Goal: Task Accomplishment & Management: Complete application form

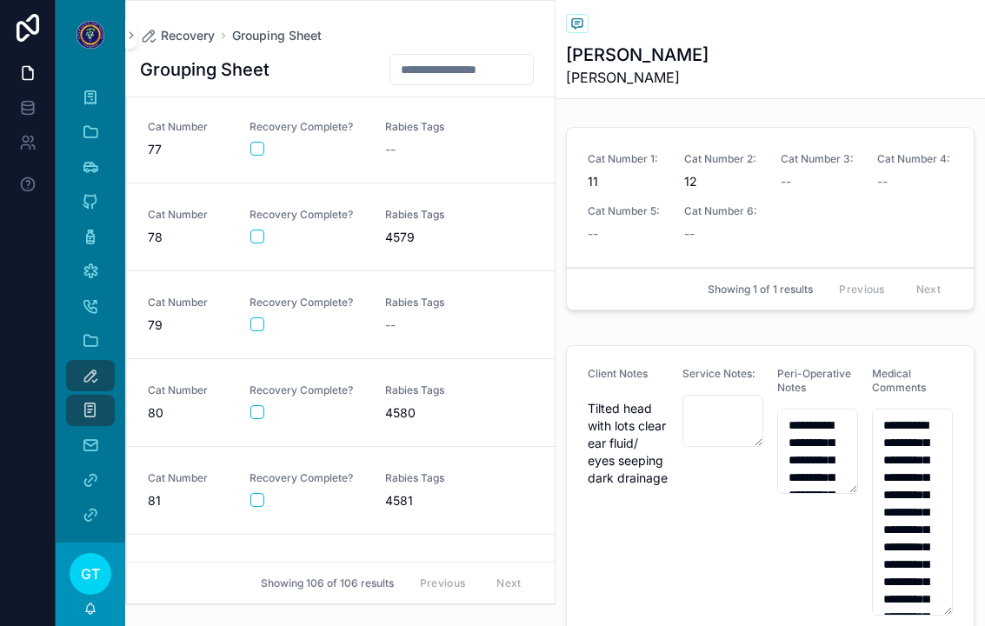
scroll to position [6590, 0]
click at [406, 401] on div "Rabies Tags 4580" at bounding box center [442, 401] width 115 height 38
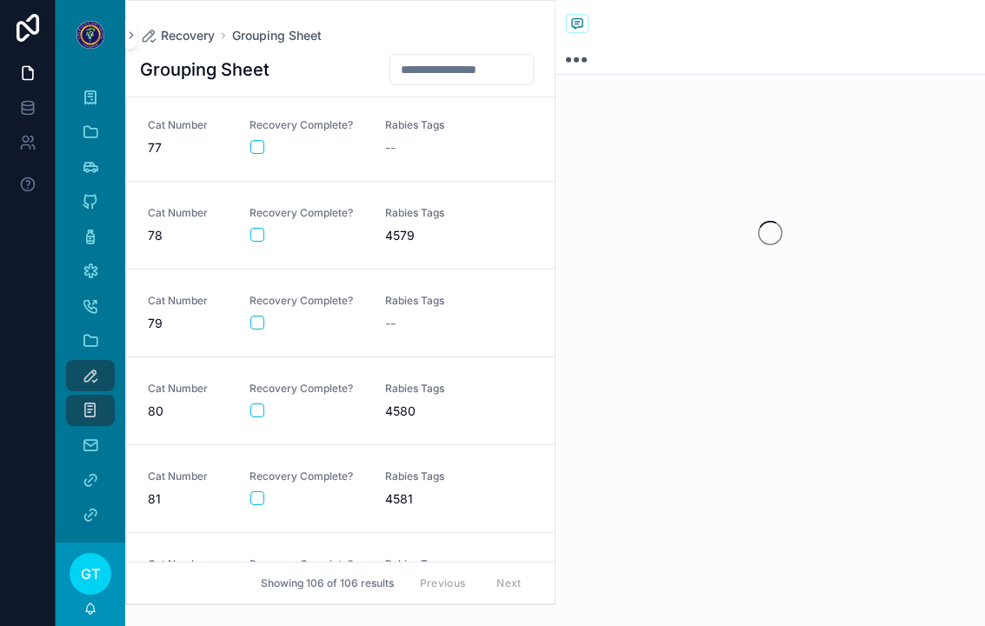
click at [258, 407] on button "scrollable content" at bounding box center [257, 410] width 14 height 14
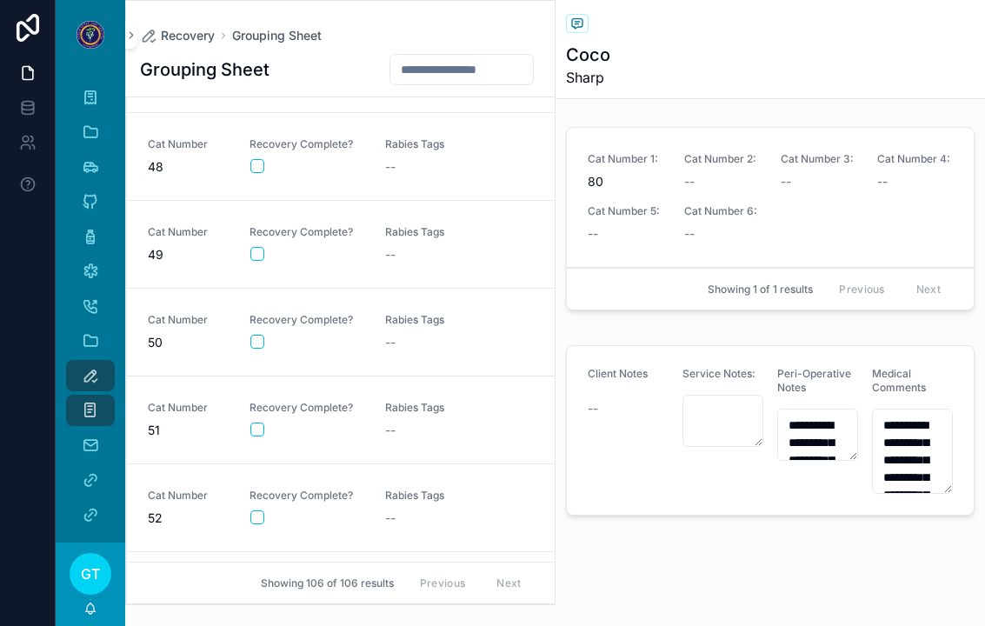
scroll to position [3921, 0]
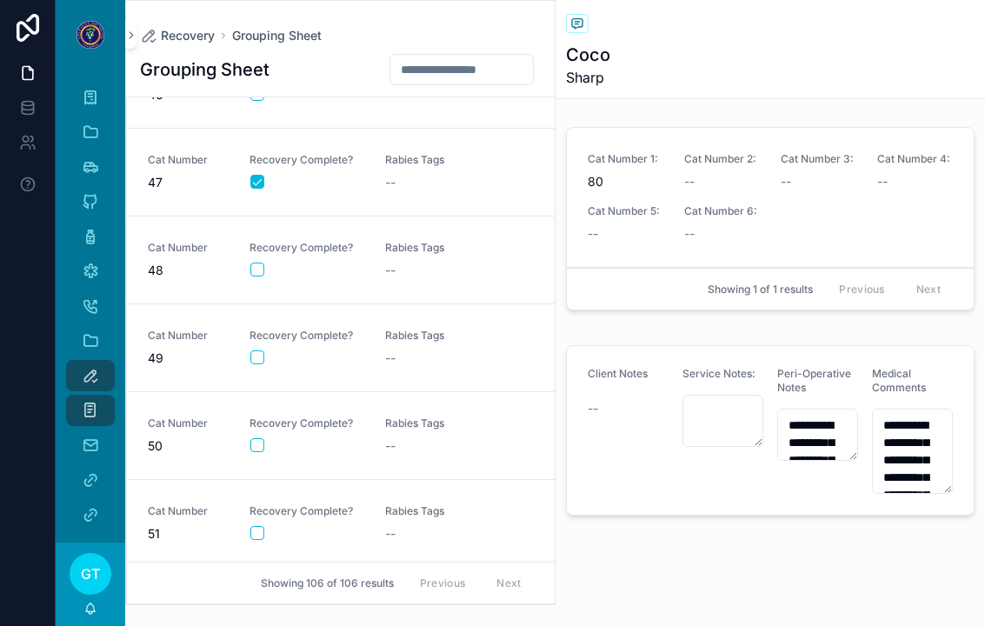
click at [354, 260] on div "Recovery Complete?" at bounding box center [307, 259] width 115 height 37
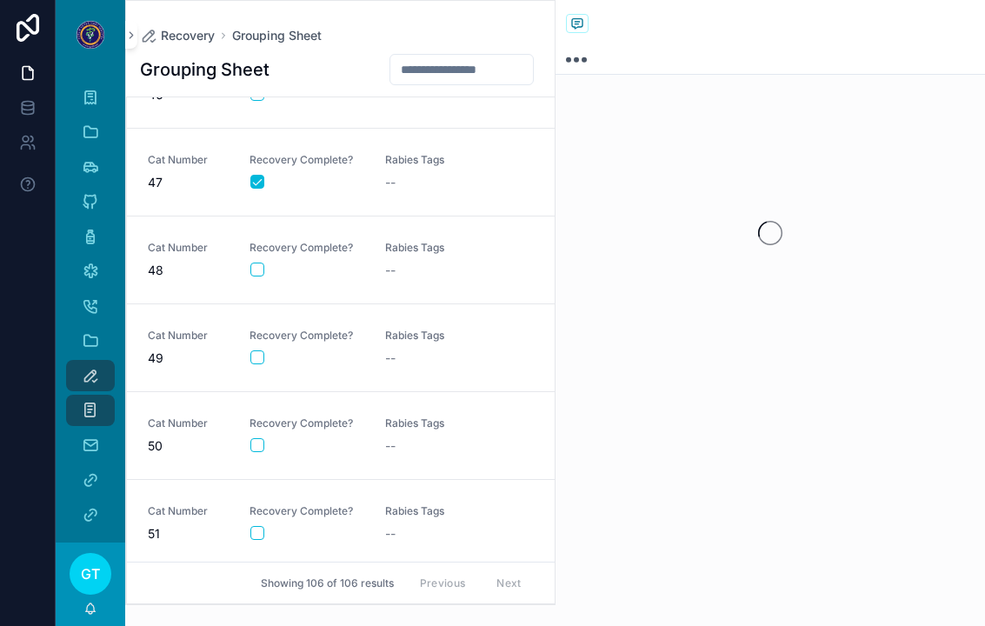
click at [257, 274] on button "scrollable content" at bounding box center [257, 270] width 14 height 14
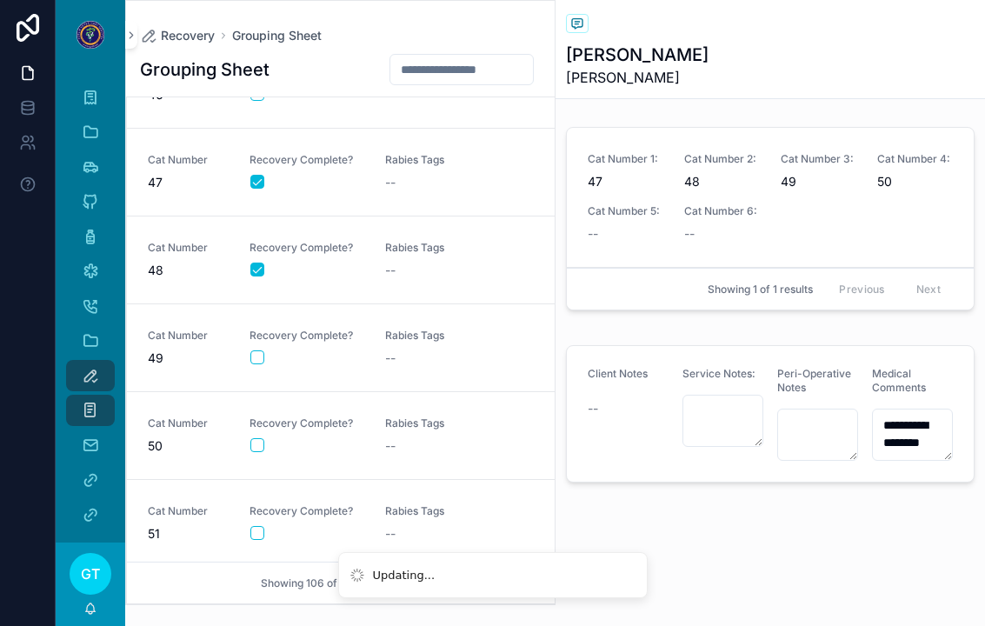
click at [260, 363] on button "scrollable content" at bounding box center [257, 357] width 14 height 14
click at [257, 438] on button "scrollable content" at bounding box center [257, 445] width 14 height 14
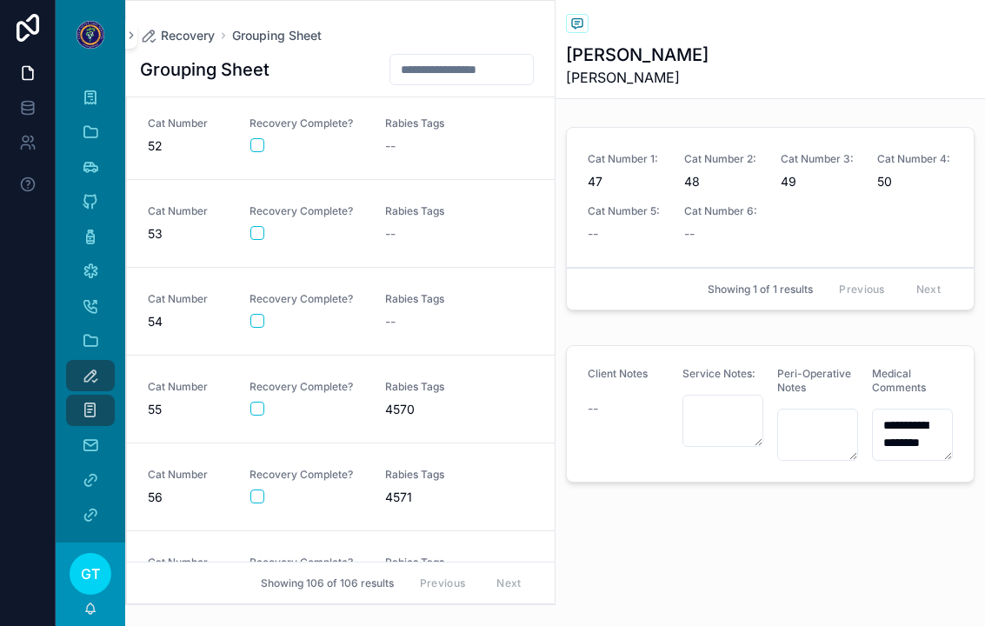
scroll to position [5072, 0]
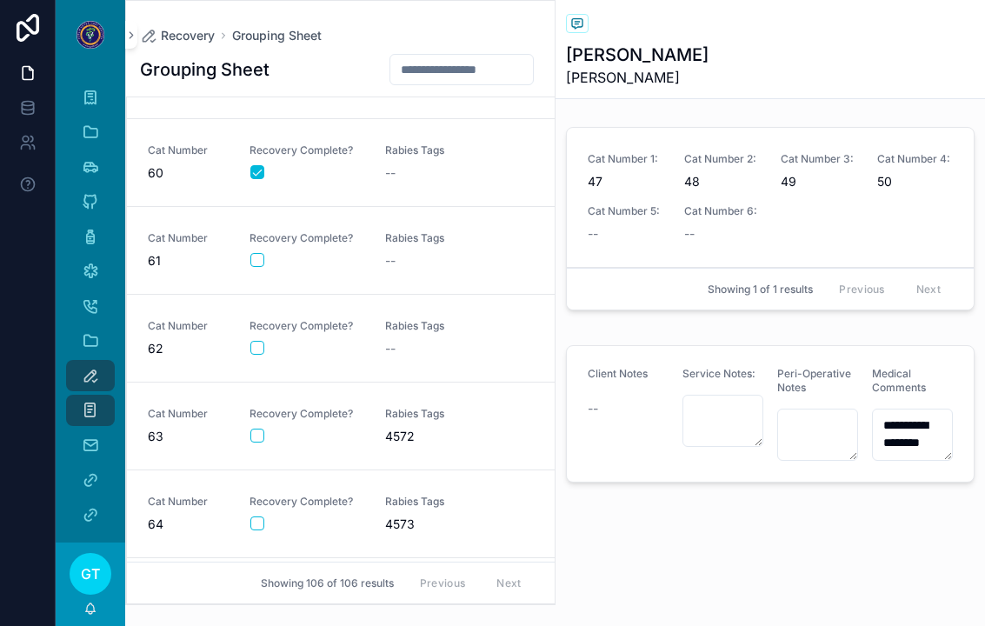
click at [259, 424] on div "Recovery Complete?" at bounding box center [307, 425] width 115 height 37
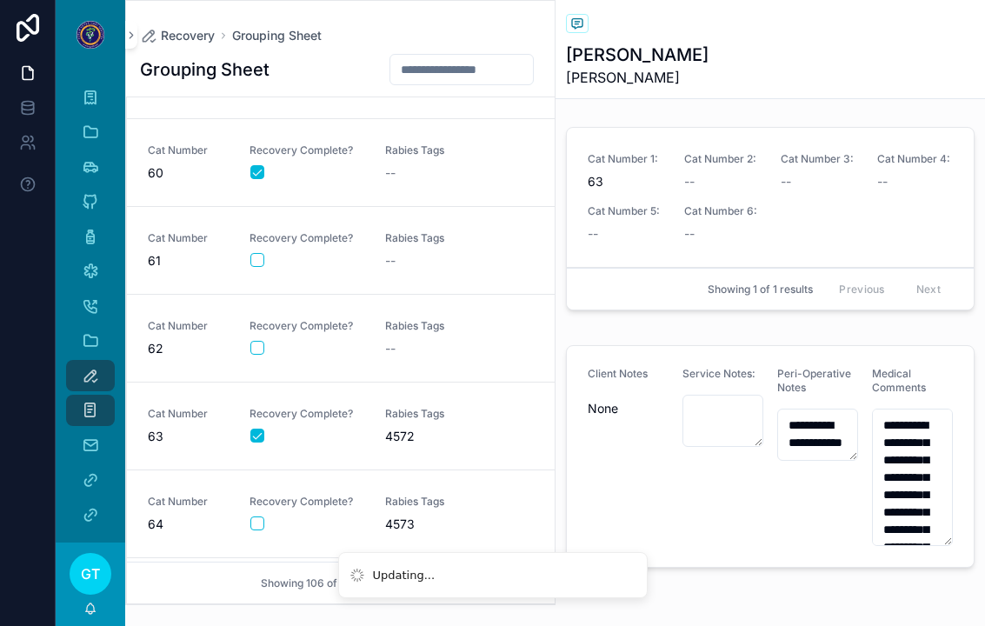
click at [387, 443] on span "4572" at bounding box center [442, 436] width 115 height 17
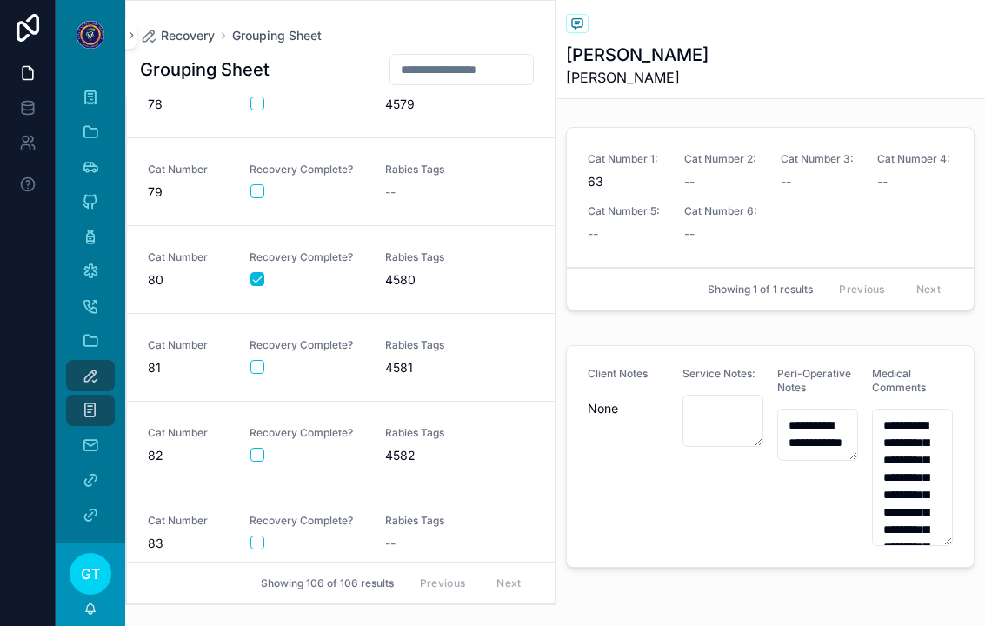
scroll to position [7457, 0]
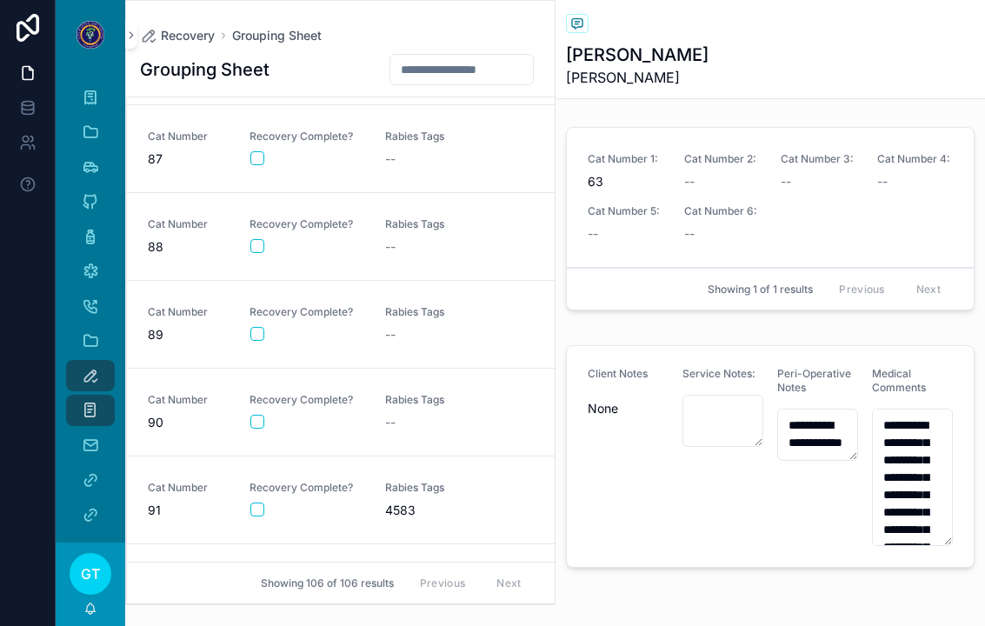
click at [349, 243] on div "scrollable content" at bounding box center [306, 246] width 113 height 14
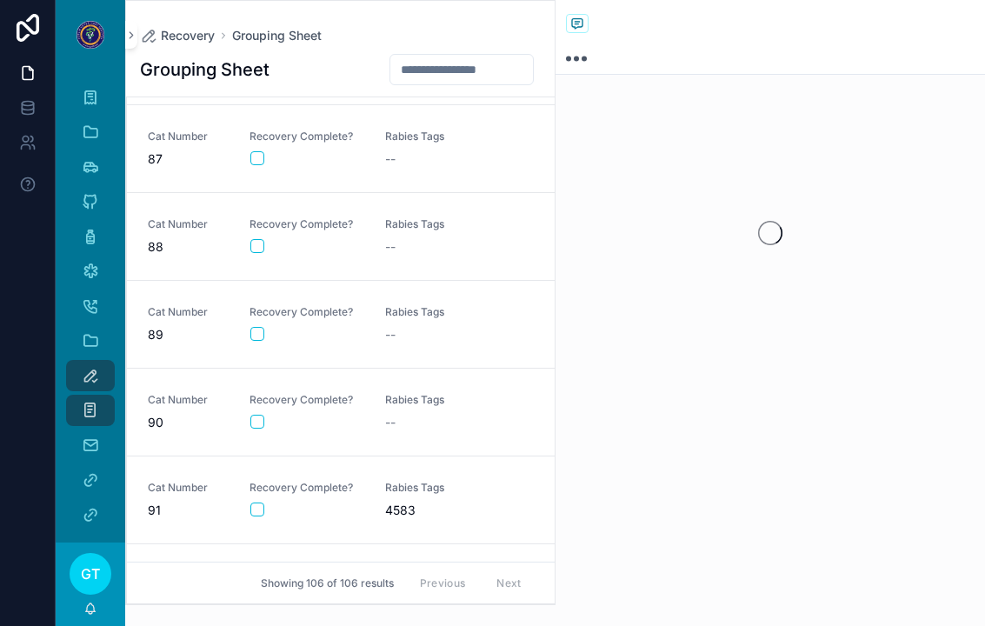
click at [253, 250] on button "scrollable content" at bounding box center [257, 246] width 14 height 14
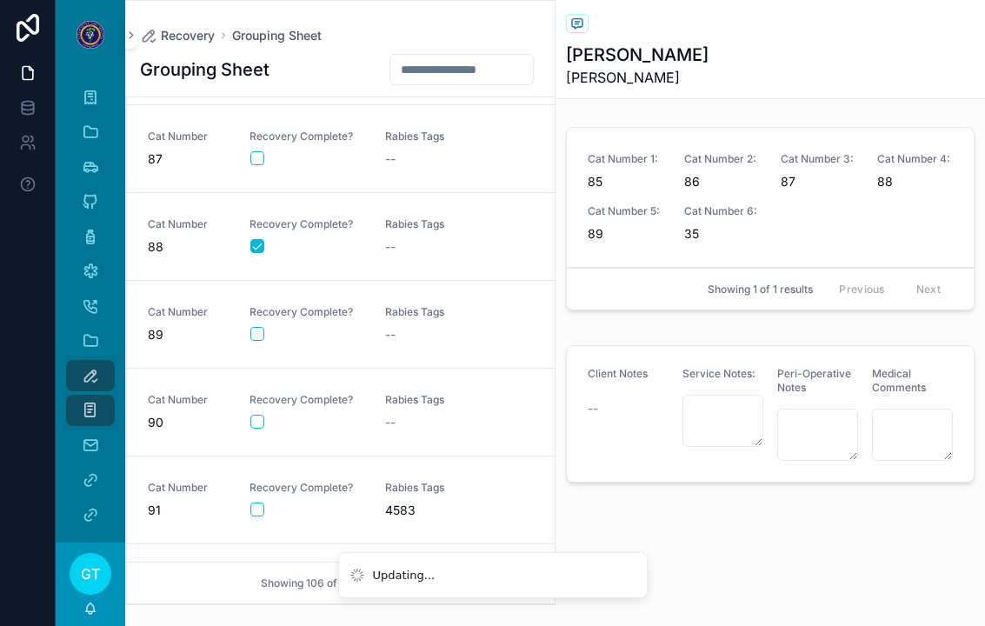
click at [266, 325] on div "Recovery Complete?" at bounding box center [307, 323] width 115 height 37
click at [242, 317] on div "Cat Number 89 Recovery Complete? Rabies Tags --" at bounding box center [341, 324] width 386 height 38
click at [260, 332] on button "scrollable content" at bounding box center [257, 334] width 14 height 14
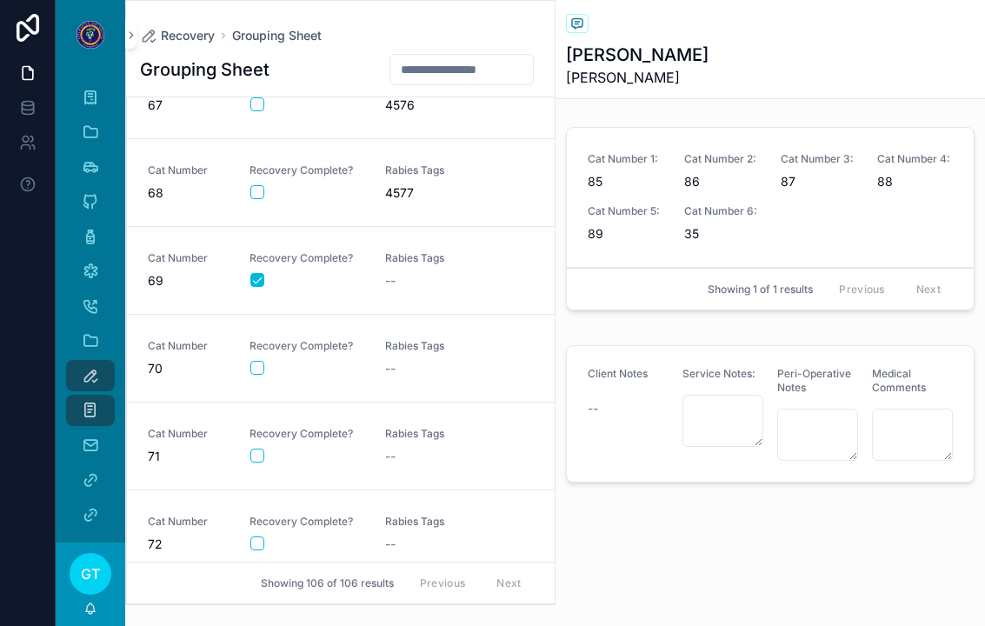
scroll to position [4958, 0]
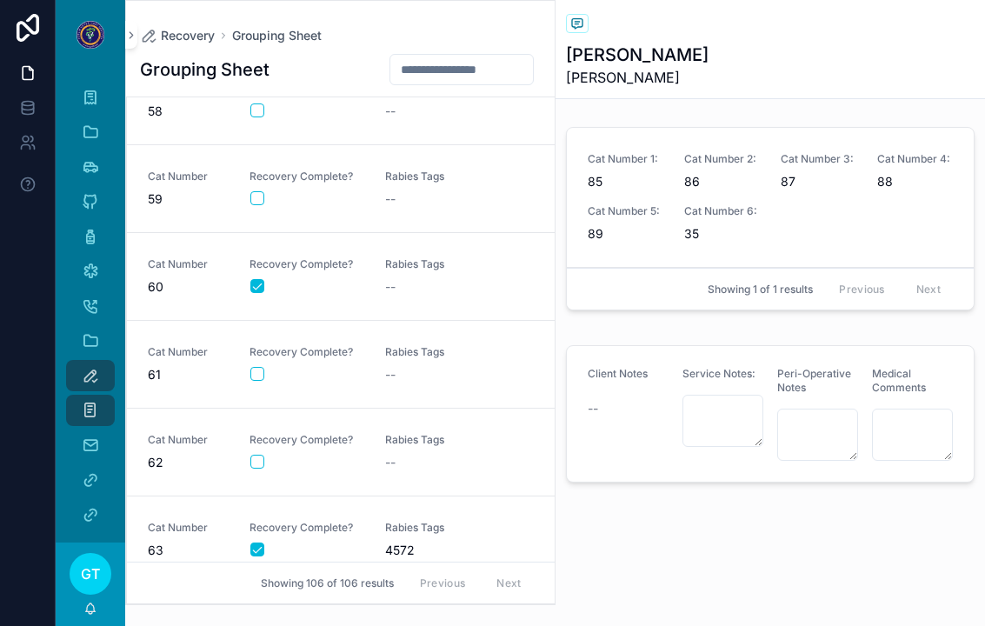
click at [431, 532] on span "Rabies Tags" at bounding box center [442, 528] width 115 height 14
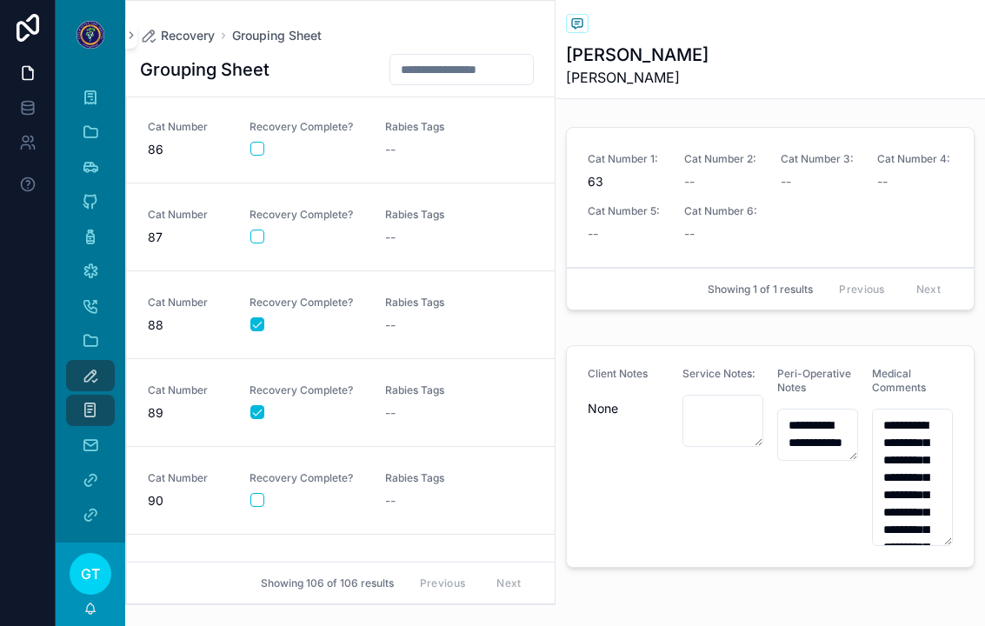
scroll to position [7375, 0]
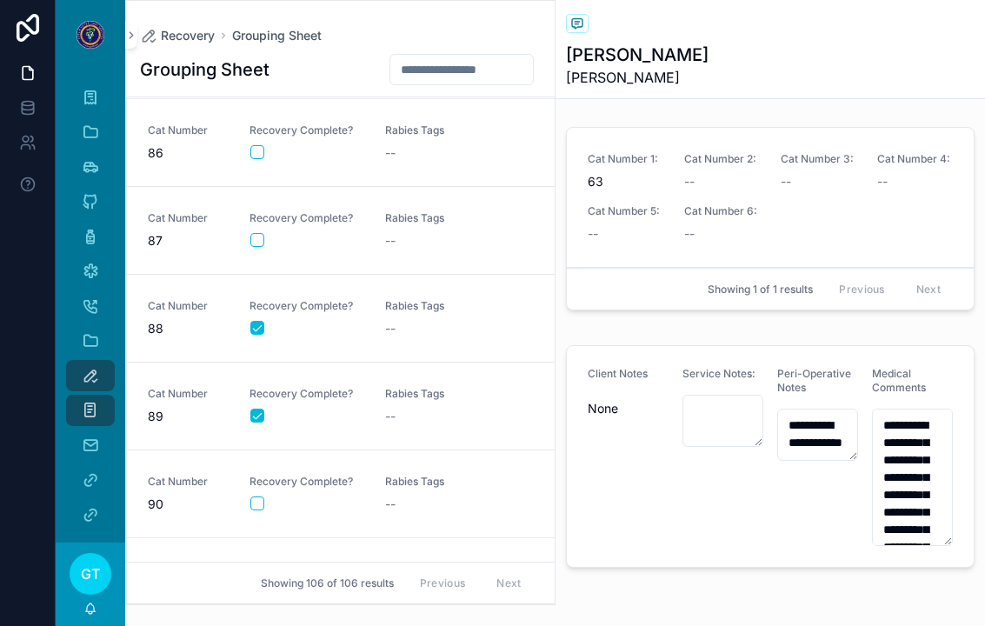
click at [423, 323] on div "--" at bounding box center [442, 328] width 115 height 17
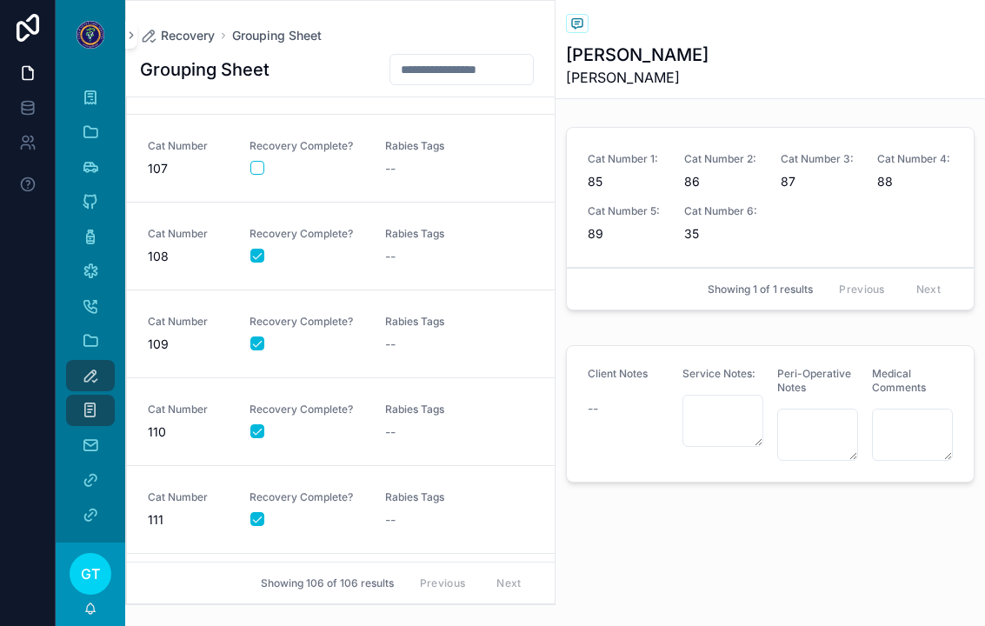
scroll to position [8824, 0]
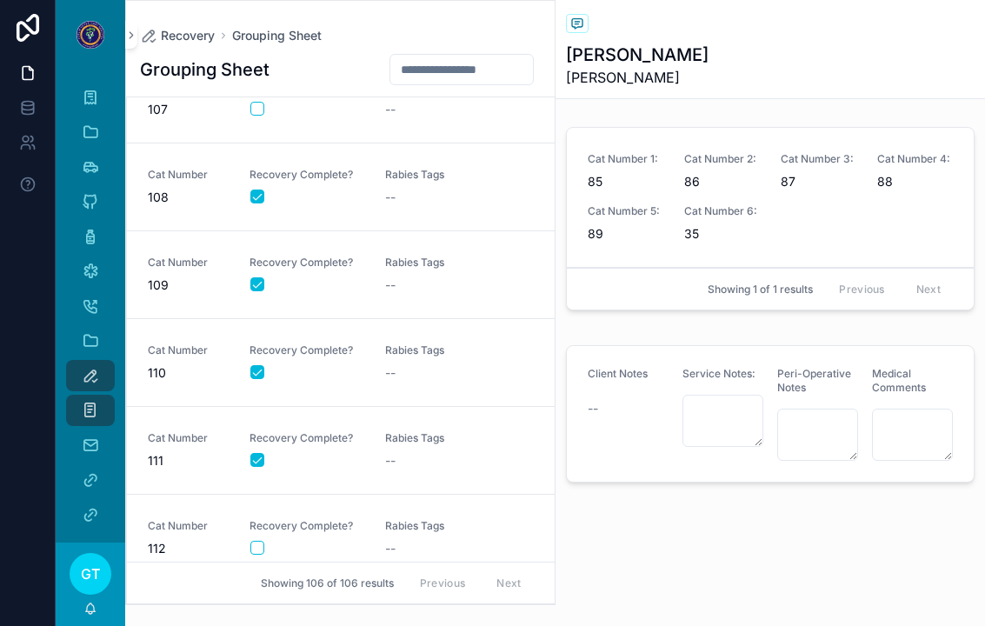
click at [390, 521] on span "Rabies Tags" at bounding box center [442, 526] width 115 height 14
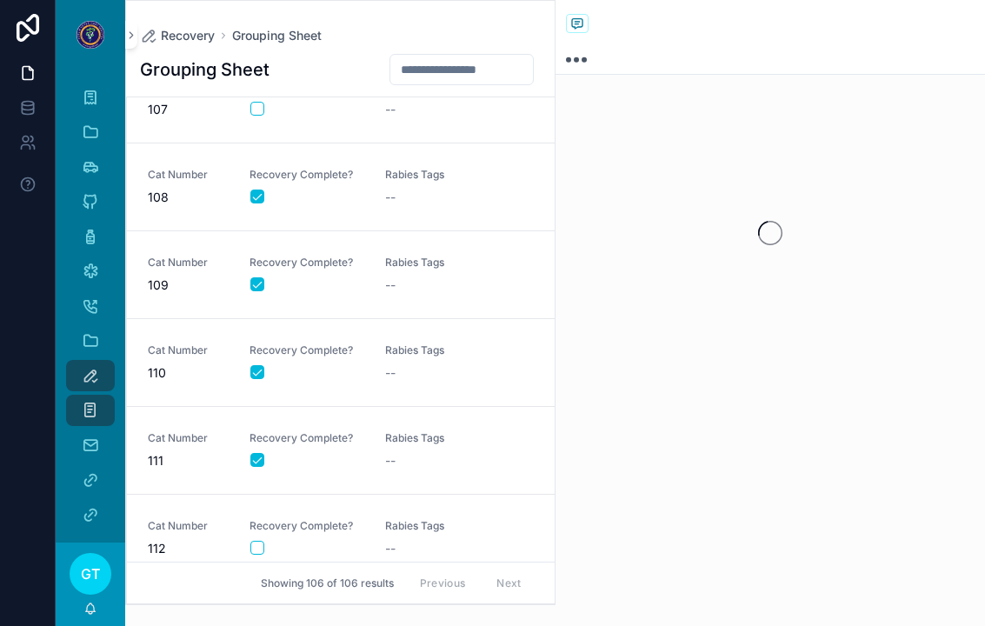
click at [245, 556] on div "Cat Number 112 Recovery Complete? Rabies Tags --" at bounding box center [341, 538] width 386 height 38
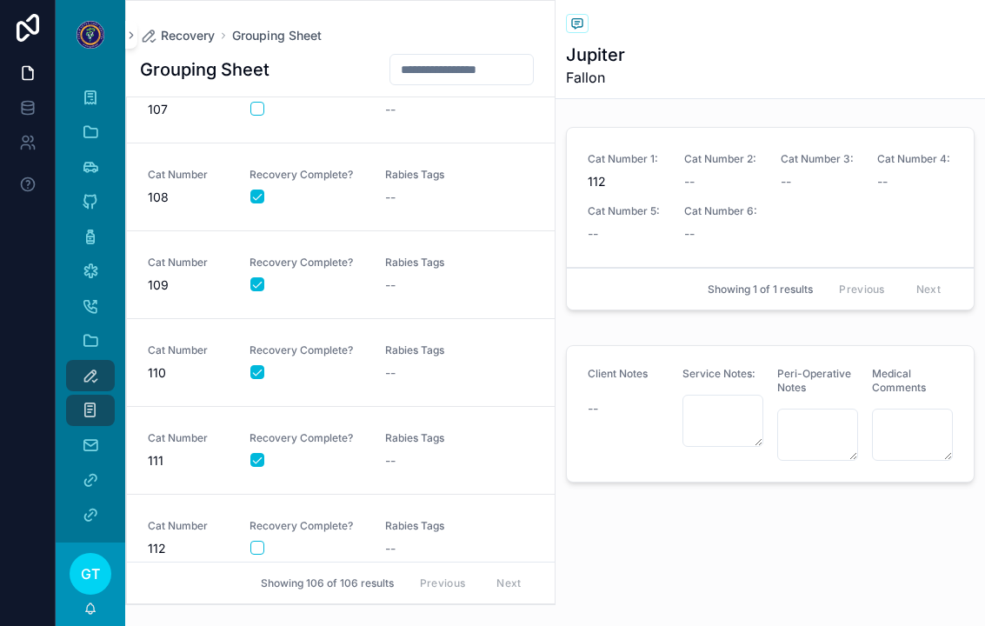
click at [244, 546] on div "Cat Number 112 Recovery Complete? Rabies Tags --" at bounding box center [341, 538] width 386 height 38
click at [263, 542] on button "scrollable content" at bounding box center [257, 548] width 14 height 14
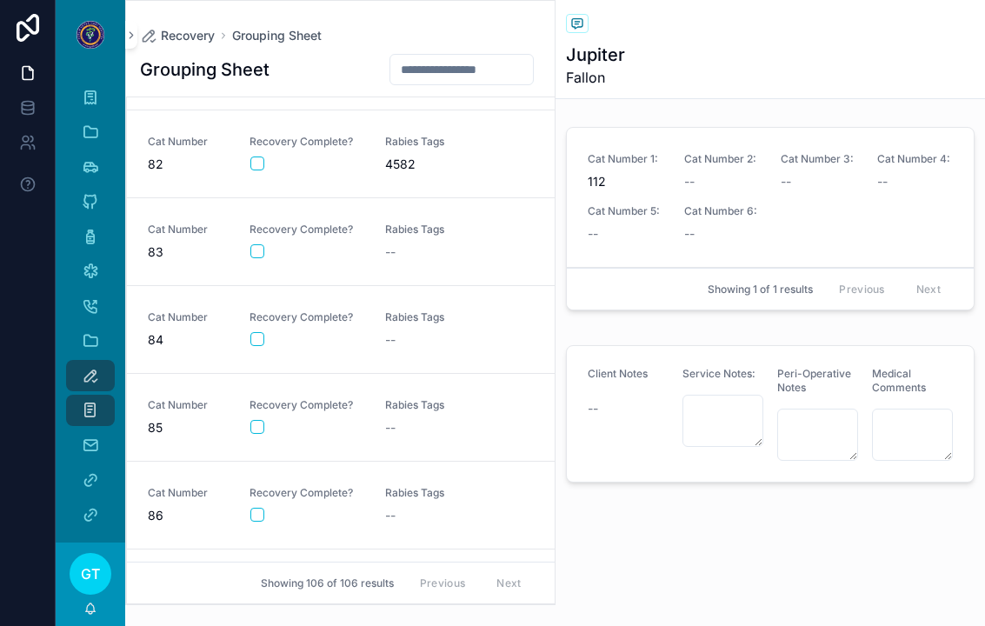
scroll to position [7002, 0]
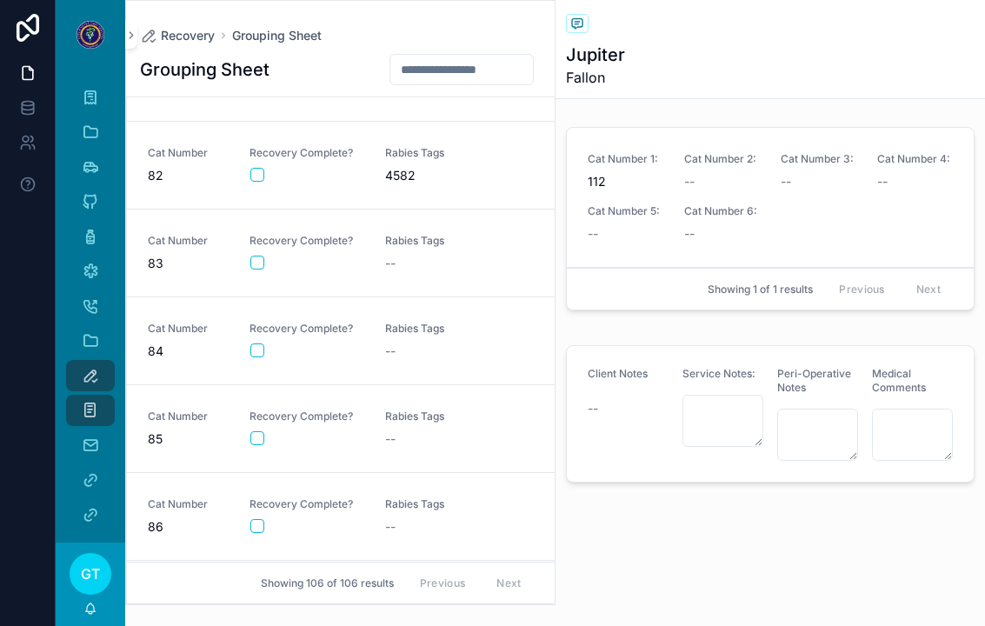
click at [418, 179] on span "4582" at bounding box center [442, 175] width 115 height 17
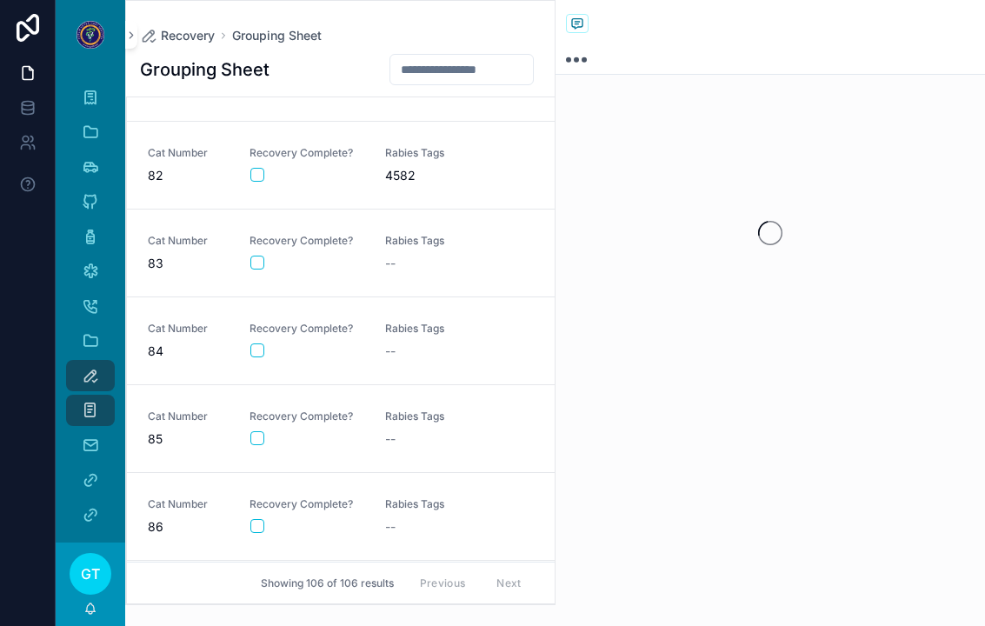
click at [262, 178] on button "scrollable content" at bounding box center [257, 175] width 14 height 14
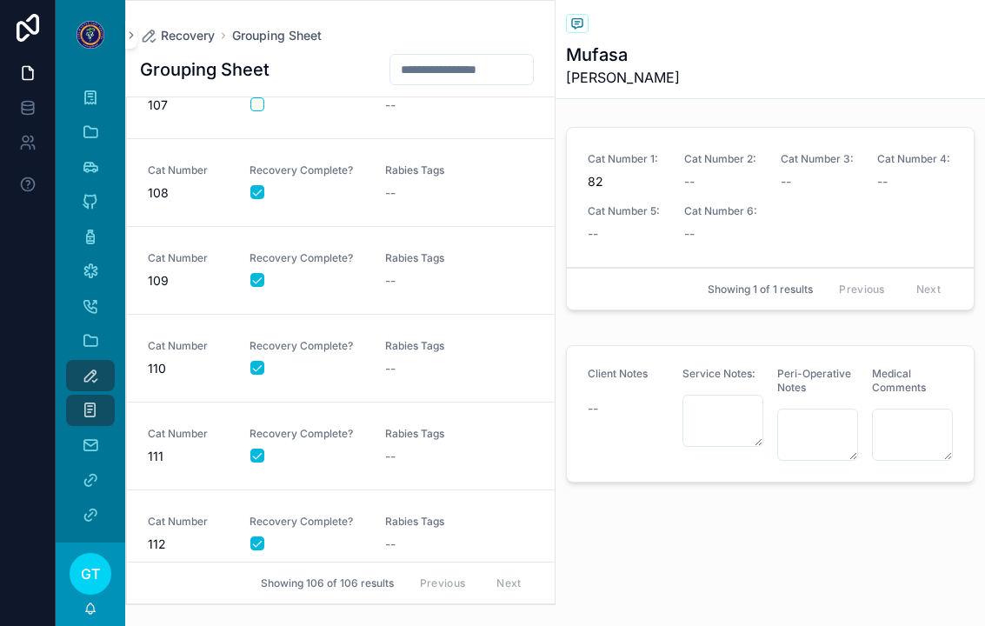
scroll to position [8824, 0]
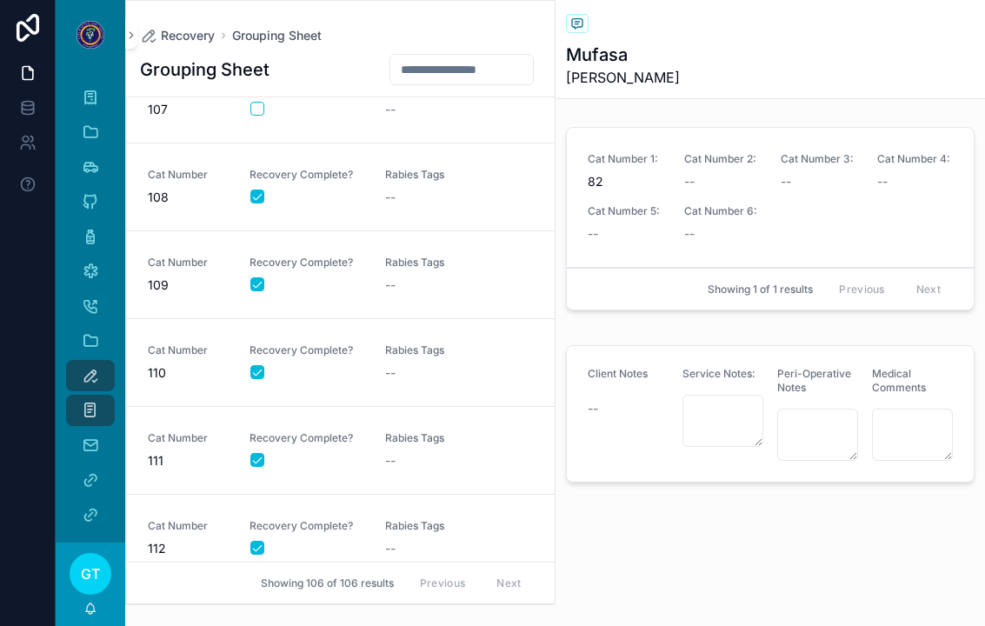
click at [435, 535] on div "Rabies Tags --" at bounding box center [442, 538] width 115 height 38
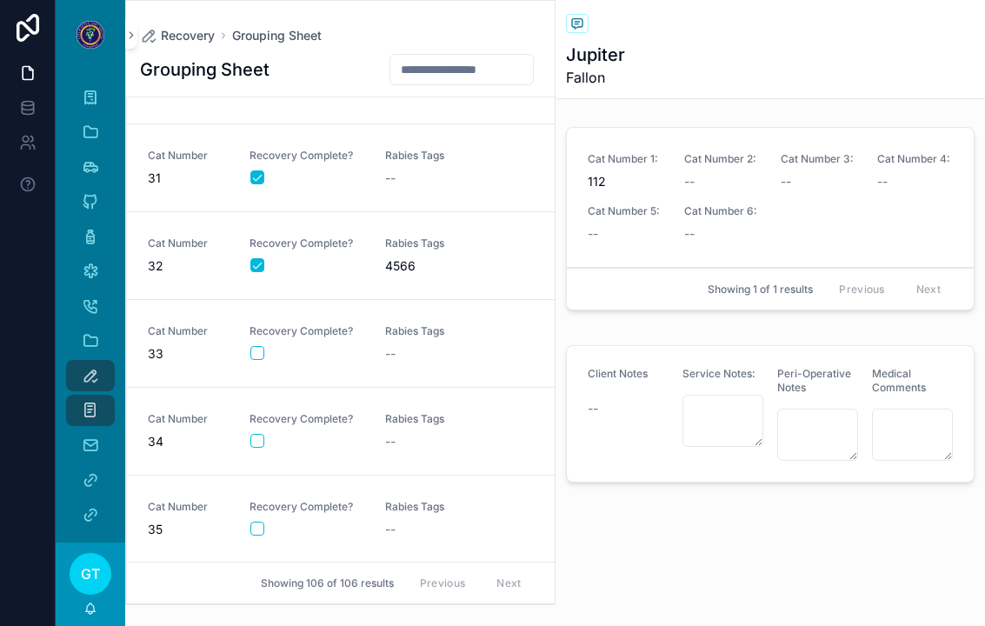
click at [405, 405] on link "Cat Number 34 Recovery Complete? Rabies Tags --" at bounding box center [341, 432] width 428 height 88
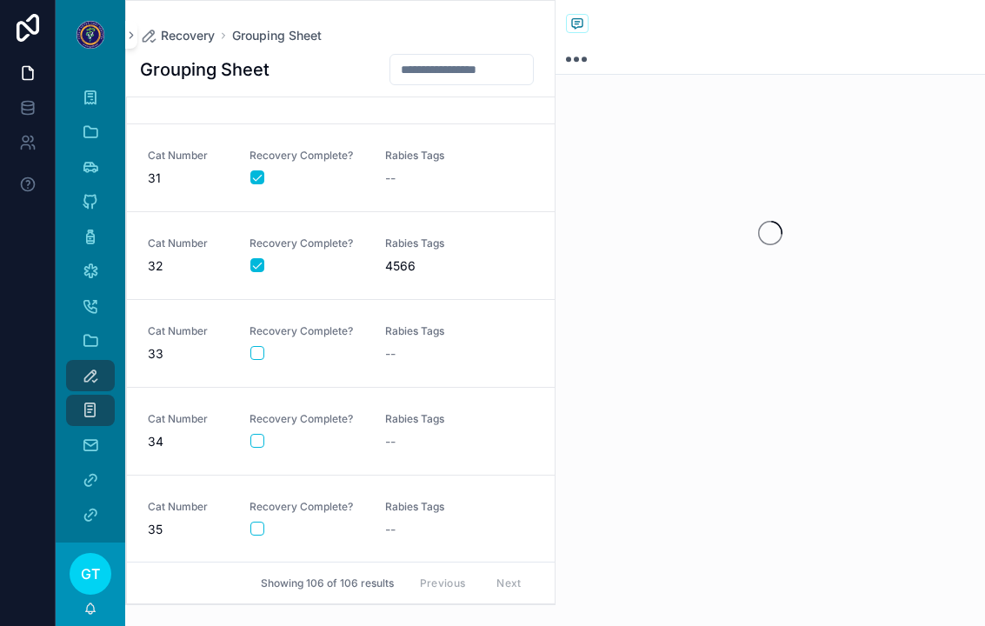
click at [255, 437] on button "scrollable content" at bounding box center [257, 441] width 14 height 14
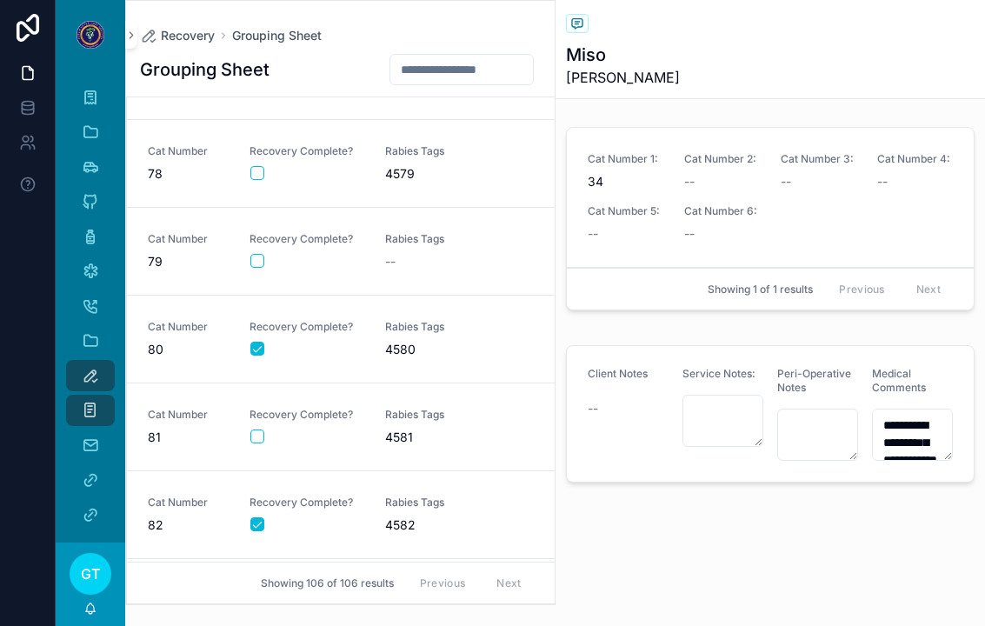
scroll to position [6652, 0]
click at [403, 258] on div "--" at bounding box center [442, 261] width 115 height 17
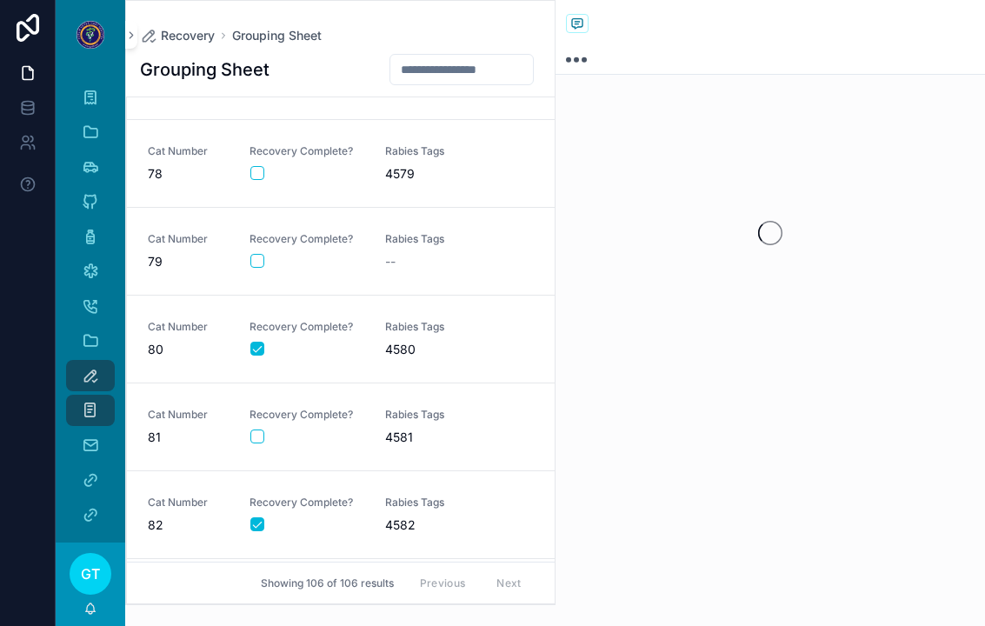
click at [262, 254] on button "scrollable content" at bounding box center [257, 261] width 14 height 14
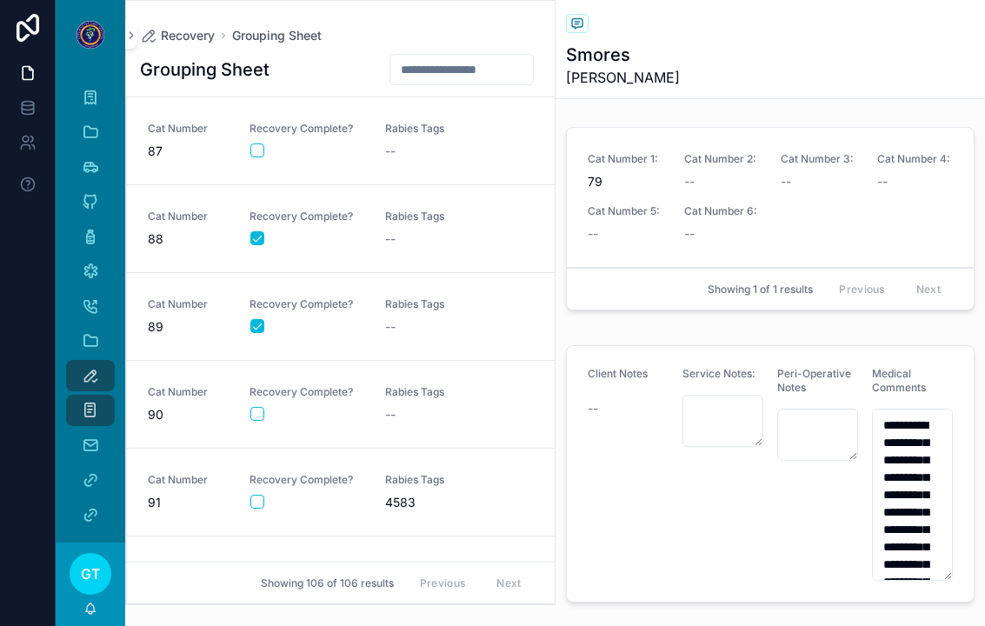
scroll to position [7735, 0]
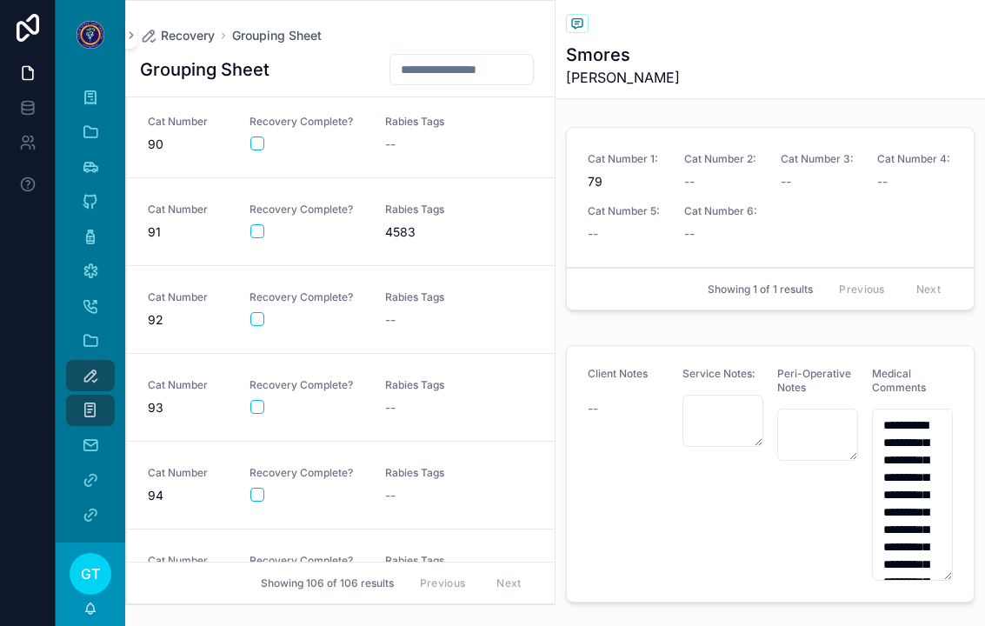
click at [369, 472] on div "Cat Number 94 Recovery Complete? Rabies Tags --" at bounding box center [341, 485] width 386 height 38
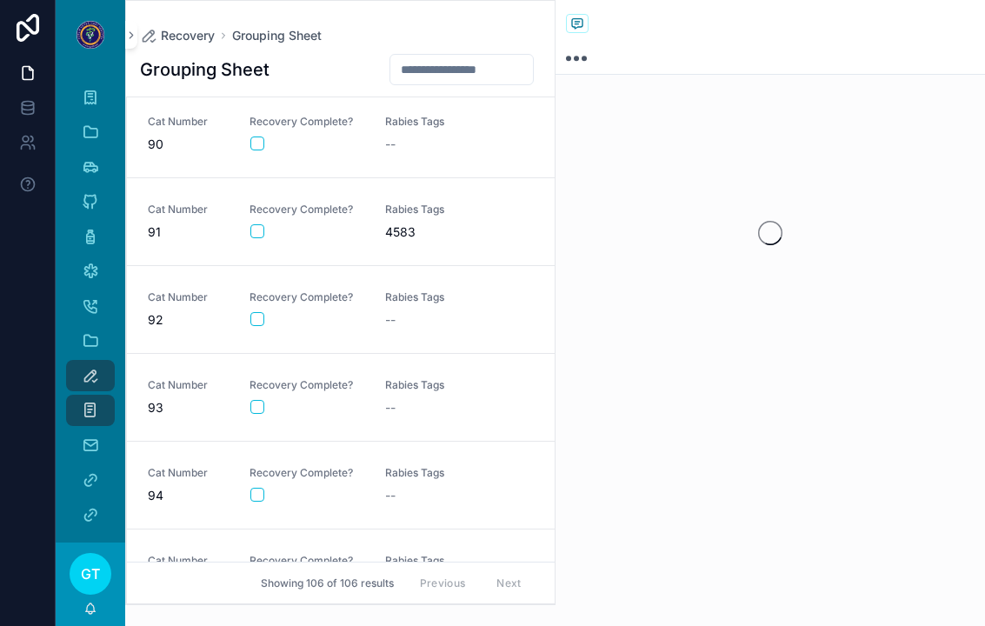
click at [256, 496] on button "scrollable content" at bounding box center [257, 495] width 14 height 14
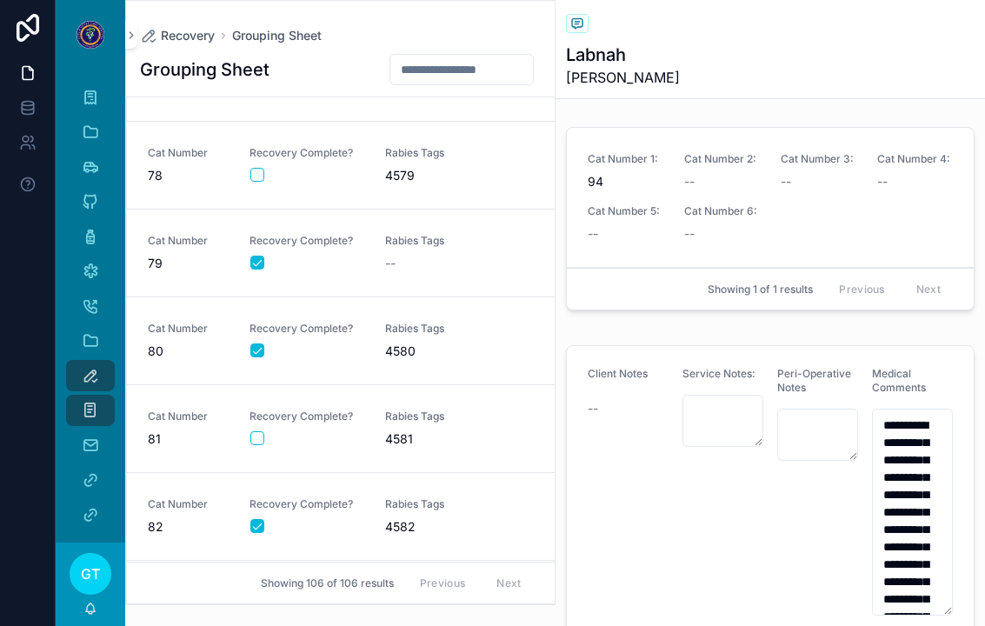
scroll to position [6652, 0]
click at [423, 510] on div "Rabies Tags 4582" at bounding box center [442, 515] width 115 height 38
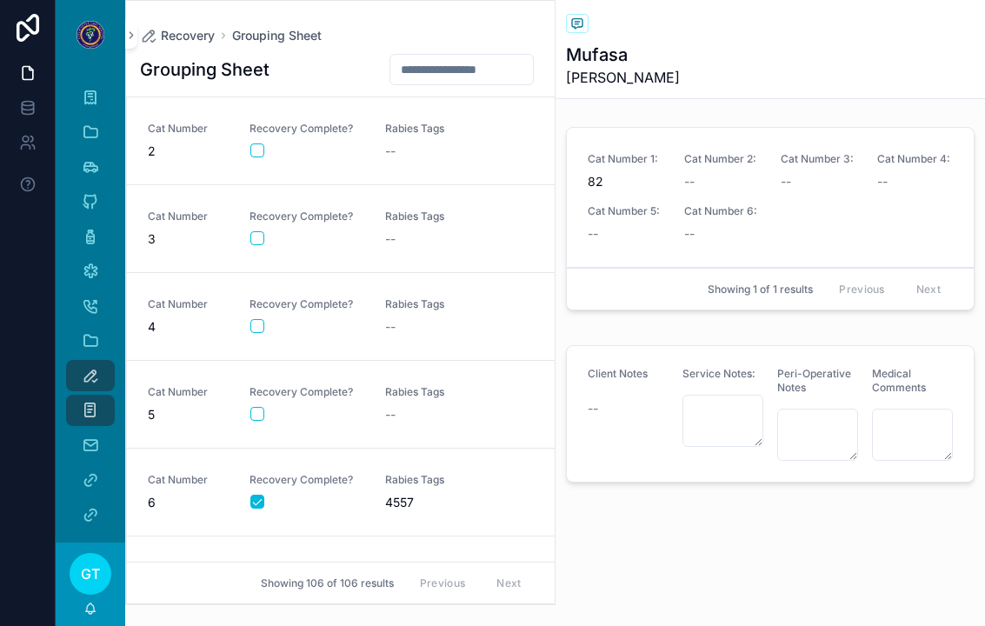
click at [251, 143] on form "scrollable content" at bounding box center [307, 151] width 115 height 16
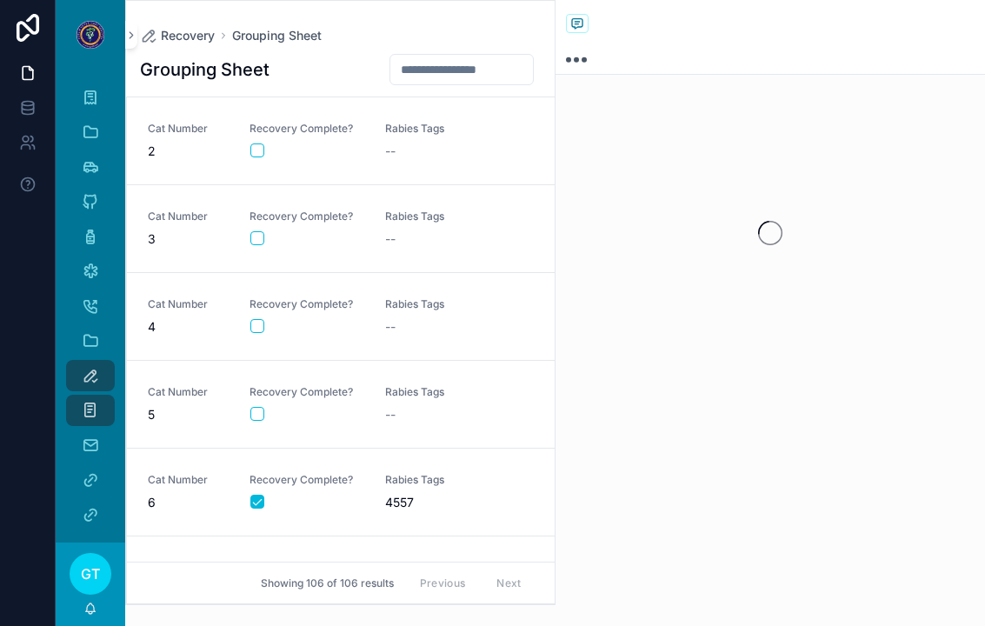
click at [257, 231] on button "scrollable content" at bounding box center [257, 238] width 14 height 14
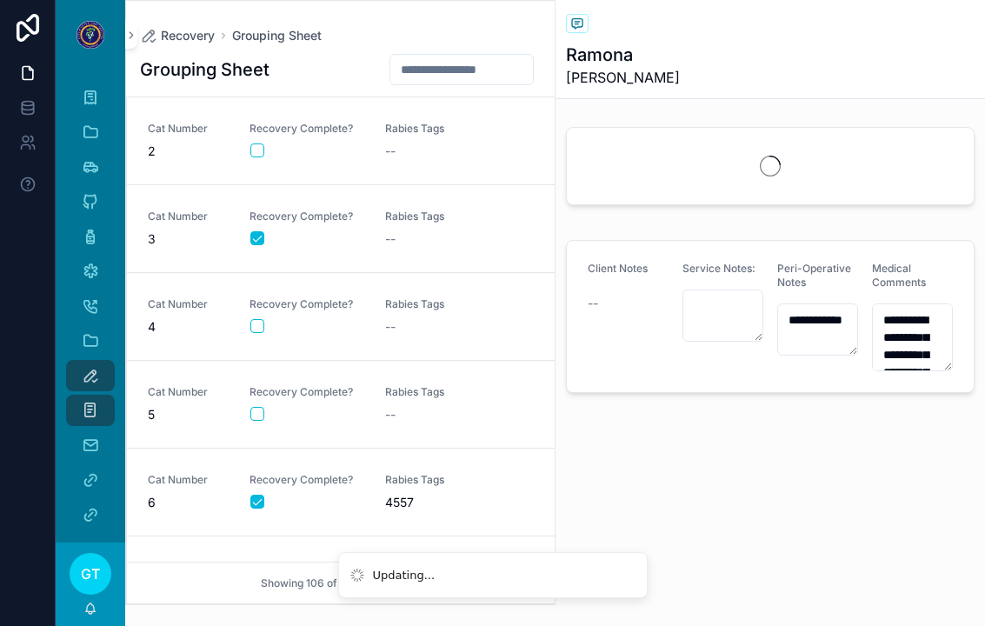
click at [261, 143] on button "scrollable content" at bounding box center [257, 150] width 14 height 14
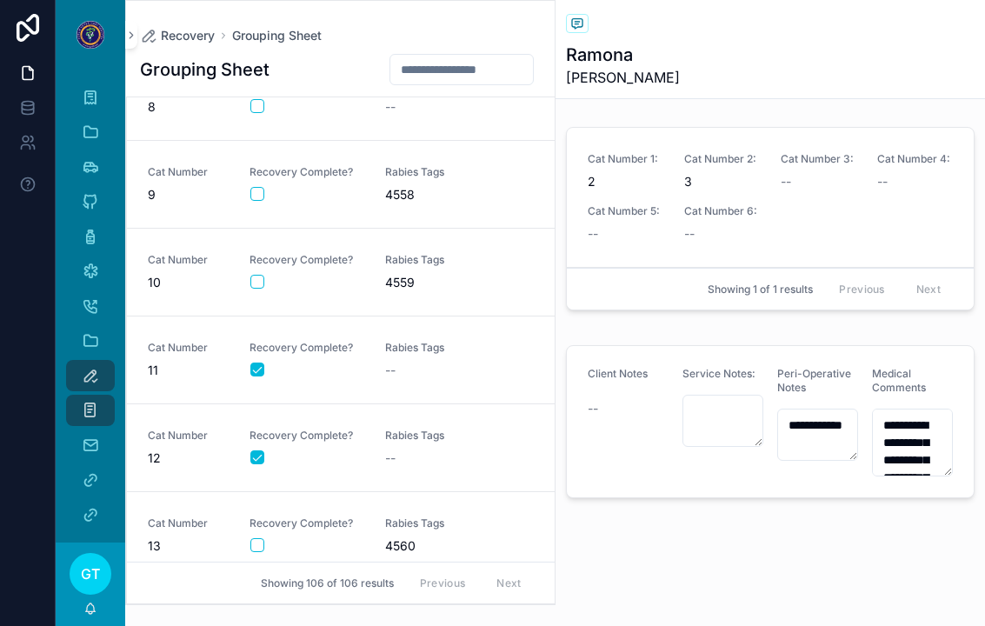
scroll to position [608, 0]
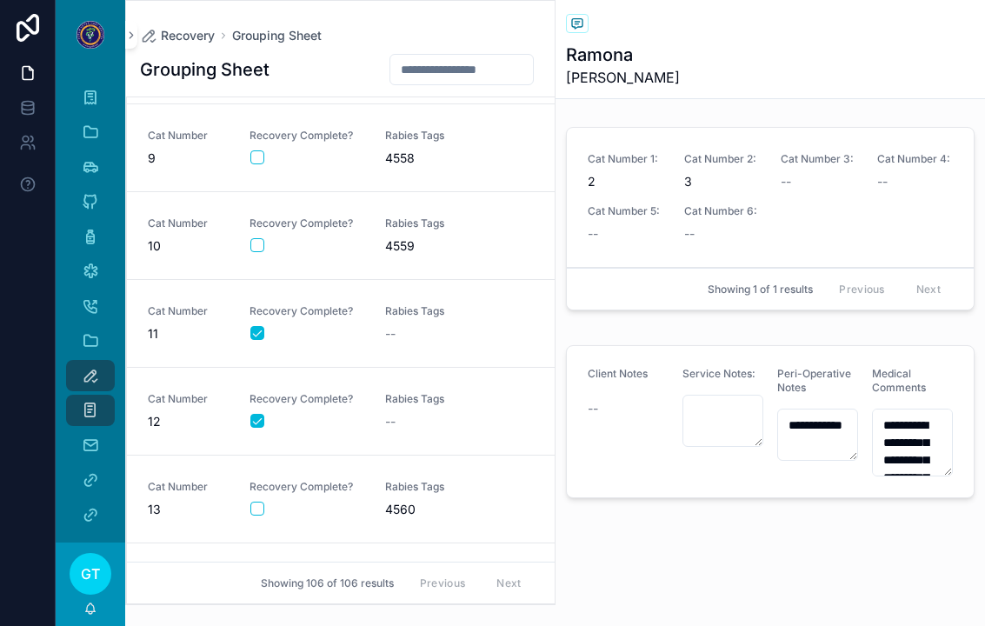
click at [438, 480] on div "Rabies Tags 4560" at bounding box center [442, 499] width 115 height 38
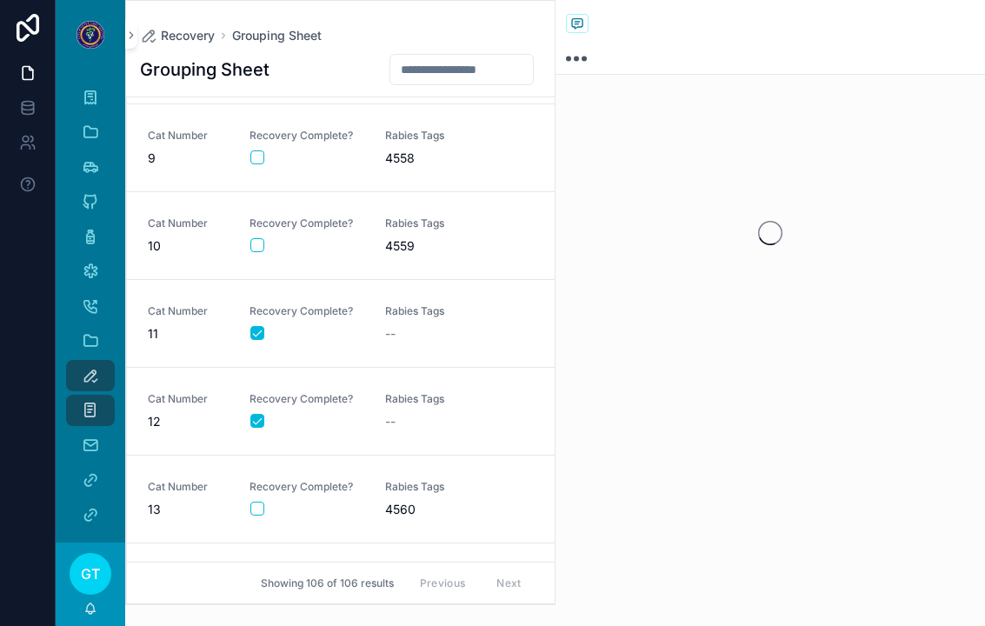
click at [254, 502] on button "scrollable content" at bounding box center [257, 509] width 14 height 14
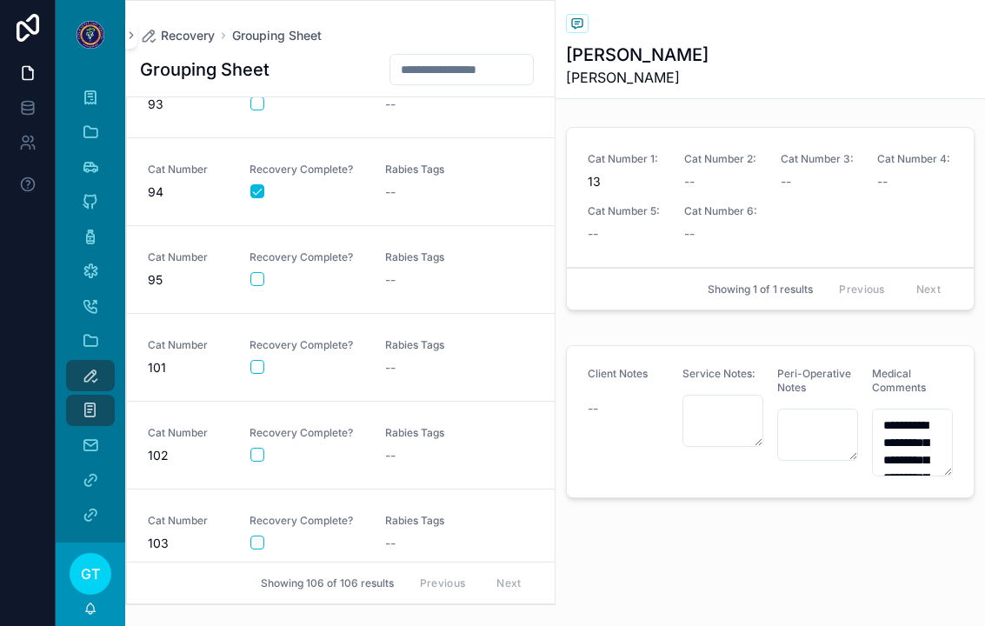
scroll to position [7641, 0]
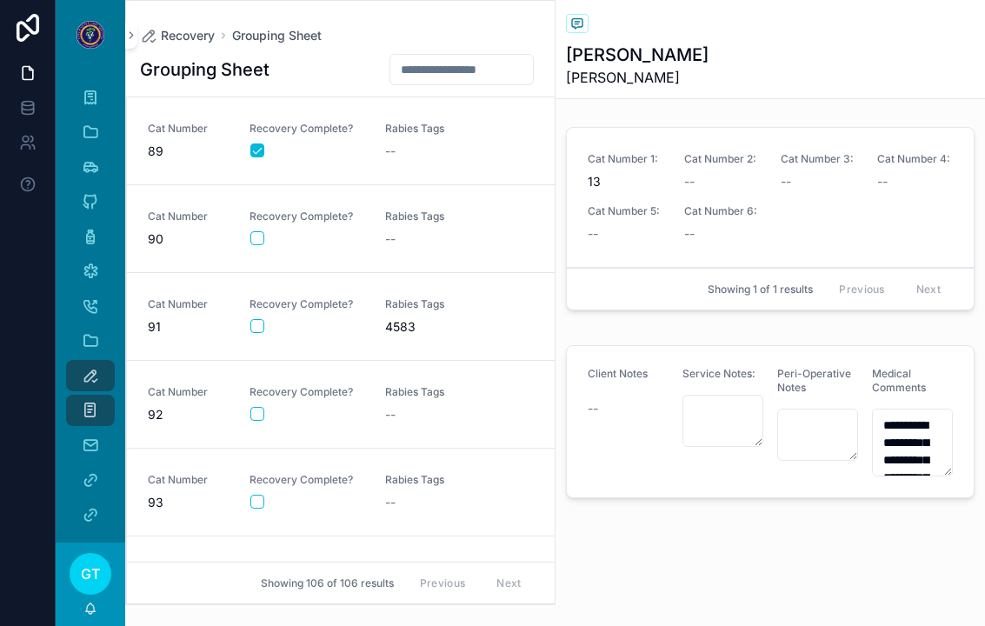
click at [439, 297] on span "Rabies Tags" at bounding box center [442, 304] width 115 height 14
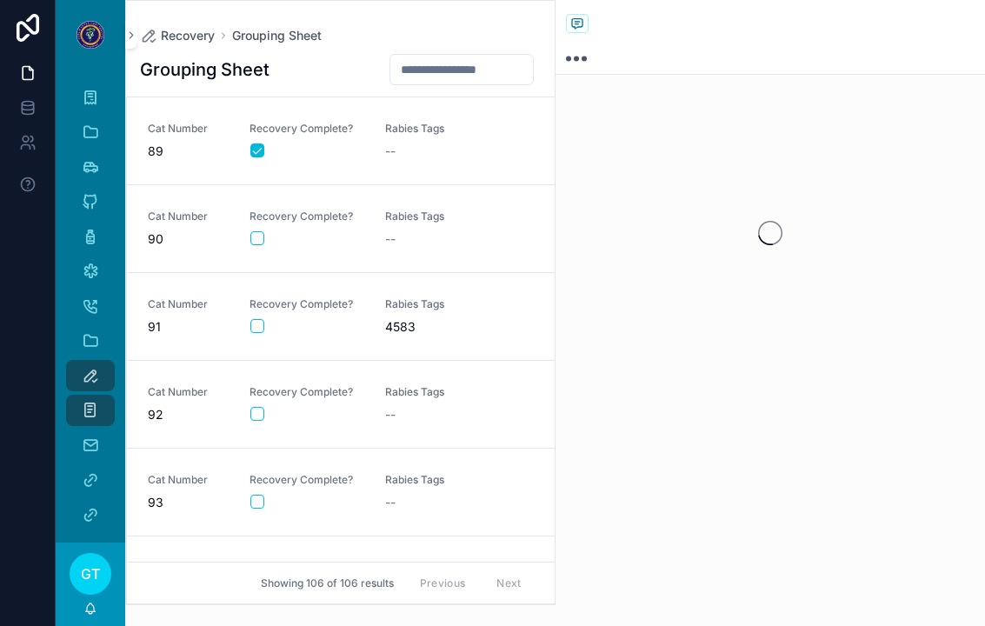
click at [255, 316] on link "Cat Number 91 Recovery Complete? Rabies Tags 4583" at bounding box center [341, 317] width 428 height 88
click at [252, 315] on link "Cat Number 91 Recovery Complete? Rabies Tags 4583" at bounding box center [341, 317] width 428 height 88
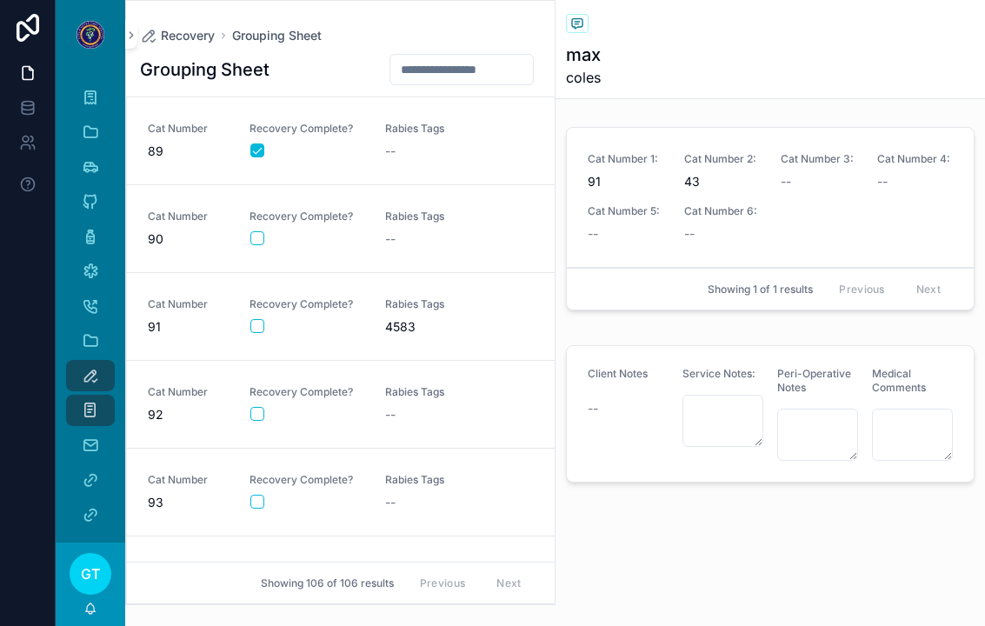
click at [261, 319] on button "scrollable content" at bounding box center [257, 326] width 14 height 14
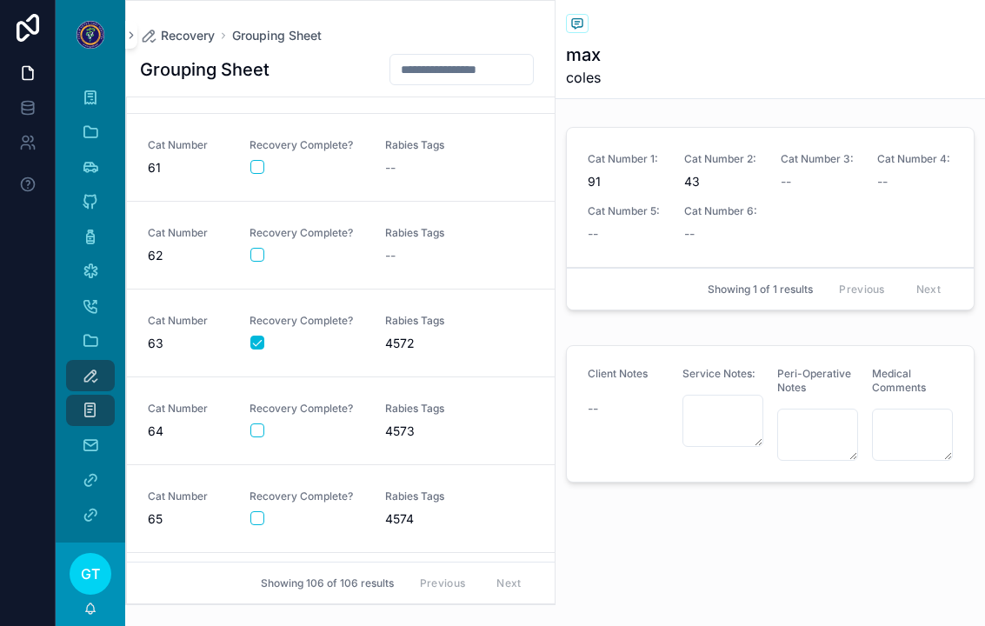
scroll to position [5166, 0]
click at [260, 423] on button "scrollable content" at bounding box center [257, 430] width 14 height 14
click at [402, 422] on span "4573" at bounding box center [442, 430] width 115 height 17
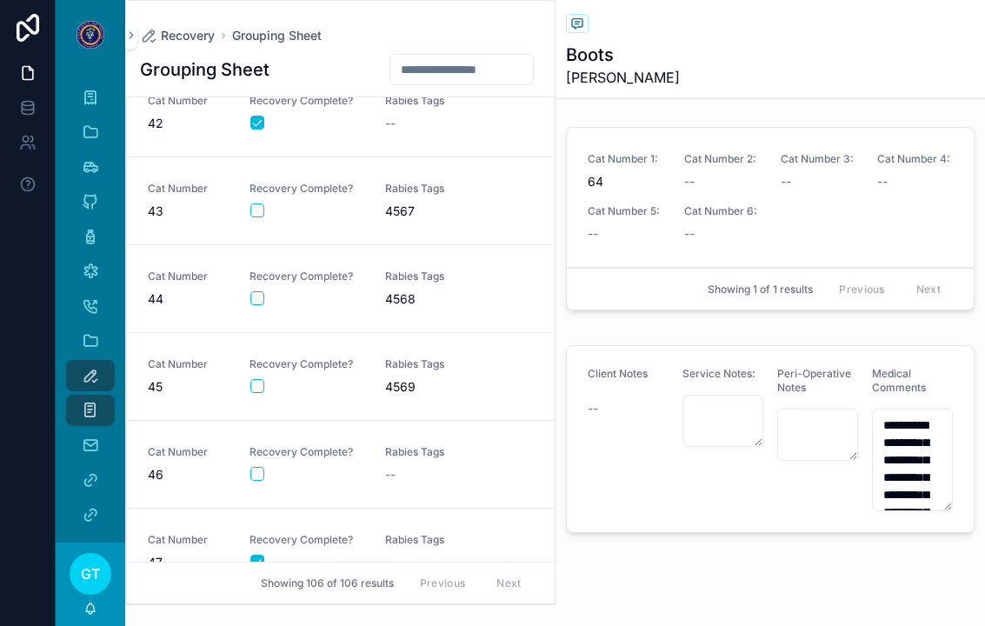
scroll to position [3456, 0]
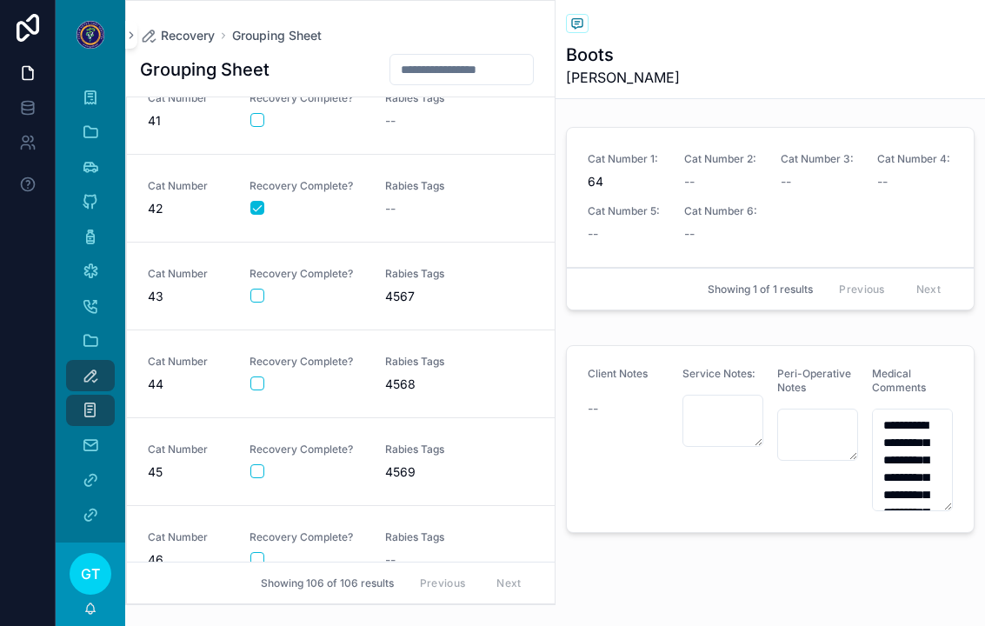
click at [416, 290] on link "Cat Number 43 Recovery Complete? Rabies Tags 4567" at bounding box center [341, 287] width 428 height 88
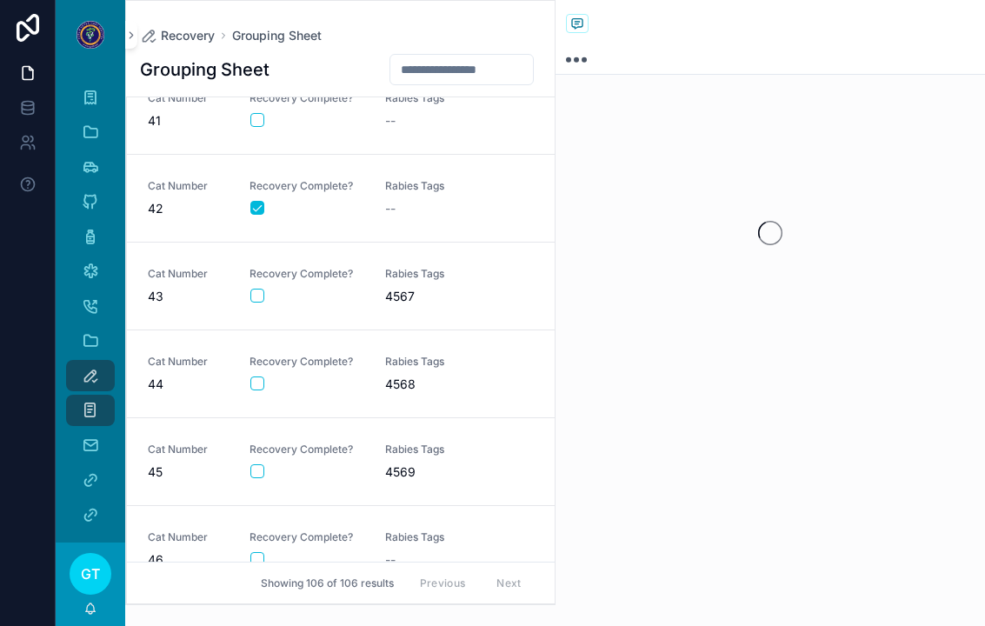
click at [259, 289] on button "scrollable content" at bounding box center [257, 296] width 14 height 14
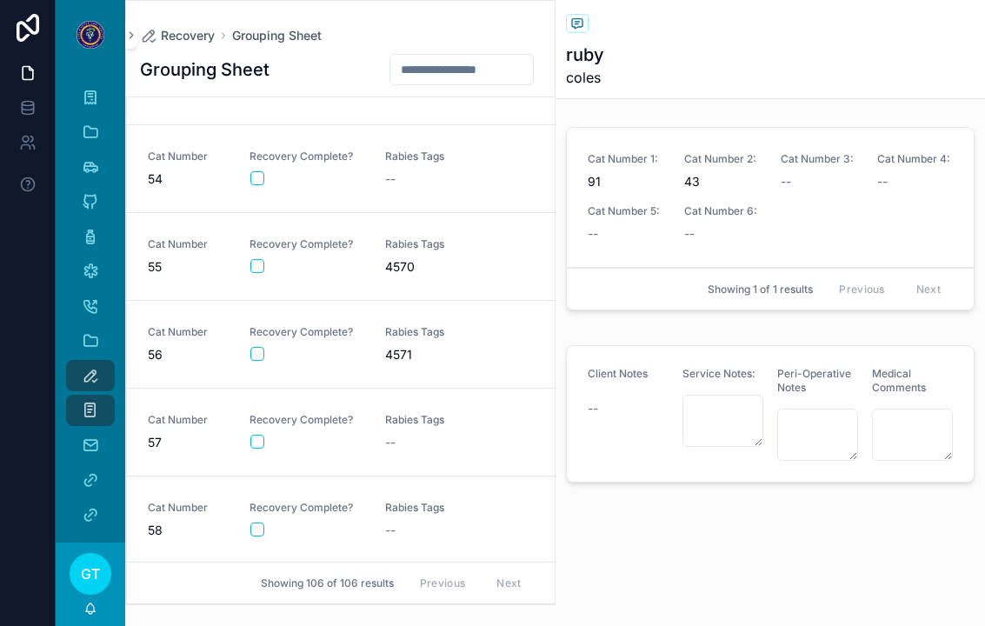
scroll to position [5205, 0]
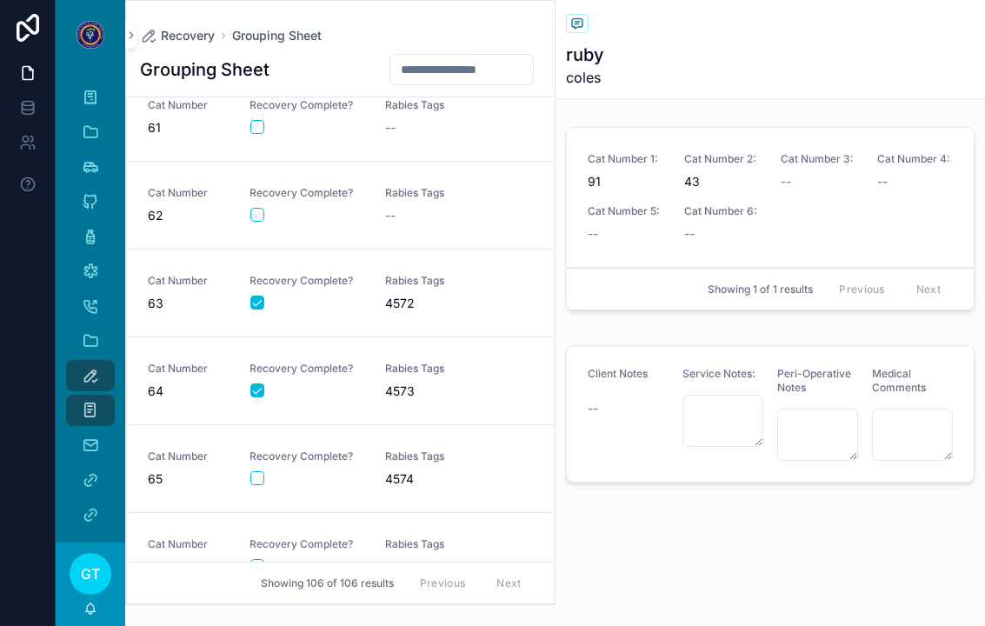
click at [458, 383] on span "4573" at bounding box center [442, 391] width 115 height 17
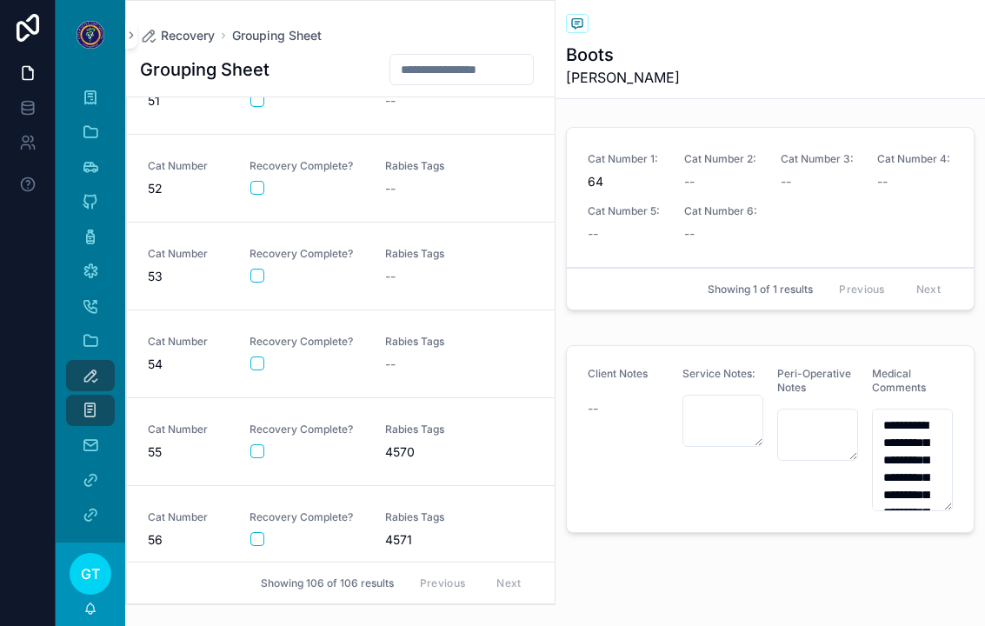
scroll to position [4356, 0]
click at [154, 178] on span "52" at bounding box center [188, 186] width 81 height 17
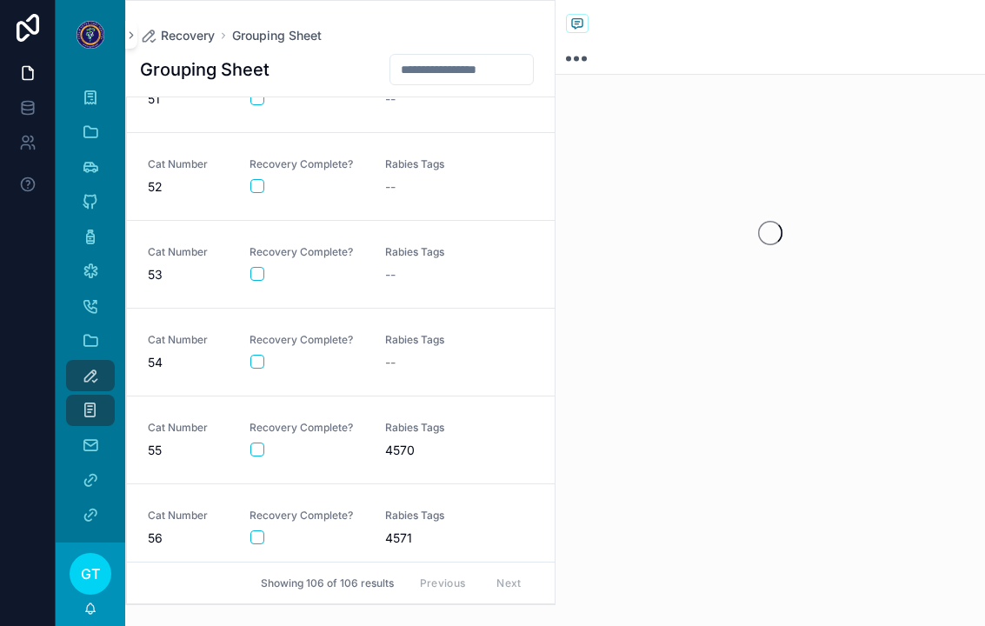
click at [263, 179] on button "scrollable content" at bounding box center [257, 186] width 14 height 14
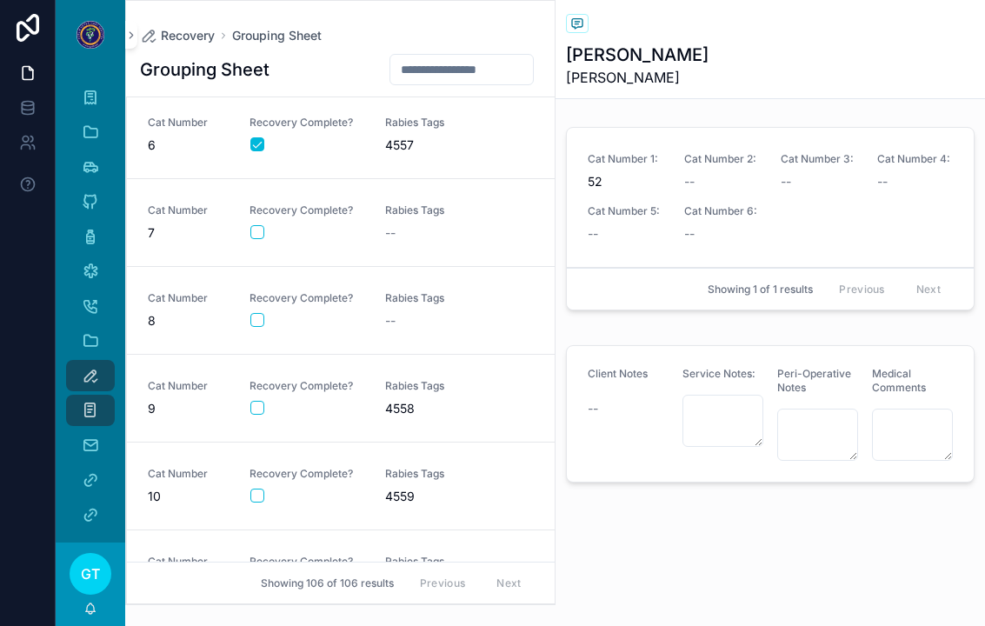
scroll to position [356, 0]
click at [451, 469] on span "Rabies Tags" at bounding box center [442, 476] width 115 height 14
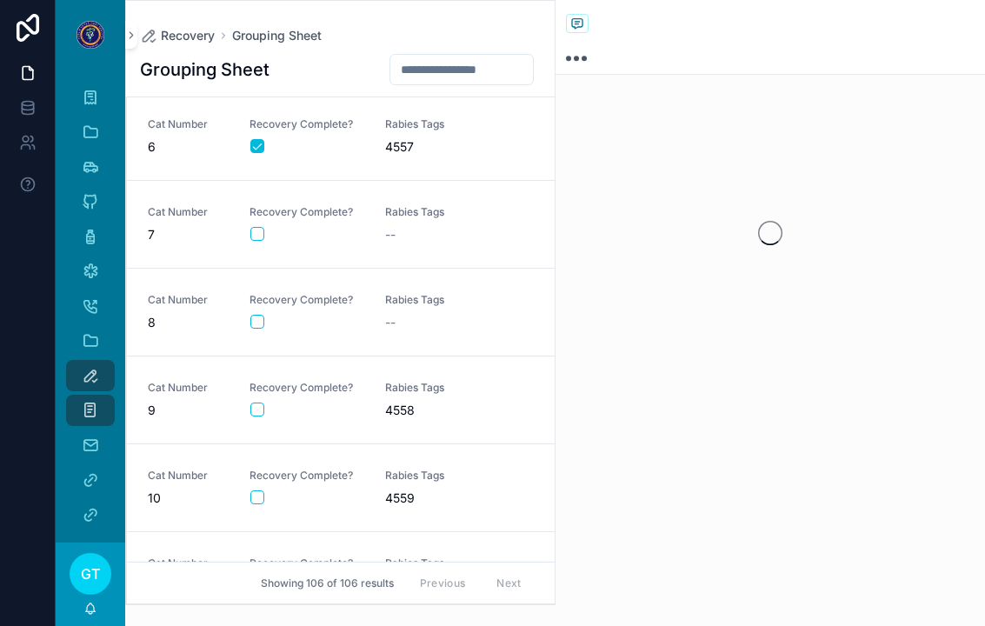
click at [258, 490] on button "scrollable content" at bounding box center [257, 497] width 14 height 14
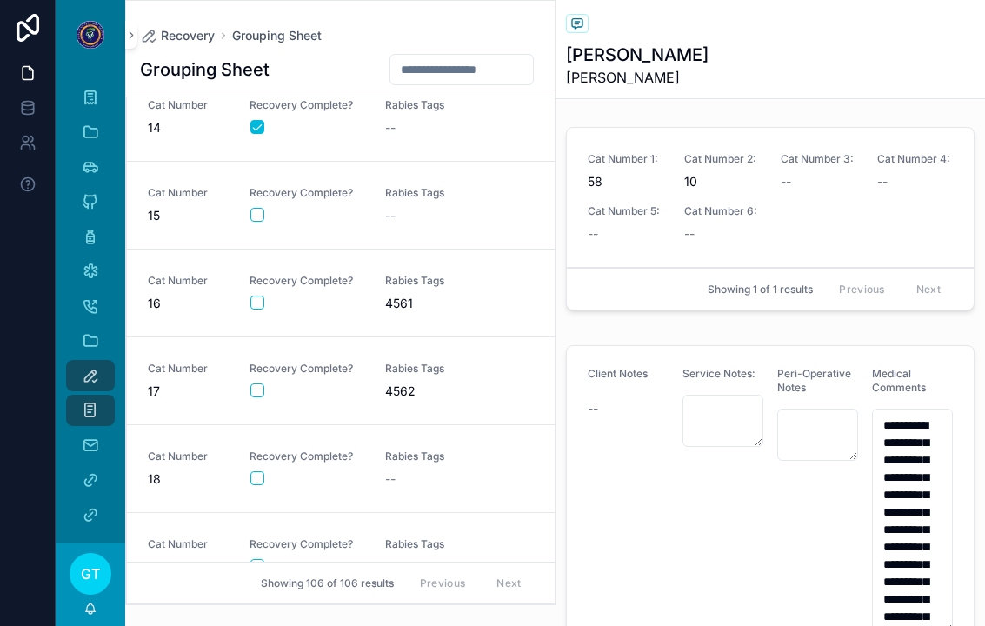
scroll to position [1631, 0]
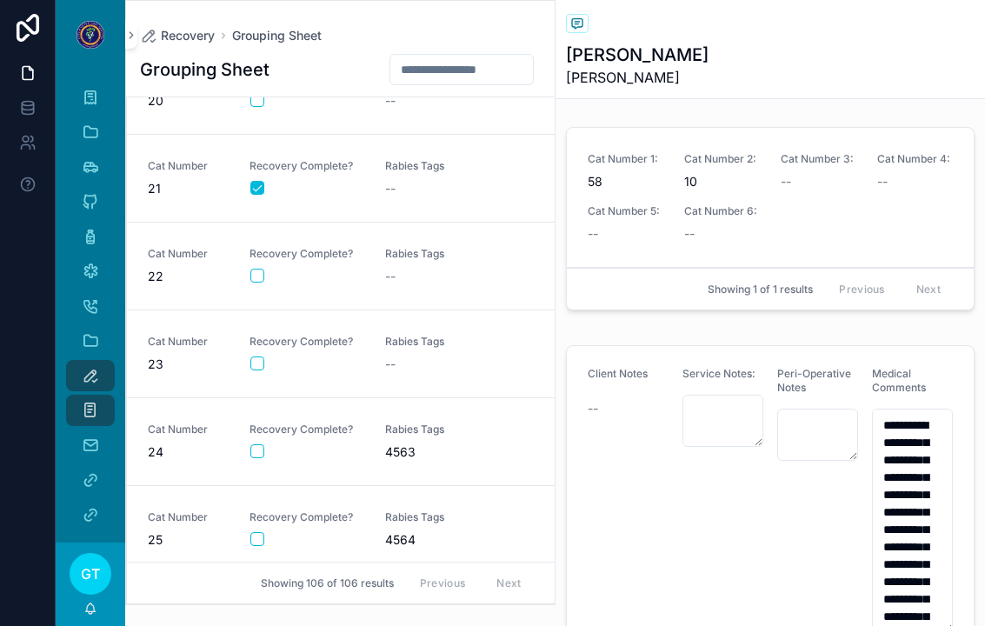
click at [410, 247] on span "Rabies Tags" at bounding box center [442, 254] width 115 height 14
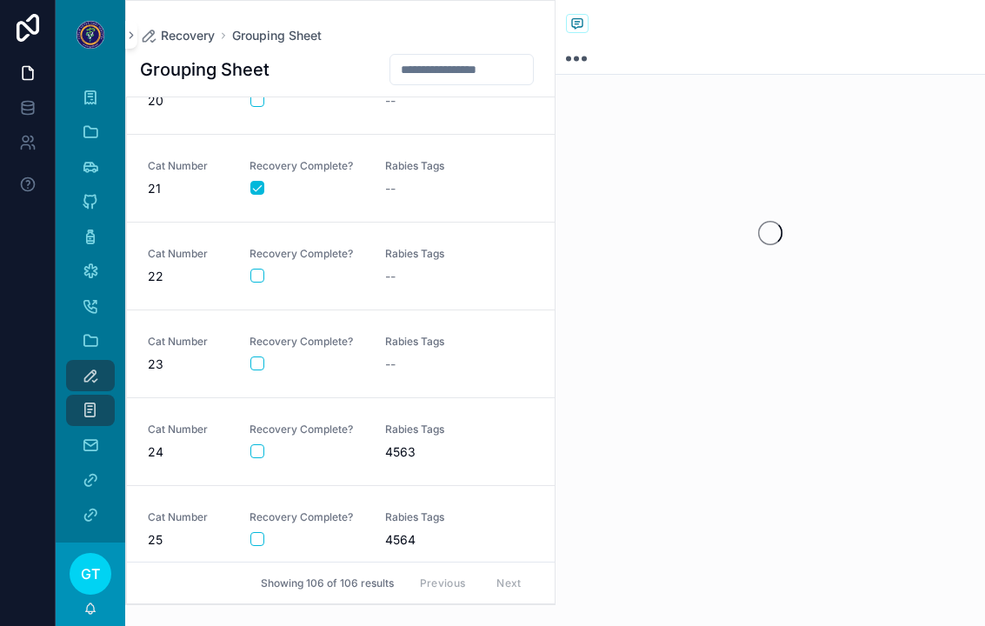
click at [244, 247] on div "Cat Number 22 Recovery Complete? Rabies Tags --" at bounding box center [341, 266] width 386 height 38
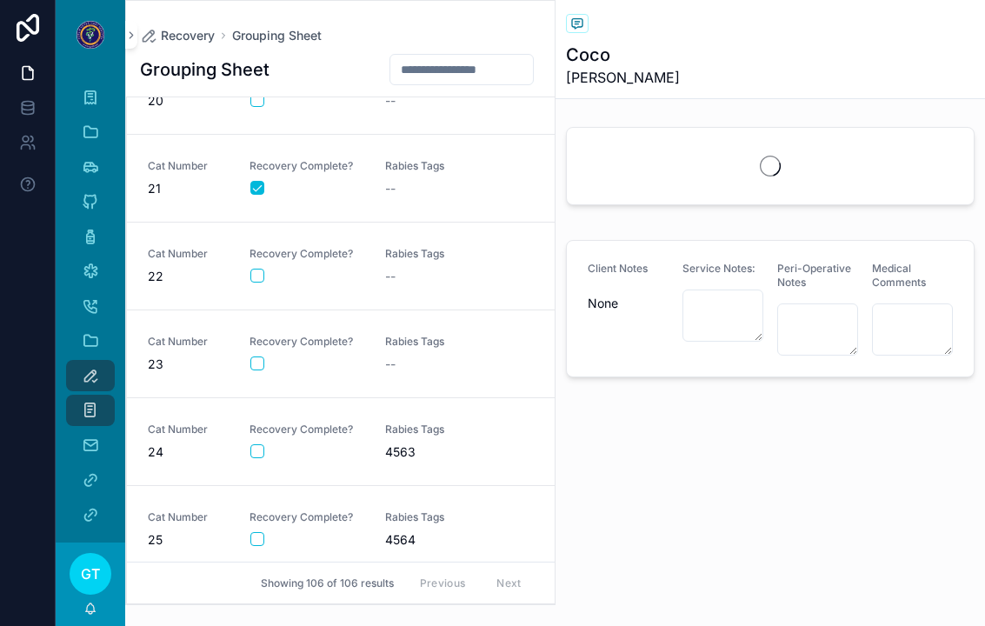
click at [256, 269] on button "scrollable content" at bounding box center [257, 276] width 14 height 14
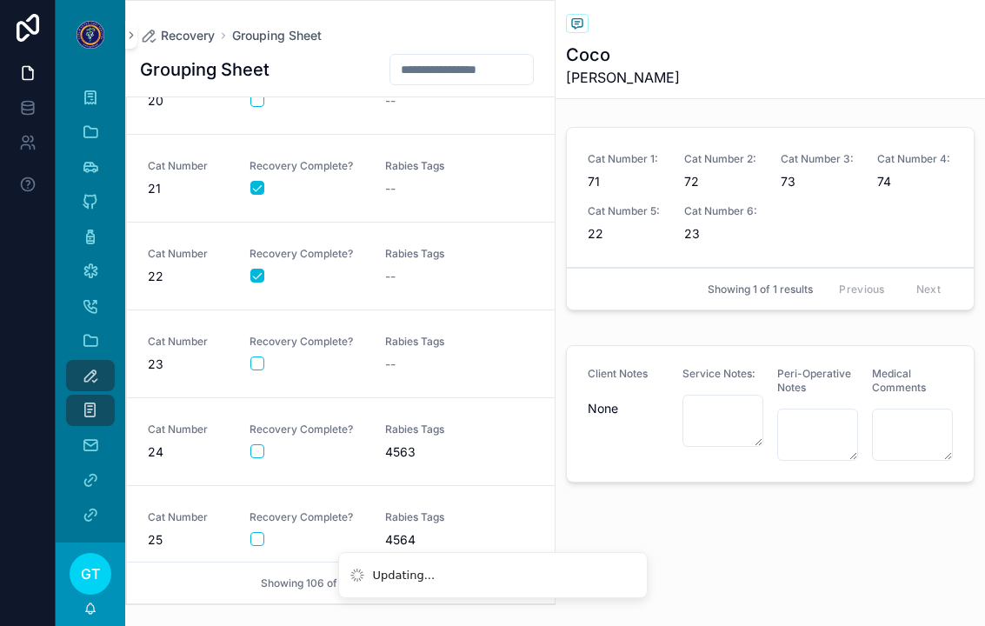
click at [257, 357] on button "scrollable content" at bounding box center [257, 364] width 14 height 14
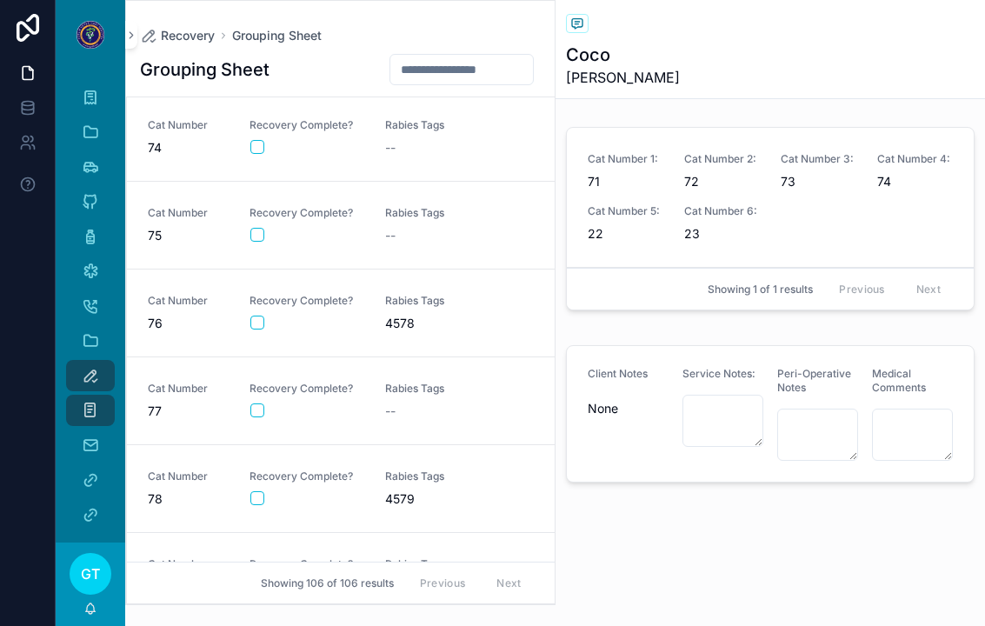
scroll to position [6322, 0]
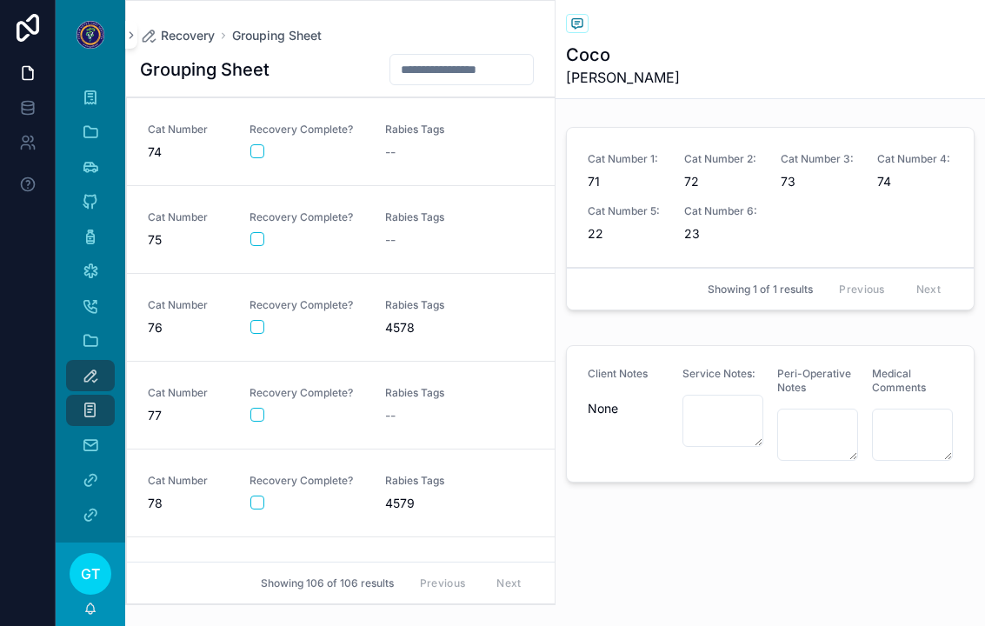
click at [343, 320] on div "scrollable content" at bounding box center [306, 327] width 113 height 14
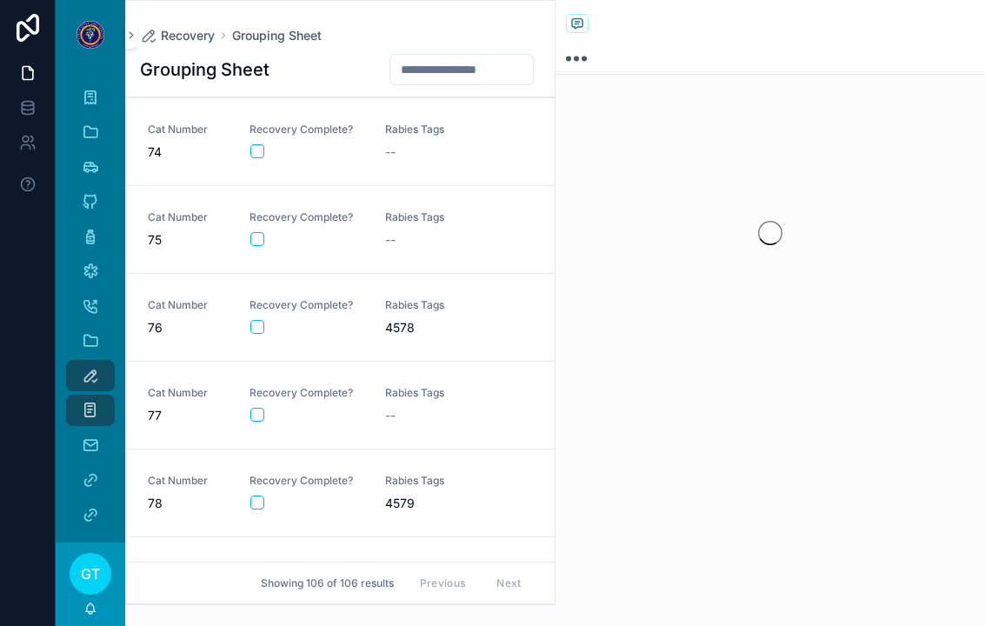
click at [259, 320] on button "scrollable content" at bounding box center [257, 327] width 14 height 14
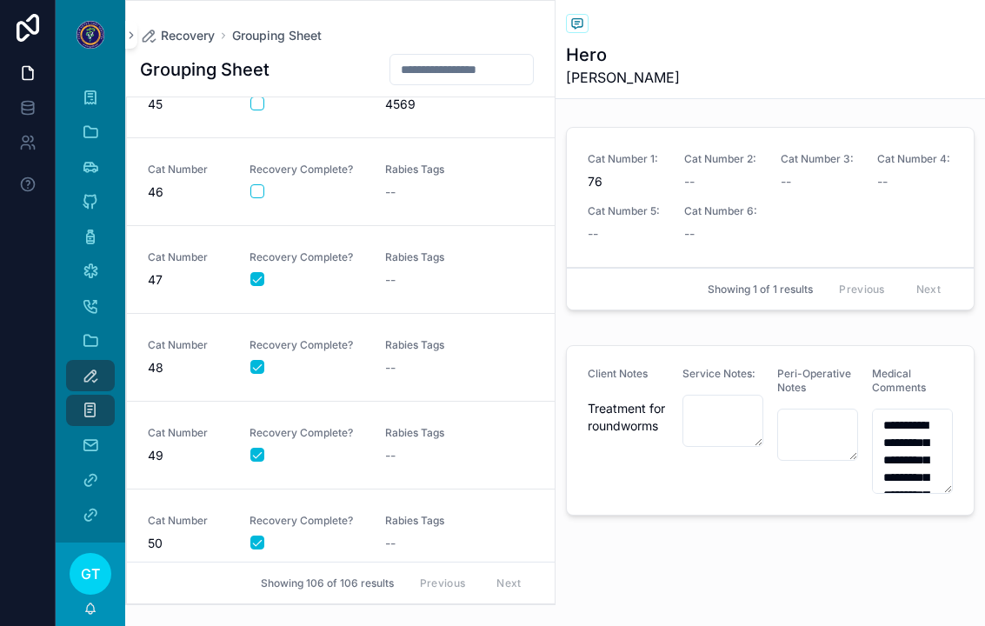
scroll to position [3807, 0]
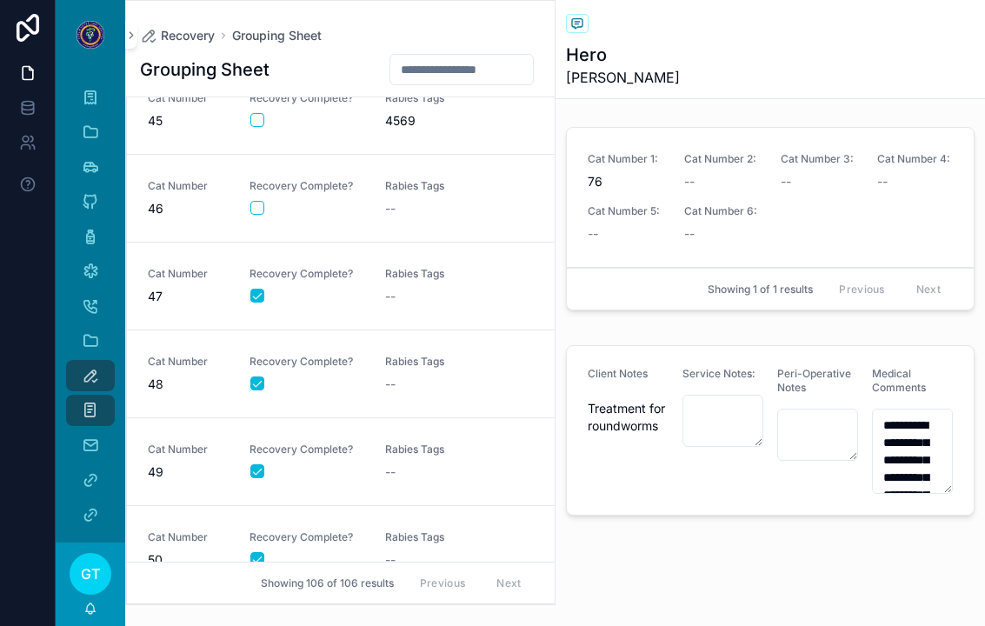
click at [253, 201] on button "scrollable content" at bounding box center [257, 208] width 14 height 14
click at [336, 201] on div "scrollable content" at bounding box center [306, 208] width 113 height 14
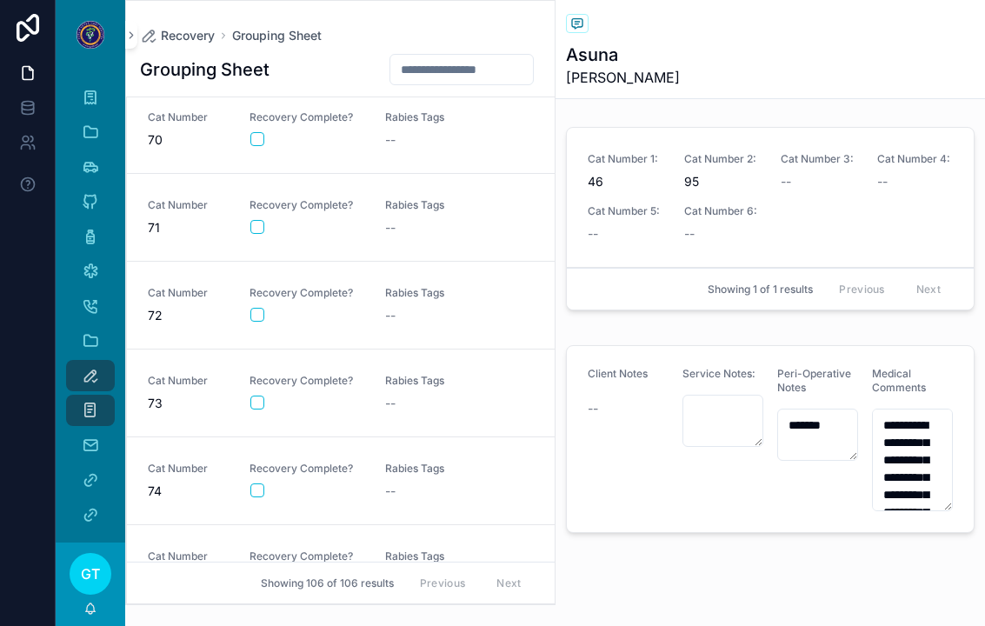
scroll to position [6239, 0]
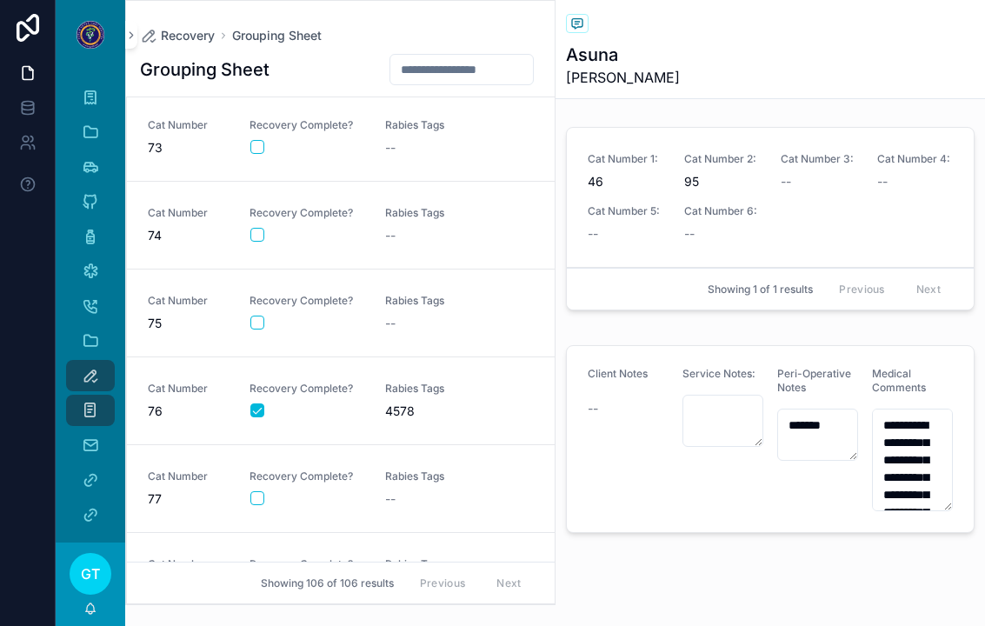
click at [454, 382] on span "Rabies Tags" at bounding box center [442, 389] width 115 height 14
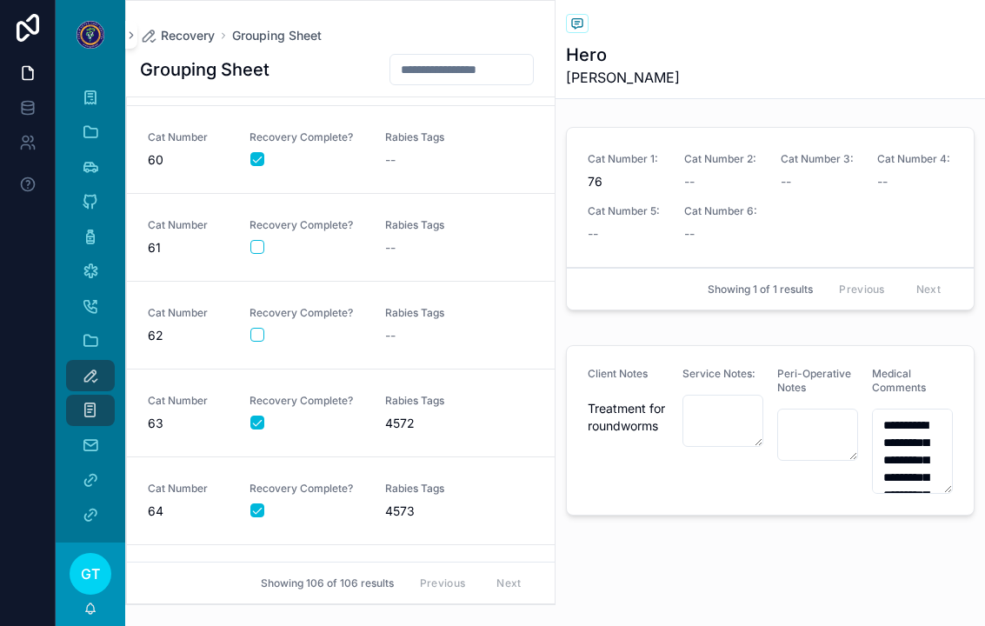
scroll to position [5086, 0]
click at [303, 239] on div "scrollable content" at bounding box center [306, 246] width 113 height 14
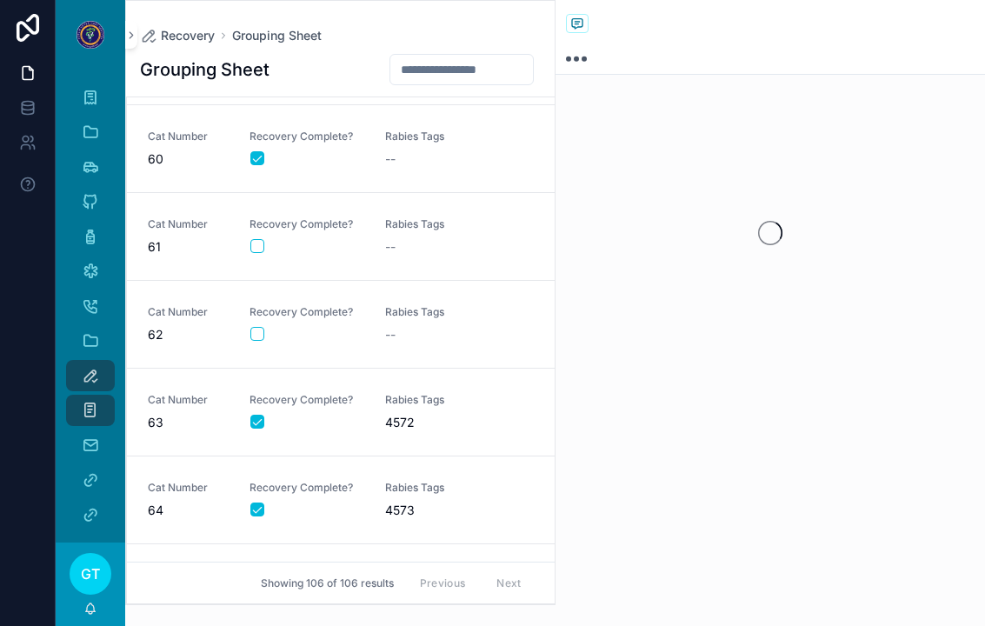
click at [254, 239] on button "scrollable content" at bounding box center [257, 246] width 14 height 14
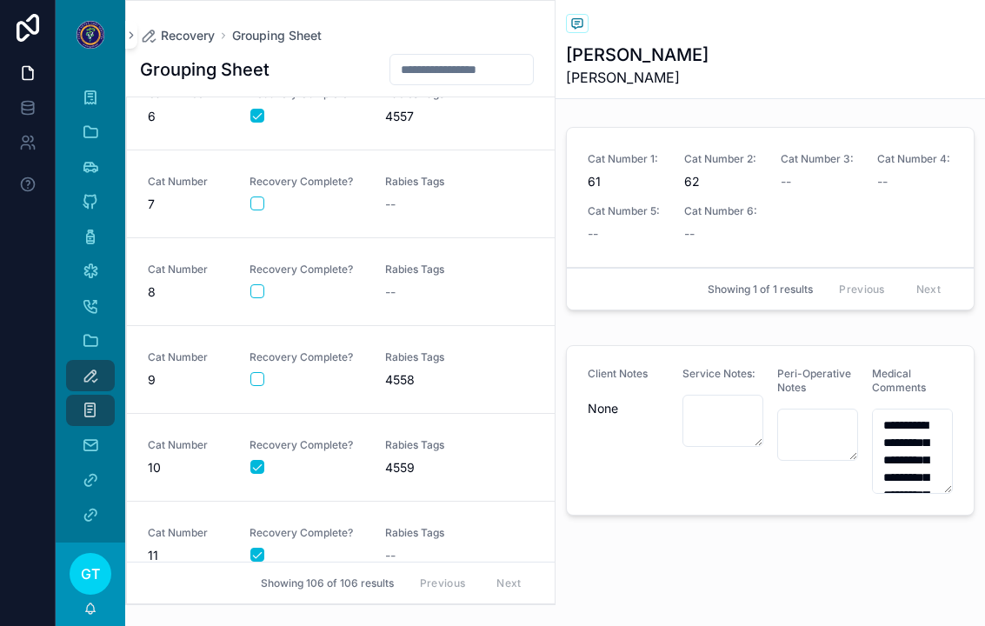
scroll to position [383, 0]
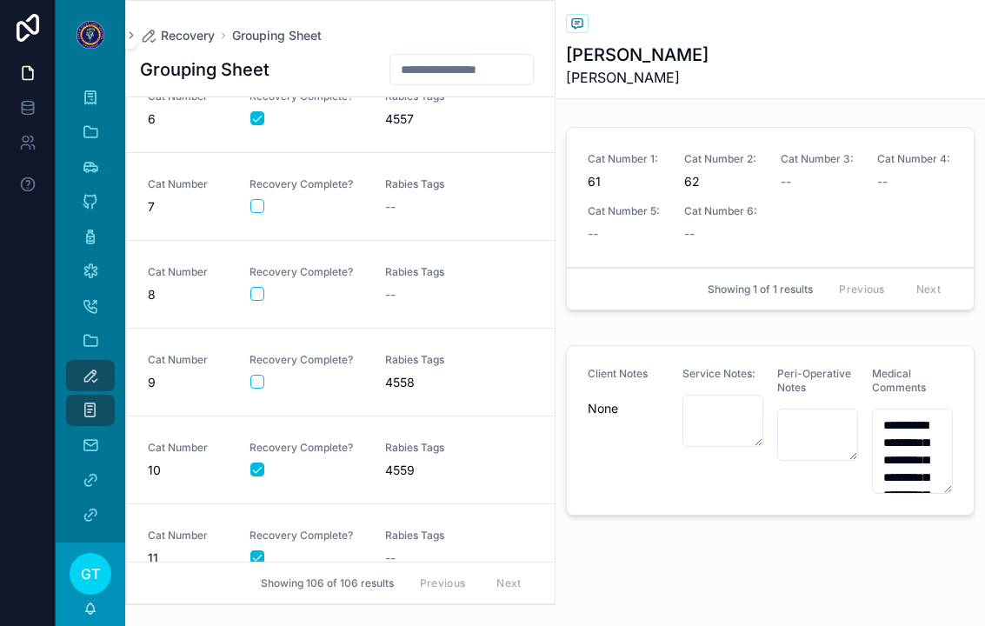
click at [358, 199] on div "scrollable content" at bounding box center [306, 206] width 113 height 14
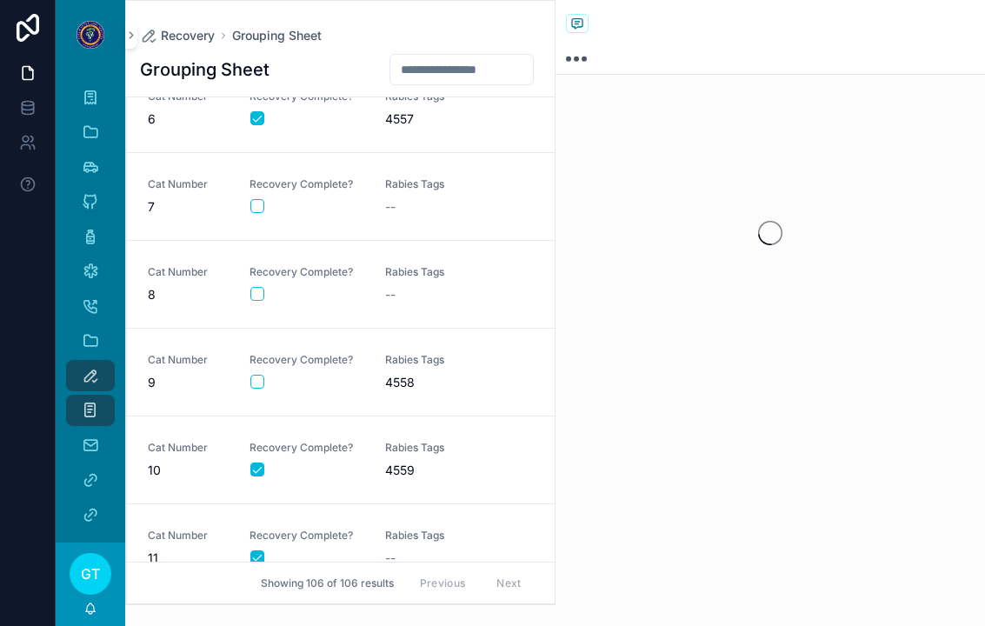
click at [254, 199] on button "scrollable content" at bounding box center [257, 206] width 14 height 14
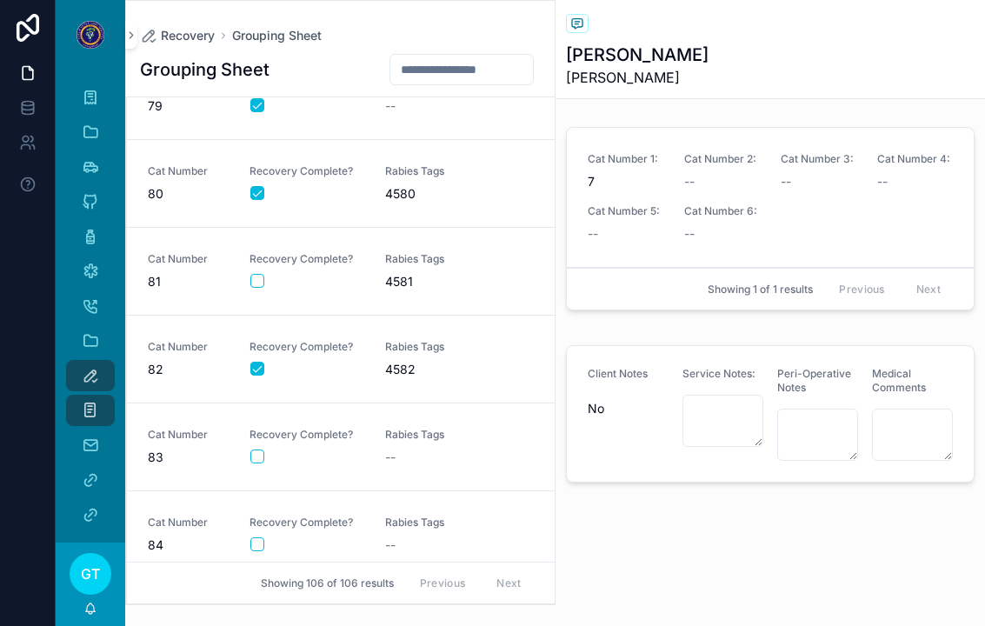
scroll to position [6043, 0]
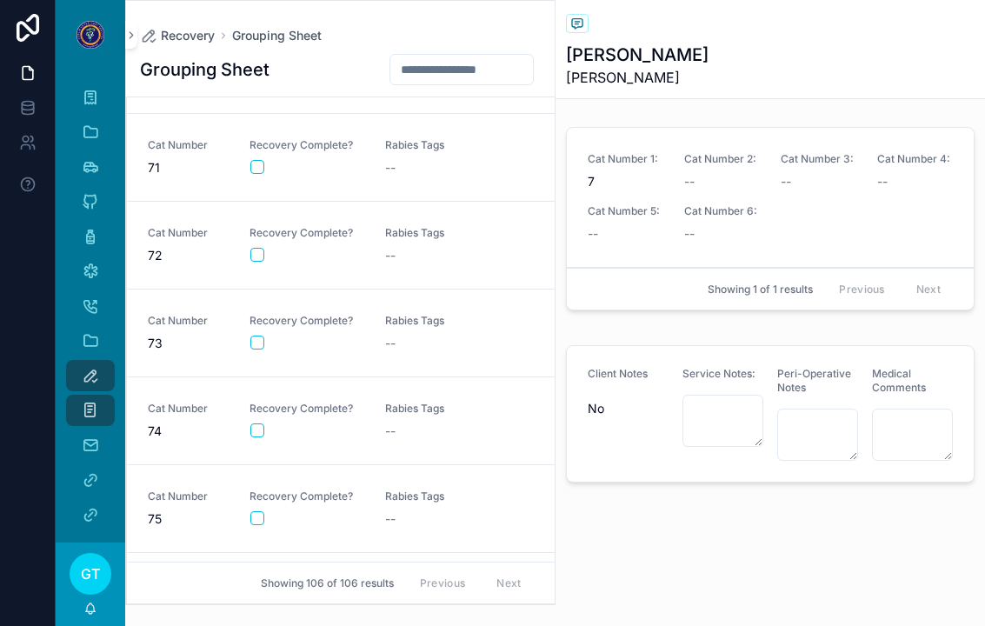
click at [359, 243] on link "Cat Number 72 Recovery Complete? Rabies Tags --" at bounding box center [341, 246] width 428 height 88
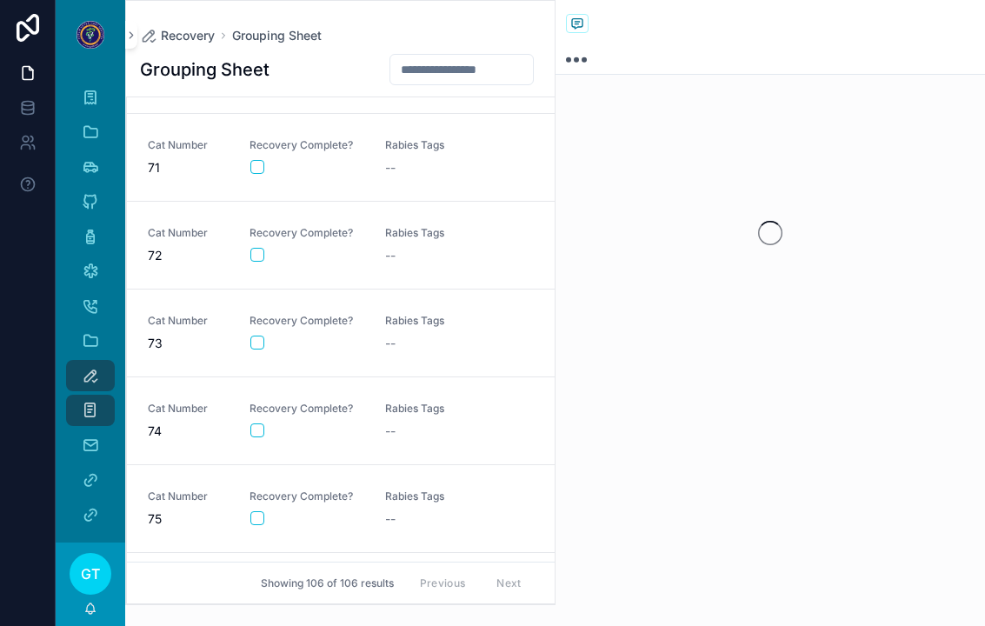
click at [253, 248] on button "scrollable content" at bounding box center [257, 255] width 14 height 14
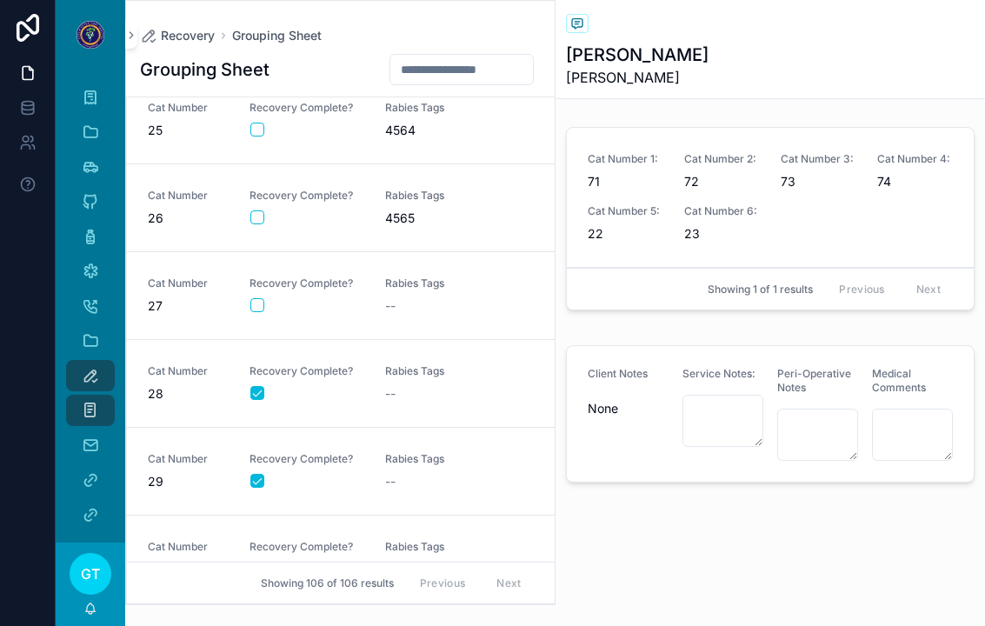
scroll to position [2023, 0]
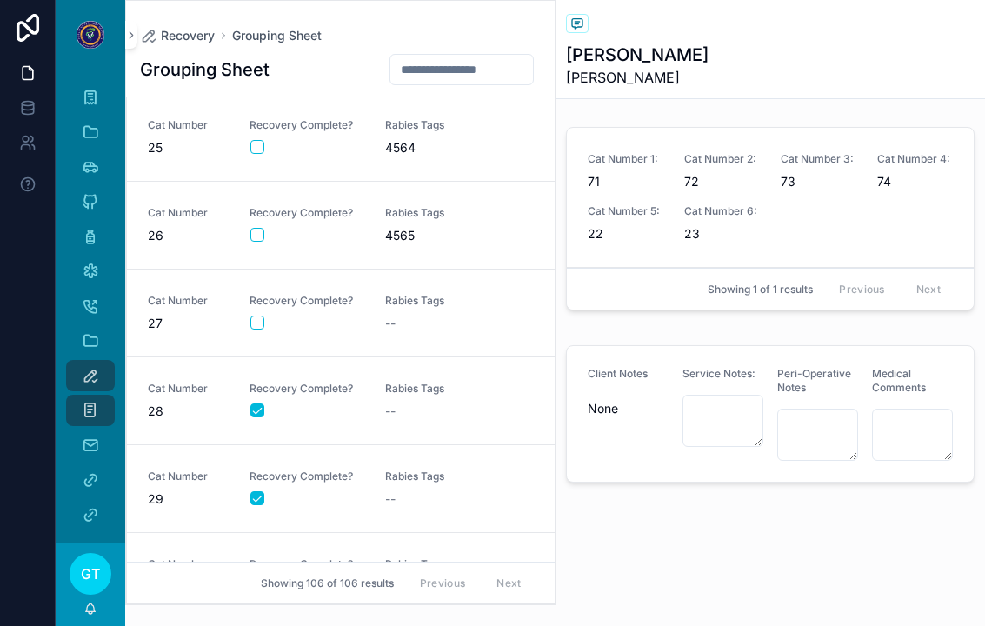
click at [409, 294] on div "Rabies Tags --" at bounding box center [442, 313] width 115 height 38
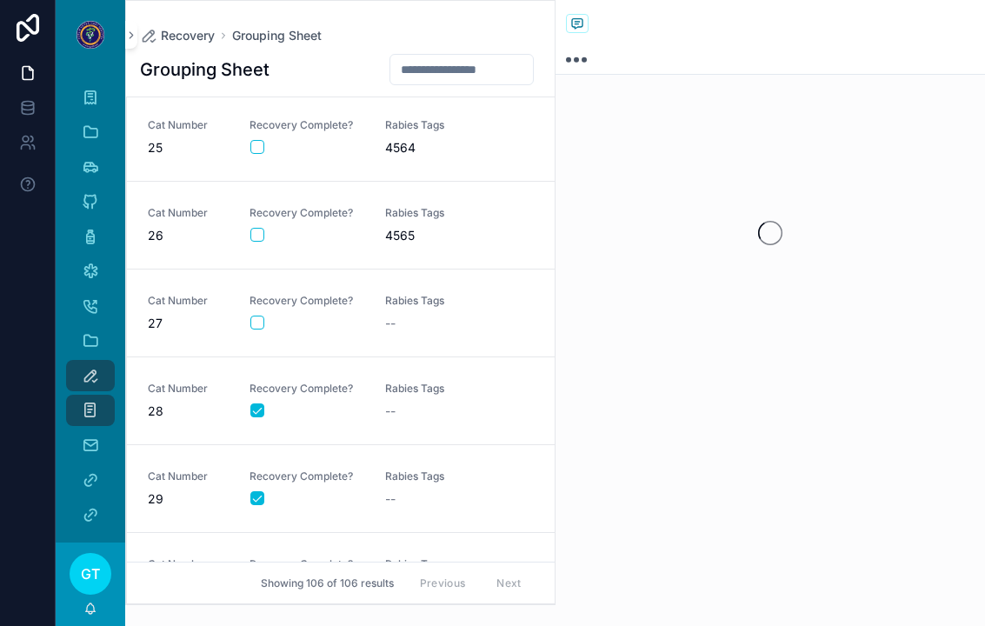
click at [250, 316] on button "scrollable content" at bounding box center [257, 323] width 14 height 14
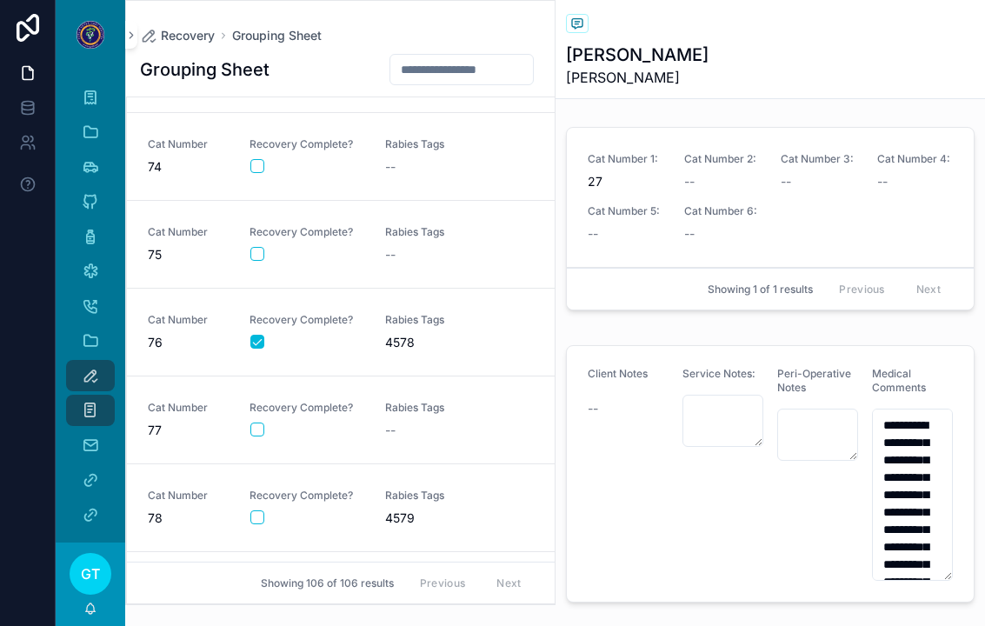
scroll to position [6284, 0]
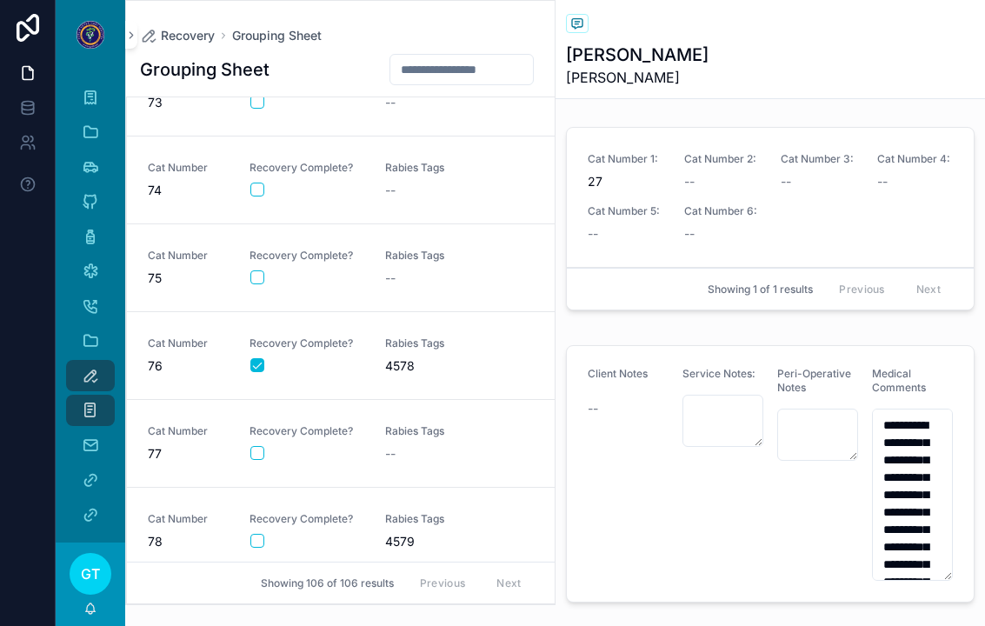
click at [385, 270] on span "--" at bounding box center [390, 278] width 10 height 17
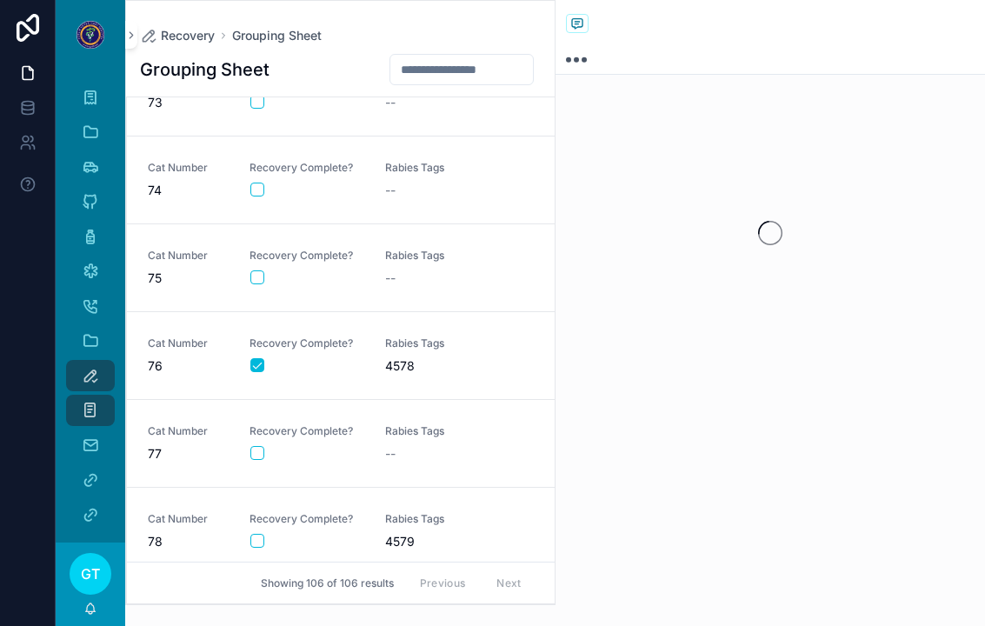
click at [261, 270] on button "scrollable content" at bounding box center [257, 277] width 14 height 14
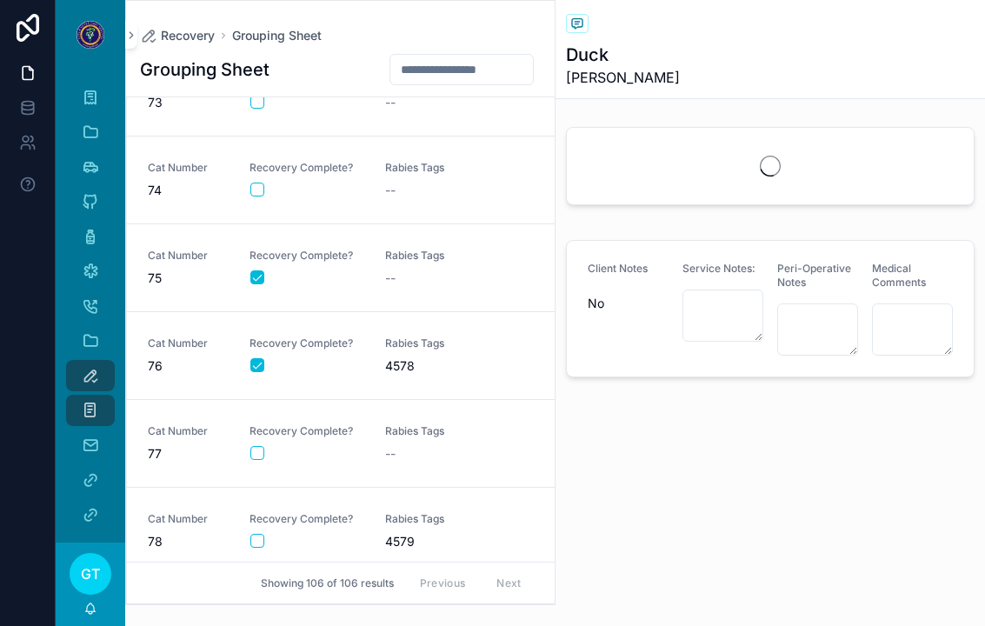
click at [434, 225] on link "Cat Number 75 Recovery Complete? Rabies Tags --" at bounding box center [341, 268] width 428 height 88
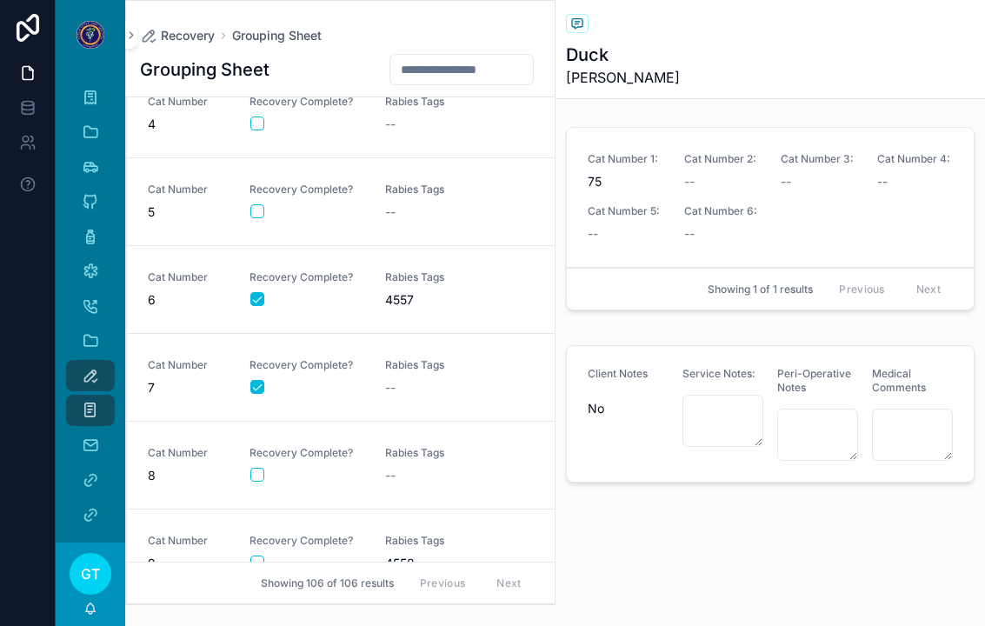
scroll to position [207, 0]
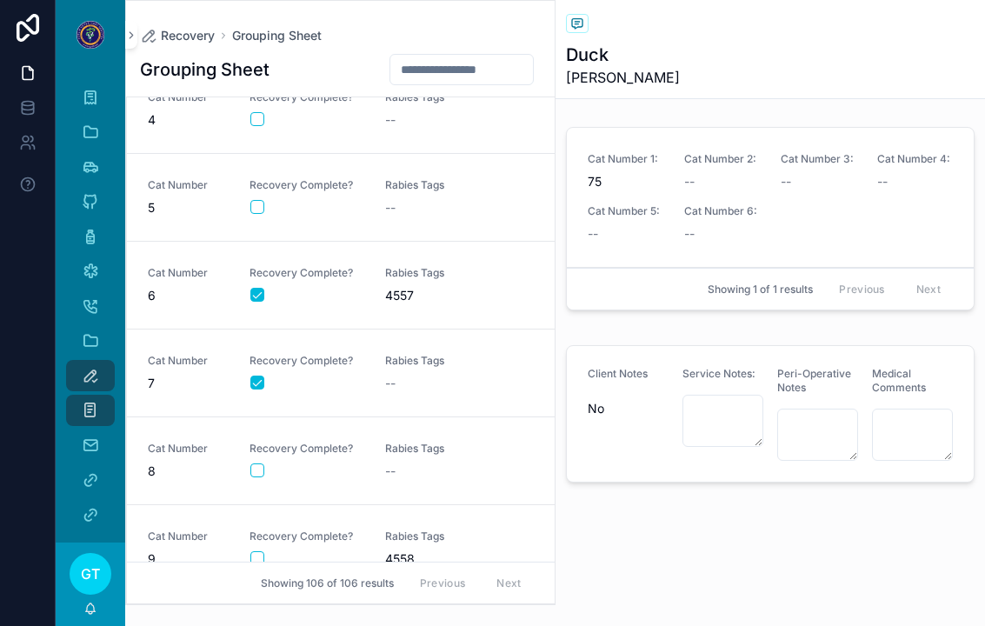
click at [370, 443] on div "Cat Number 8 Recovery Complete? Rabies Tags --" at bounding box center [341, 461] width 386 height 38
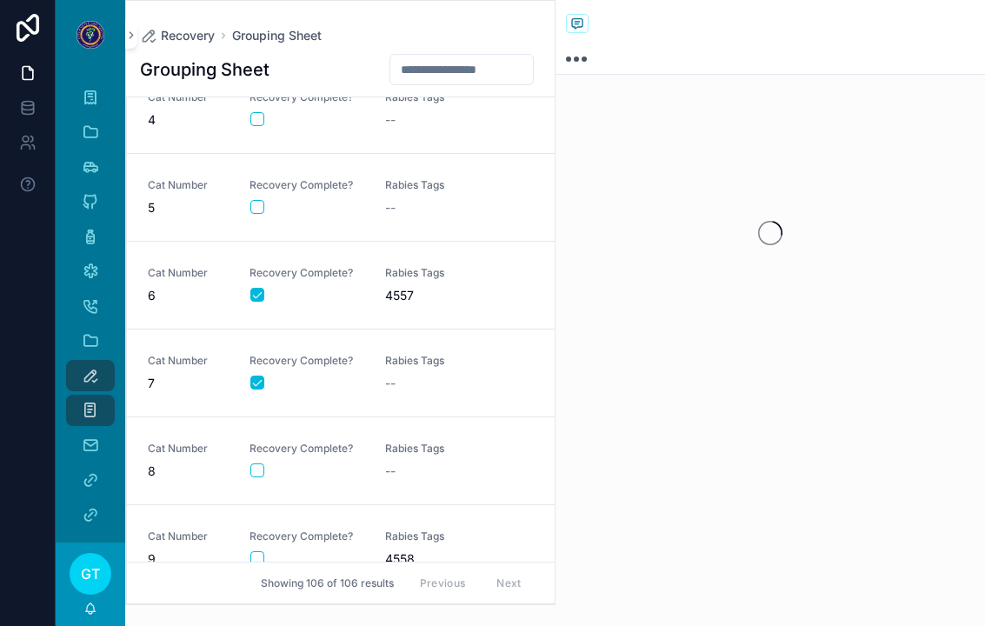
click at [263, 463] on button "scrollable content" at bounding box center [257, 470] width 14 height 14
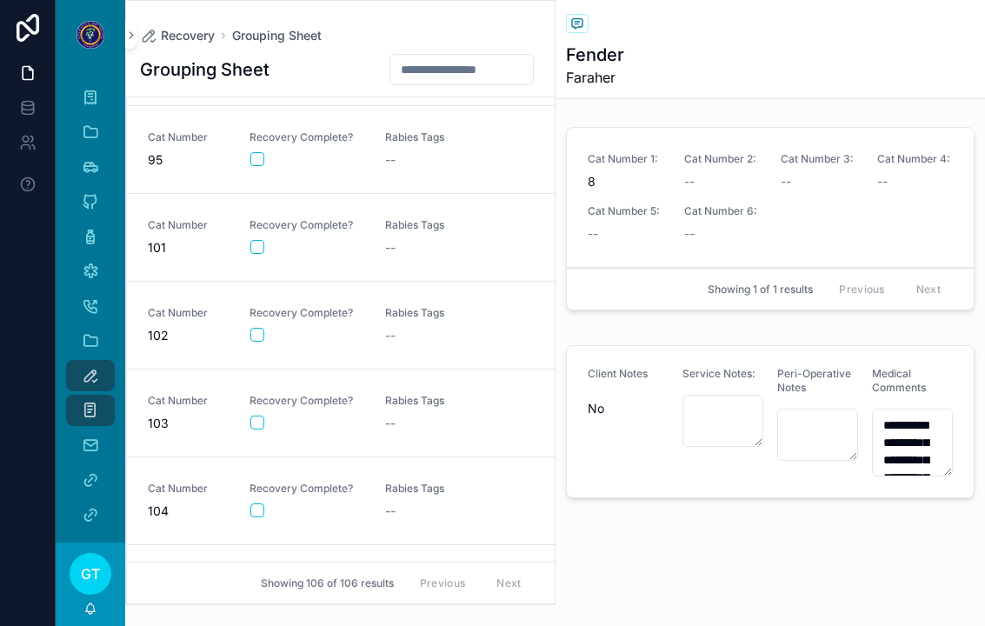
scroll to position [8141, 0]
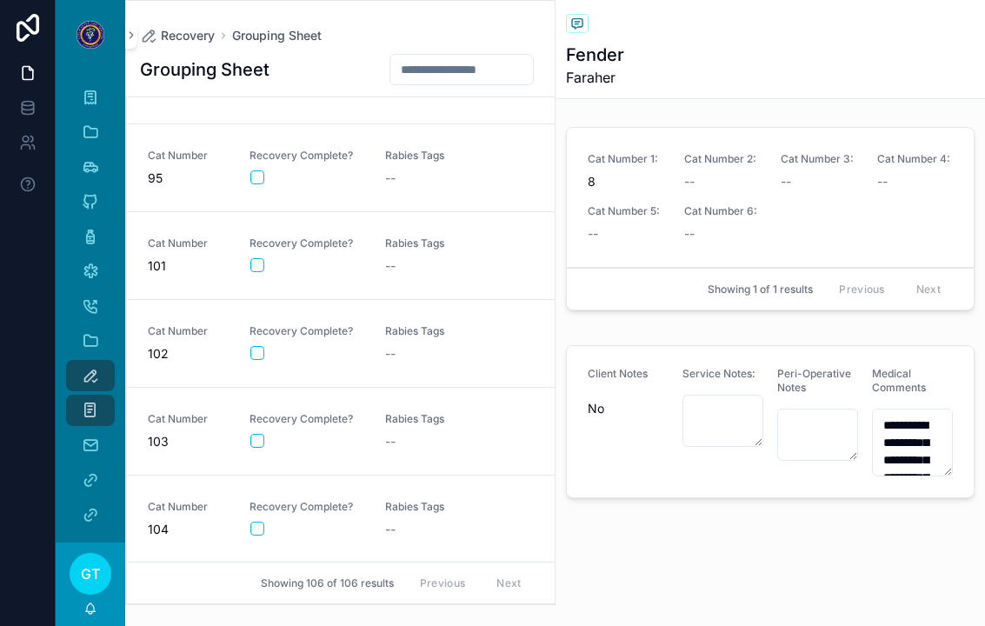
click at [399, 345] on div "--" at bounding box center [442, 353] width 115 height 17
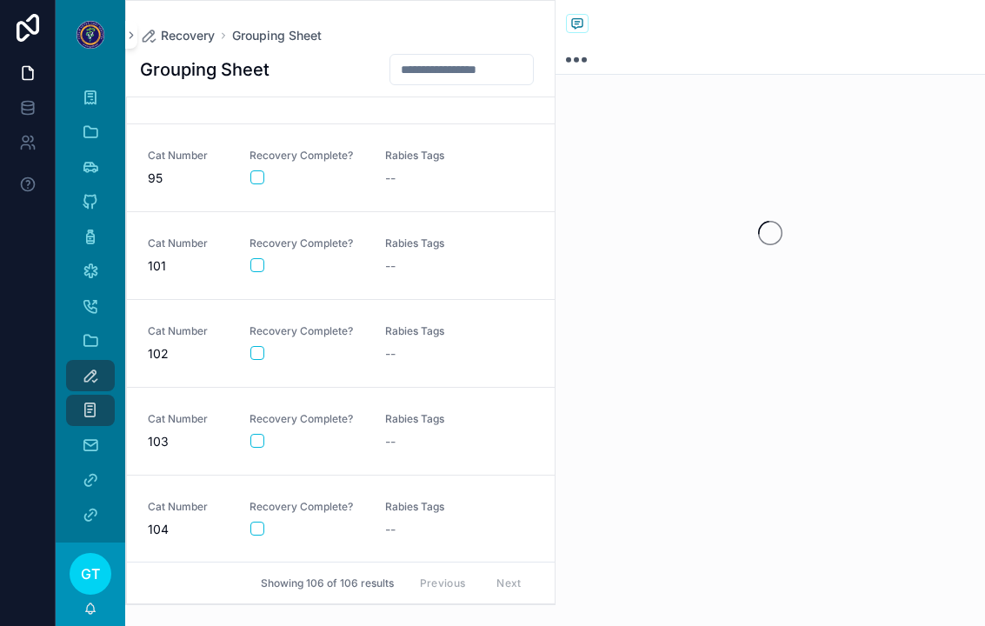
click at [252, 345] on form "scrollable content" at bounding box center [307, 353] width 115 height 16
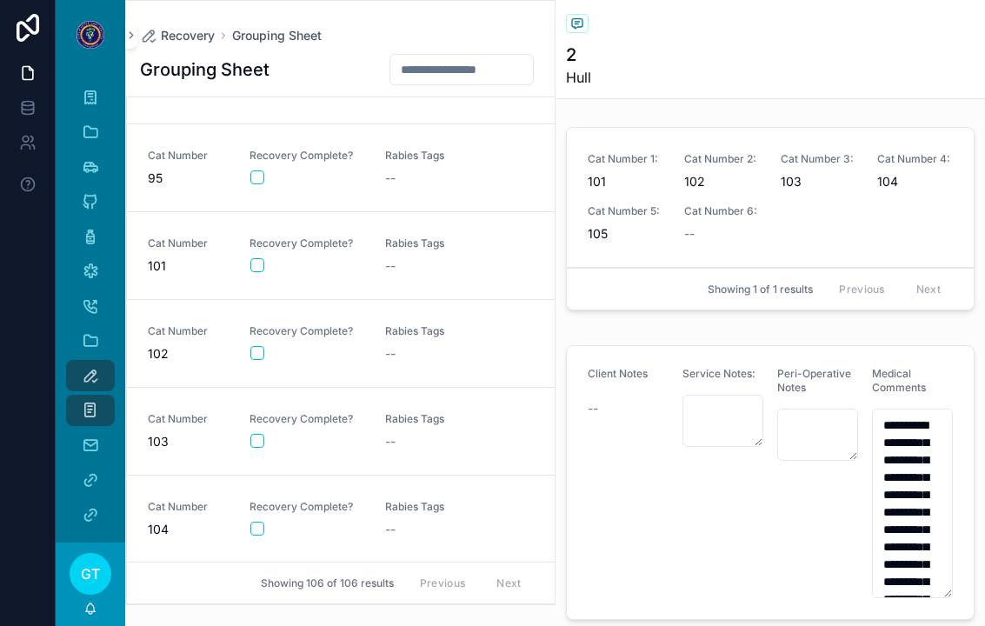
click at [260, 346] on button "scrollable content" at bounding box center [257, 353] width 14 height 14
click at [431, 412] on span "Rabies Tags" at bounding box center [442, 419] width 115 height 14
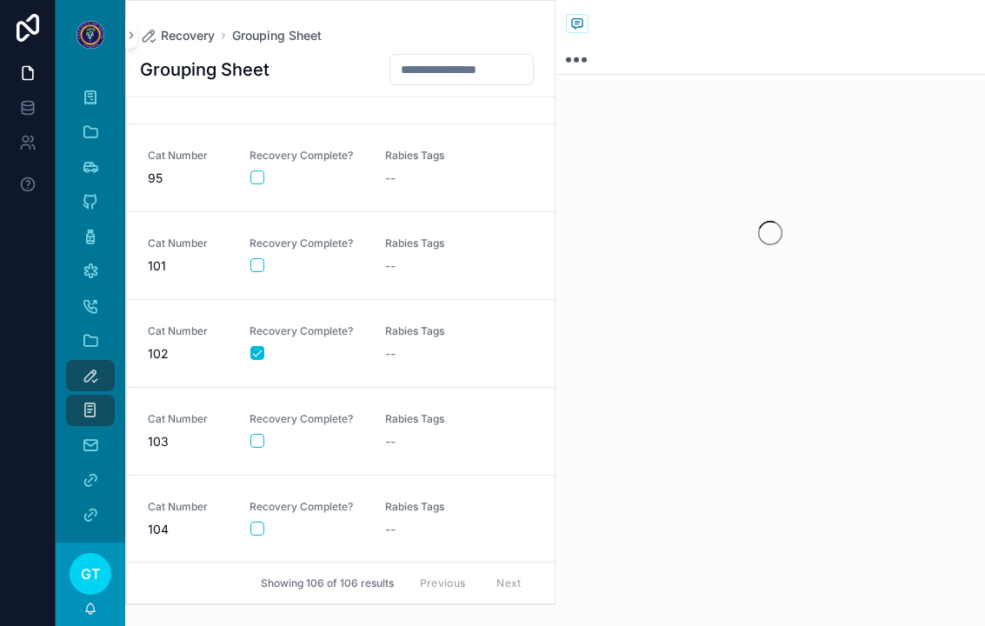
click at [255, 434] on button "scrollable content" at bounding box center [257, 441] width 14 height 14
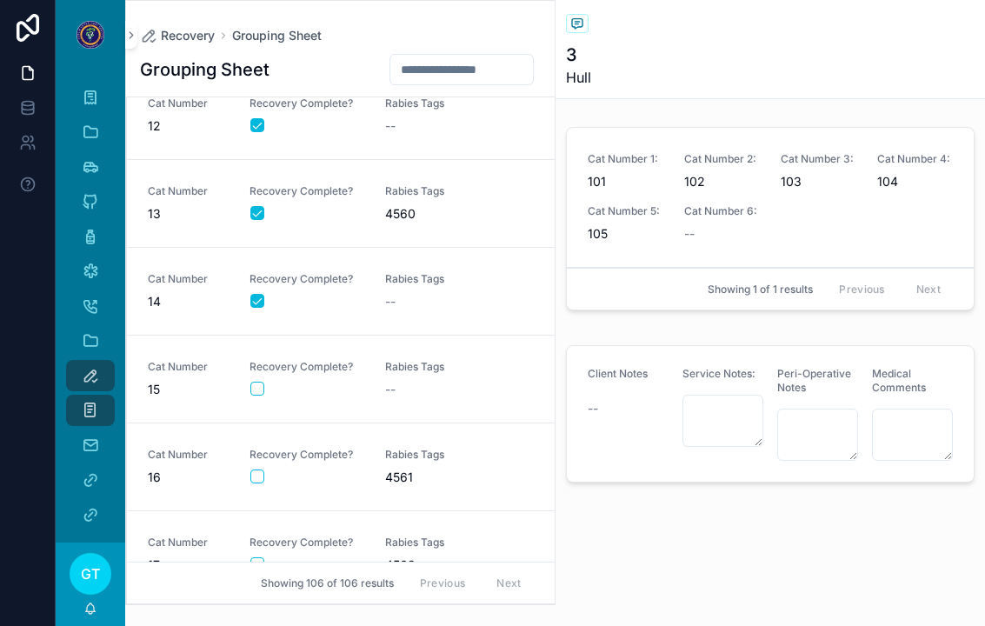
scroll to position [897, 0]
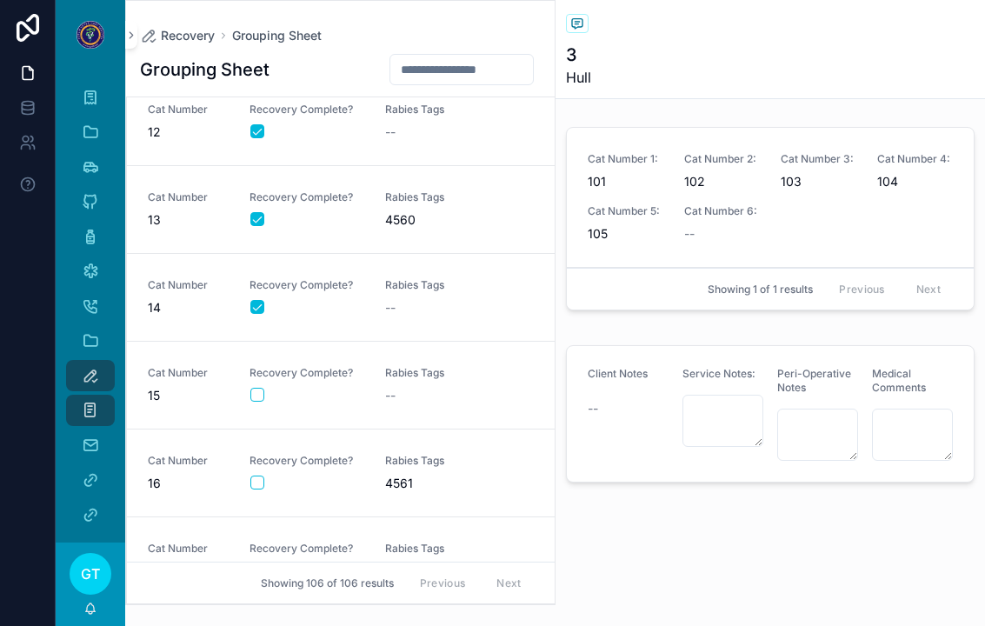
click at [363, 366] on span "Recovery Complete?" at bounding box center [307, 373] width 115 height 14
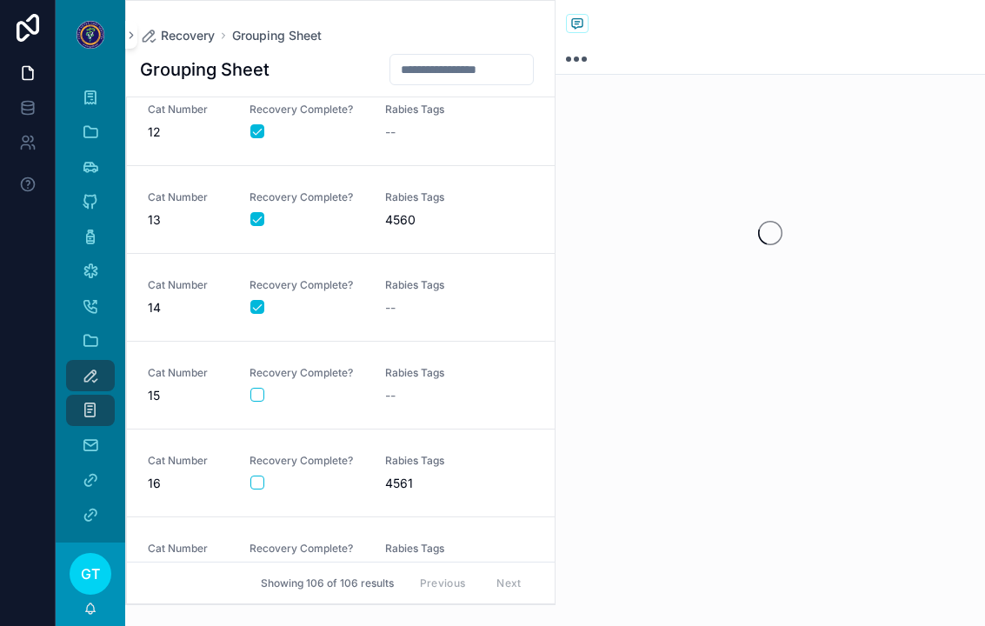
click at [258, 388] on button "scrollable content" at bounding box center [257, 395] width 14 height 14
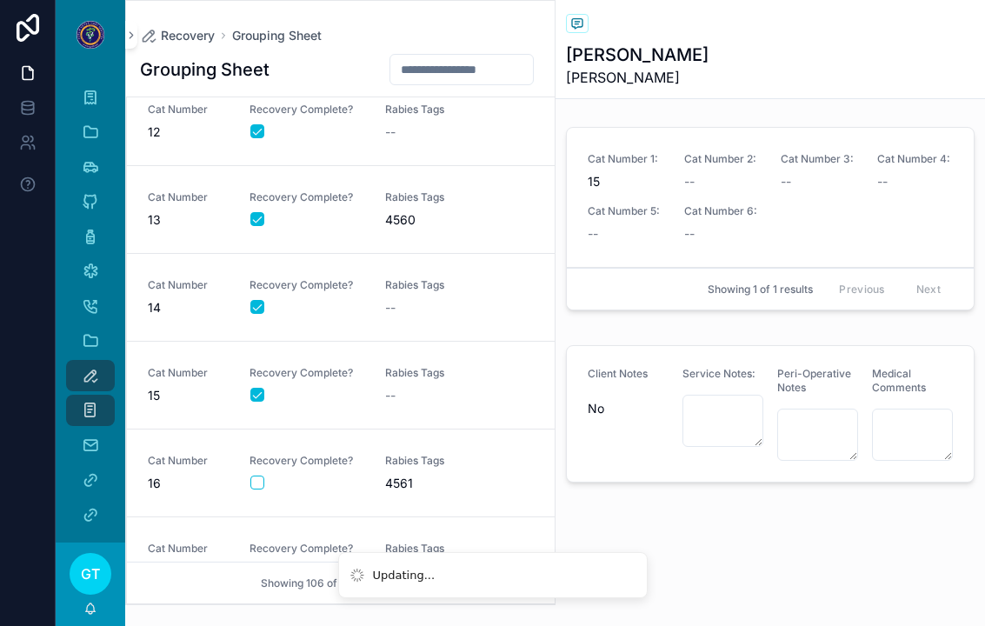
click at [277, 473] on link "Cat Number 16 Recovery Complete? Rabies Tags 4561" at bounding box center [341, 474] width 428 height 88
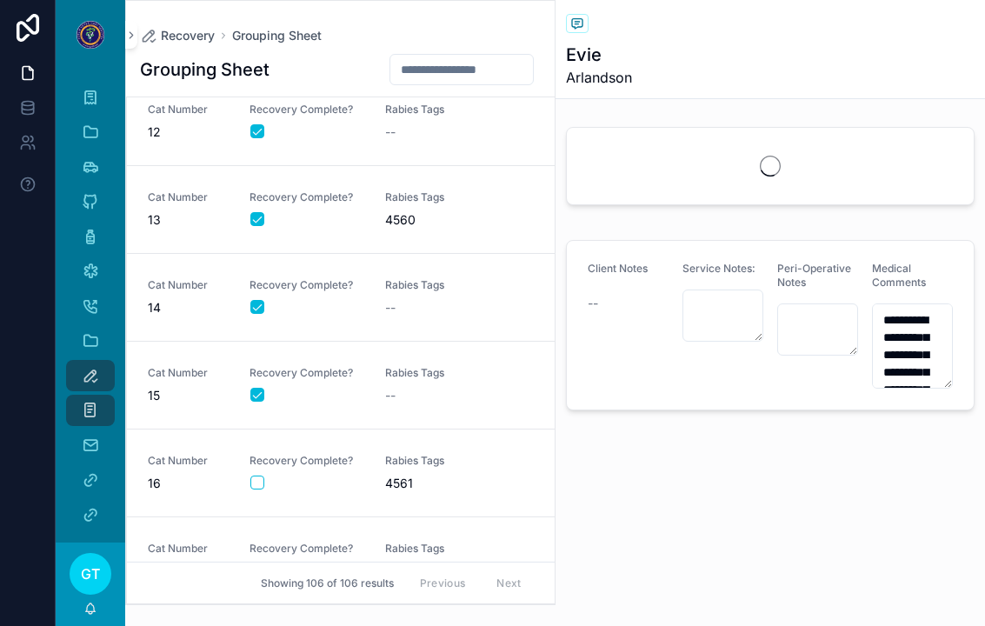
click at [315, 454] on span "Recovery Complete?" at bounding box center [307, 461] width 115 height 14
click at [258, 476] on button "scrollable content" at bounding box center [257, 483] width 14 height 14
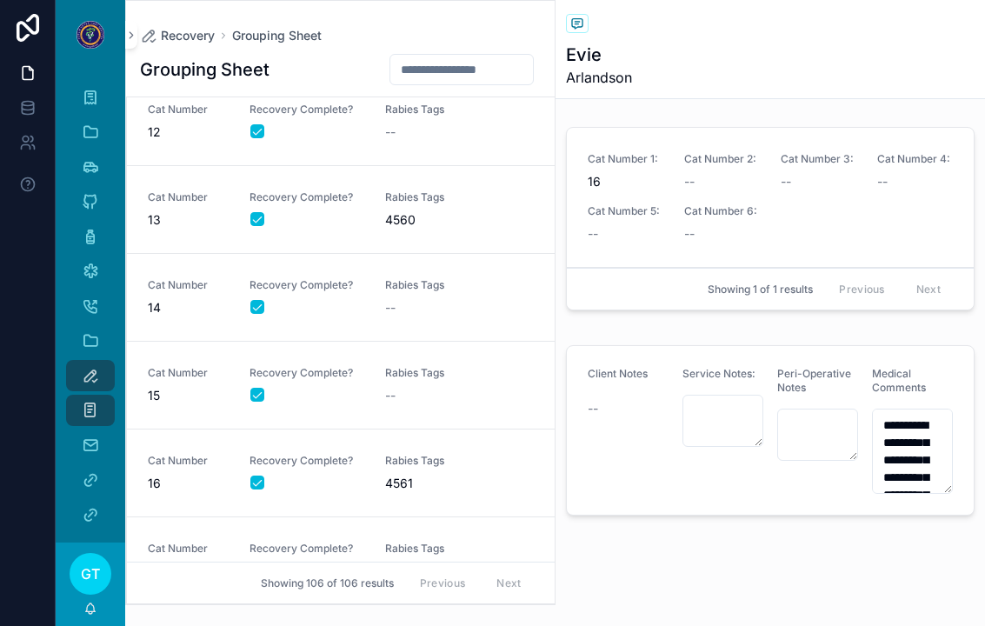
scroll to position [900, 0]
click at [256, 561] on button "scrollable content" at bounding box center [257, 568] width 14 height 14
click at [454, 539] on div "Rabies Tags 4562" at bounding box center [442, 558] width 115 height 38
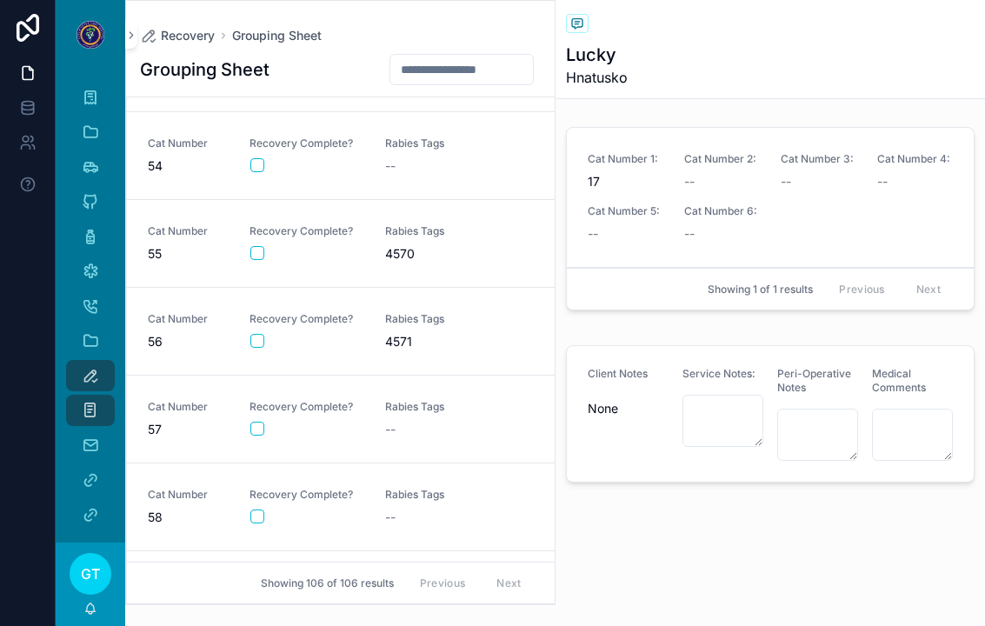
scroll to position [4552, 0]
click at [441, 333] on span "4571" at bounding box center [442, 341] width 115 height 17
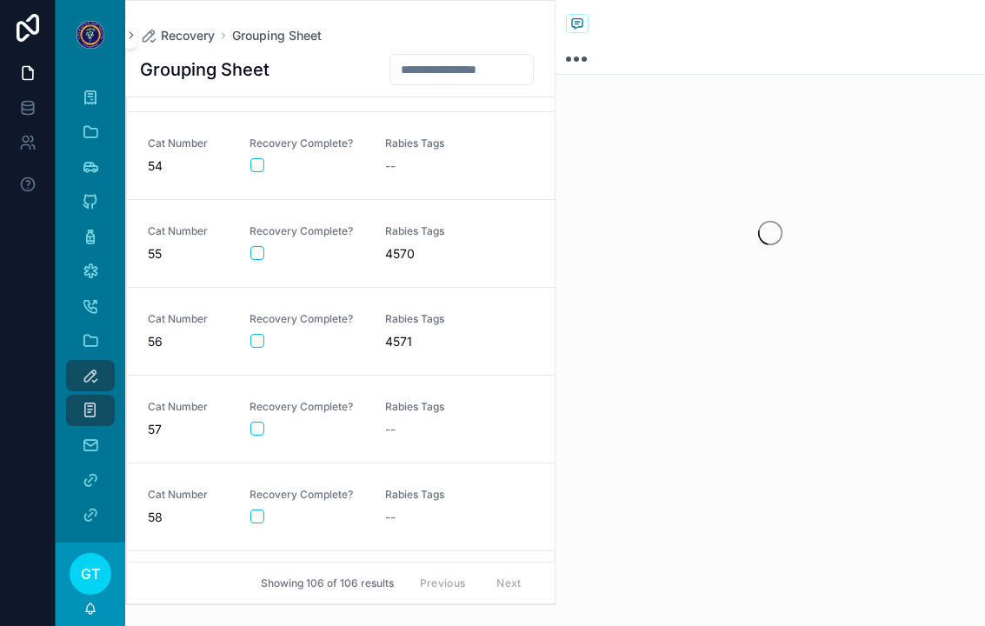
click at [250, 334] on link "Cat Number 56 Recovery Complete? Rabies Tags 4571" at bounding box center [341, 332] width 428 height 88
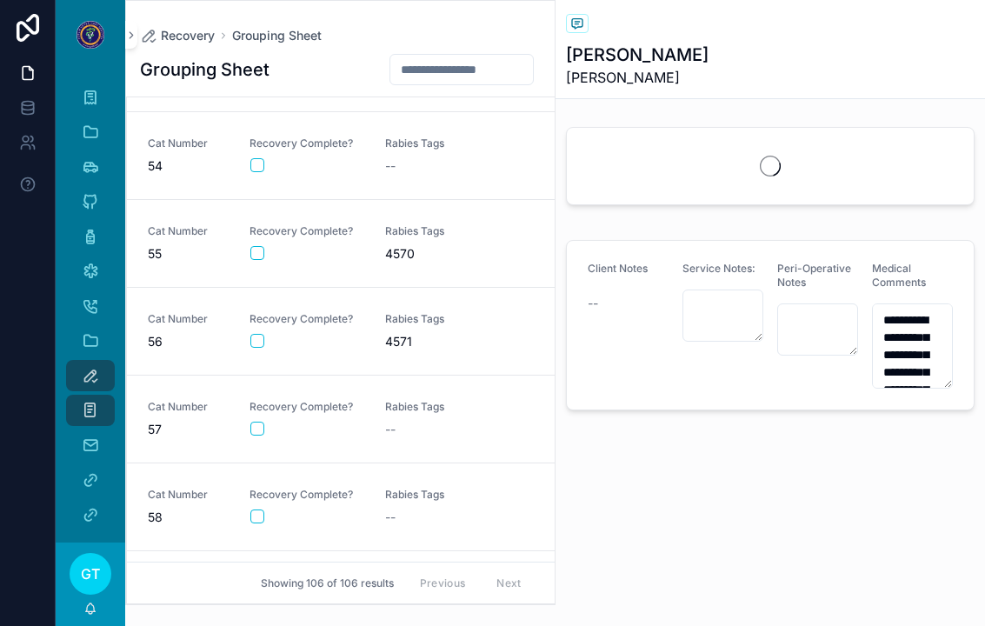
click at [263, 334] on button "scrollable content" at bounding box center [257, 341] width 14 height 14
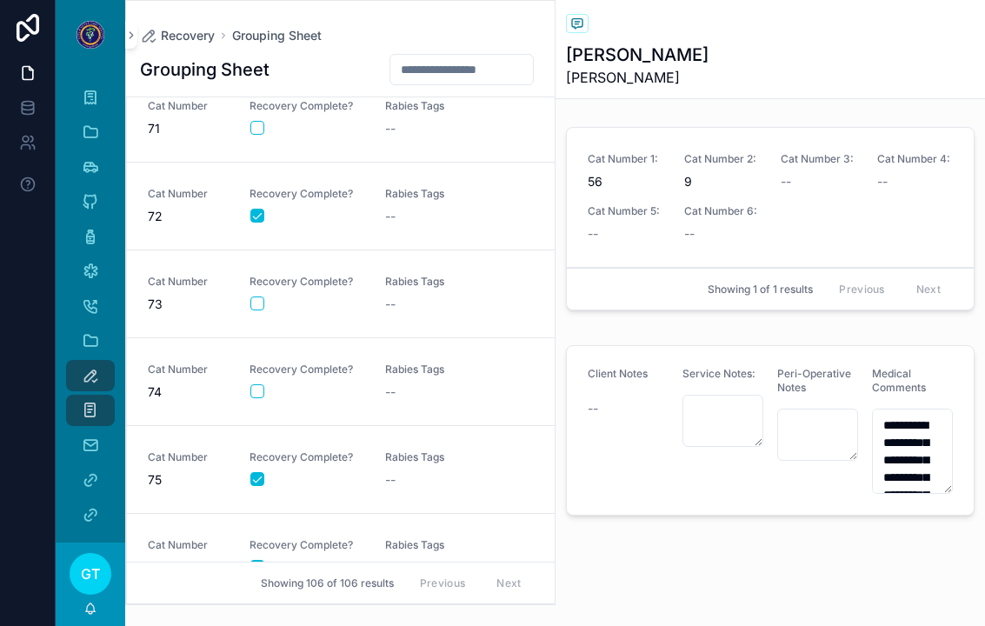
scroll to position [6079, 0]
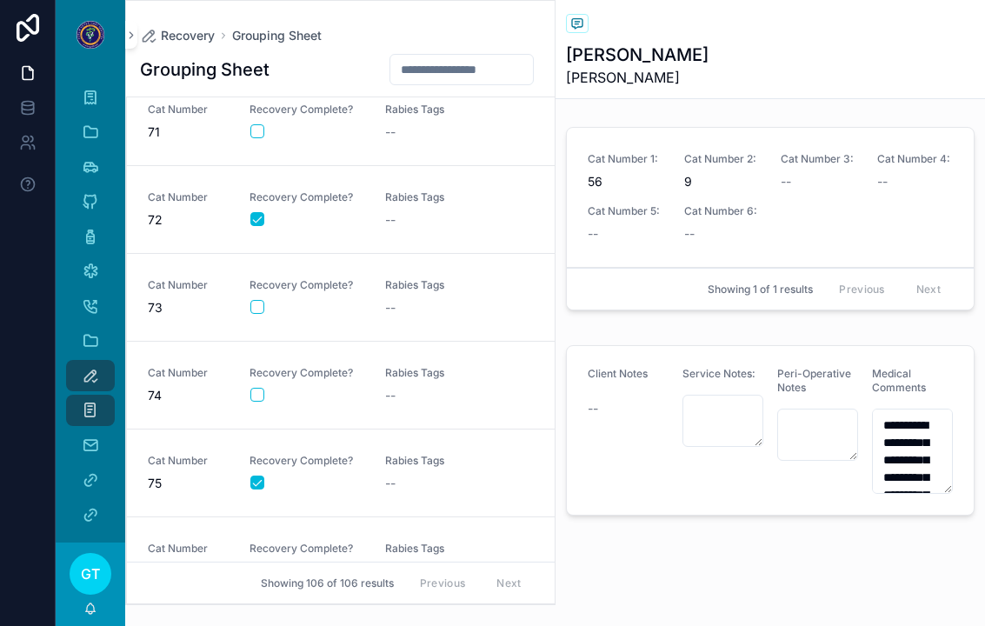
click at [417, 278] on span "Rabies Tags" at bounding box center [442, 285] width 115 height 14
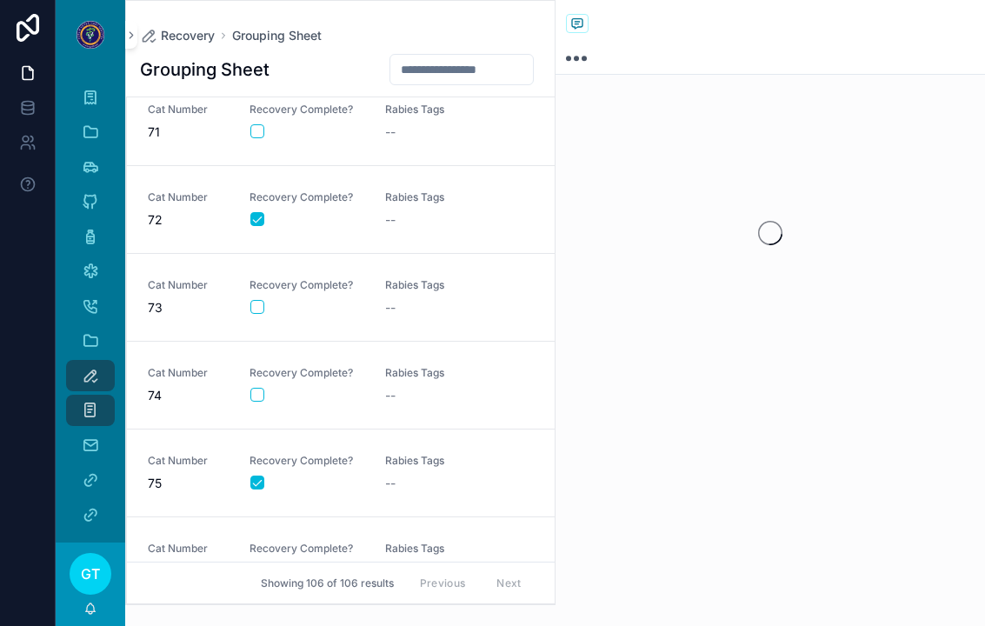
click at [250, 278] on span "Recovery Complete?" at bounding box center [307, 285] width 115 height 14
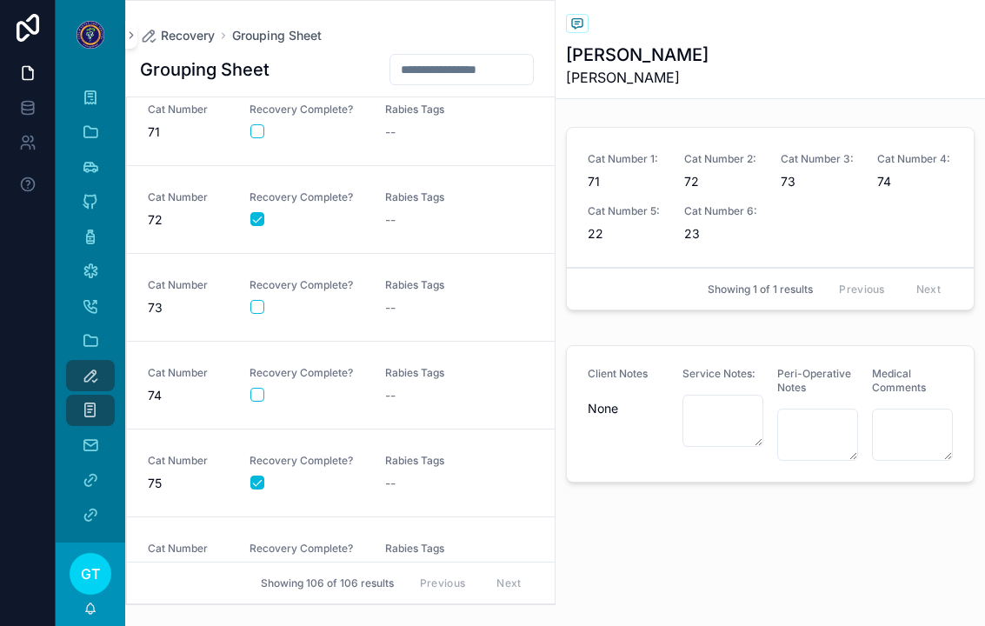
click at [250, 300] on div "scrollable content" at bounding box center [306, 307] width 113 height 14
click at [260, 300] on button "scrollable content" at bounding box center [257, 307] width 14 height 14
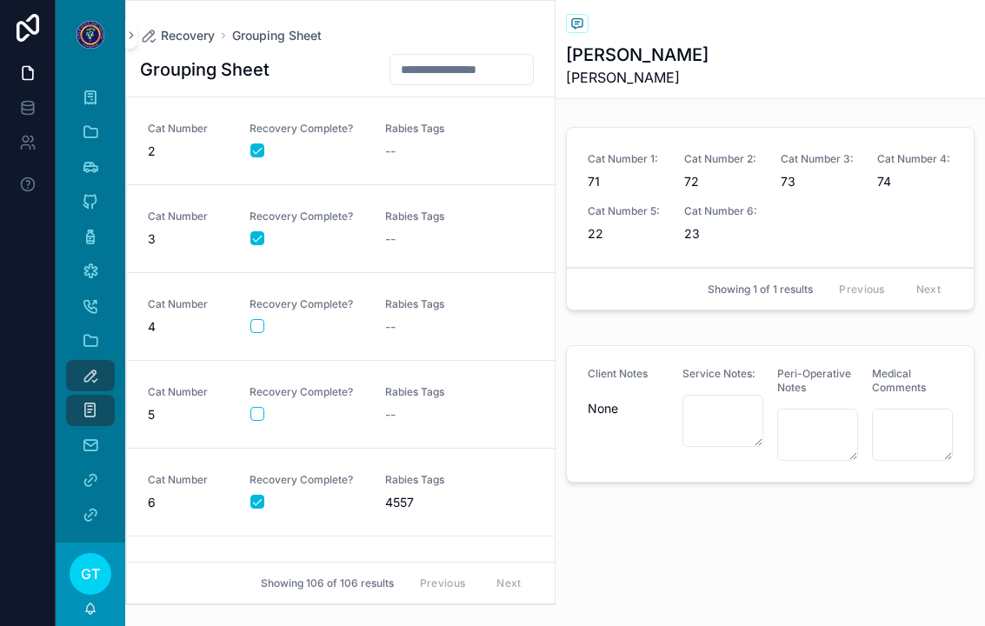
click at [465, 406] on div "--" at bounding box center [442, 414] width 115 height 17
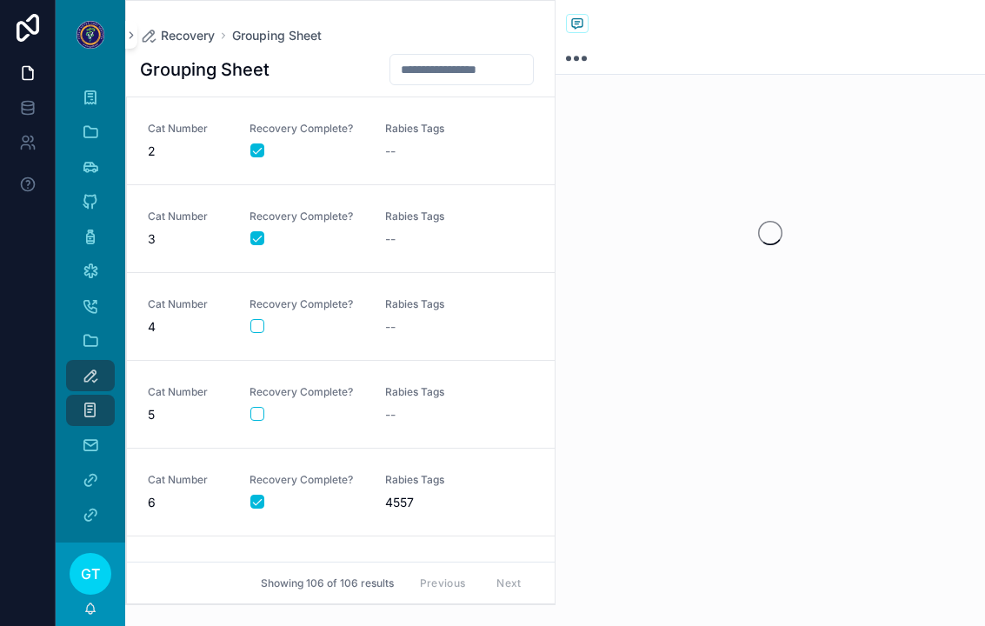
click at [258, 407] on button "scrollable content" at bounding box center [257, 414] width 14 height 14
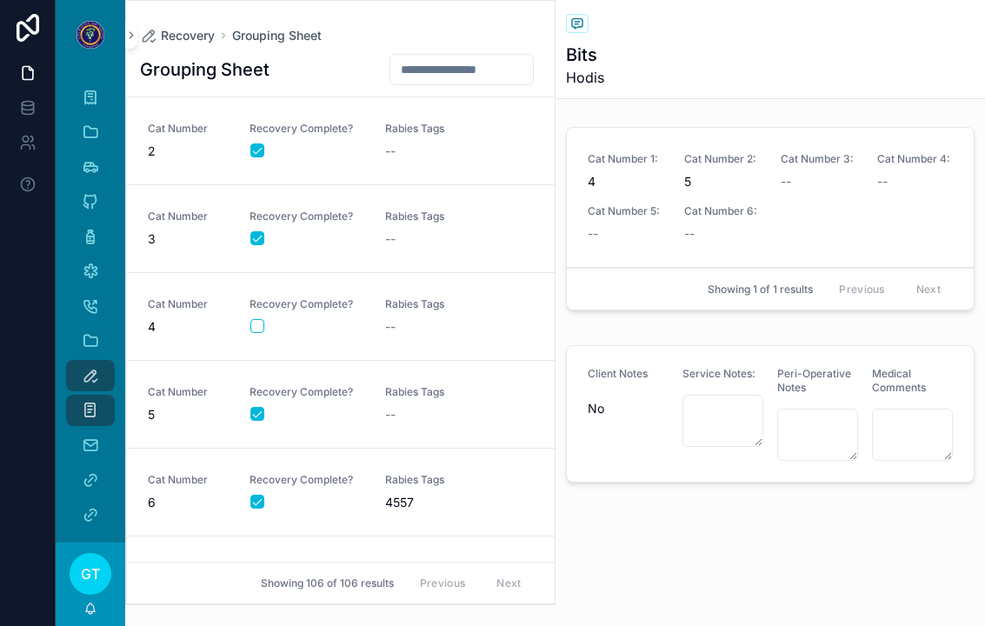
click at [412, 318] on div "--" at bounding box center [442, 326] width 115 height 17
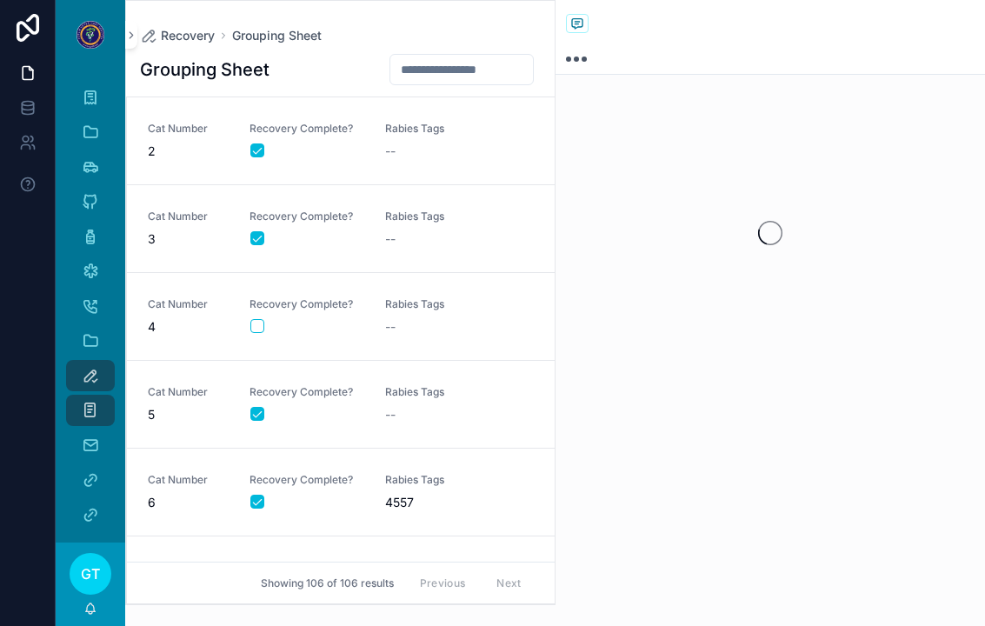
click at [258, 319] on button "scrollable content" at bounding box center [257, 326] width 14 height 14
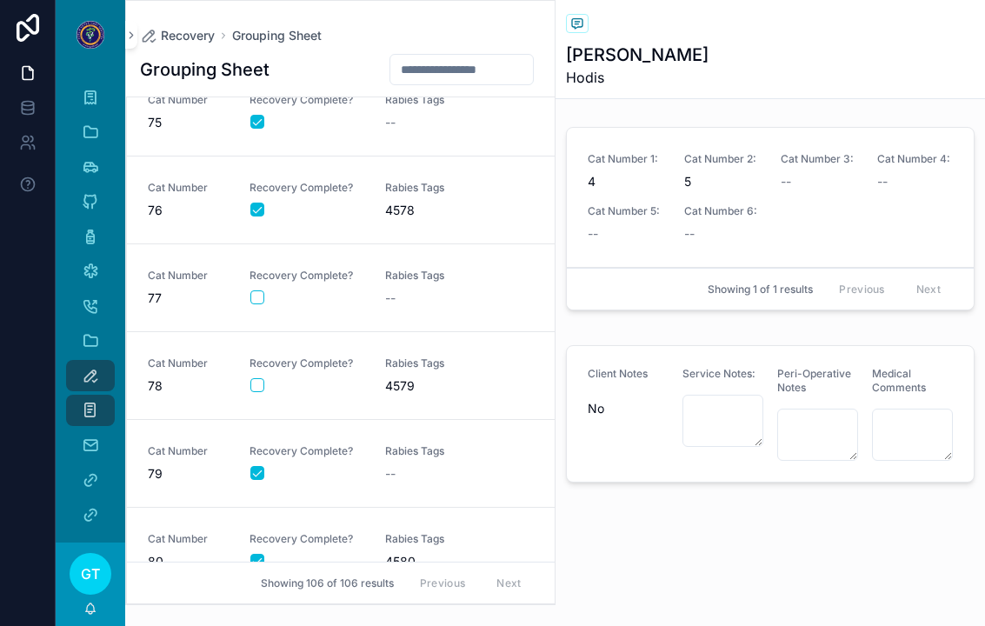
scroll to position [6053, 0]
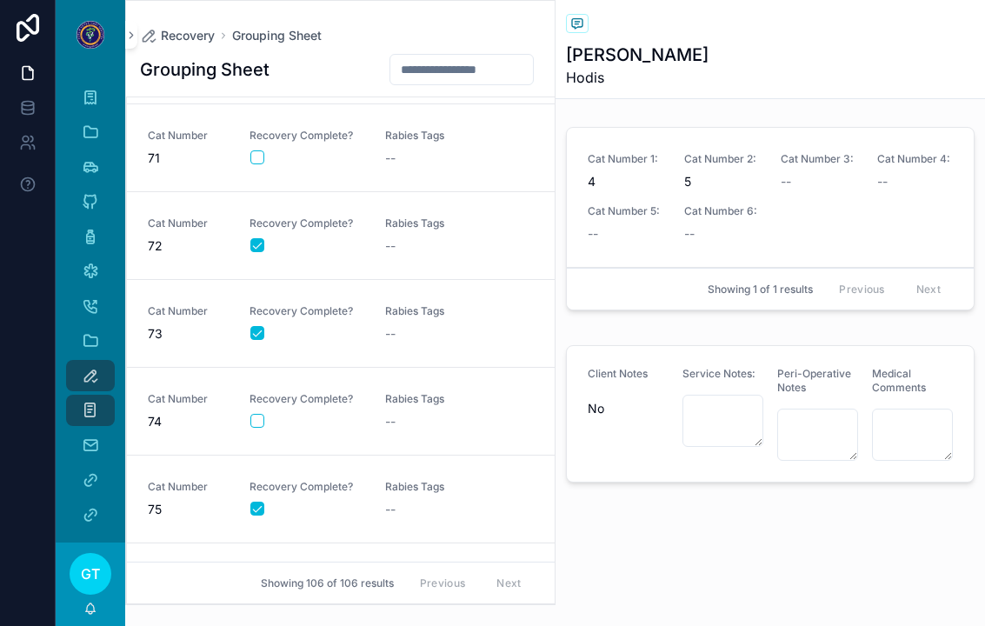
click at [404, 325] on div "--" at bounding box center [442, 333] width 115 height 17
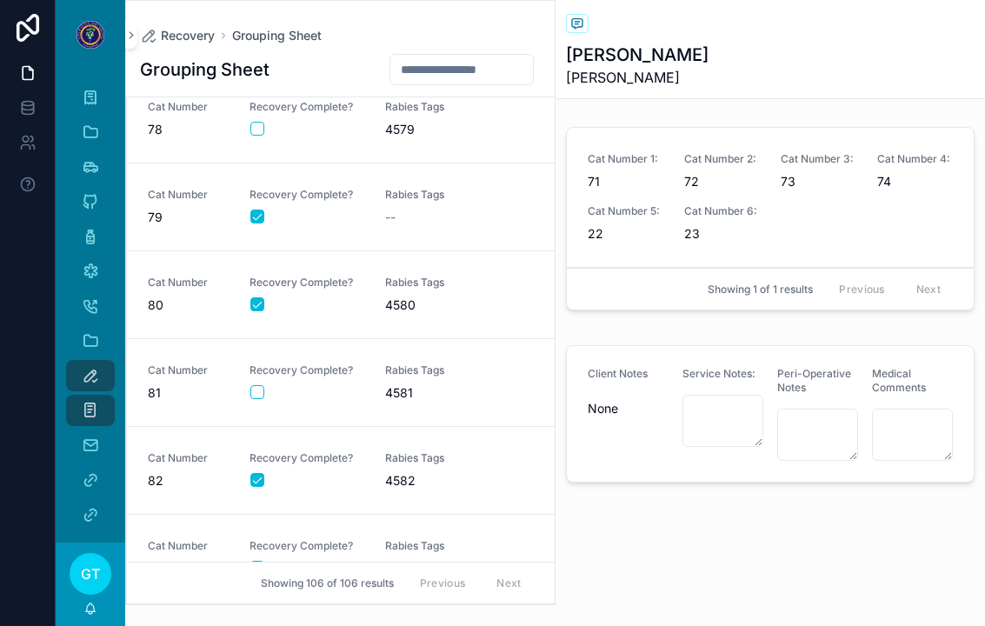
scroll to position [6692, 0]
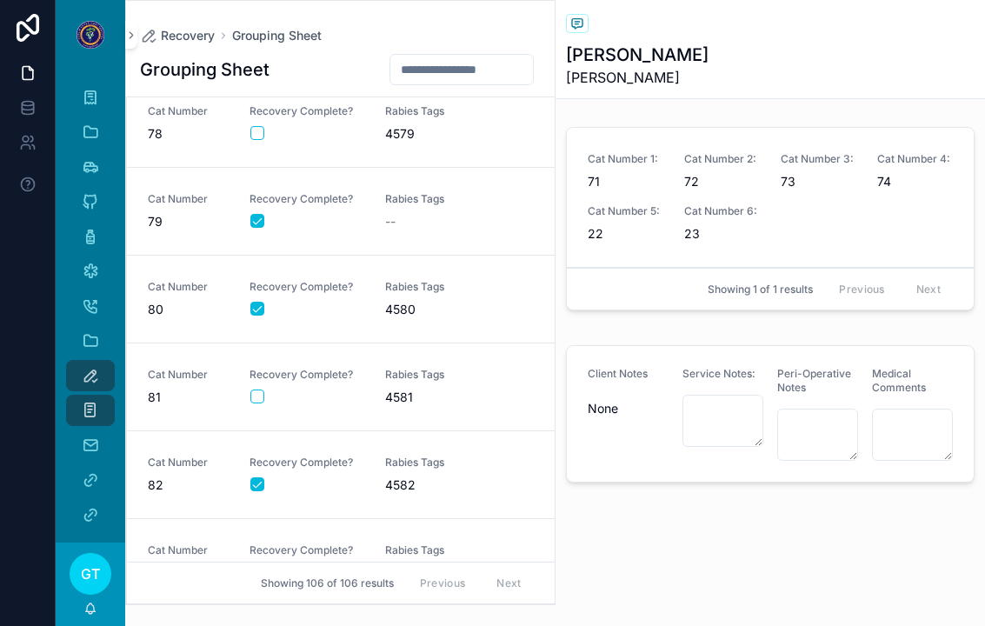
click at [360, 519] on link "Cat Number 83 Recovery Complete? Rabies Tags --" at bounding box center [341, 563] width 428 height 88
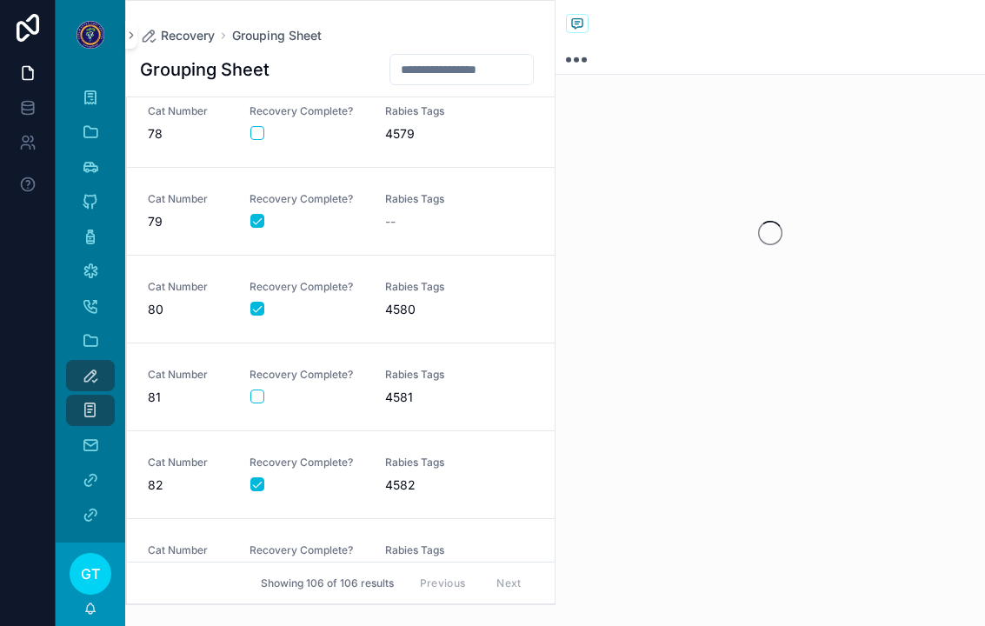
click at [270, 565] on div "scrollable content" at bounding box center [306, 572] width 113 height 14
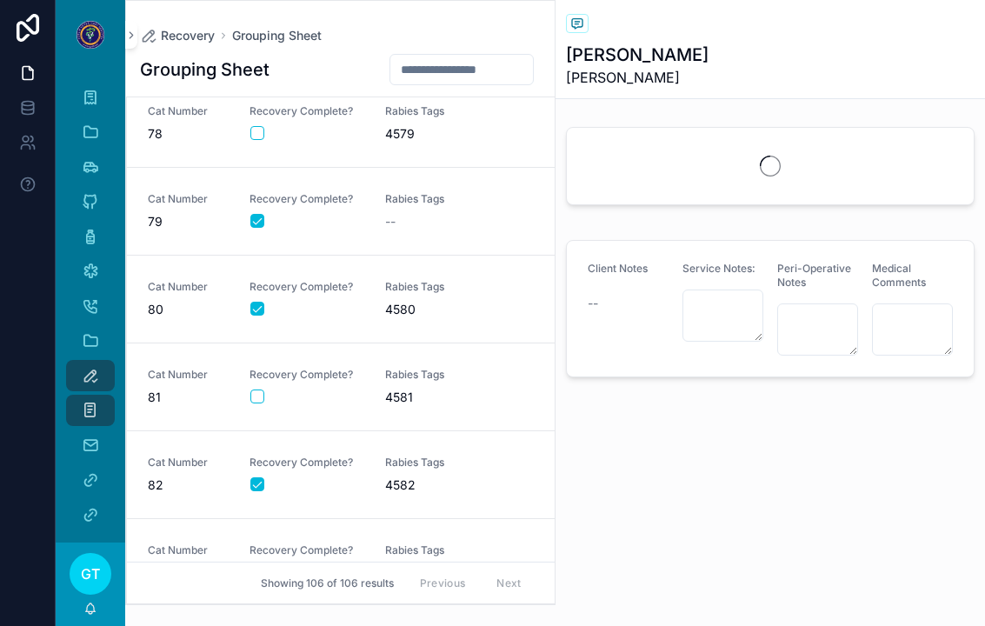
click at [258, 543] on span "Recovery Complete?" at bounding box center [307, 550] width 115 height 14
click at [260, 543] on span "Recovery Complete?" at bounding box center [307, 550] width 115 height 14
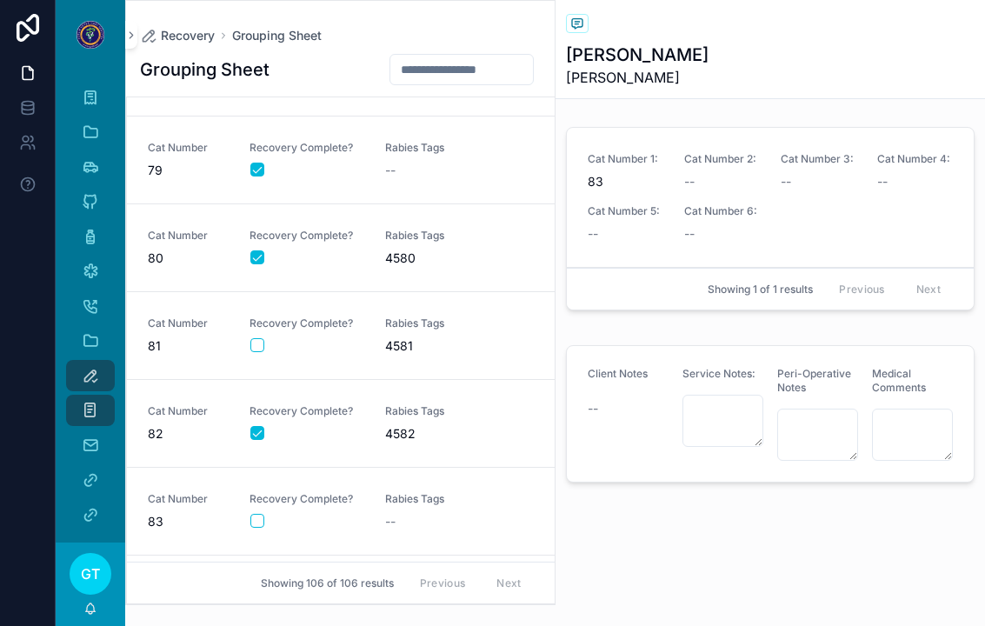
scroll to position [6744, 0]
click at [255, 513] on button "scrollable content" at bounding box center [257, 520] width 14 height 14
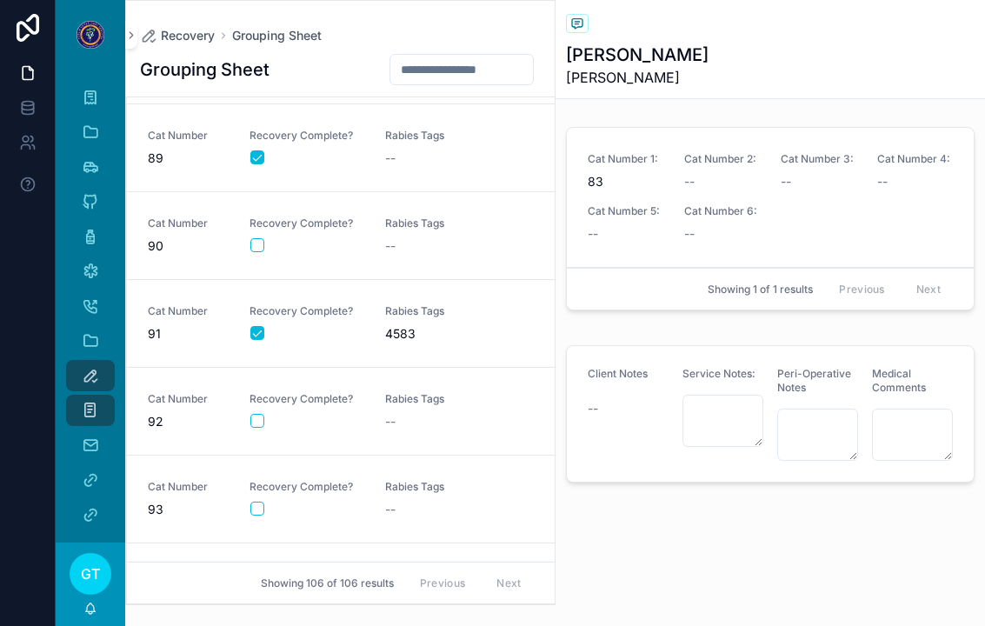
scroll to position [7637, 0]
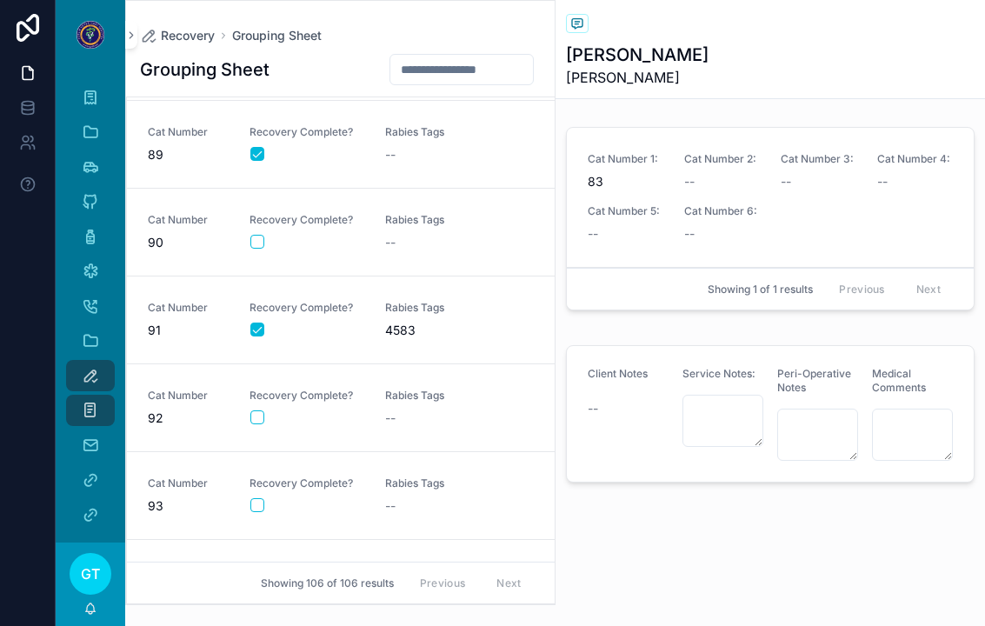
click at [450, 213] on div "Rabies Tags --" at bounding box center [442, 232] width 115 height 38
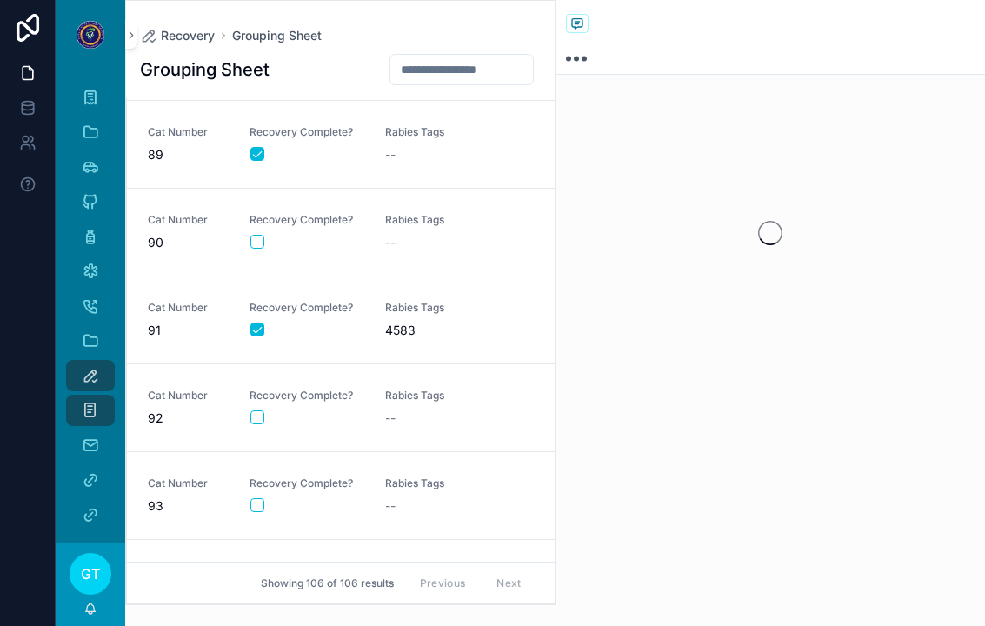
click at [250, 213] on div "Recovery Complete?" at bounding box center [307, 231] width 115 height 37
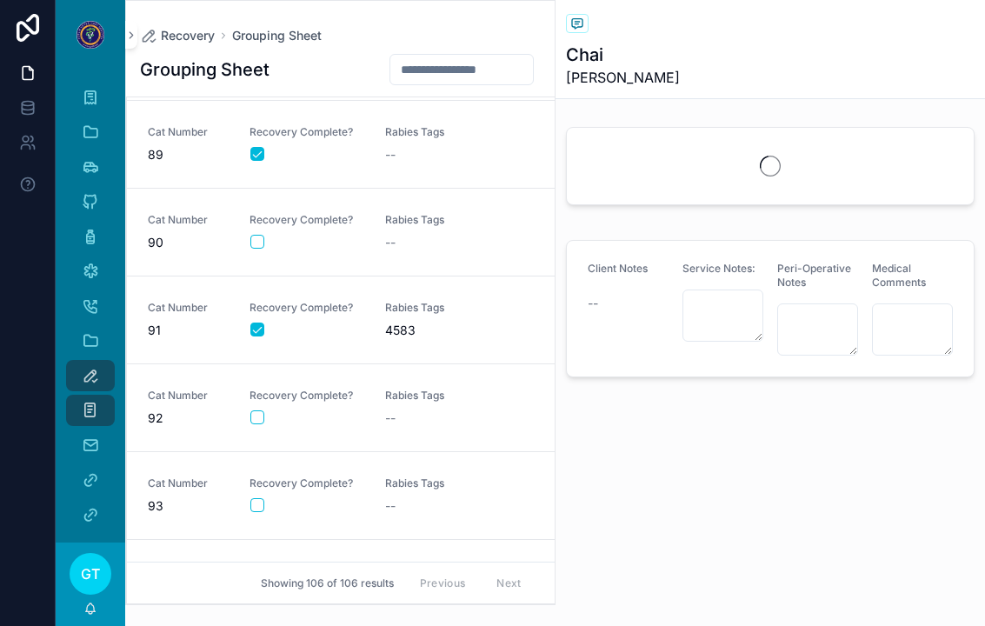
click at [266, 213] on div "Recovery Complete?" at bounding box center [307, 231] width 115 height 37
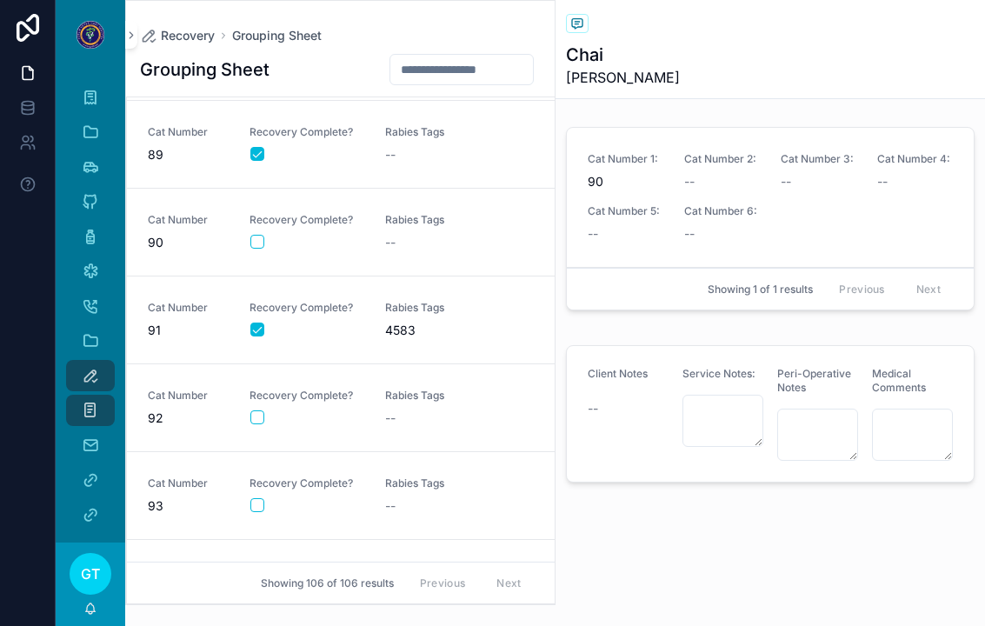
click at [266, 213] on div "Recovery Complete?" at bounding box center [307, 231] width 115 height 37
click at [244, 227] on div "Cat Number 90 Recovery Complete? Rabies Tags --" at bounding box center [341, 232] width 386 height 38
click at [243, 227] on div "Cat Number 90 Recovery Complete? Rabies Tags --" at bounding box center [341, 232] width 386 height 38
click at [259, 213] on span "Recovery Complete?" at bounding box center [307, 220] width 115 height 14
click at [258, 213] on span "Recovery Complete?" at bounding box center [307, 220] width 115 height 14
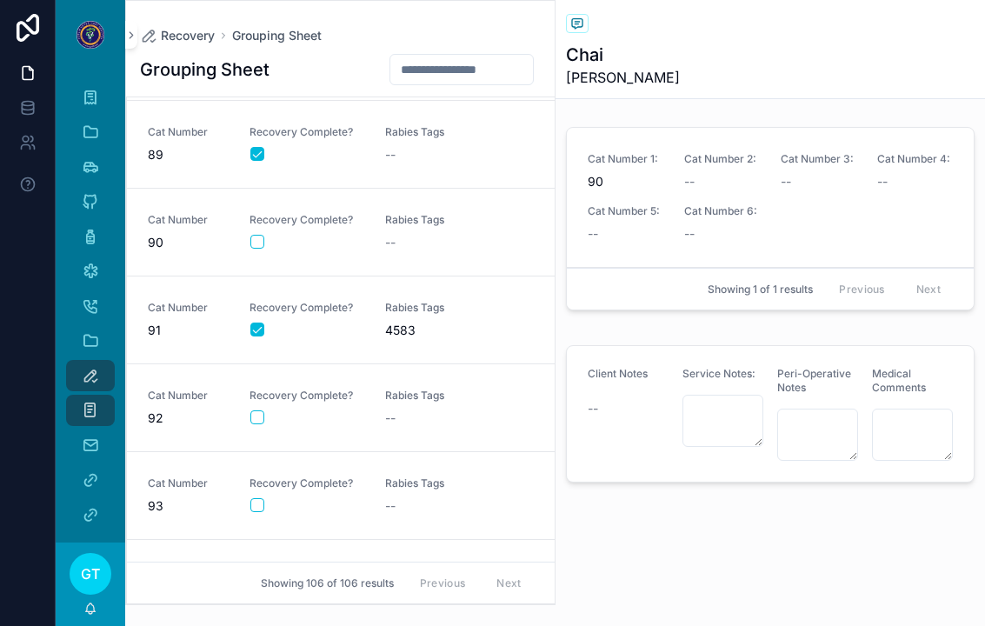
click at [258, 235] on button "scrollable content" at bounding box center [257, 242] width 14 height 14
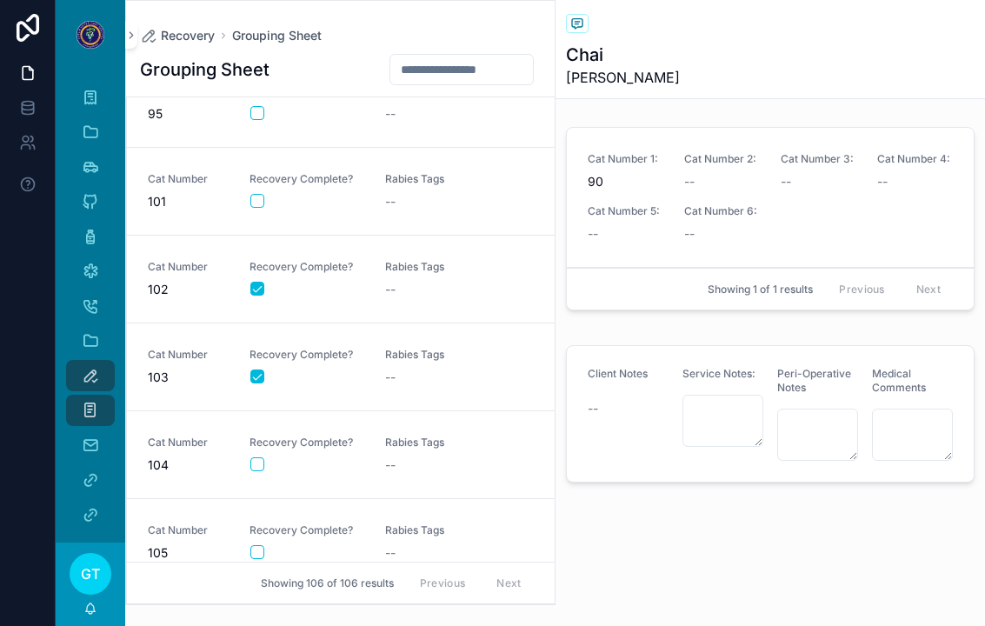
scroll to position [7822, 0]
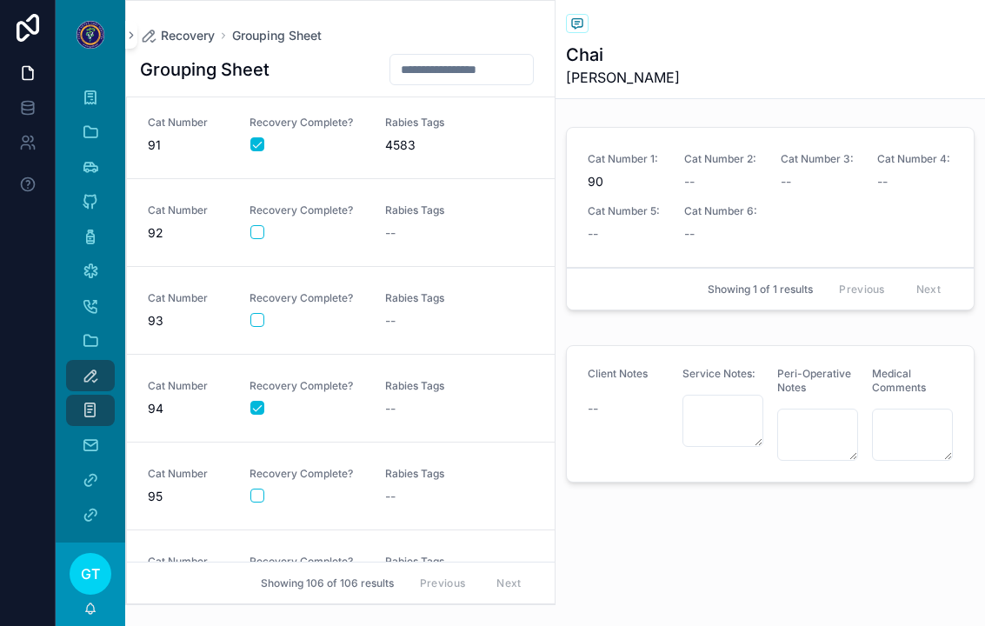
click at [413, 312] on div "--" at bounding box center [442, 320] width 115 height 17
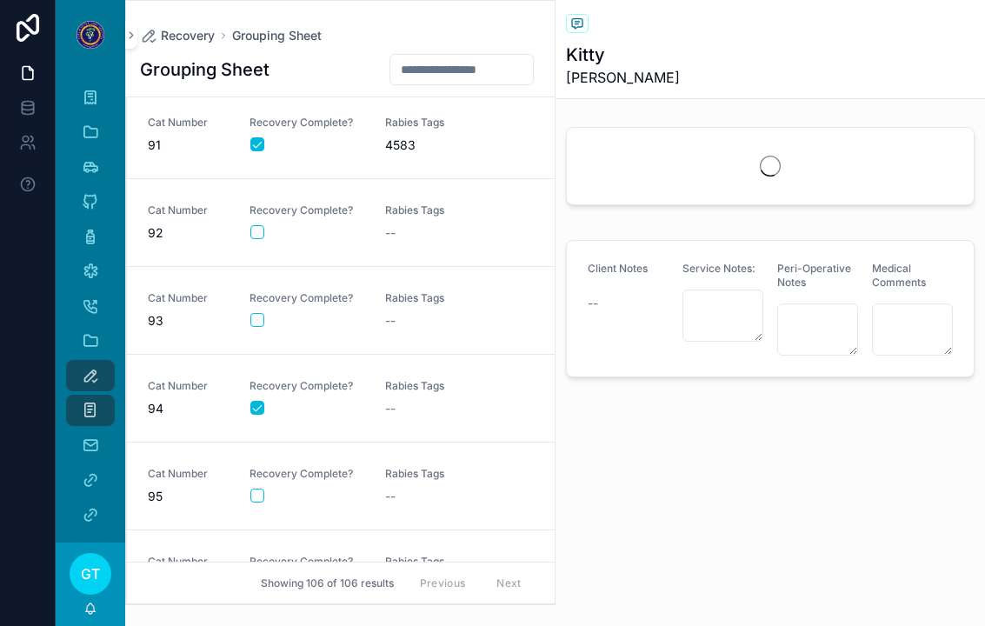
click at [378, 467] on div "Cat Number 95 Recovery Complete? Rabies Tags --" at bounding box center [341, 486] width 386 height 38
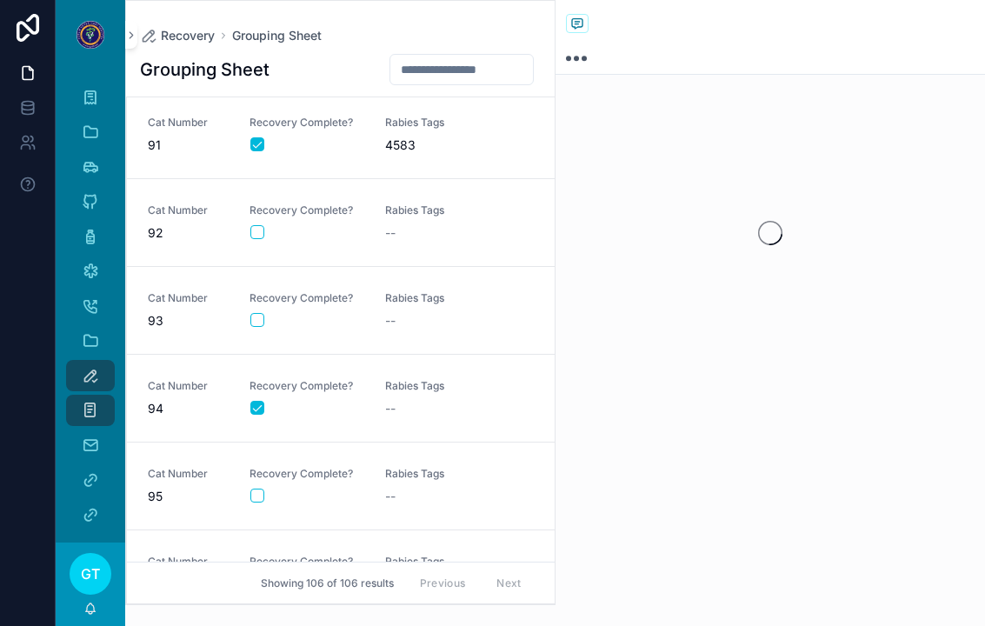
click at [317, 467] on div "Recovery Complete?" at bounding box center [307, 485] width 115 height 37
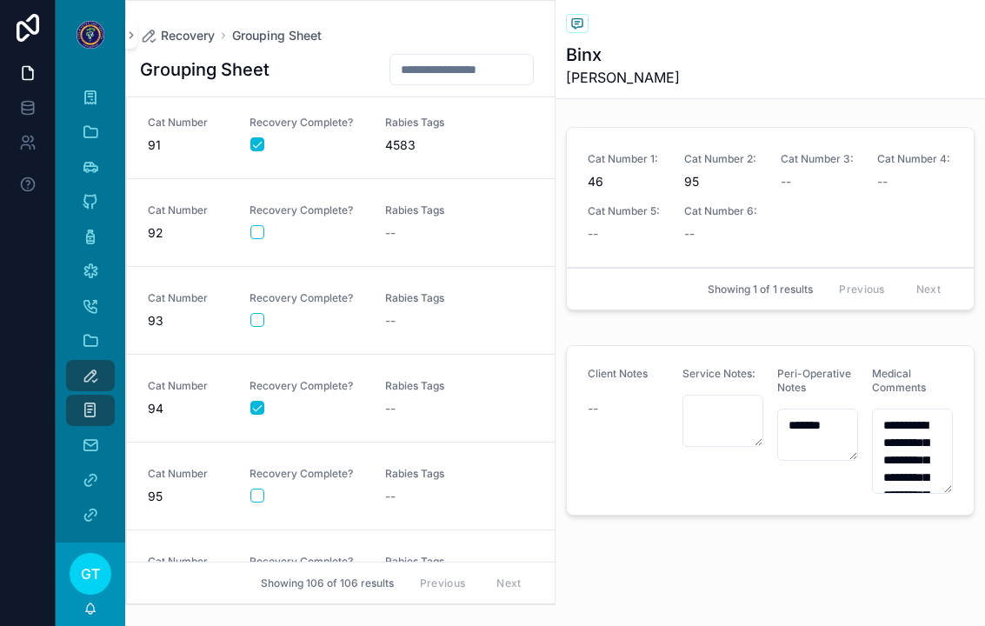
click at [257, 489] on button "scrollable content" at bounding box center [257, 496] width 14 height 14
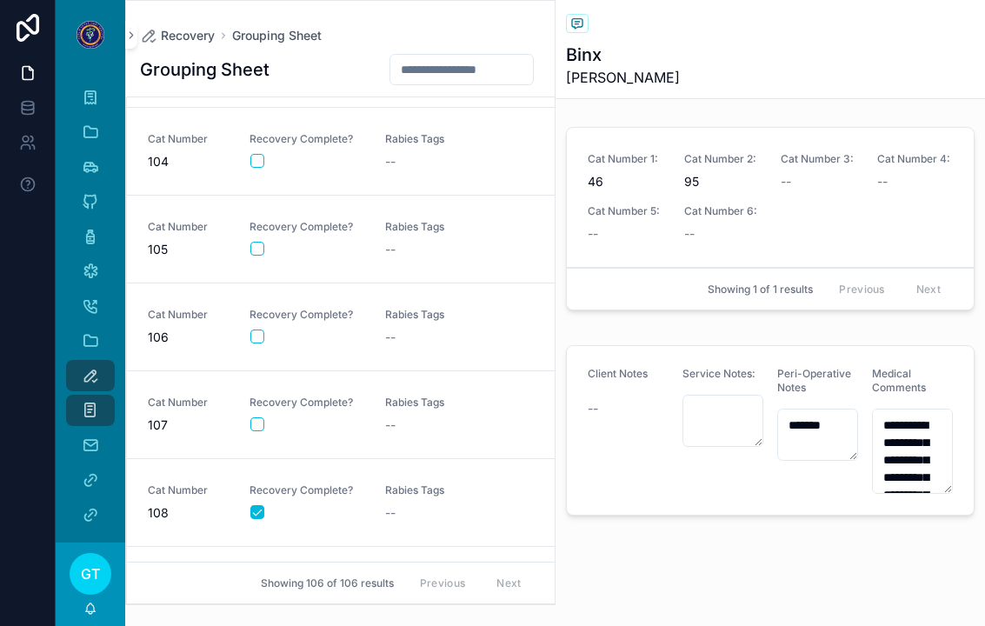
scroll to position [8508, 0]
click at [408, 155] on link "Cat Number 104 Recovery Complete? Rabies Tags --" at bounding box center [341, 152] width 428 height 88
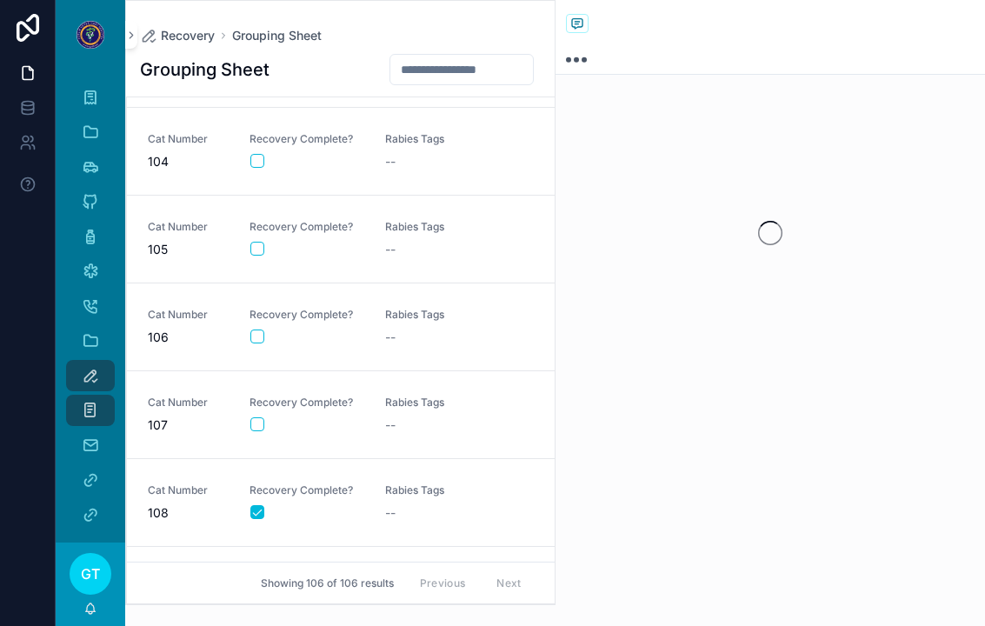
click at [257, 154] on button "scrollable content" at bounding box center [257, 161] width 14 height 14
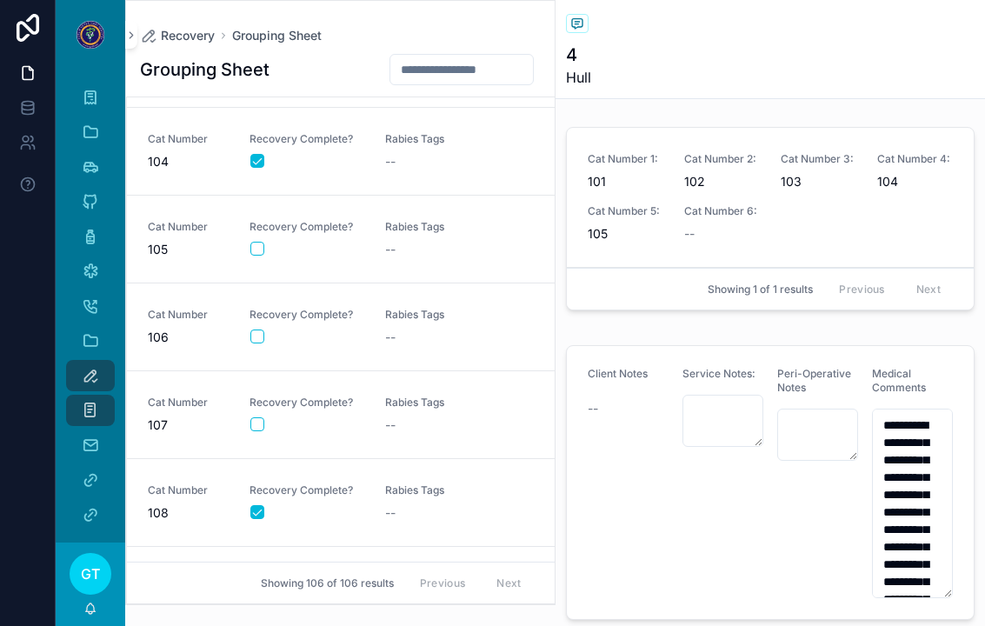
scroll to position [8206, 0]
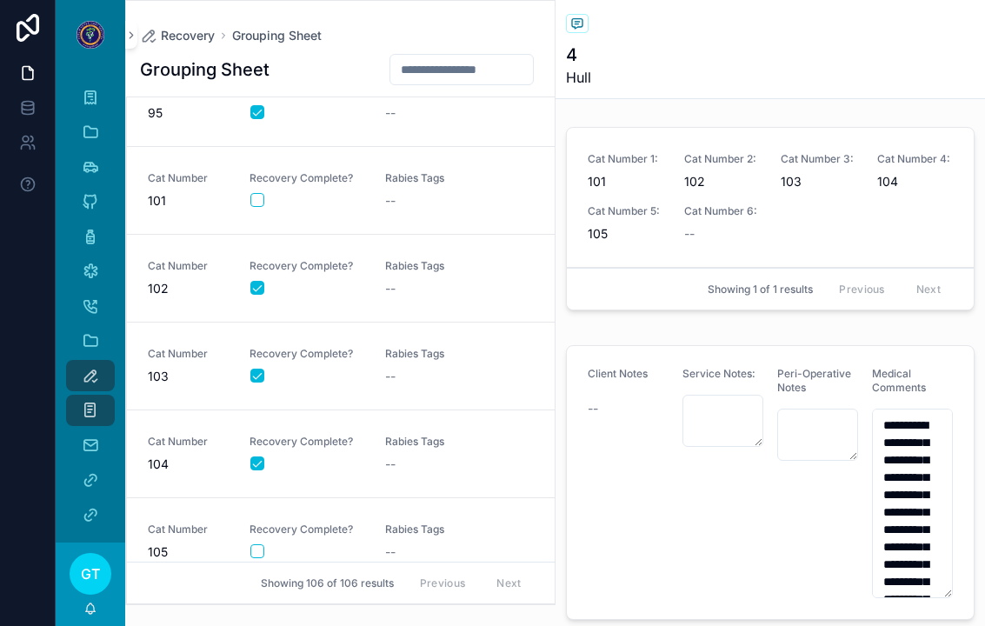
click at [375, 171] on div "Cat Number 101 Recovery Complete? Rabies Tags --" at bounding box center [341, 190] width 386 height 38
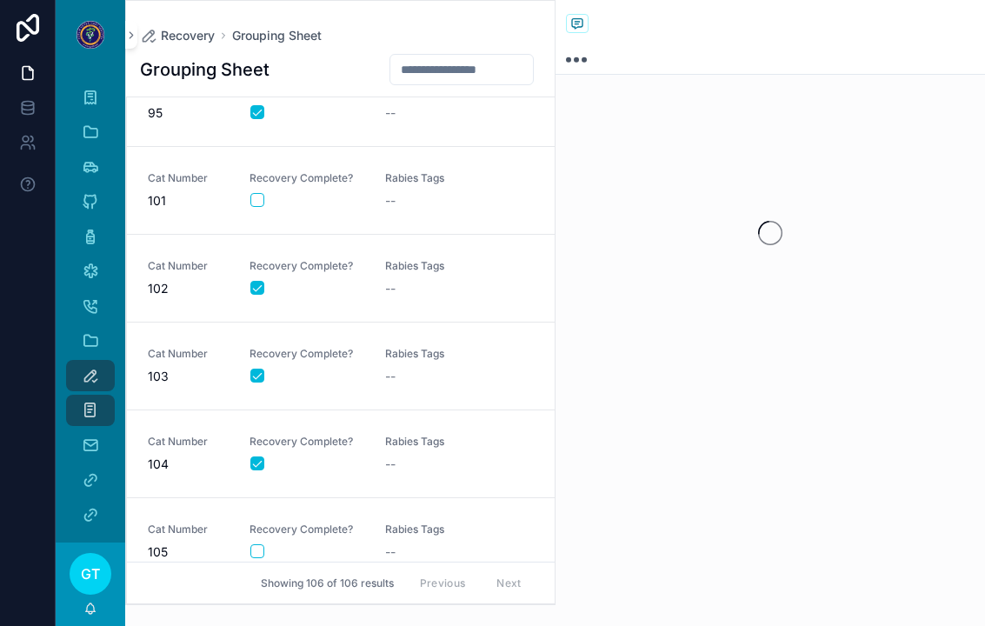
click at [246, 186] on div "Cat Number 101 Recovery Complete? Rabies Tags --" at bounding box center [341, 190] width 386 height 38
click at [271, 192] on form "scrollable content" at bounding box center [307, 200] width 115 height 16
click at [259, 193] on button "scrollable content" at bounding box center [257, 200] width 14 height 14
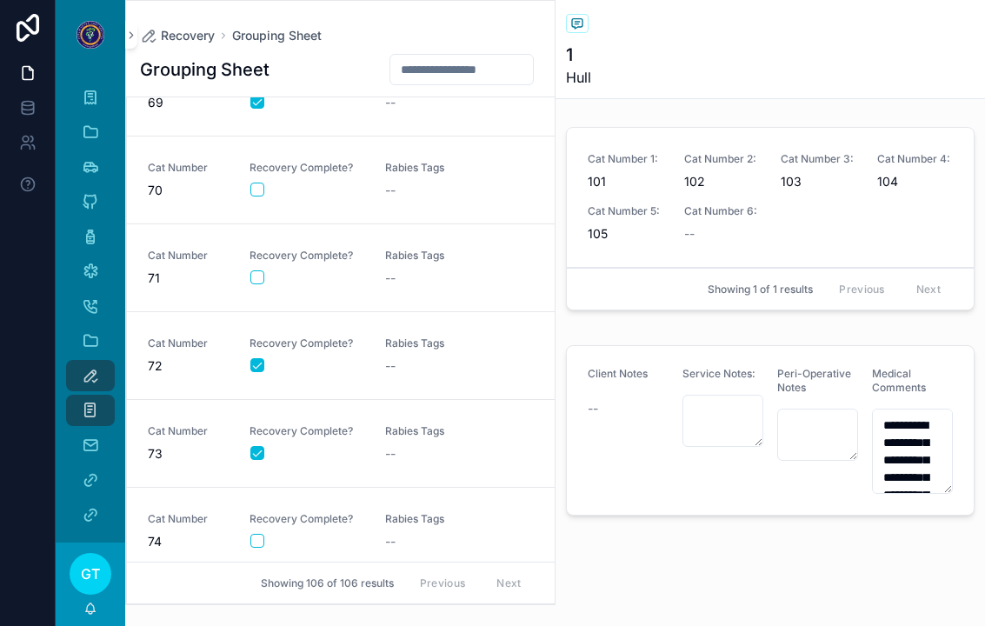
scroll to position [5928, 0]
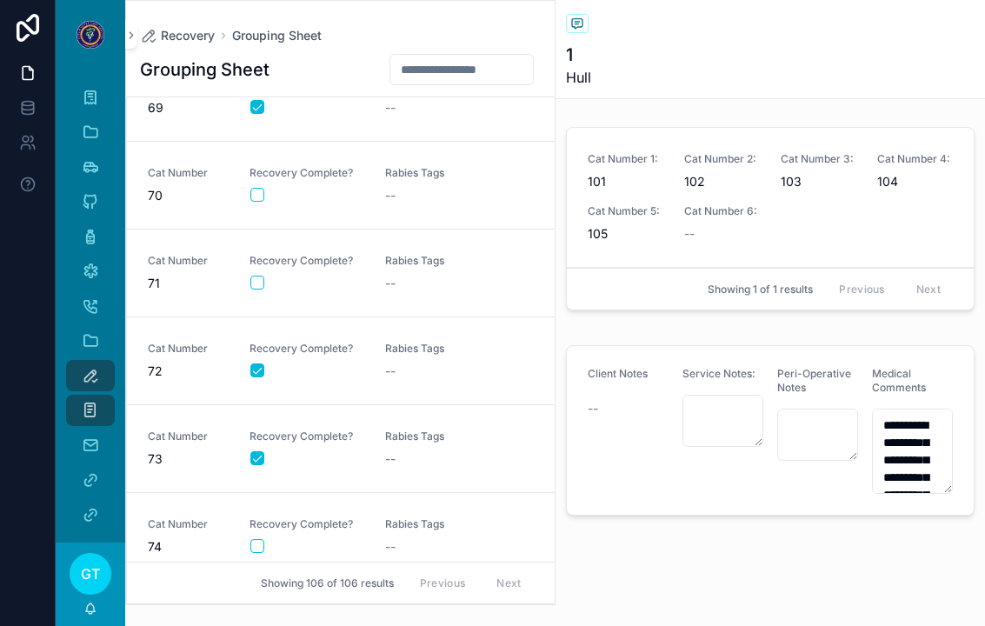
click at [400, 187] on div "--" at bounding box center [442, 195] width 115 height 17
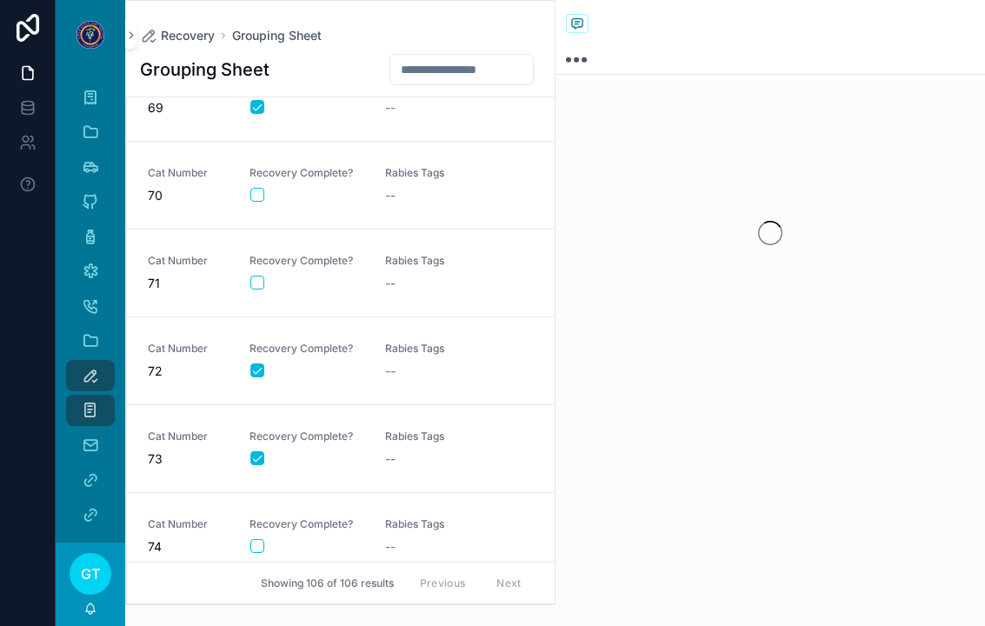
click at [262, 188] on button "scrollable content" at bounding box center [257, 195] width 14 height 14
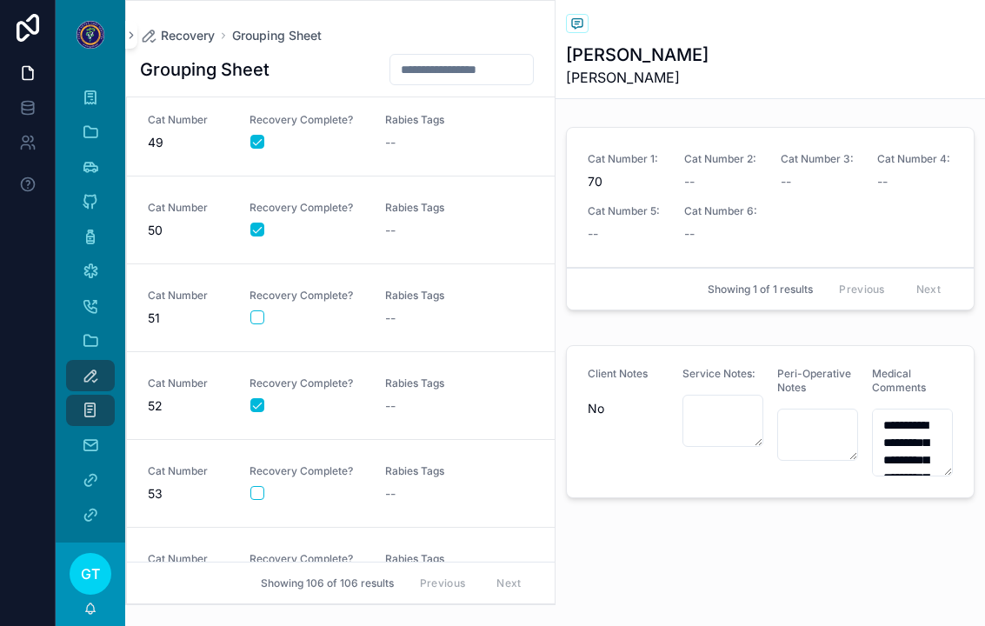
scroll to position [3191, 0]
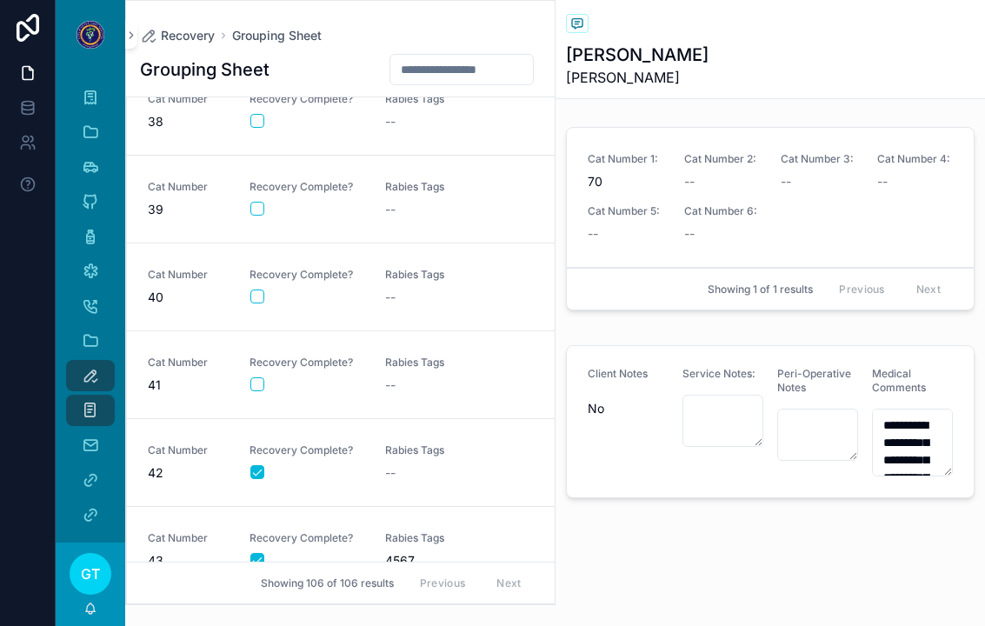
click at [426, 377] on div "--" at bounding box center [442, 385] width 115 height 17
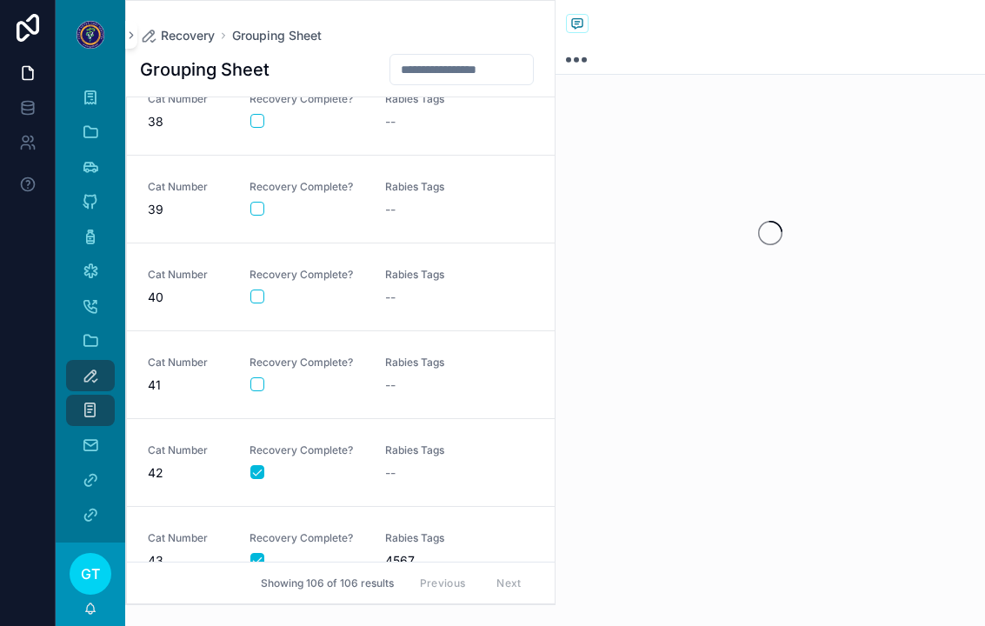
click at [260, 380] on link "Cat Number 41 Recovery Complete? Rabies Tags --" at bounding box center [341, 375] width 428 height 88
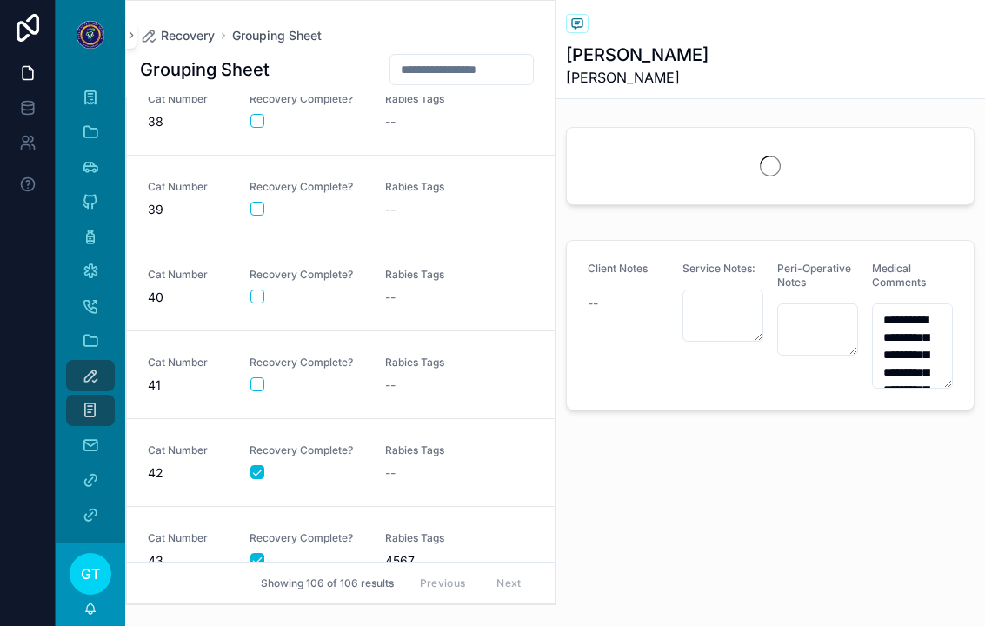
click at [263, 356] on div "Recovery Complete?" at bounding box center [307, 374] width 115 height 37
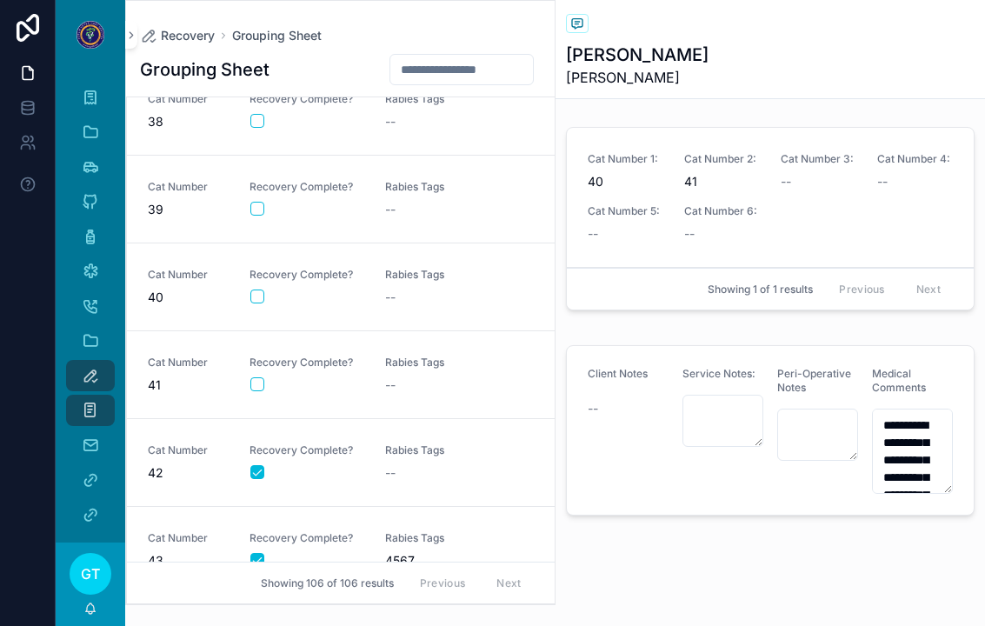
click at [256, 377] on button "scrollable content" at bounding box center [257, 384] width 14 height 14
click at [307, 290] on div "scrollable content" at bounding box center [306, 297] width 113 height 14
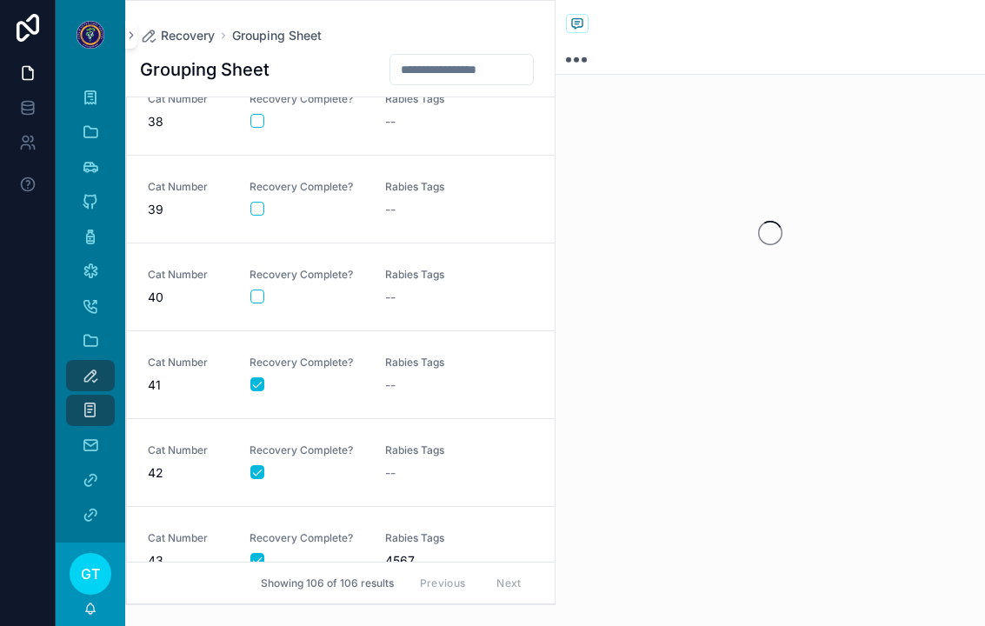
click at [254, 290] on button "scrollable content" at bounding box center [257, 297] width 14 height 14
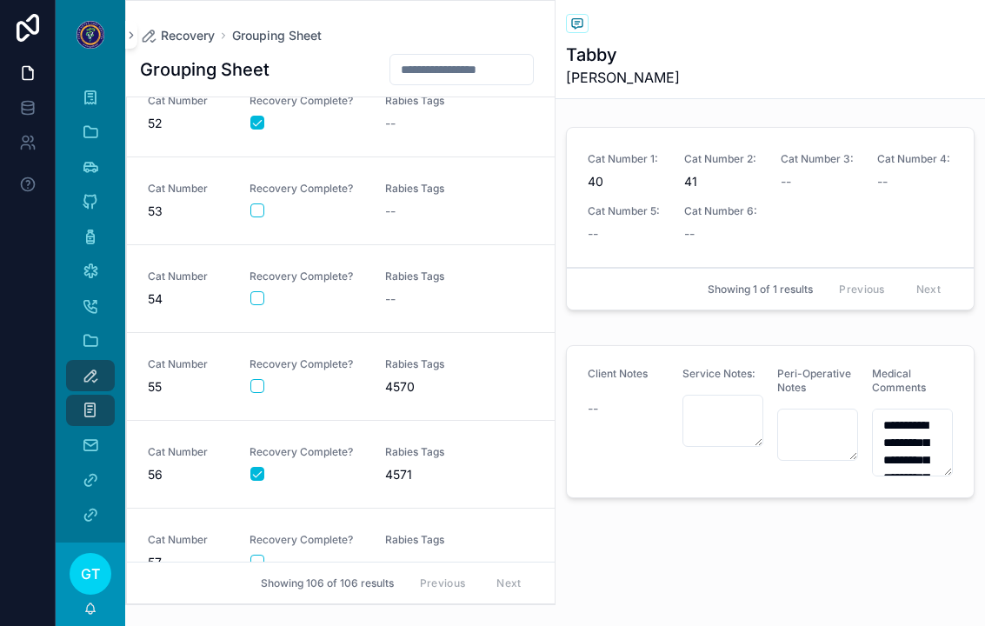
scroll to position [4420, 0]
click at [360, 378] on div "scrollable content" at bounding box center [306, 385] width 113 height 14
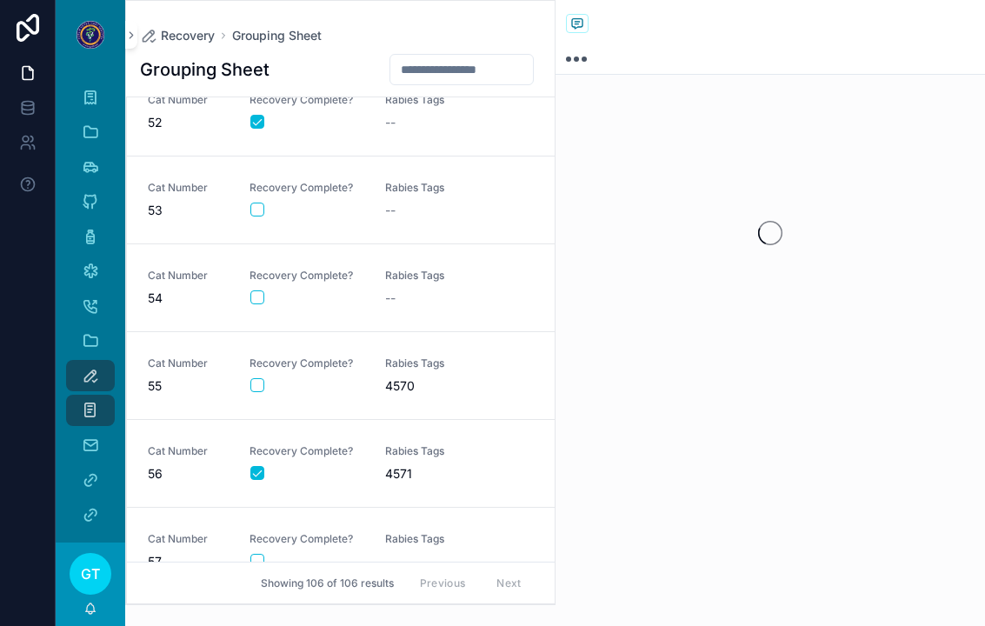
click at [257, 378] on button "scrollable content" at bounding box center [257, 385] width 14 height 14
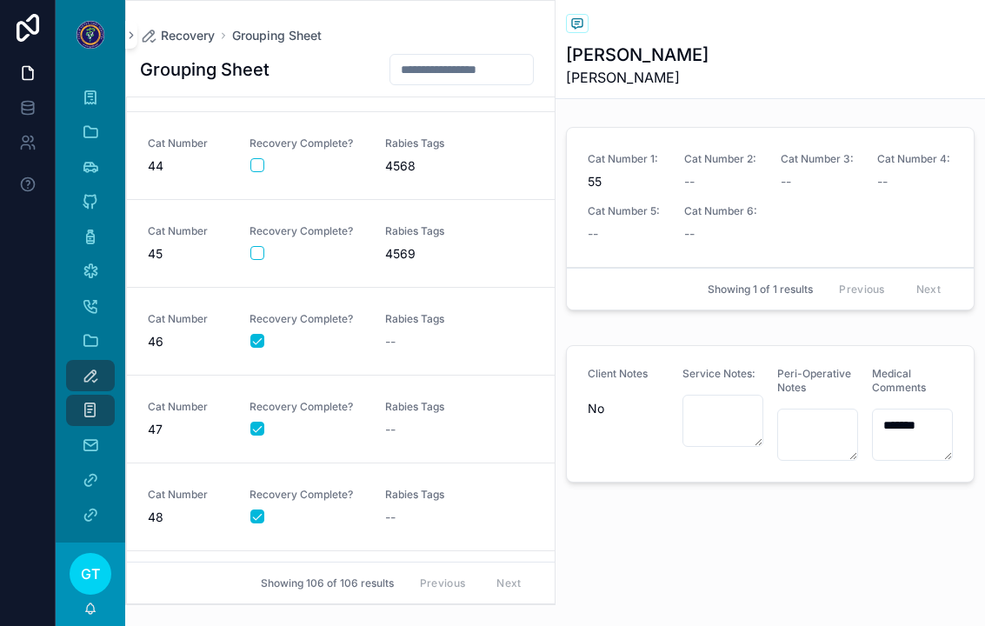
scroll to position [3673, 0]
click at [458, 137] on div "Rabies Tags 4568" at bounding box center [442, 156] width 115 height 38
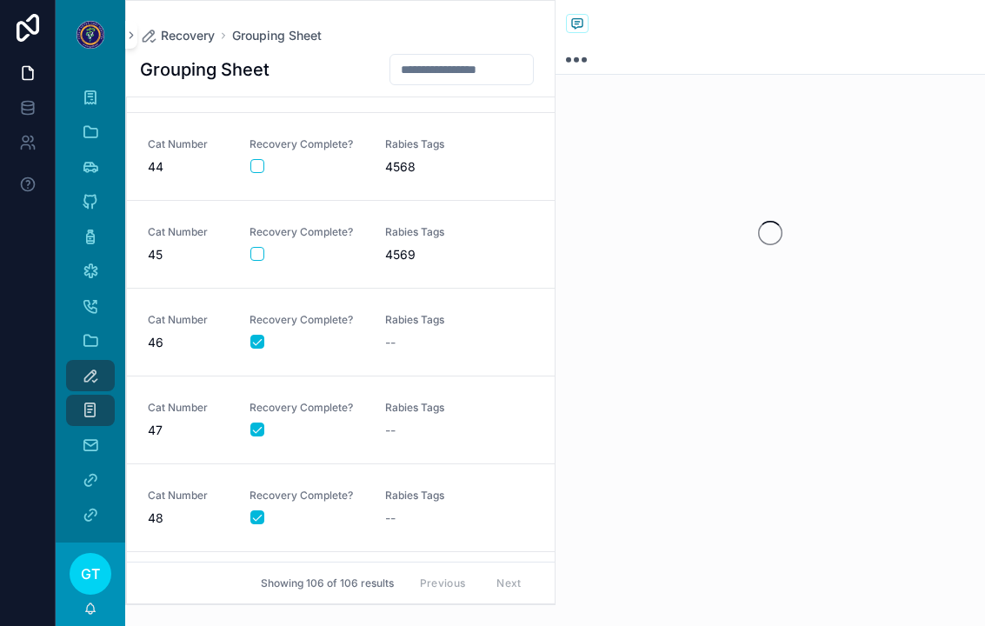
click at [265, 159] on div "scrollable content" at bounding box center [306, 166] width 113 height 14
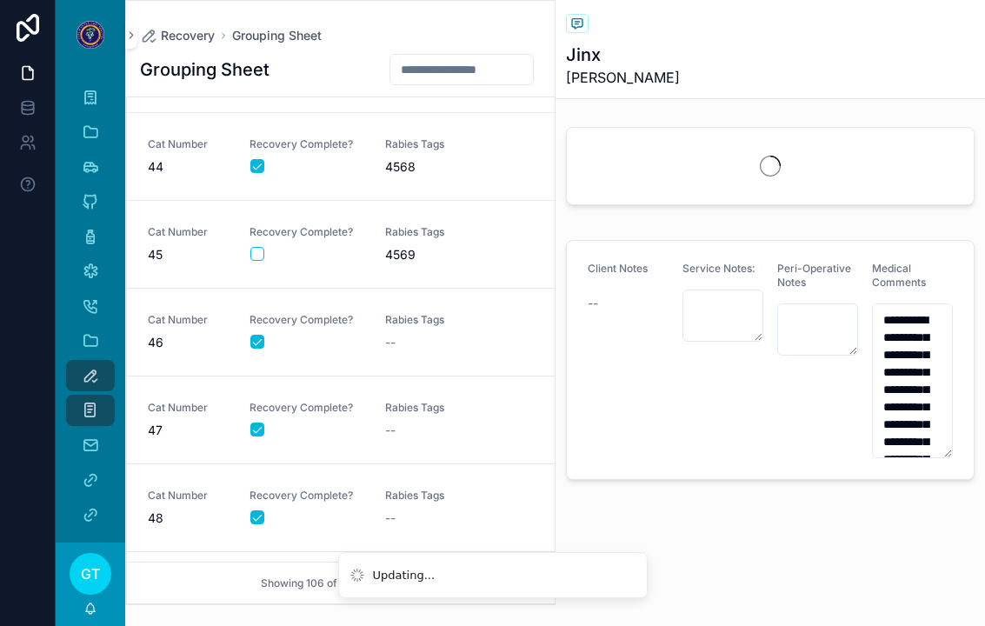
click at [260, 159] on button "scrollable content" at bounding box center [257, 166] width 14 height 14
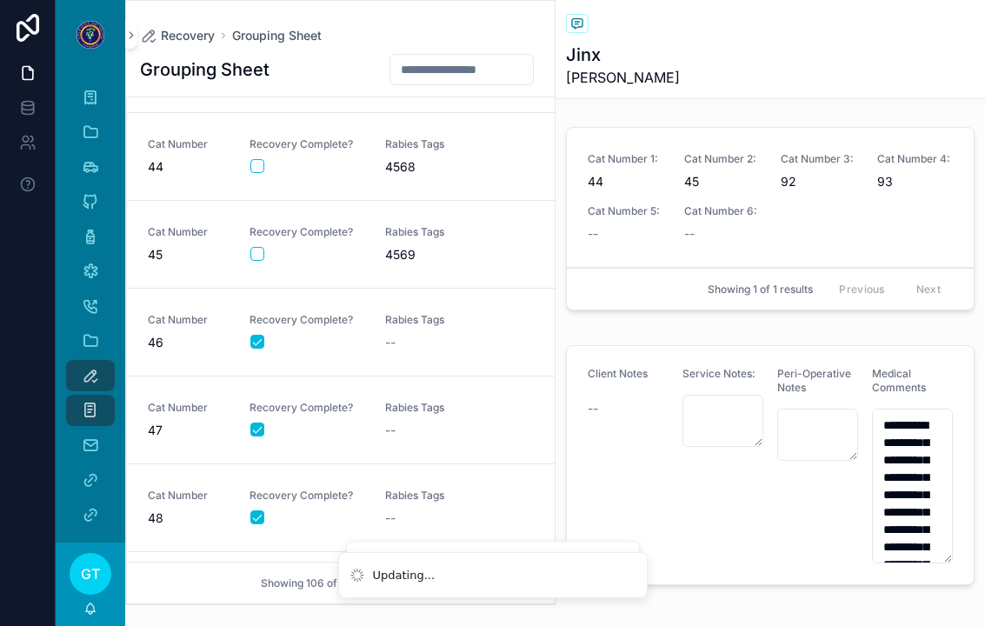
click at [266, 137] on div "Recovery Complete?" at bounding box center [307, 155] width 115 height 37
click at [261, 159] on button "scrollable content" at bounding box center [257, 166] width 14 height 14
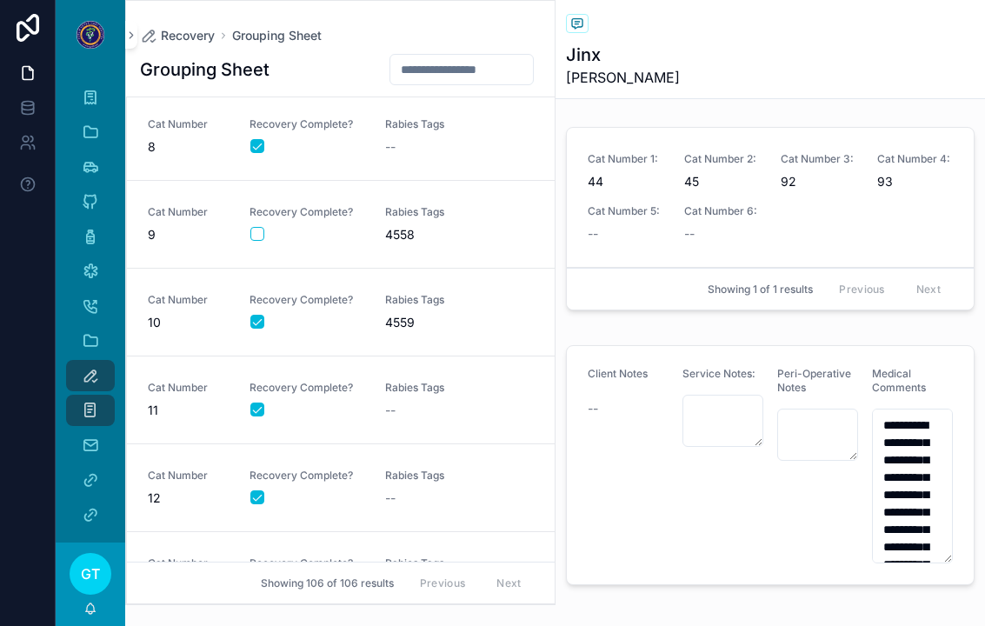
scroll to position [512, 0]
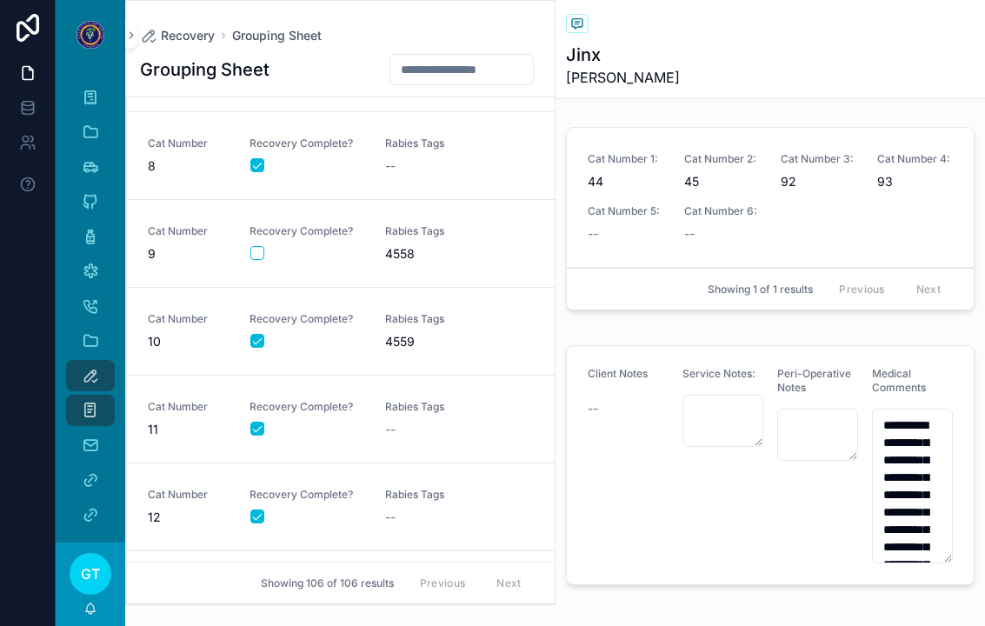
click at [417, 257] on link "Cat Number 9 Recovery Complete? Rabies Tags 4558" at bounding box center [341, 244] width 428 height 88
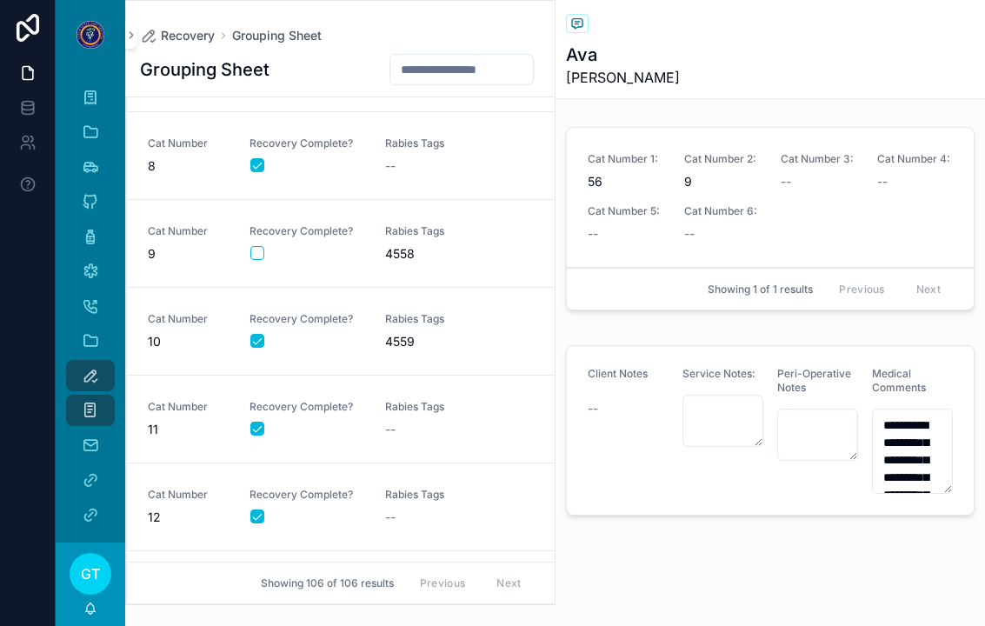
click at [258, 246] on link "Cat Number 9 Recovery Complete? Rabies Tags 4558" at bounding box center [341, 244] width 428 height 88
click at [252, 246] on button "scrollable content" at bounding box center [257, 253] width 14 height 14
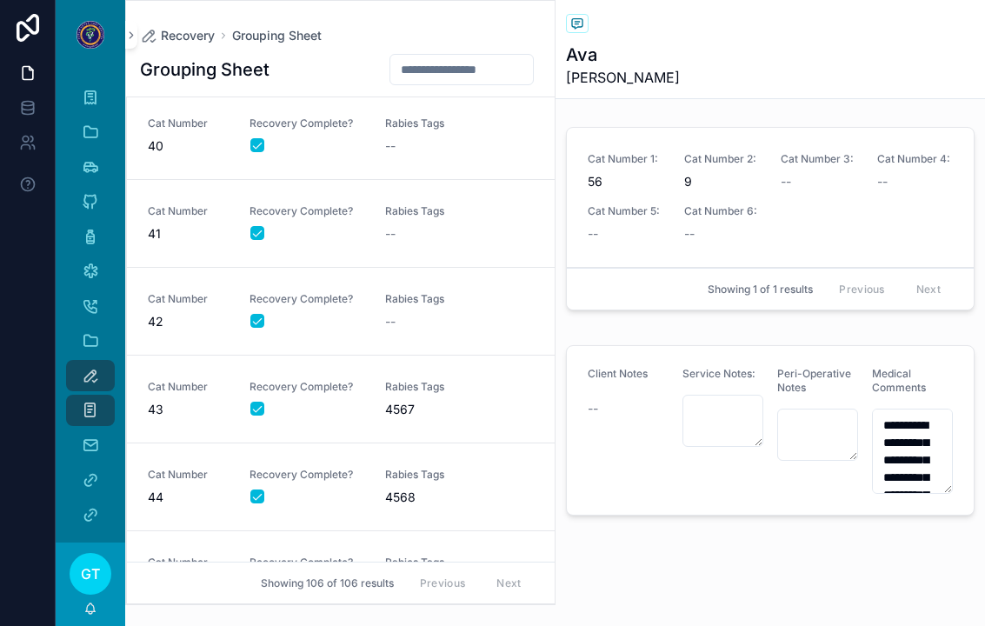
scroll to position [3341, 0]
click at [422, 490] on span "4568" at bounding box center [442, 498] width 115 height 17
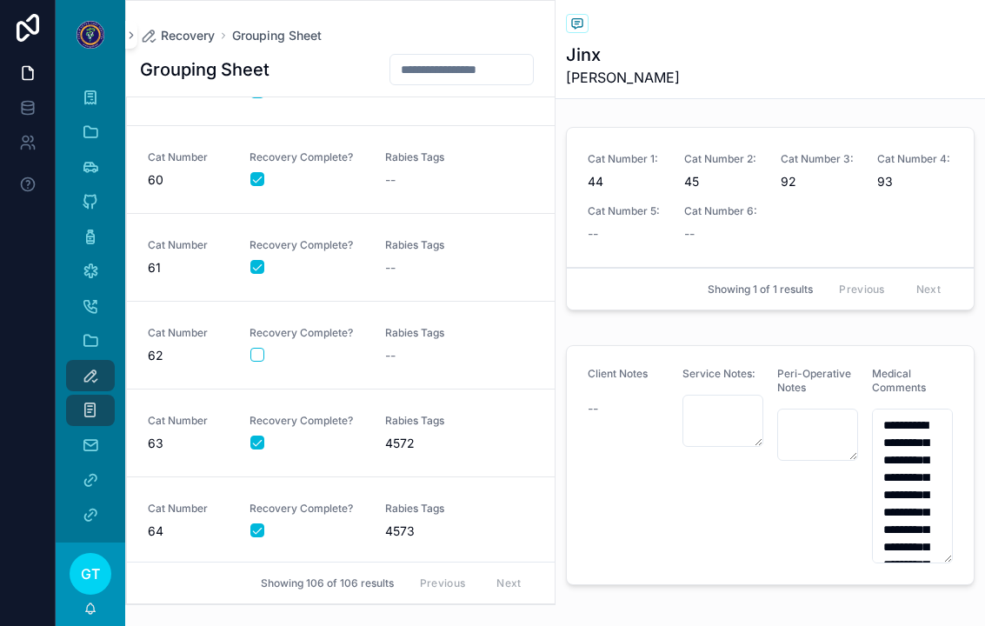
scroll to position [5066, 0]
click at [443, 301] on link "Cat Number 62 Recovery Complete? Rabies Tags --" at bounding box center [341, 345] width 428 height 88
click at [252, 347] on button "scrollable content" at bounding box center [257, 354] width 14 height 14
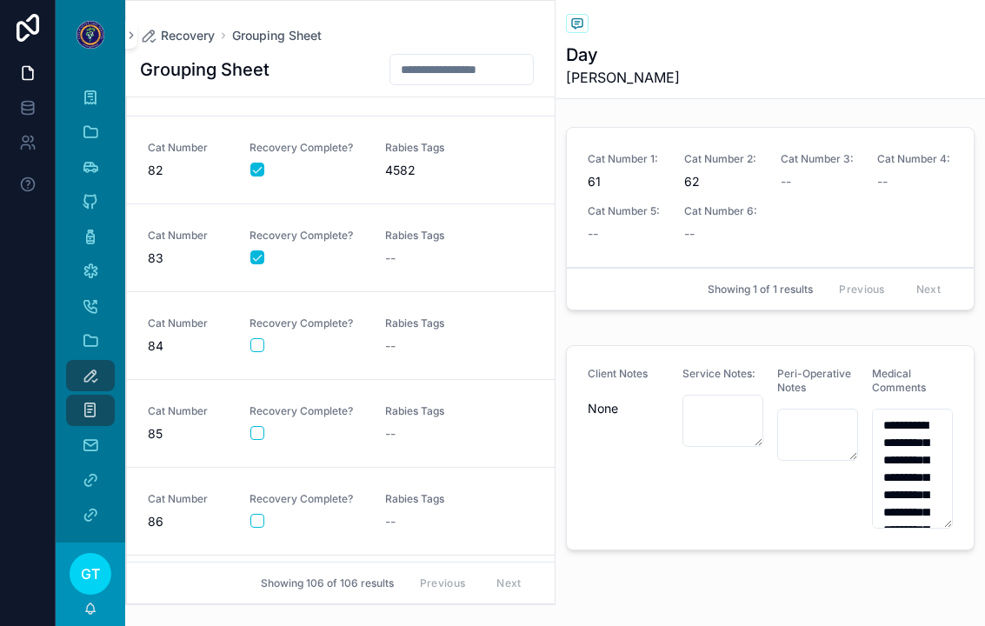
scroll to position [6120, 0]
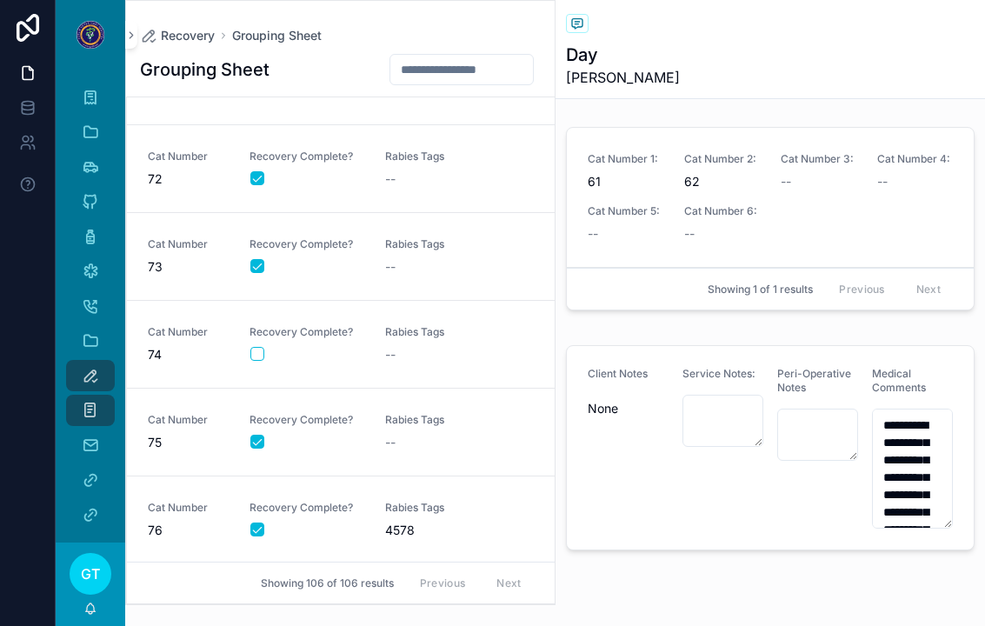
click at [397, 346] on div "--" at bounding box center [442, 354] width 115 height 17
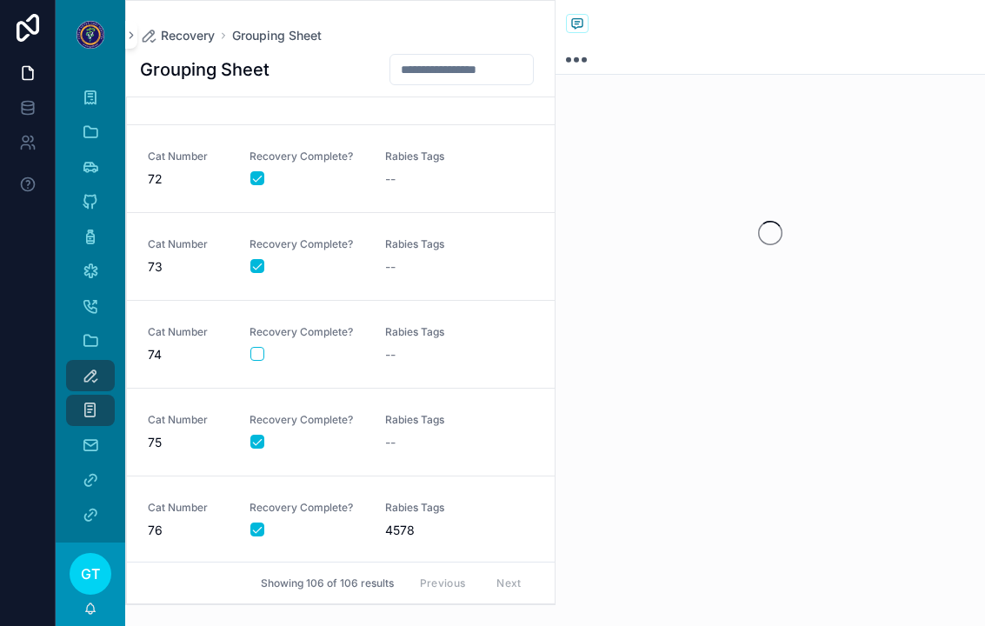
click at [247, 344] on link "Cat Number 74 Recovery Complete? Rabies Tags --" at bounding box center [341, 345] width 428 height 88
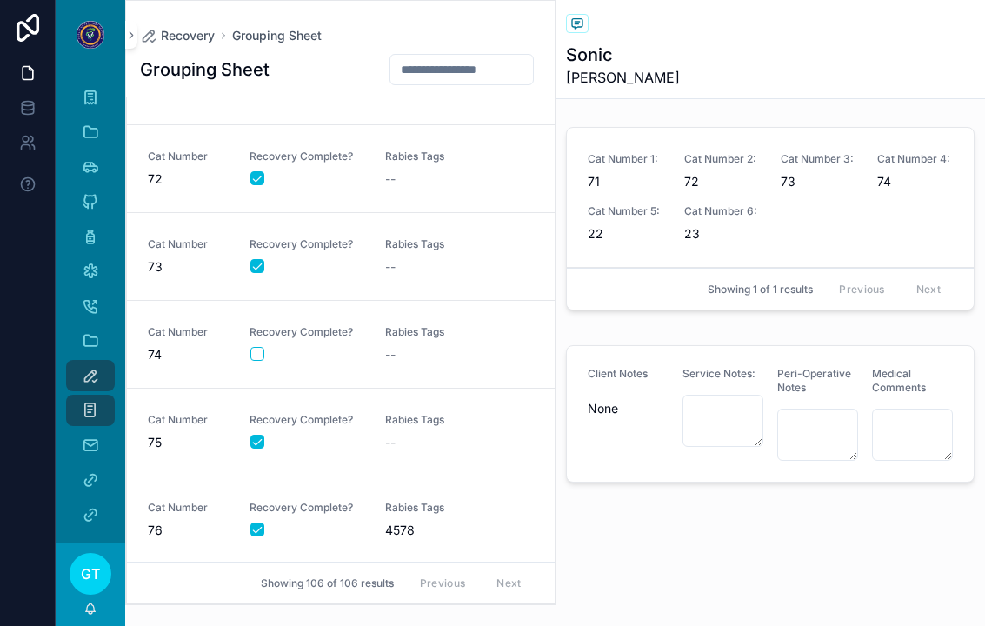
click at [251, 347] on button "scrollable content" at bounding box center [257, 354] width 14 height 14
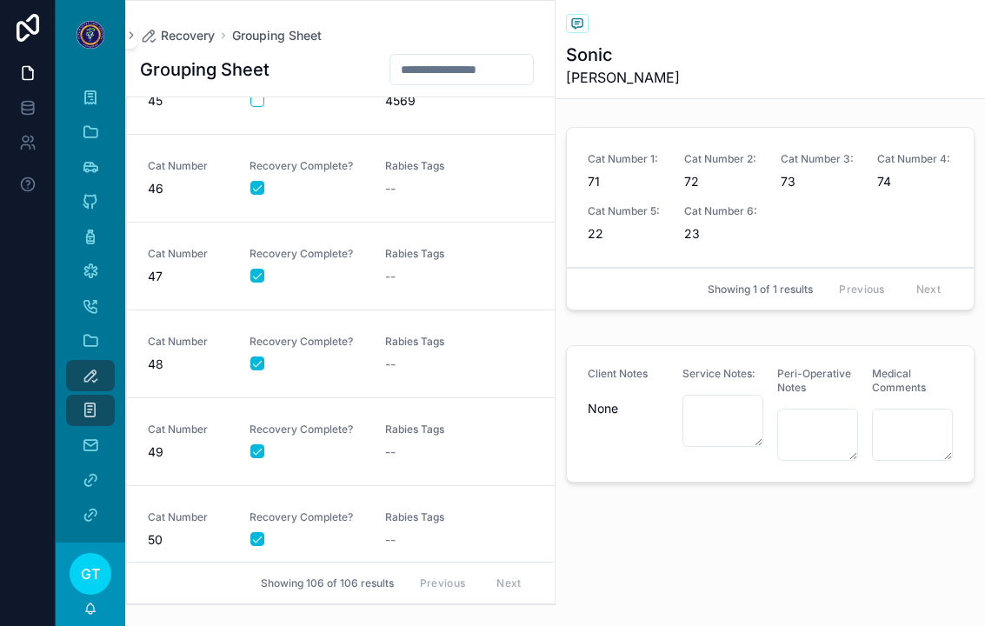
scroll to position [3322, 0]
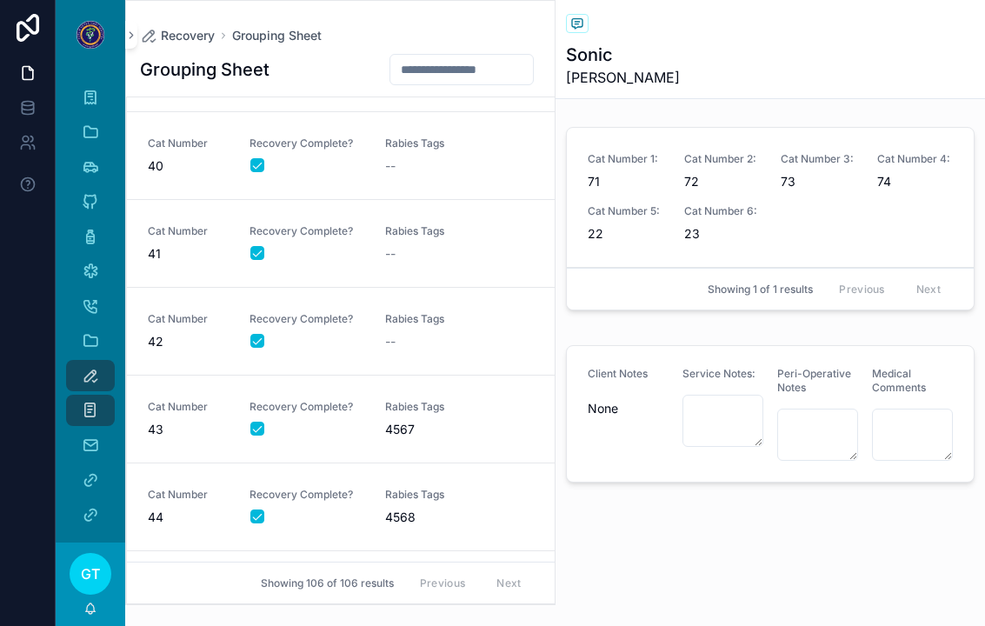
click at [443, 488] on span "Rabies Tags" at bounding box center [442, 495] width 115 height 14
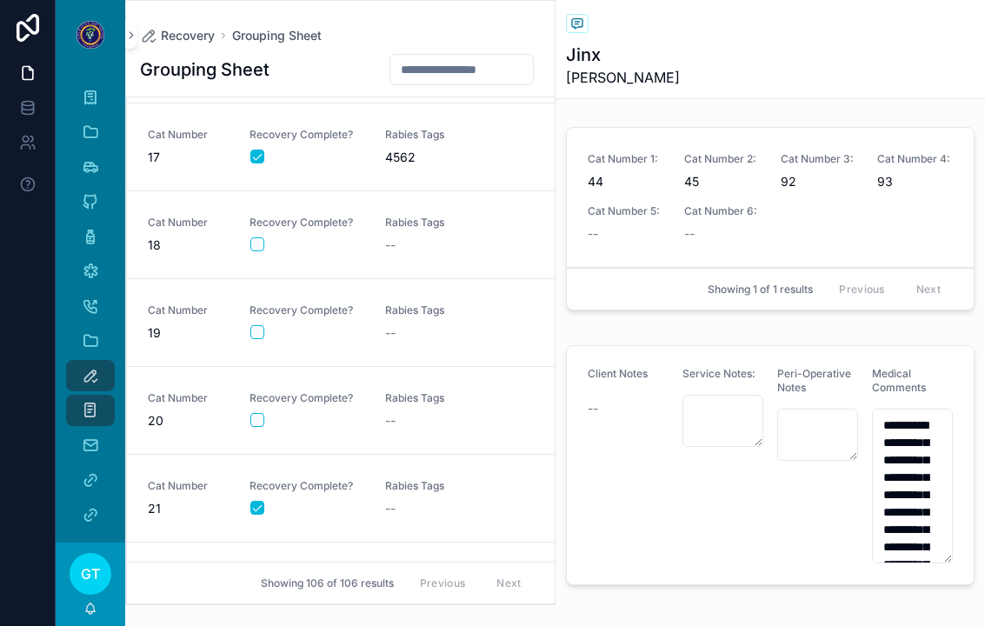
scroll to position [1315, 0]
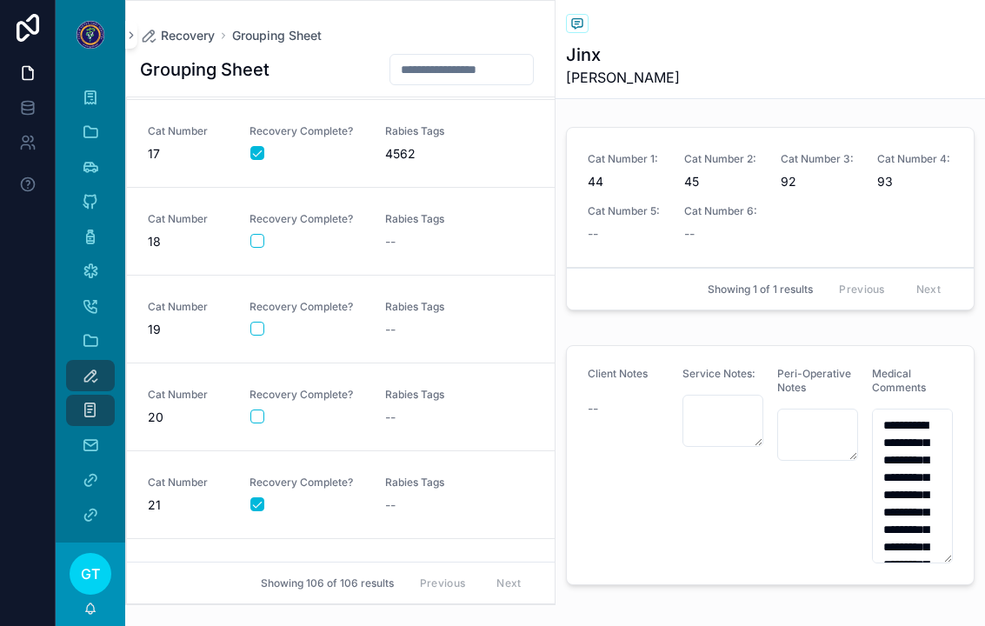
click at [343, 234] on div "scrollable content" at bounding box center [306, 241] width 113 height 14
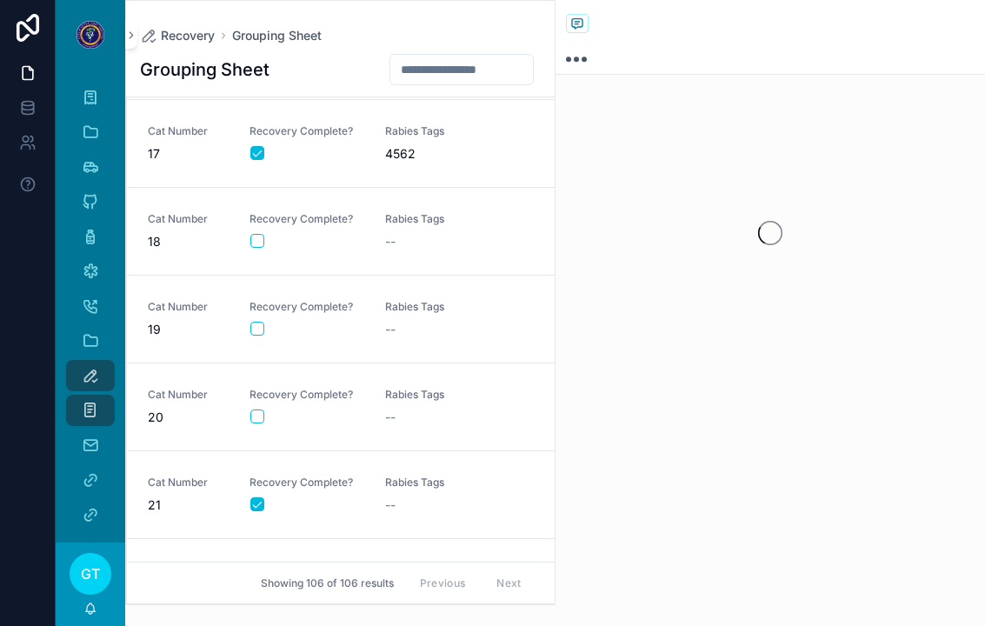
click at [242, 227] on div "Cat Number 18 Recovery Complete? Rabies Tags --" at bounding box center [341, 231] width 386 height 38
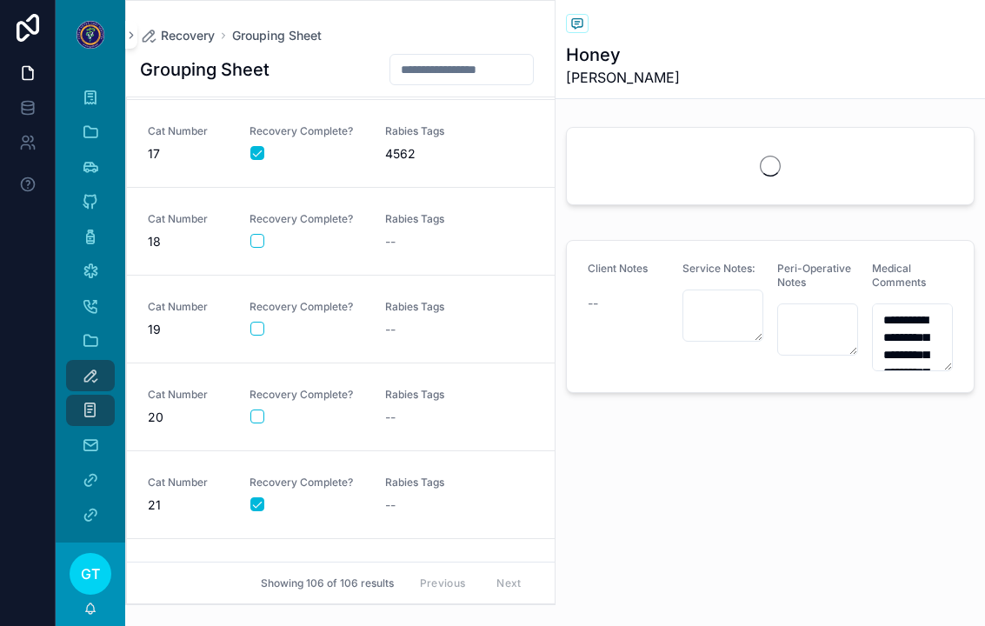
click at [242, 227] on div "Cat Number 18 Recovery Complete? Rabies Tags --" at bounding box center [341, 231] width 386 height 38
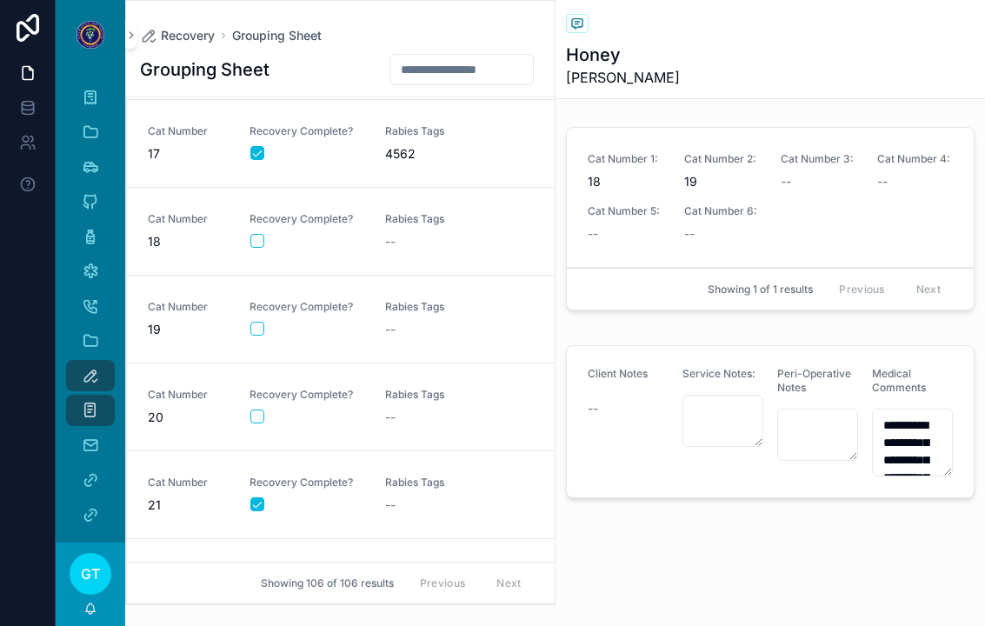
click at [258, 234] on button "scrollable content" at bounding box center [257, 241] width 14 height 14
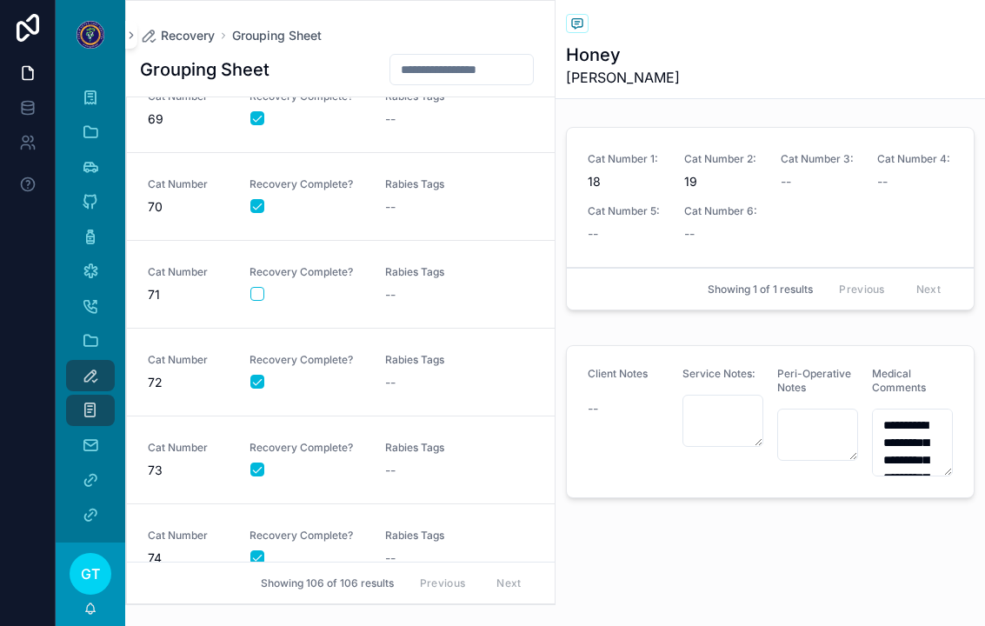
scroll to position [5725, 0]
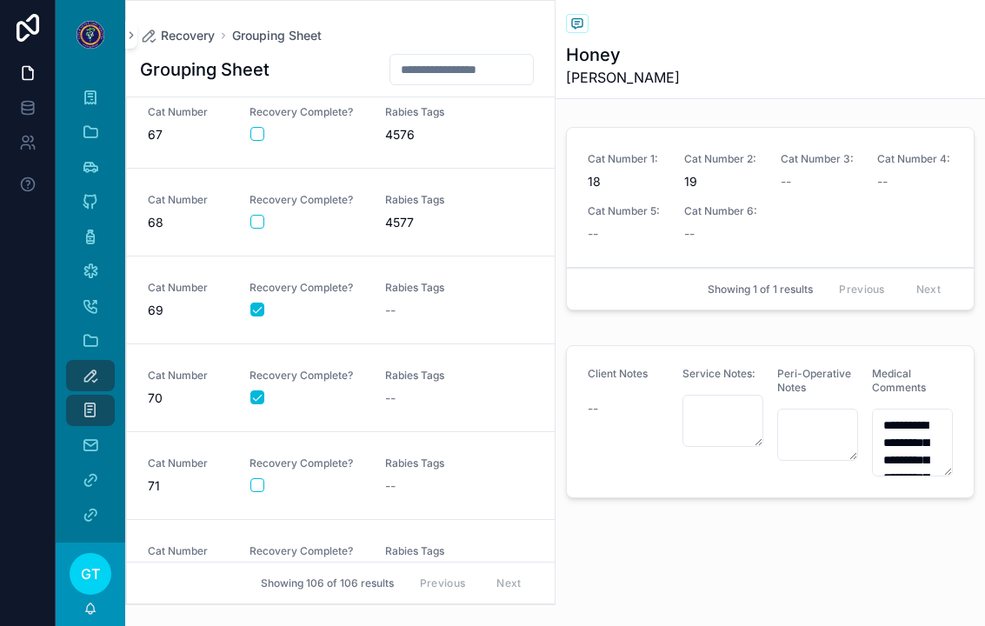
click at [344, 434] on link "Cat Number 71 Recovery Complete? Rabies Tags --" at bounding box center [341, 476] width 428 height 88
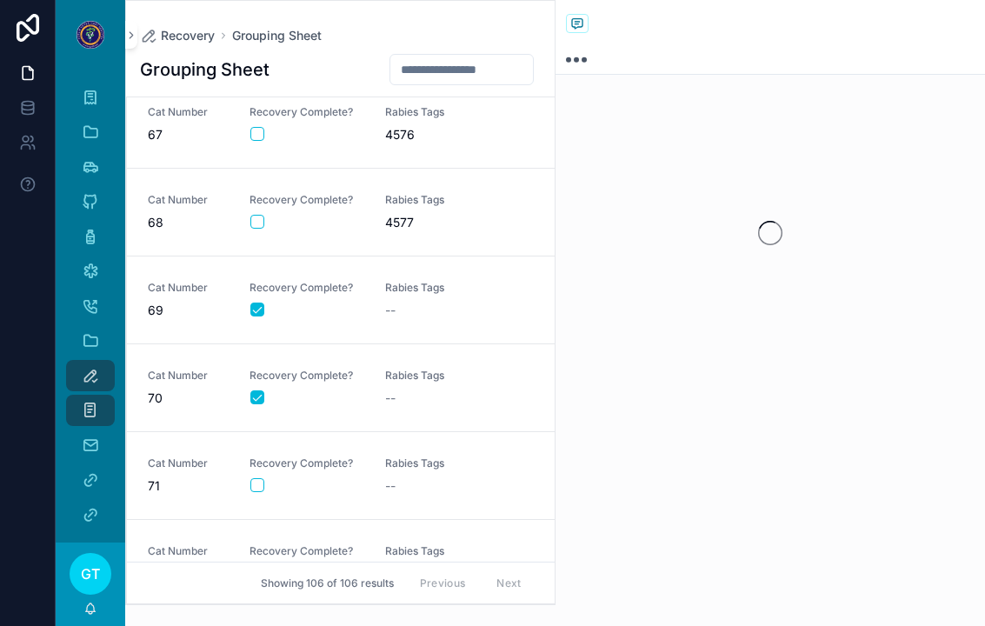
click at [253, 478] on button "scrollable content" at bounding box center [257, 485] width 14 height 14
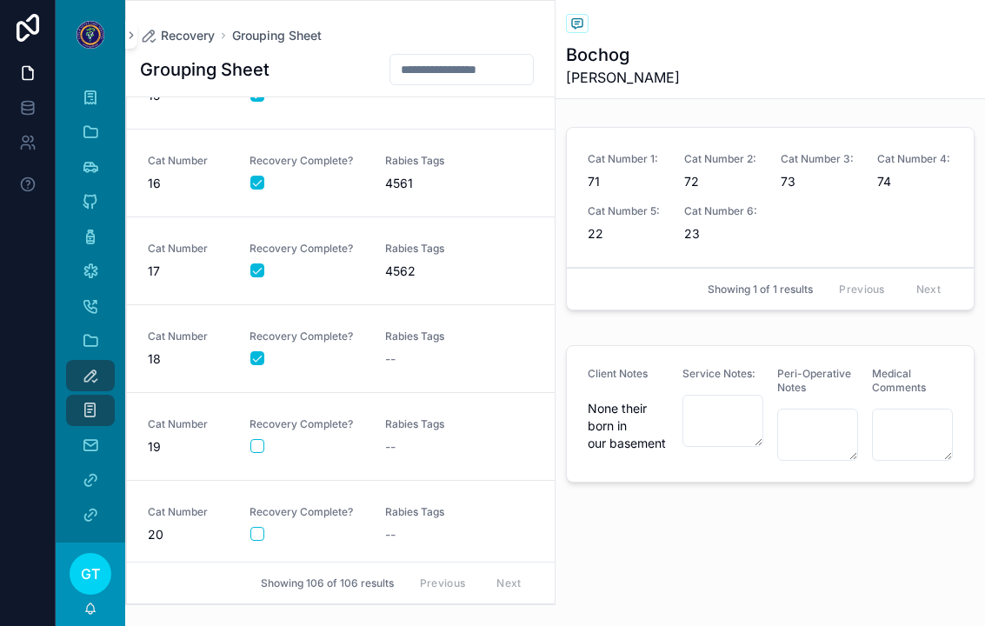
scroll to position [1191, 0]
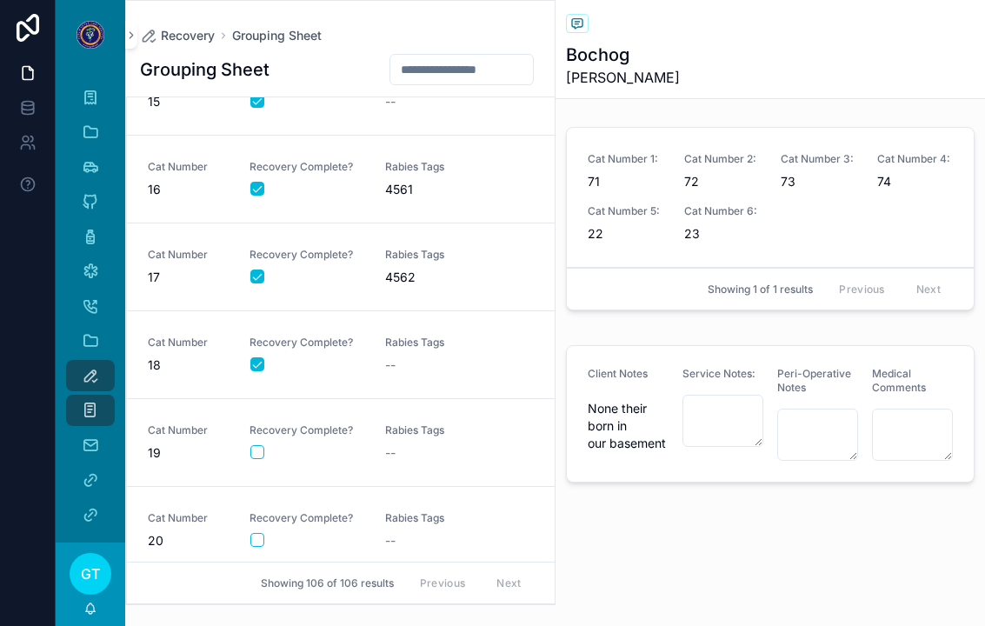
click at [394, 442] on link "Cat Number 19 Recovery Complete? Rabies Tags --" at bounding box center [341, 443] width 428 height 88
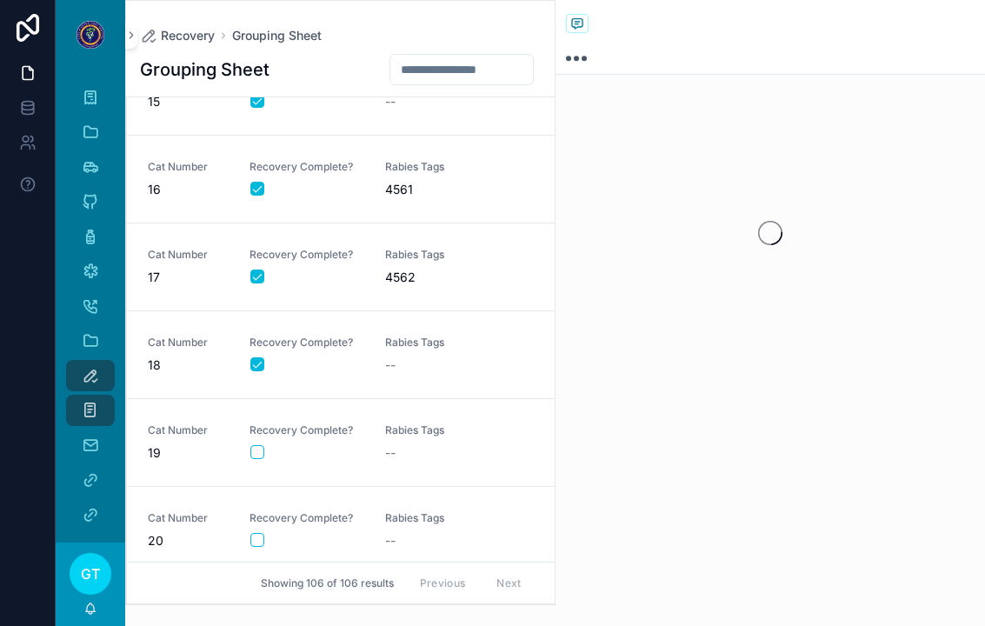
click at [258, 445] on button "scrollable content" at bounding box center [257, 452] width 14 height 14
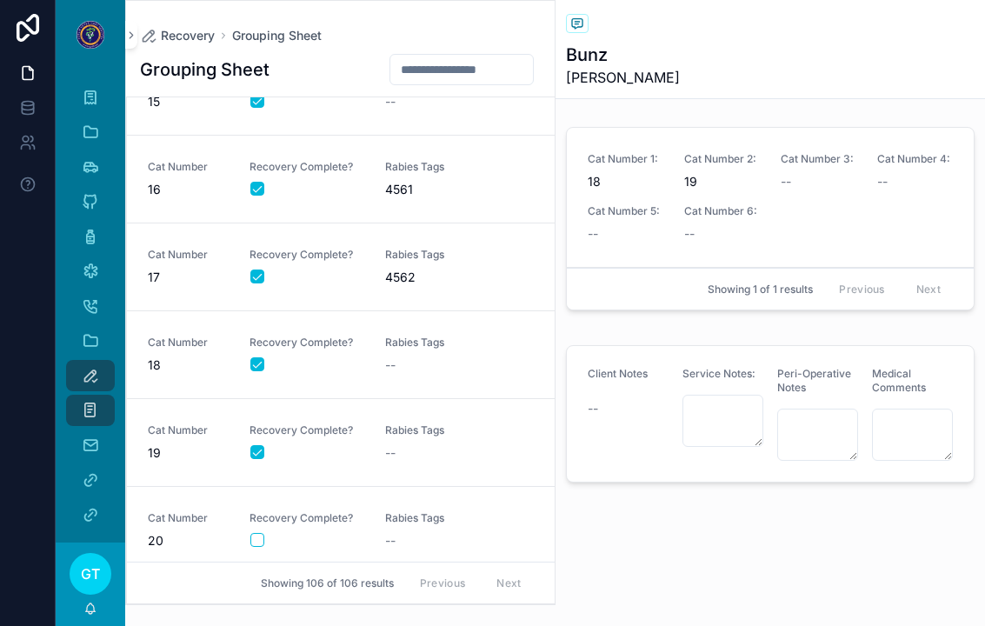
click at [465, 444] on div "--" at bounding box center [442, 452] width 115 height 17
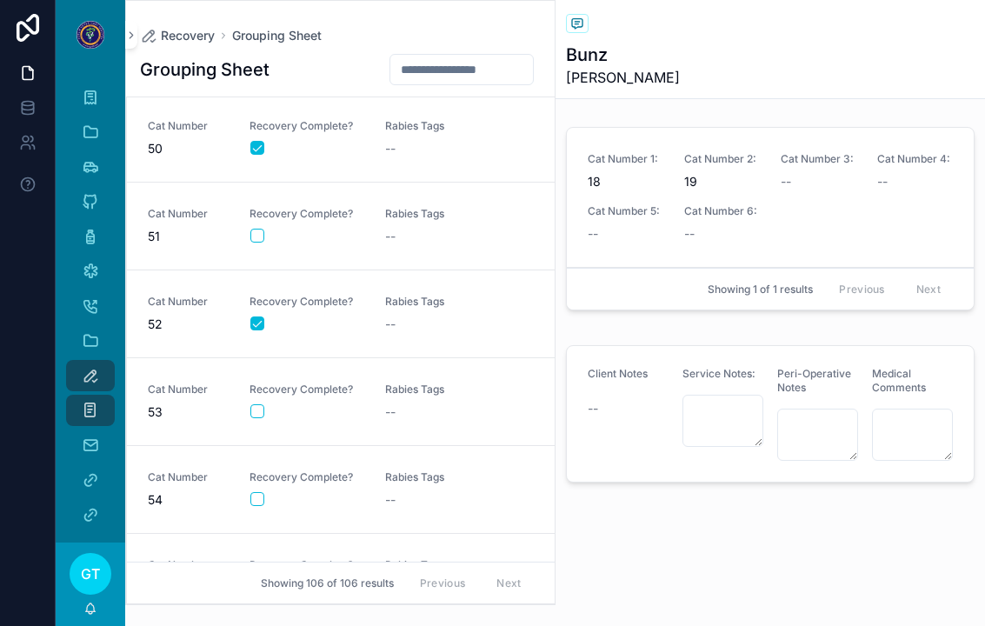
scroll to position [4216, 0]
click at [389, 473] on span "Rabies Tags" at bounding box center [442, 480] width 115 height 14
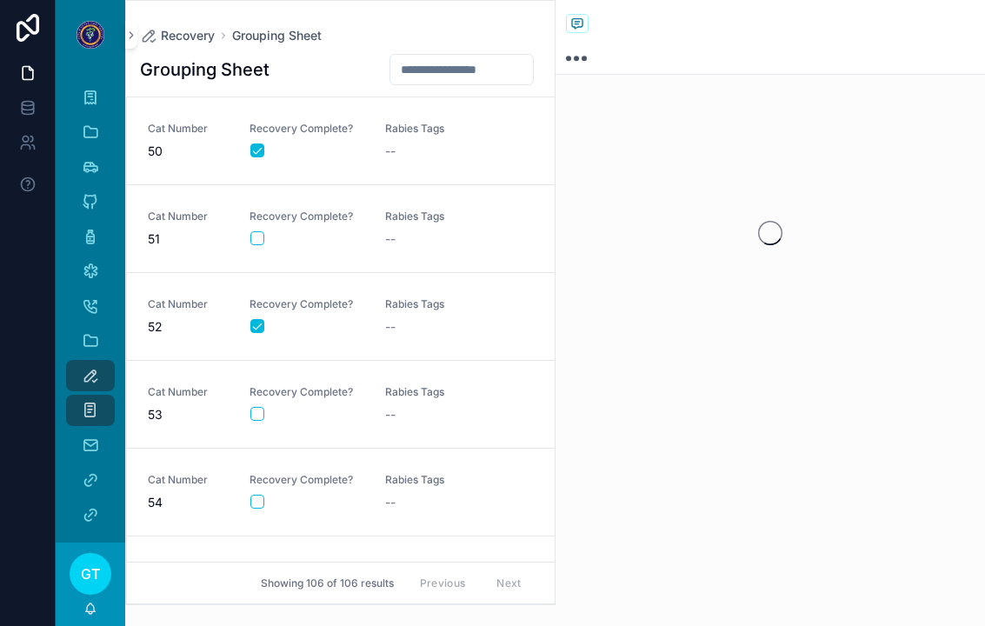
click at [271, 495] on div "scrollable content" at bounding box center [306, 502] width 113 height 14
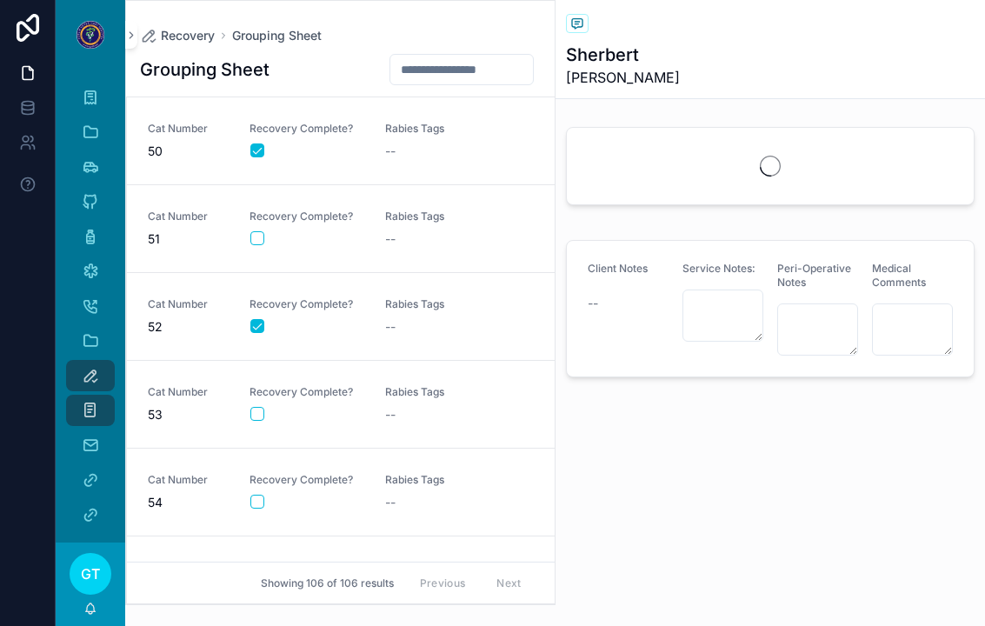
click at [250, 495] on button "scrollable content" at bounding box center [257, 502] width 14 height 14
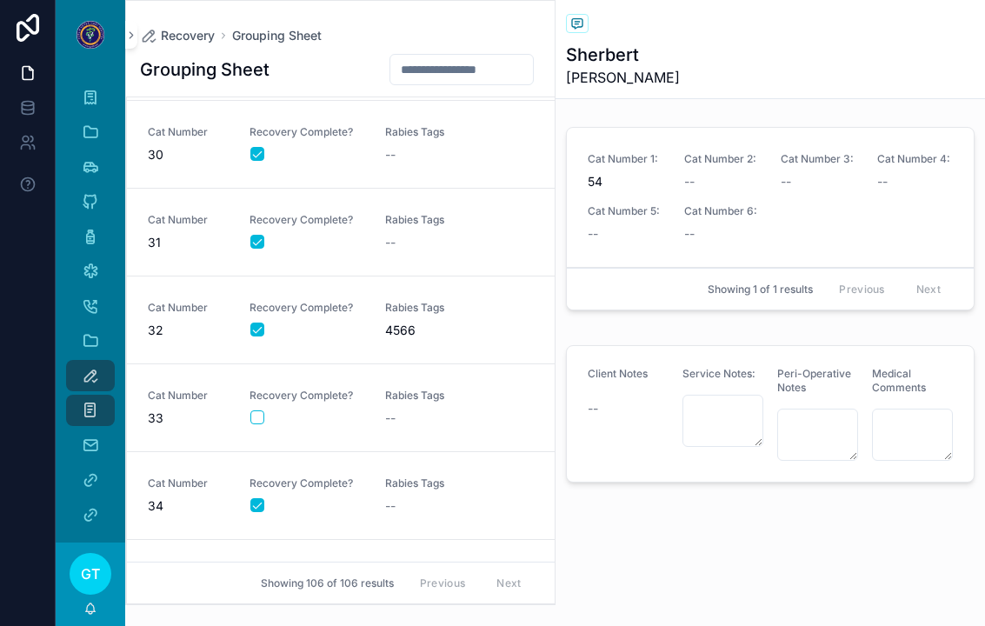
scroll to position [1594, 0]
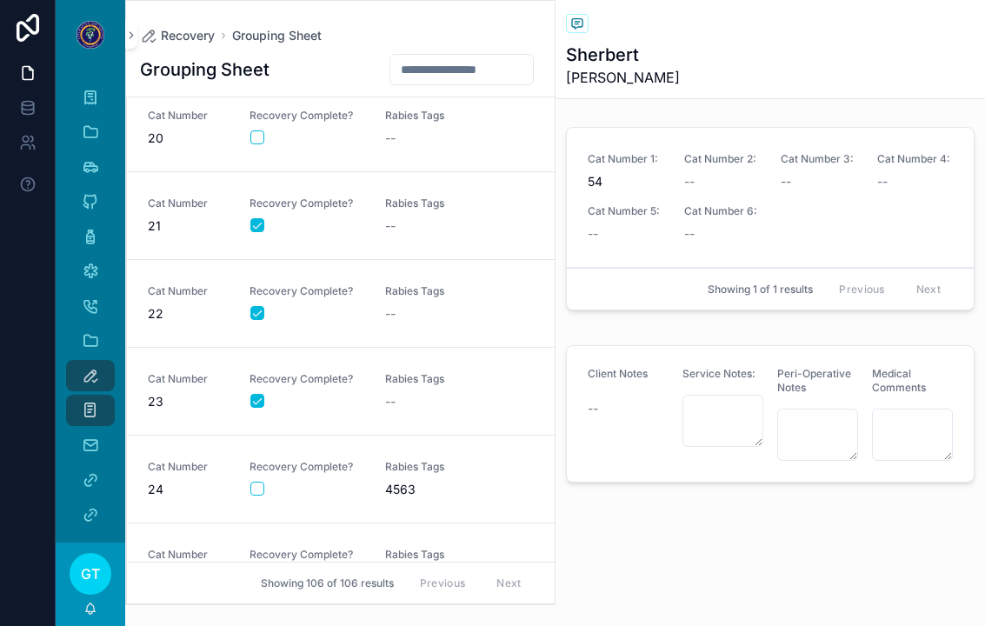
click at [434, 109] on div "Rabies Tags --" at bounding box center [442, 128] width 115 height 38
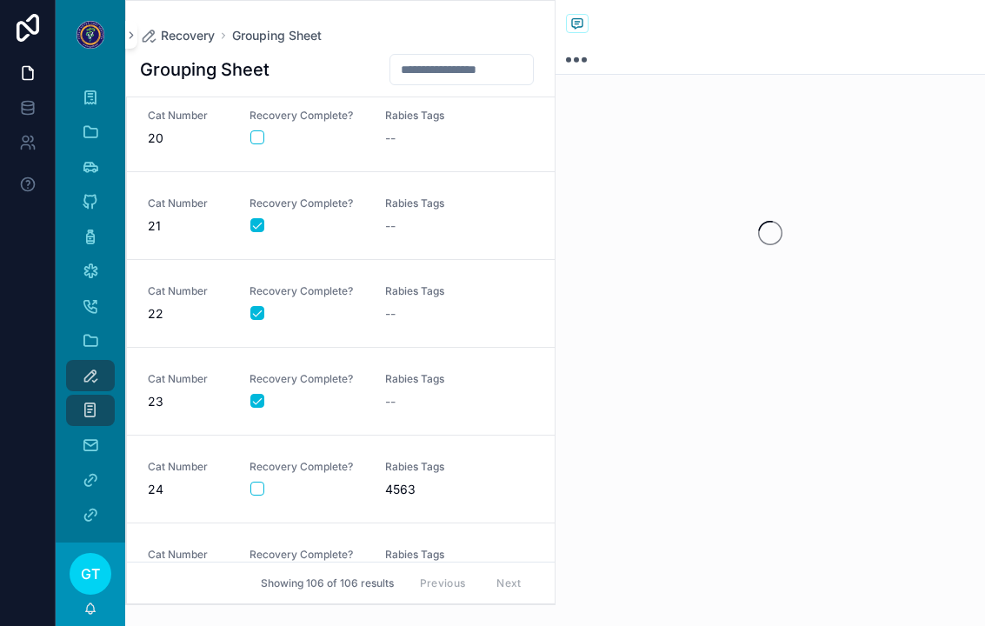
click at [256, 130] on button "scrollable content" at bounding box center [257, 137] width 14 height 14
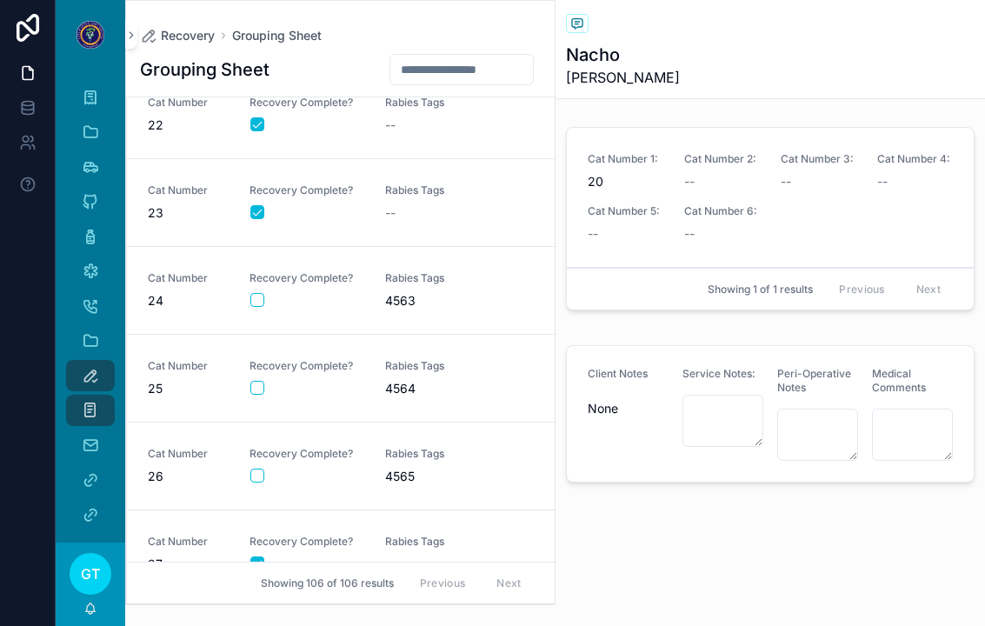
scroll to position [1787, 0]
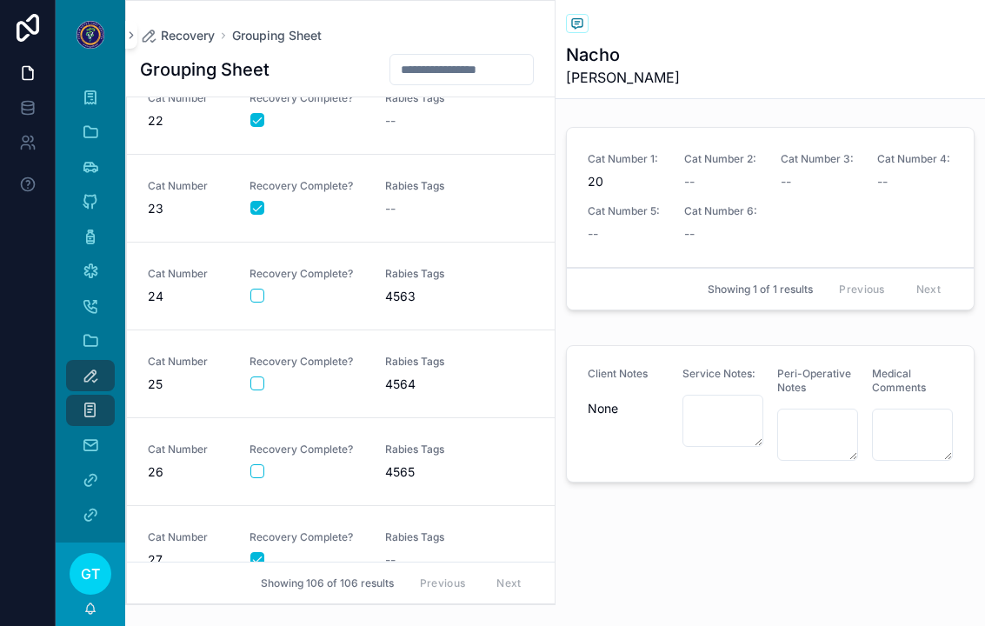
click at [405, 463] on span "4565" at bounding box center [442, 471] width 115 height 17
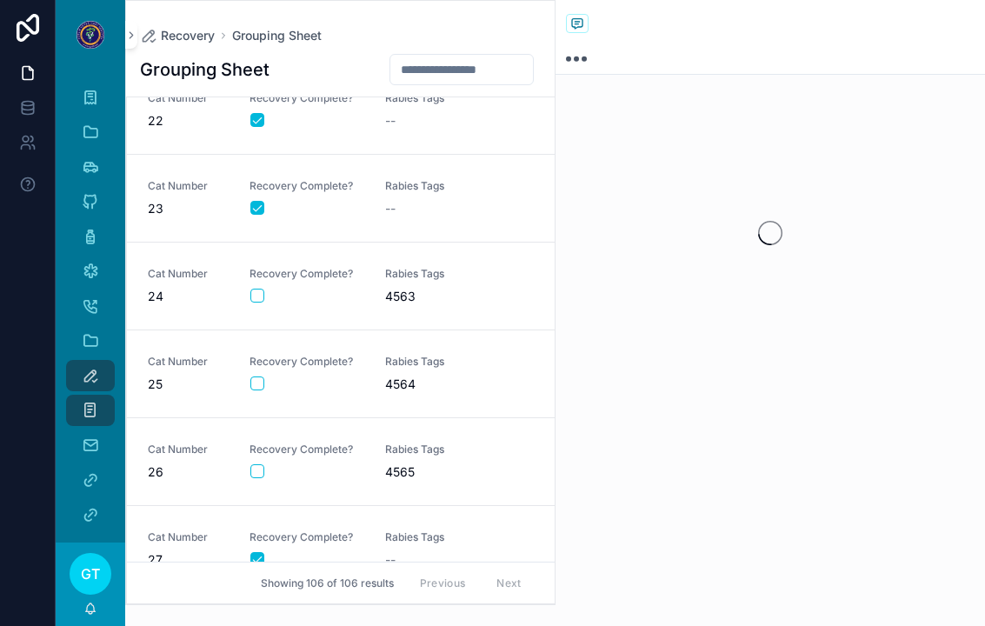
click at [256, 464] on button "scrollable content" at bounding box center [257, 471] width 14 height 14
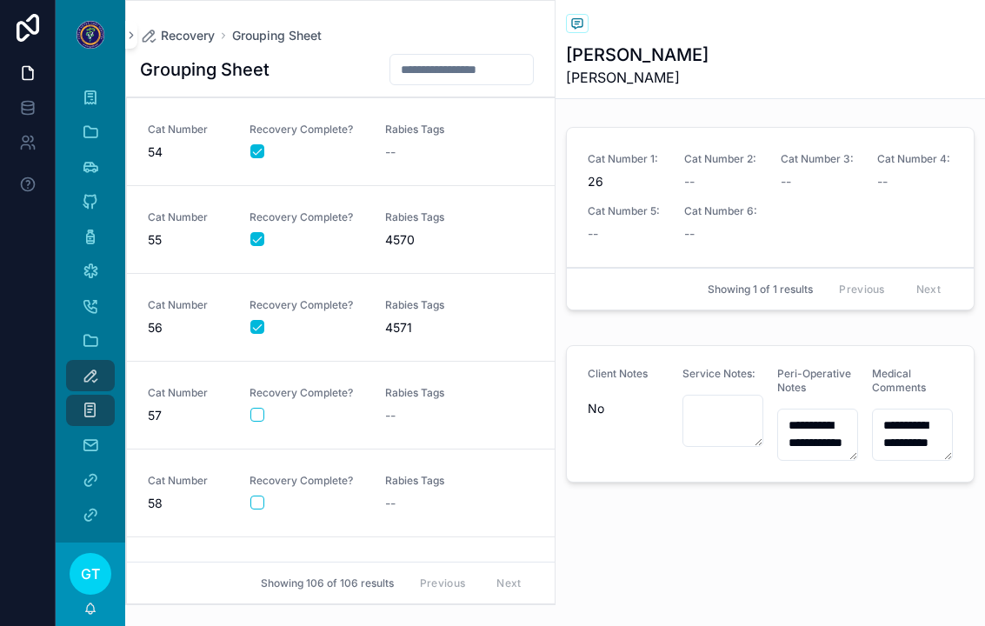
scroll to position [4561, 0]
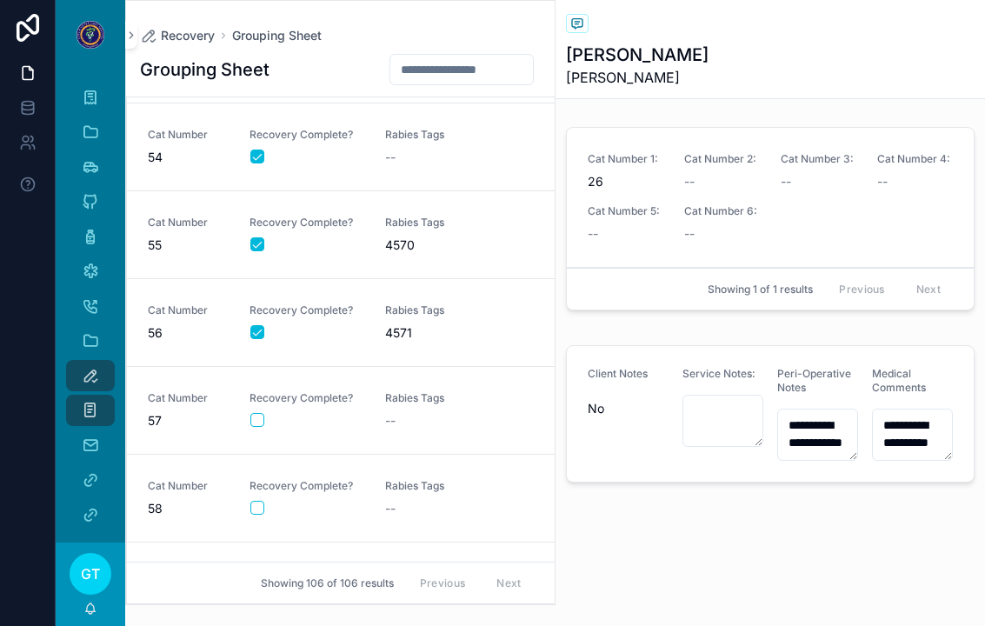
click at [369, 391] on div "Cat Number 57 Recovery Complete? Rabies Tags --" at bounding box center [341, 410] width 386 height 38
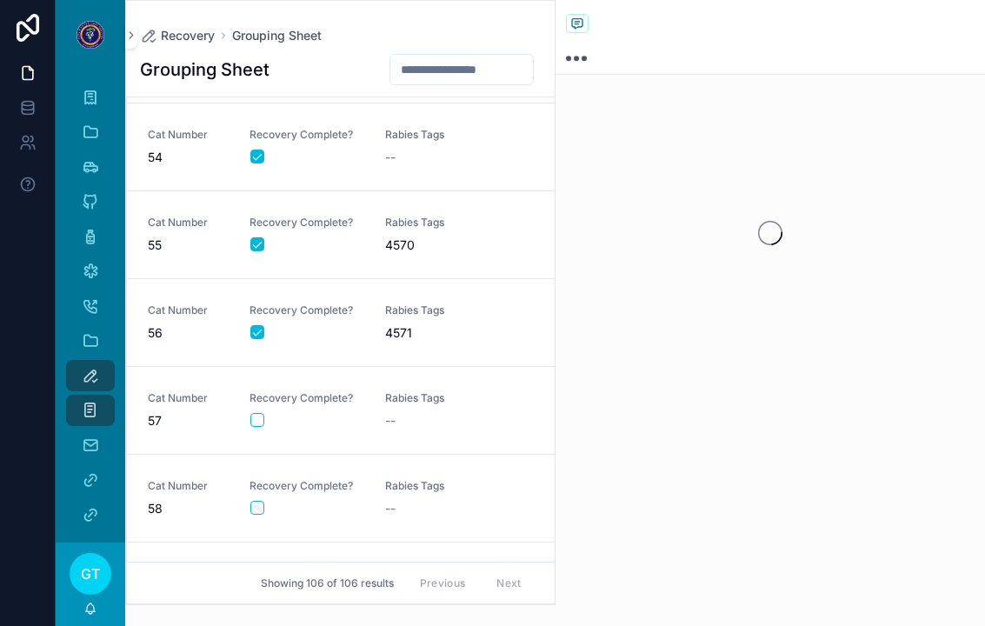
click at [257, 413] on button "scrollable content" at bounding box center [257, 420] width 14 height 14
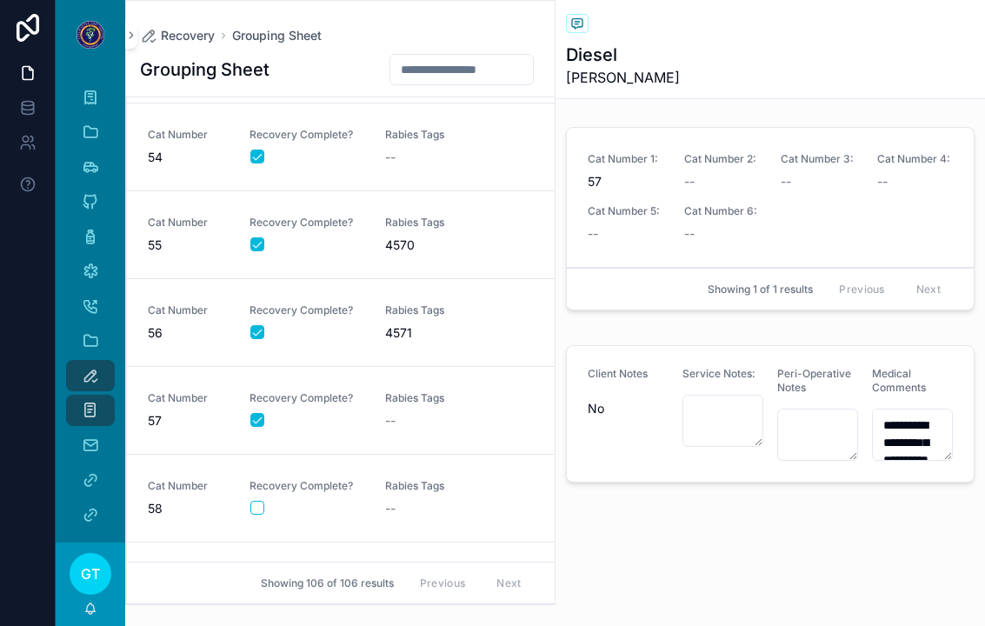
click at [431, 412] on link "Cat Number 57 Recovery Complete? Rabies Tags --" at bounding box center [341, 411] width 428 height 88
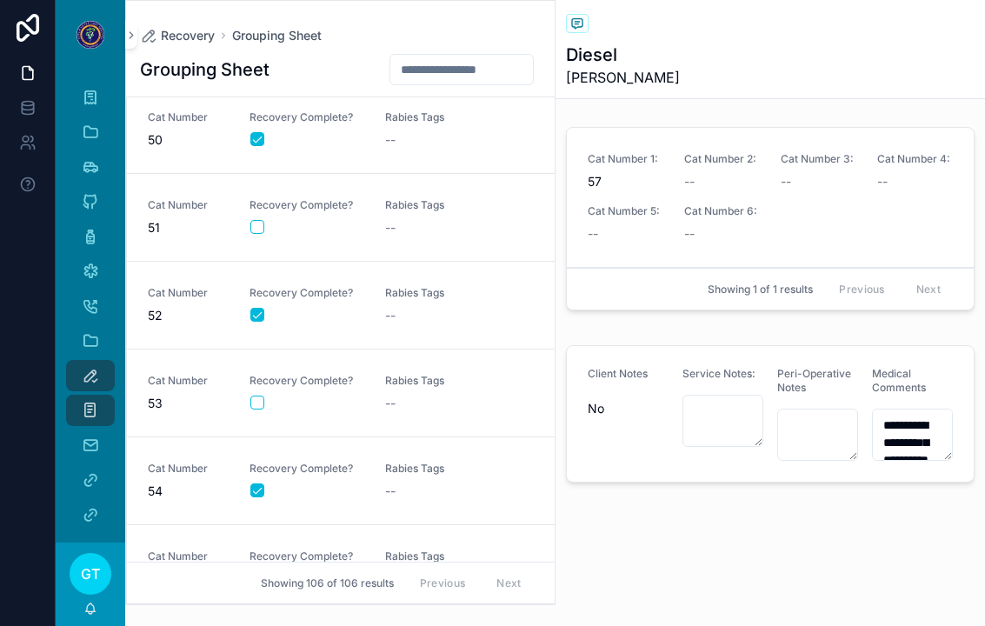
scroll to position [4235, 0]
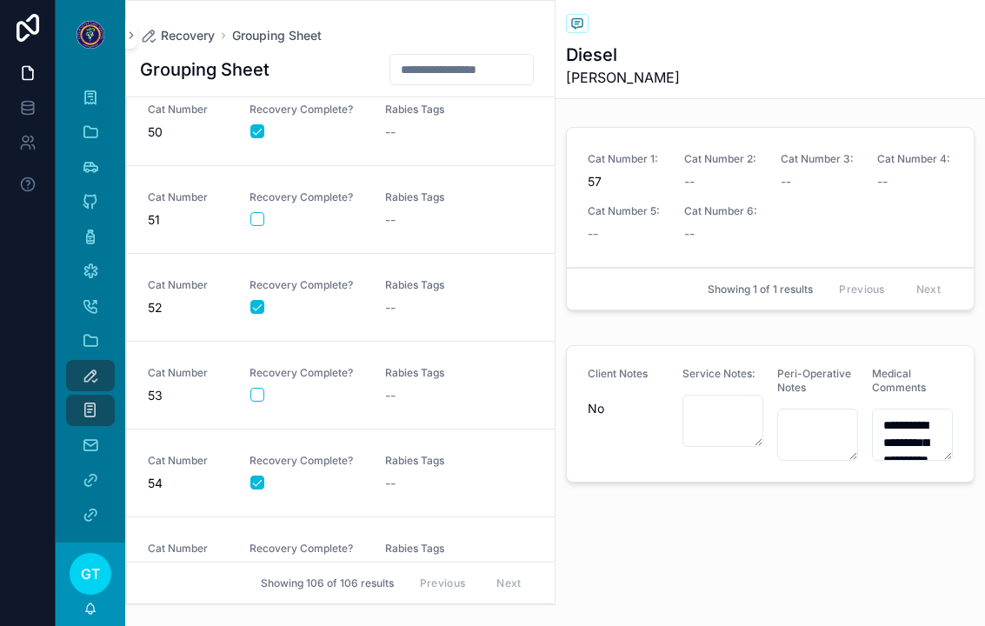
click at [424, 190] on span "Rabies Tags" at bounding box center [442, 197] width 115 height 14
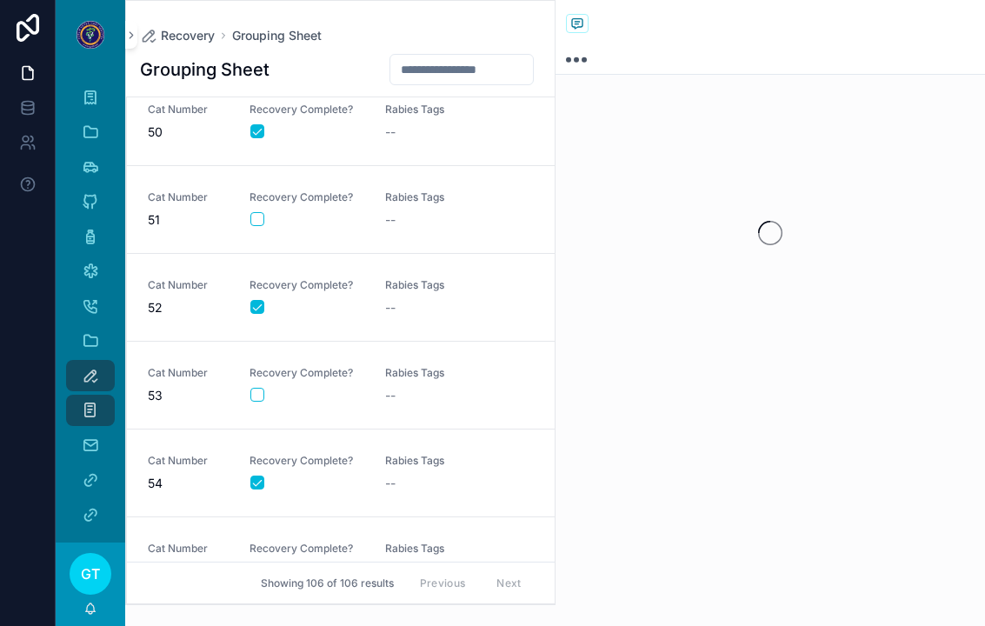
click at [255, 212] on button "scrollable content" at bounding box center [257, 219] width 14 height 14
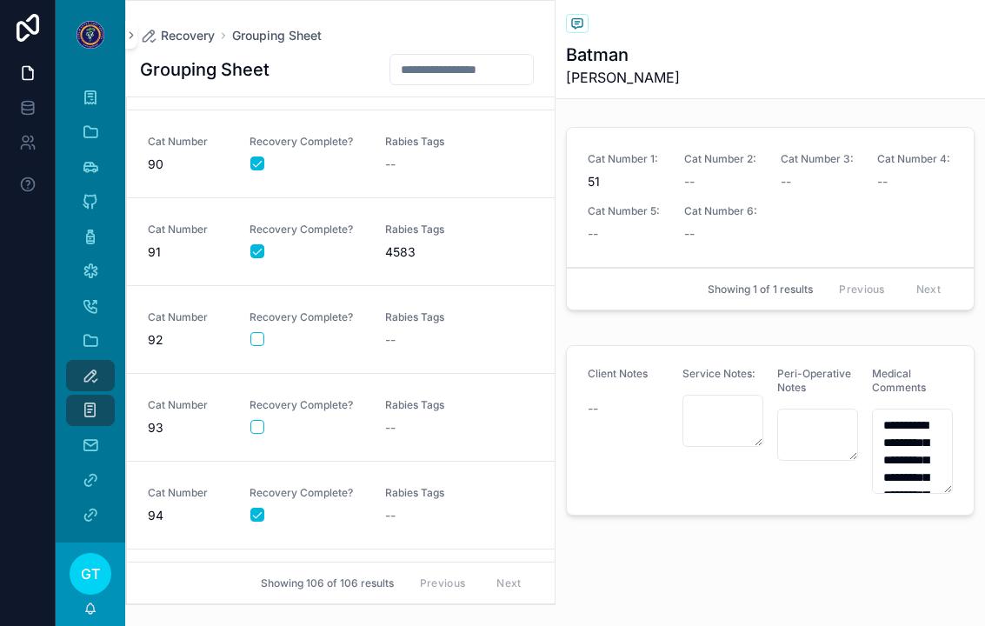
scroll to position [7714, 0]
click at [342, 334] on div "scrollable content" at bounding box center [306, 341] width 113 height 14
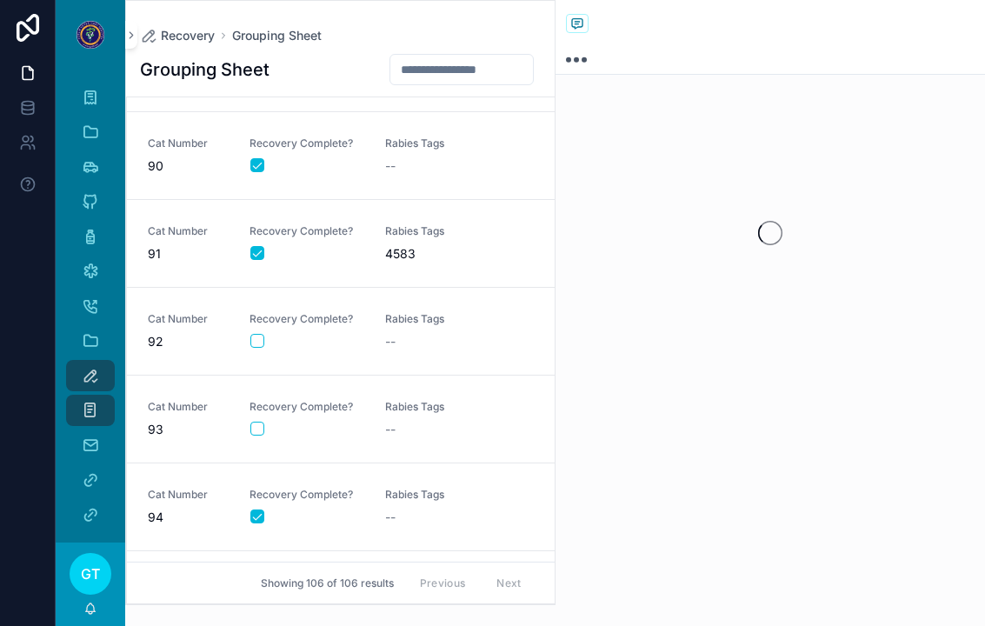
click at [247, 323] on div "Cat Number 92 Recovery Complete? Rabies Tags --" at bounding box center [341, 331] width 386 height 38
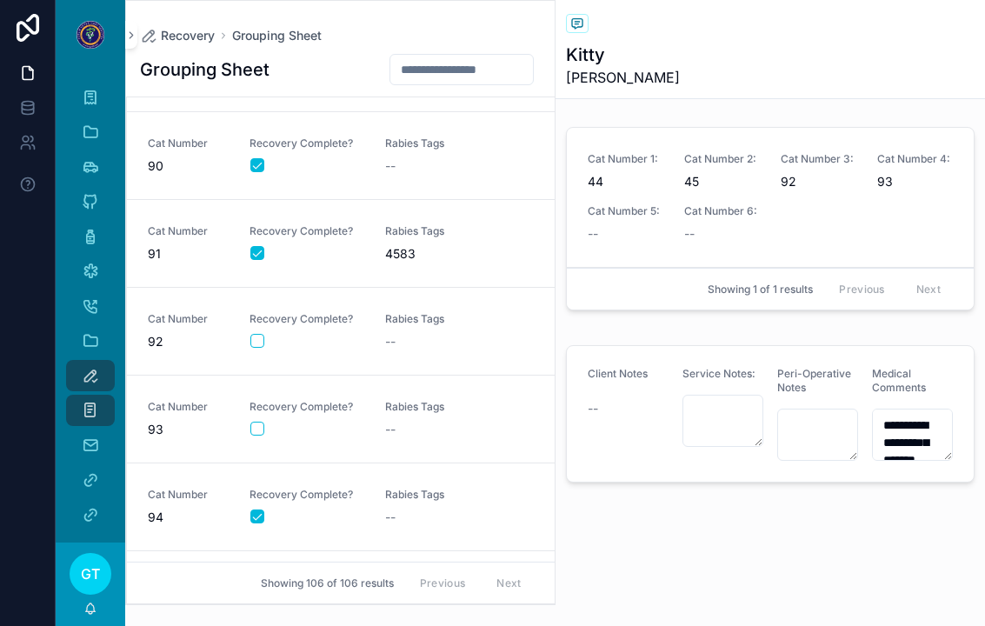
click at [258, 312] on div "Recovery Complete?" at bounding box center [307, 330] width 115 height 37
click at [274, 334] on div "scrollable content" at bounding box center [306, 341] width 113 height 14
click at [273, 334] on div "scrollable content" at bounding box center [306, 341] width 113 height 14
click at [253, 334] on button "scrollable content" at bounding box center [257, 341] width 14 height 14
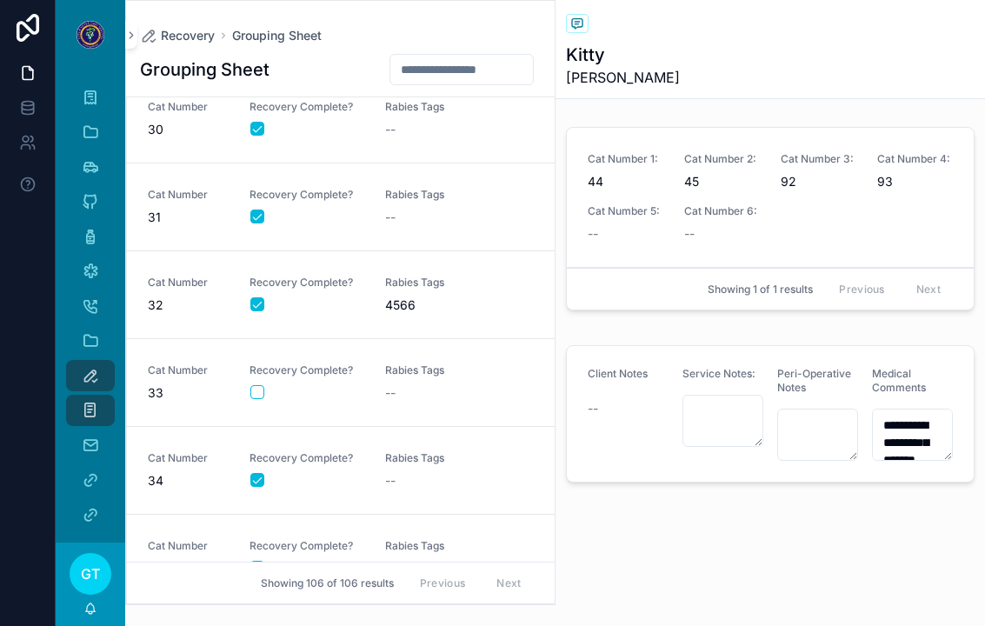
click at [433, 363] on span "Rabies Tags" at bounding box center [442, 370] width 115 height 14
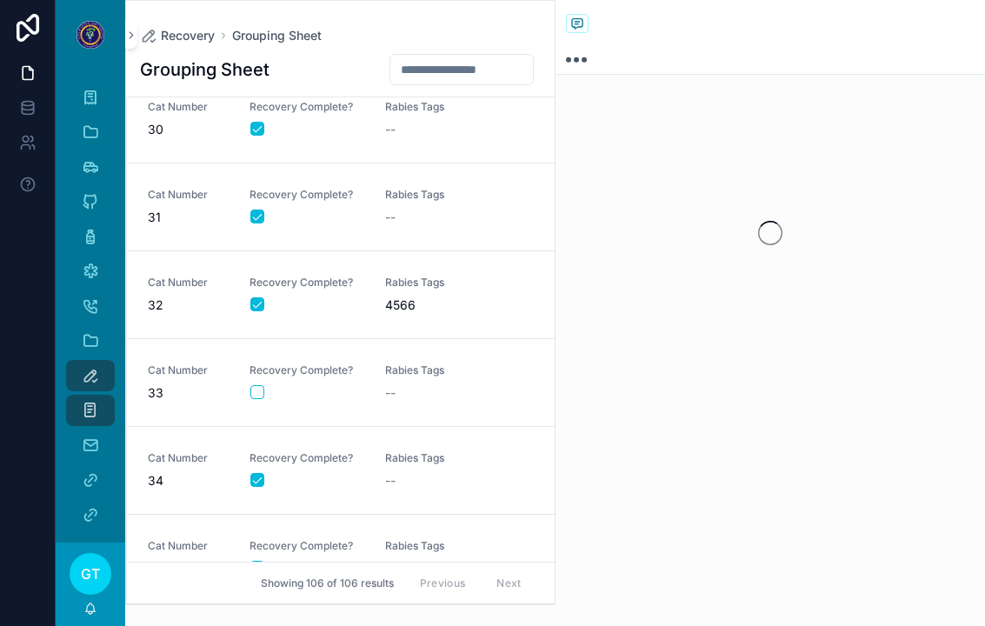
click at [253, 385] on button "scrollable content" at bounding box center [257, 392] width 14 height 14
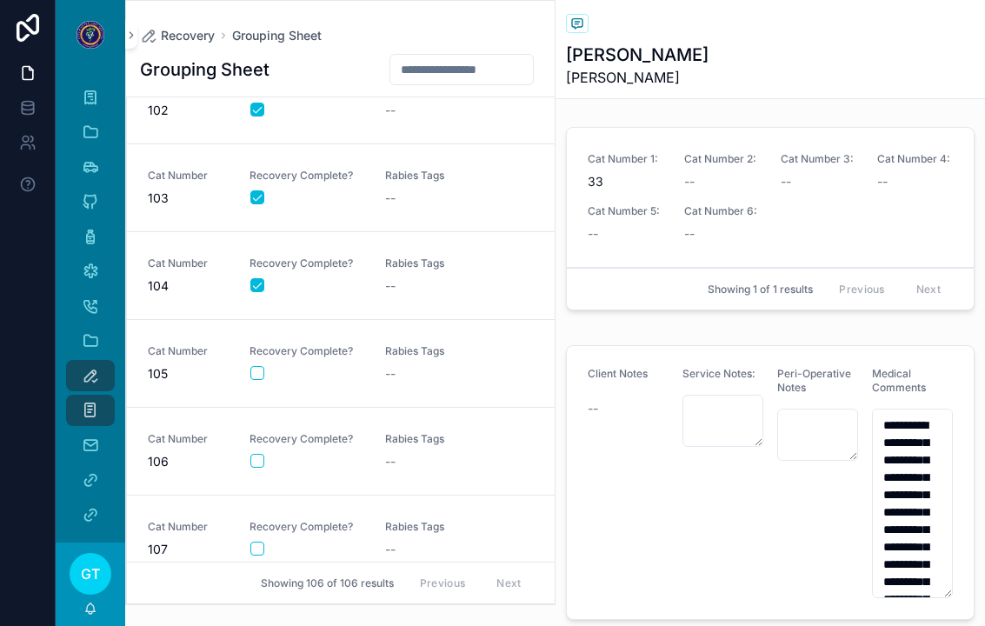
scroll to position [8381, 0]
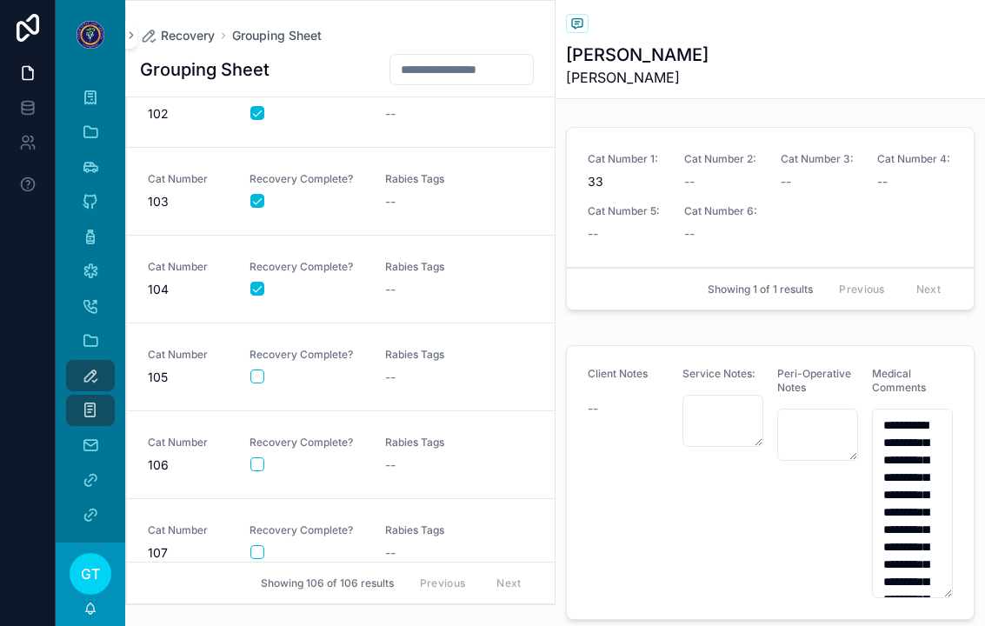
click at [339, 501] on link "Cat Number 107 Recovery Complete? Rabies Tags --" at bounding box center [341, 543] width 428 height 88
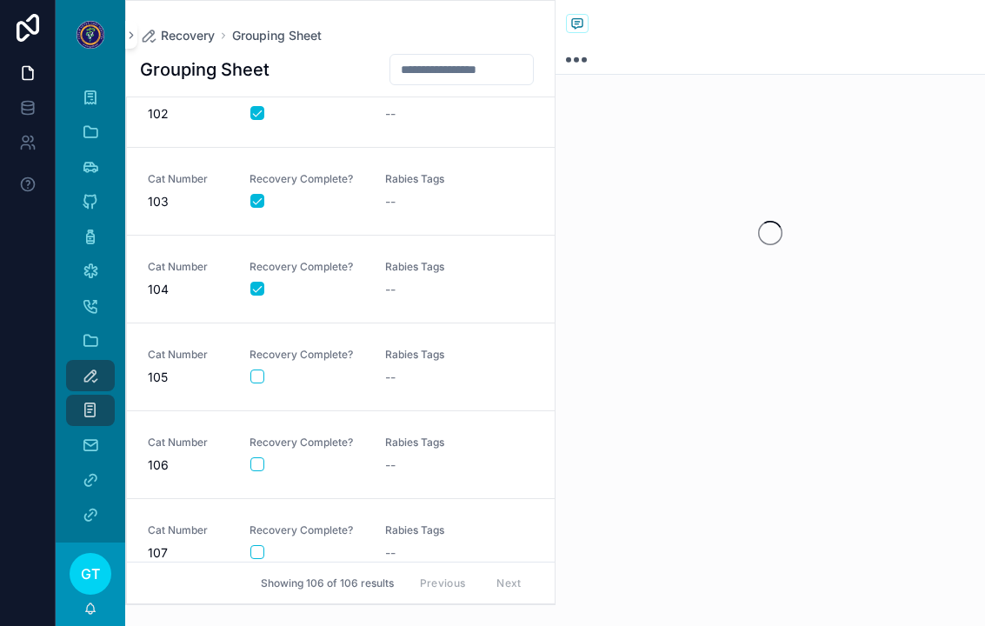
click at [270, 545] on div "scrollable content" at bounding box center [306, 552] width 113 height 14
click at [257, 545] on button "scrollable content" at bounding box center [257, 552] width 14 height 14
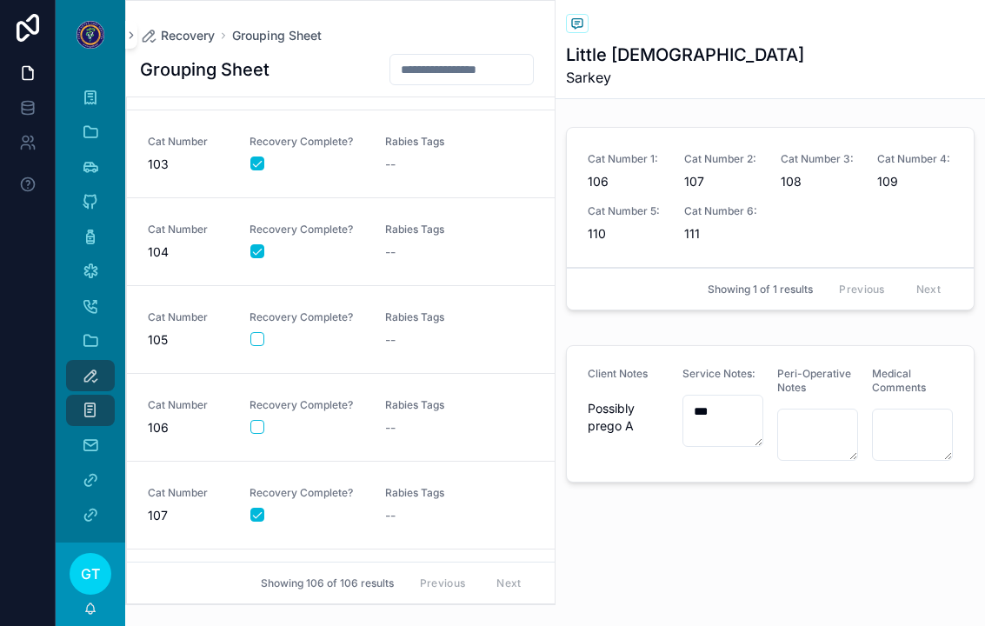
scroll to position [8416, 0]
click at [330, 422] on div "scrollable content" at bounding box center [306, 429] width 113 height 14
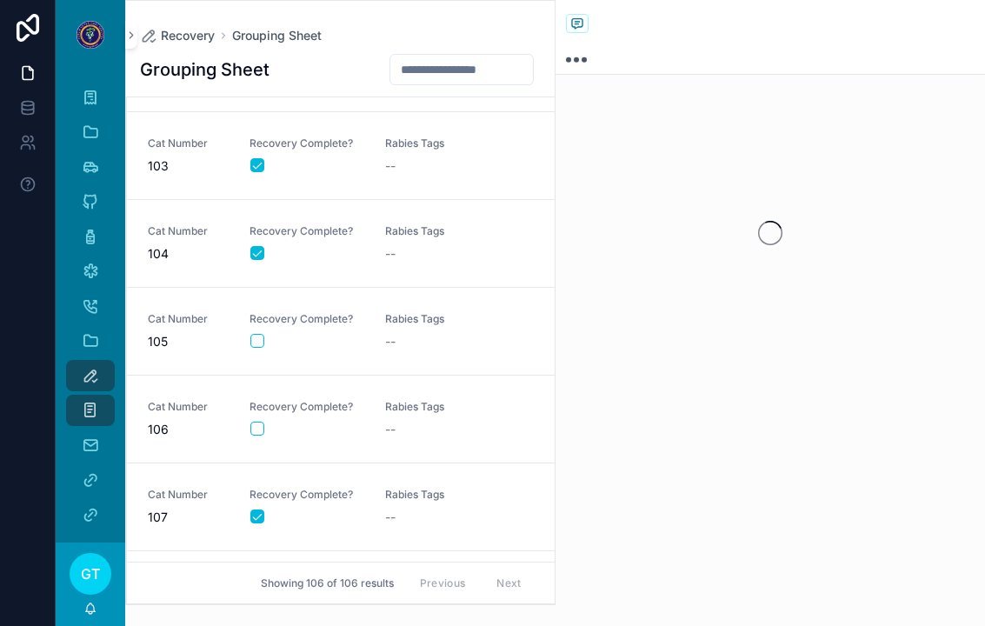
click at [263, 422] on button "scrollable content" at bounding box center [257, 429] width 14 height 14
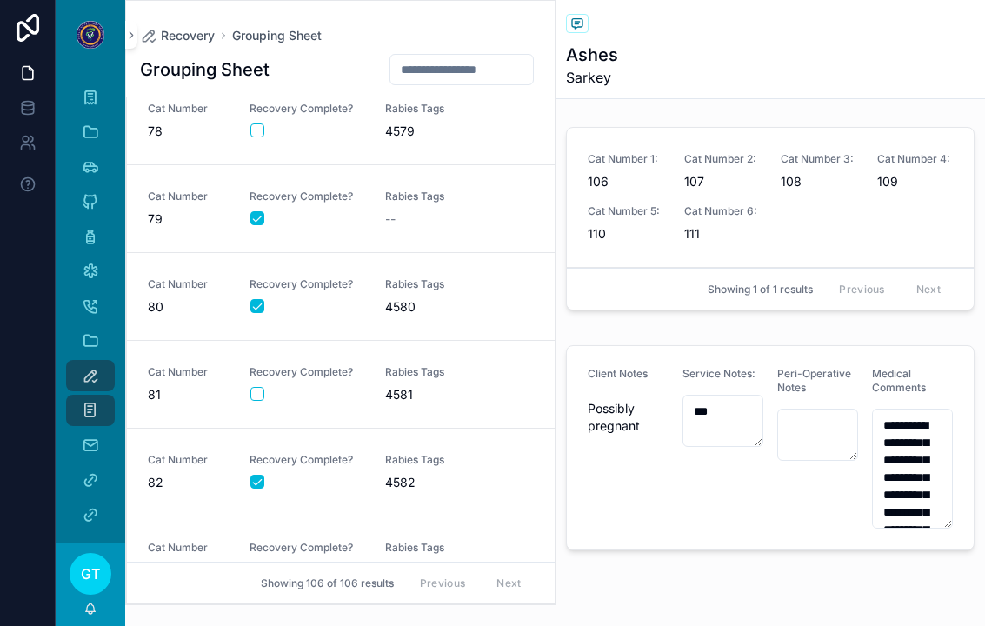
scroll to position [6694, 0]
click at [258, 388] on button "scrollable content" at bounding box center [257, 395] width 14 height 14
click at [439, 387] on span "4581" at bounding box center [442, 395] width 115 height 17
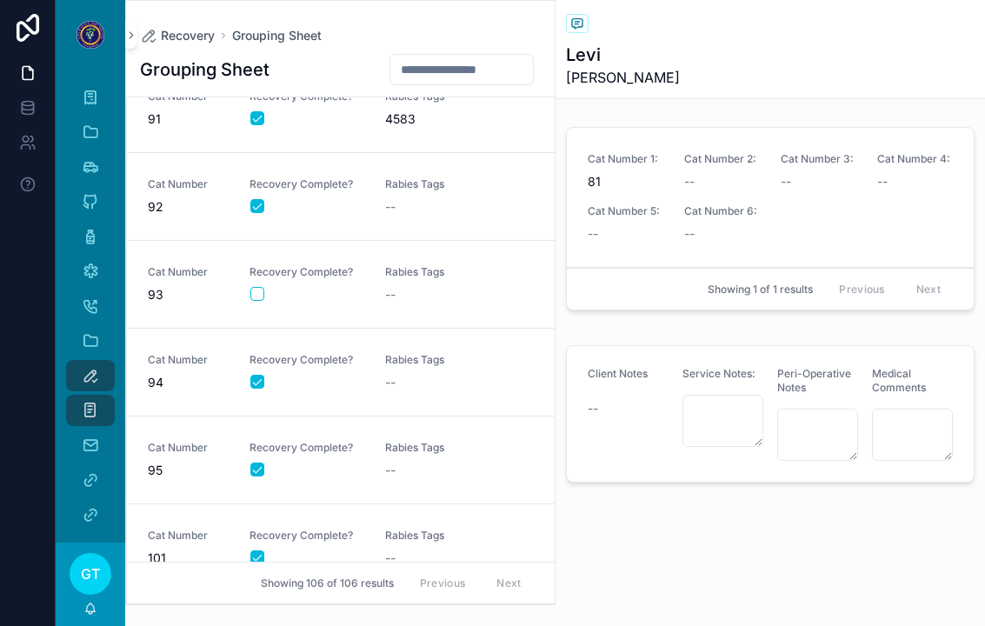
scroll to position [7825, 0]
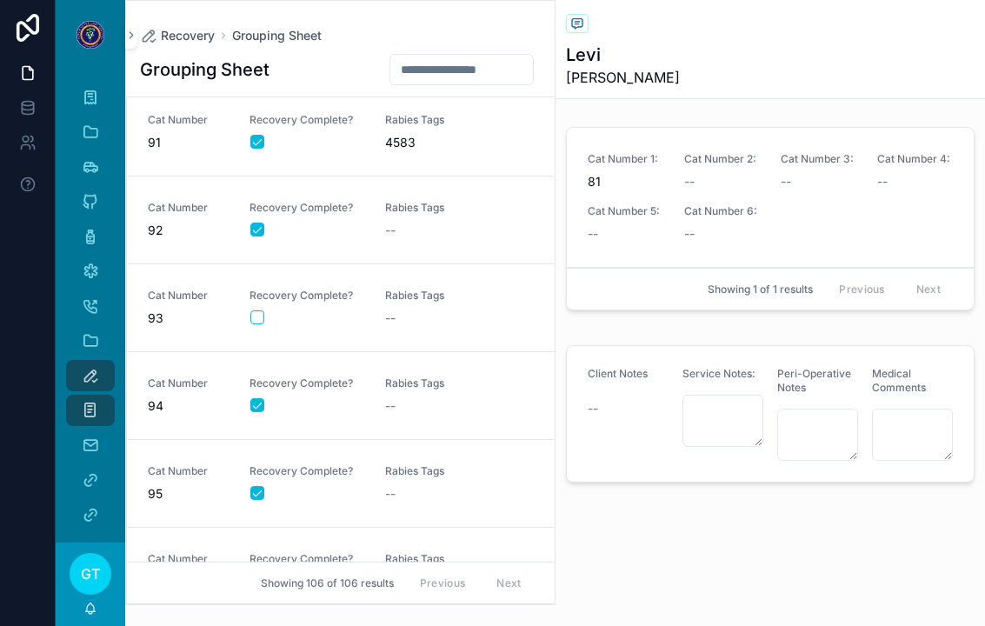
click at [268, 289] on span "Recovery Complete?" at bounding box center [307, 296] width 115 height 14
click at [253, 310] on button "scrollable content" at bounding box center [257, 317] width 14 height 14
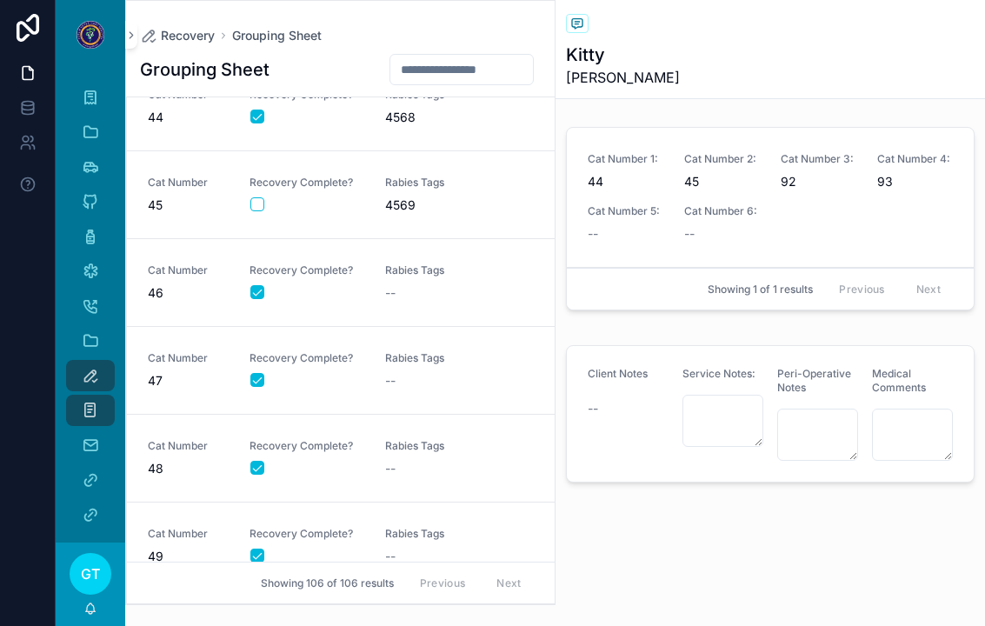
scroll to position [3717, 0]
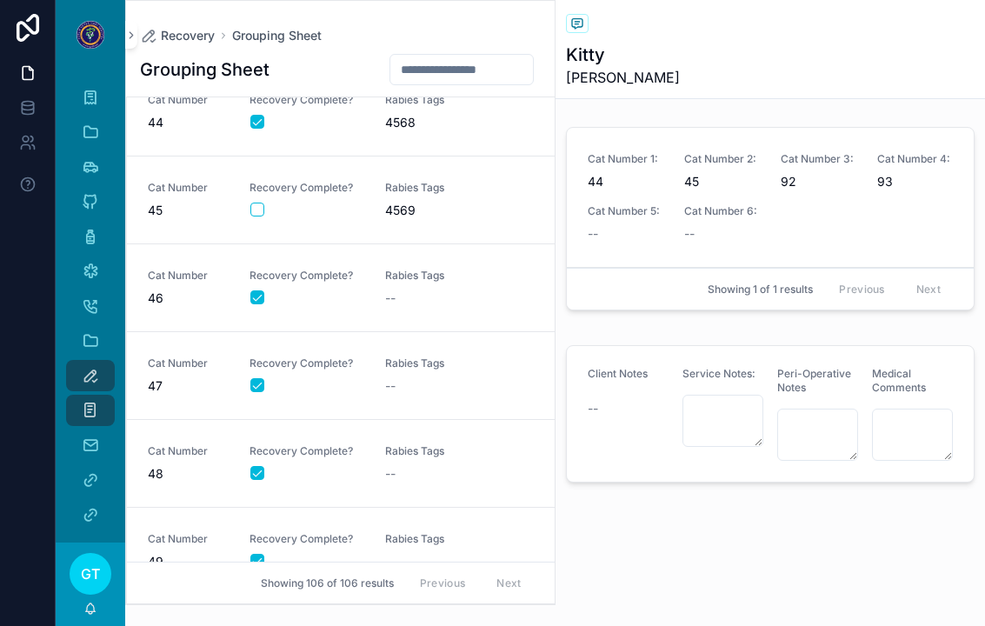
click at [453, 206] on span "4569" at bounding box center [442, 210] width 115 height 17
click at [261, 216] on button "scrollable content" at bounding box center [257, 210] width 14 height 14
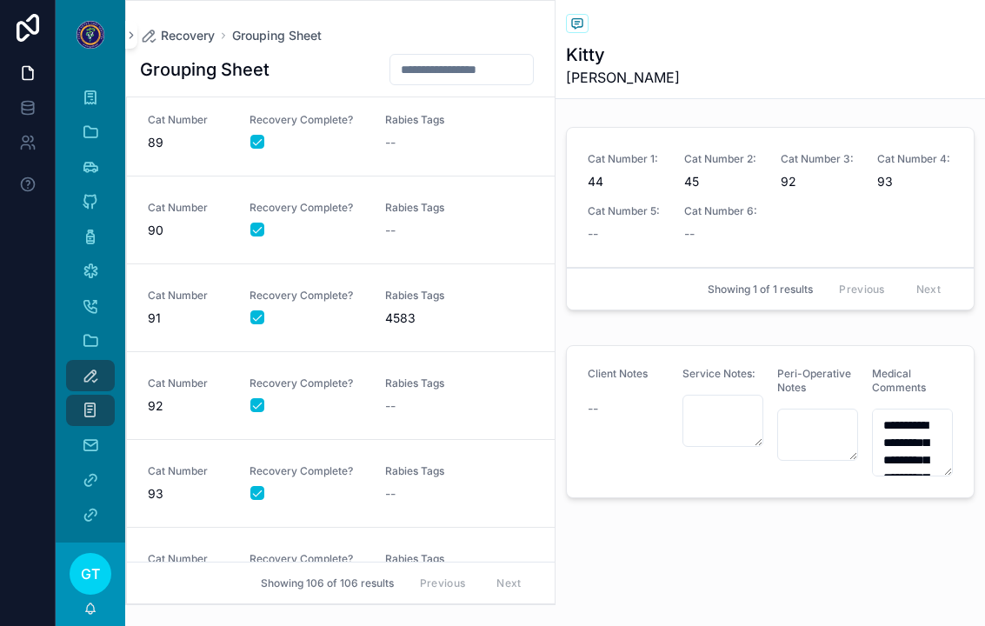
scroll to position [7648, 0]
click at [483, 411] on div "--" at bounding box center [442, 407] width 115 height 17
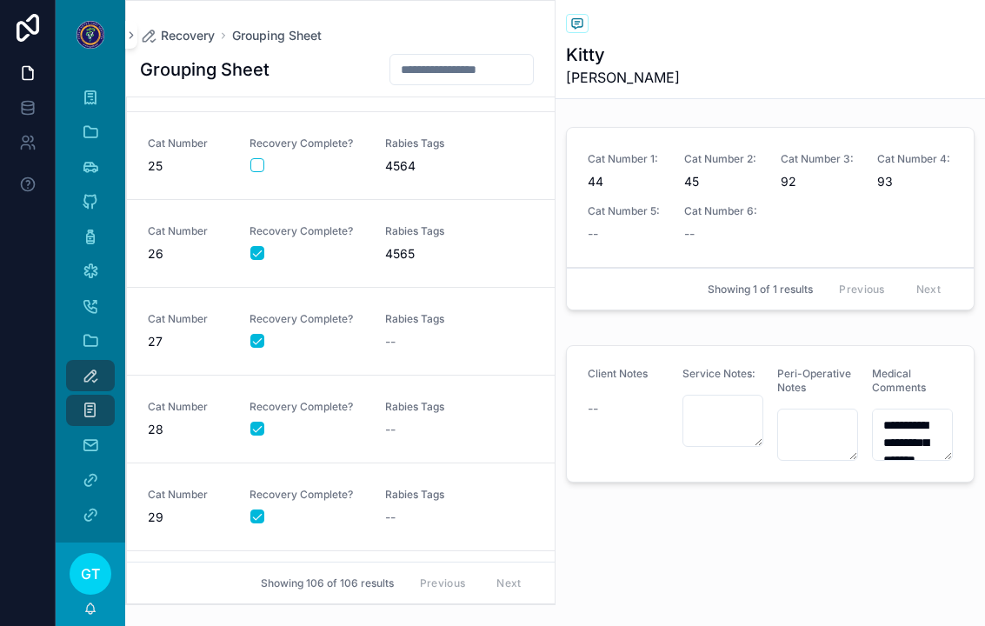
scroll to position [2004, 0]
click at [419, 170] on span "4564" at bounding box center [442, 166] width 115 height 17
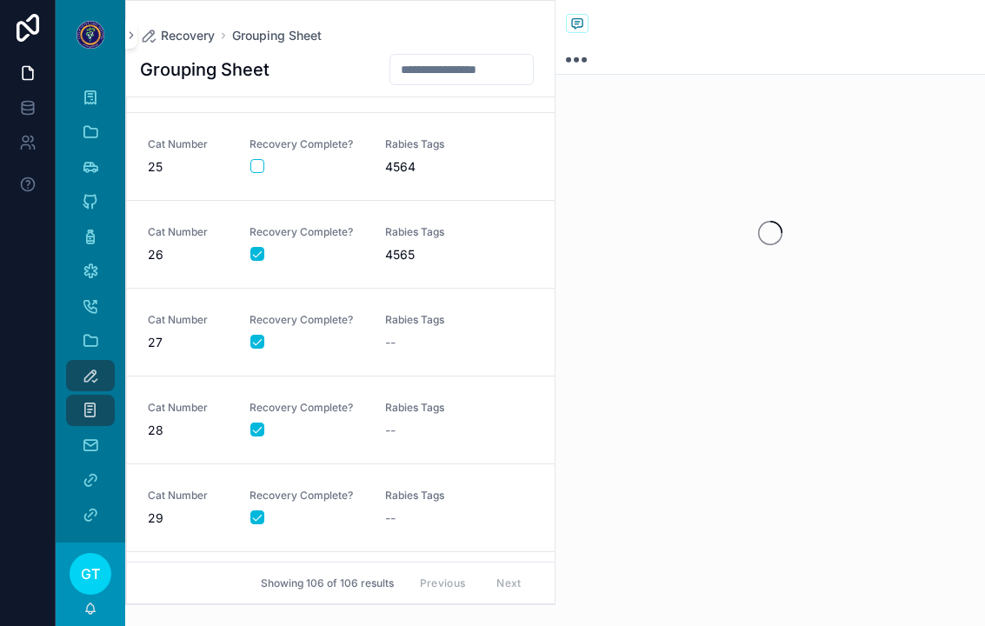
click at [268, 165] on div "scrollable content" at bounding box center [306, 166] width 113 height 14
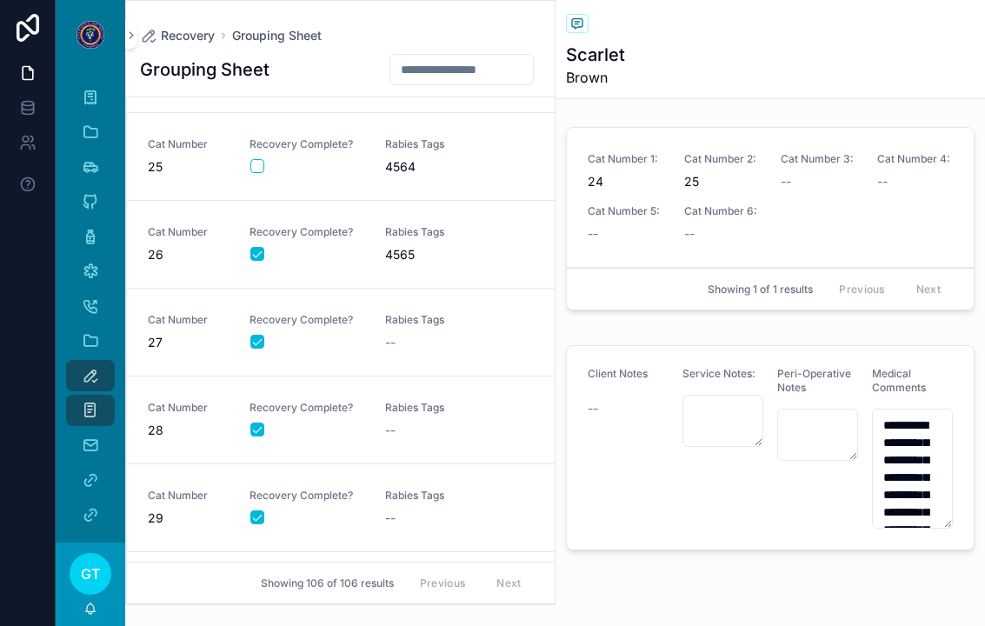
click at [251, 170] on button "scrollable content" at bounding box center [257, 166] width 14 height 14
click at [263, 182] on link "Cat Number 25 Recovery Complete? Rabies Tags 4564" at bounding box center [341, 157] width 428 height 88
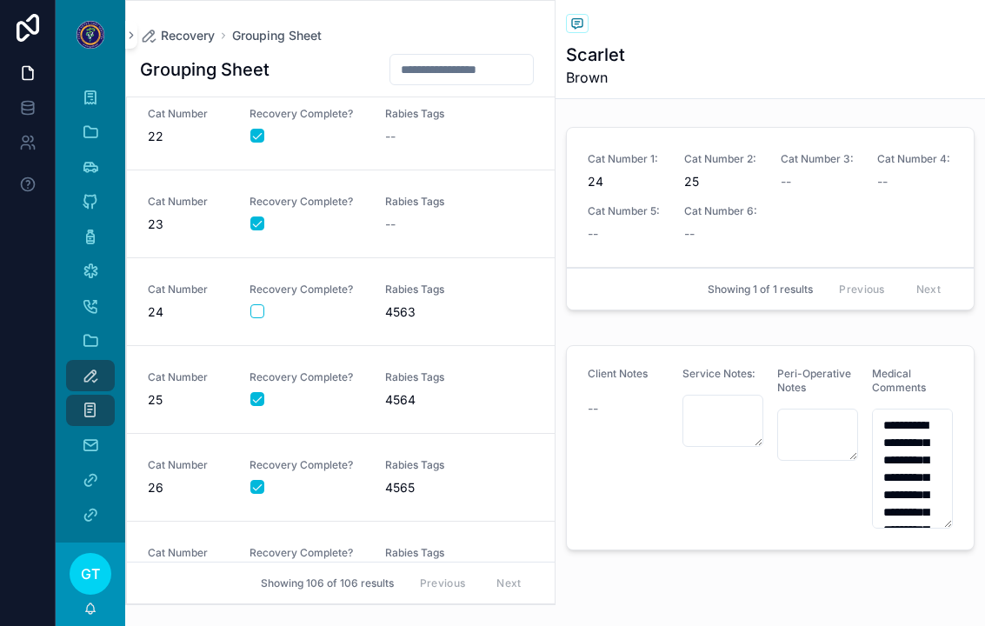
scroll to position [1770, 0]
click at [445, 300] on div "Rabies Tags 4563" at bounding box center [442, 302] width 115 height 38
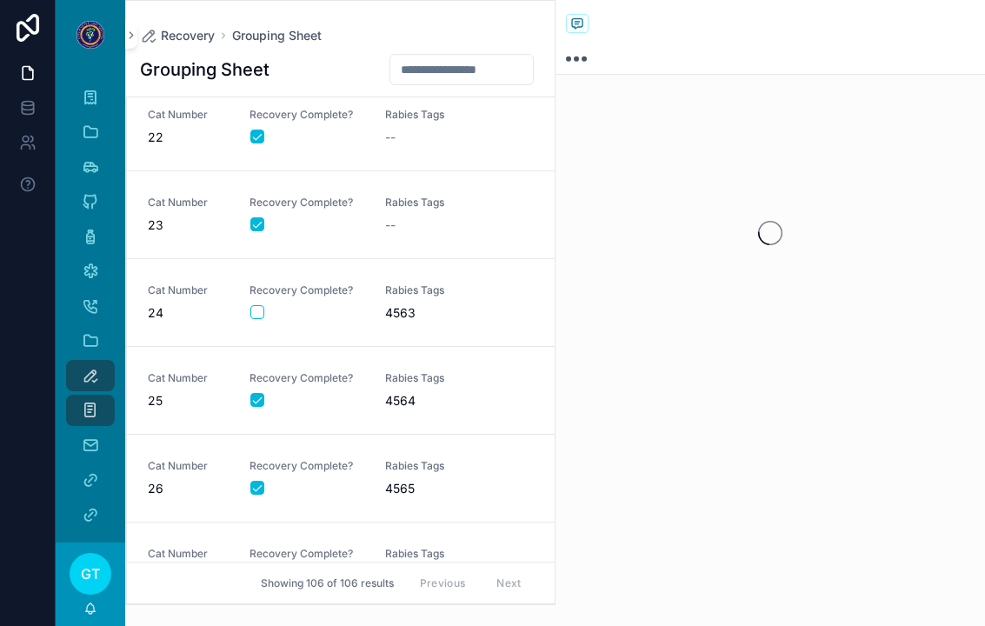
click at [261, 314] on button "scrollable content" at bounding box center [257, 312] width 14 height 14
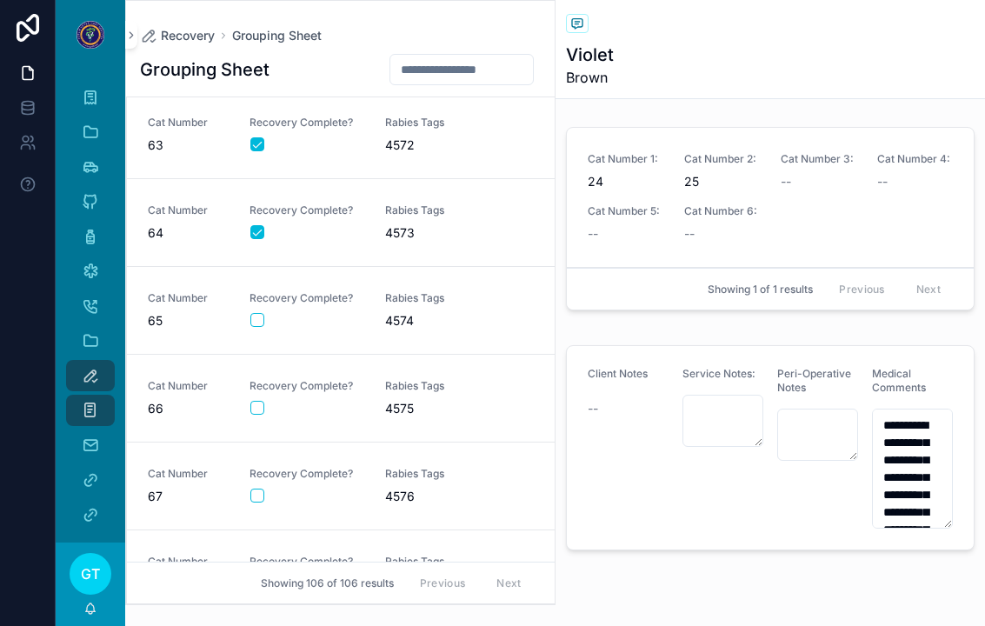
scroll to position [5361, 0]
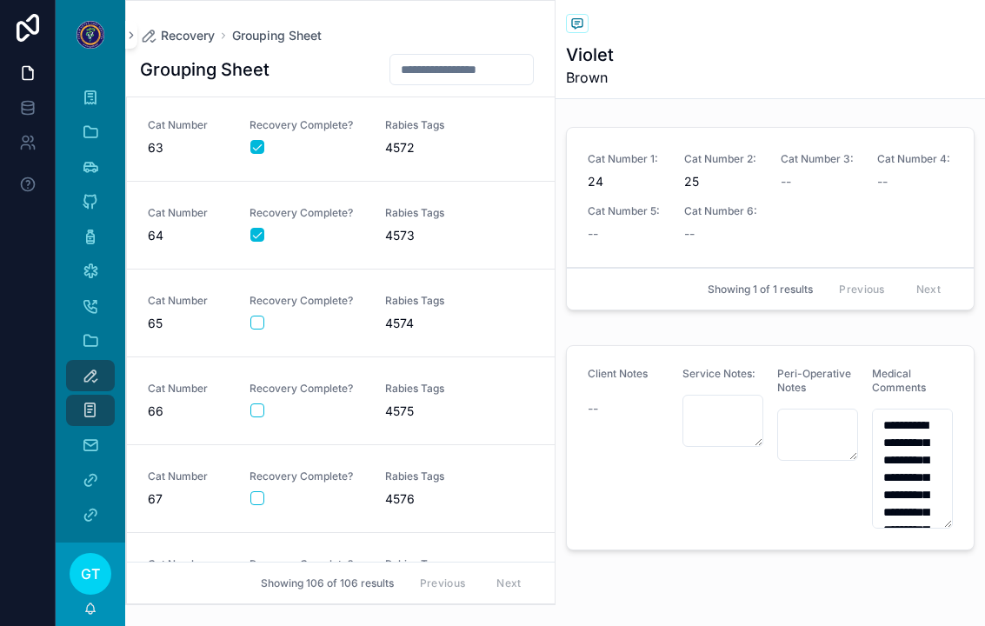
click at [351, 503] on div "scrollable content" at bounding box center [306, 498] width 113 height 14
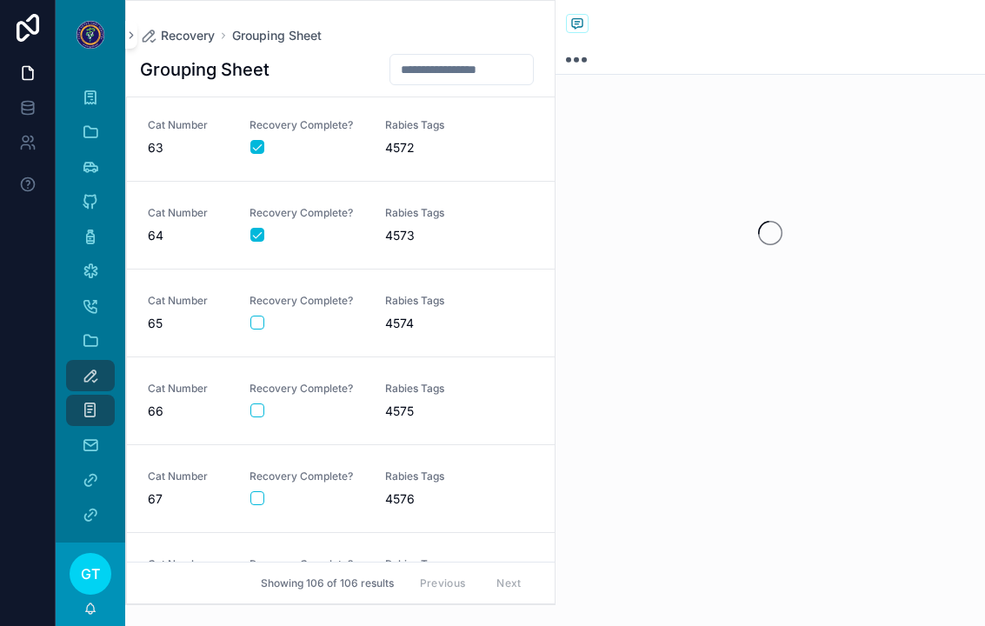
click at [268, 496] on div "scrollable content" at bounding box center [306, 498] width 113 height 14
click at [263, 495] on button "scrollable content" at bounding box center [257, 498] width 14 height 14
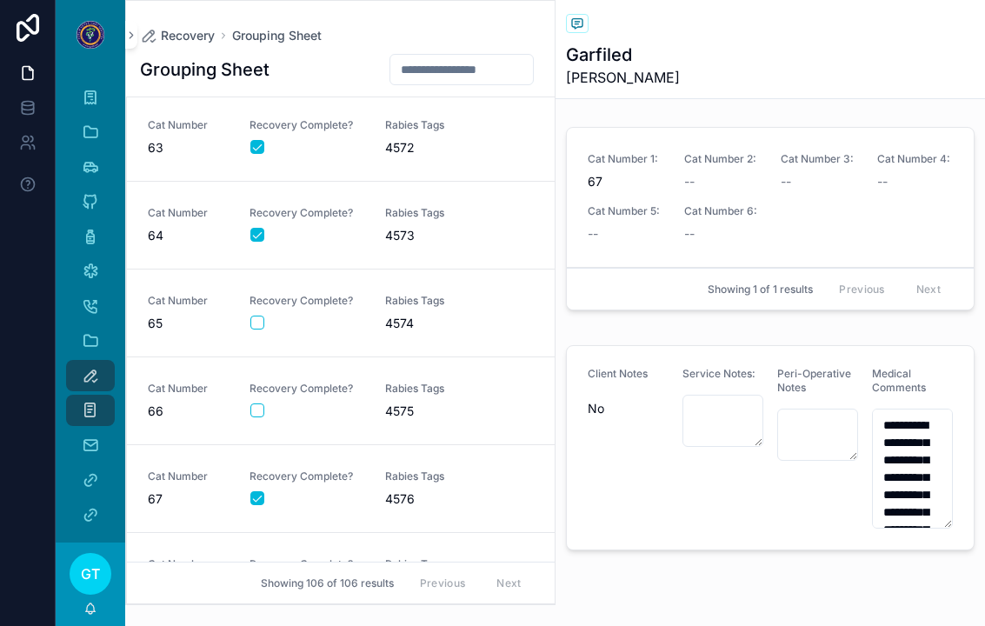
click at [478, 303] on span "Rabies Tags" at bounding box center [442, 301] width 115 height 14
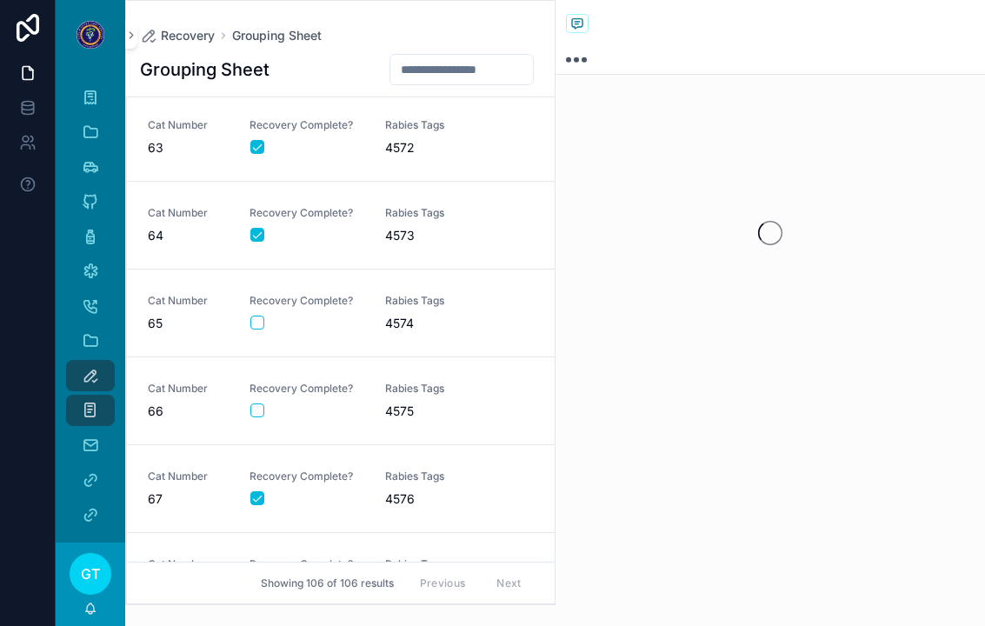
click at [260, 321] on button "scrollable content" at bounding box center [257, 323] width 14 height 14
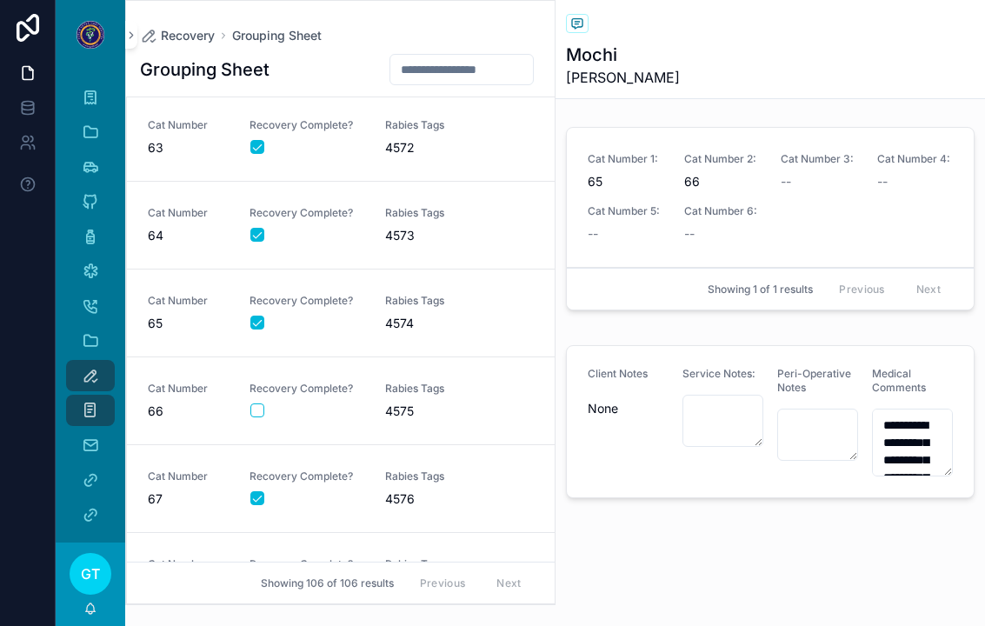
click at [257, 411] on button "scrollable content" at bounding box center [257, 410] width 14 height 14
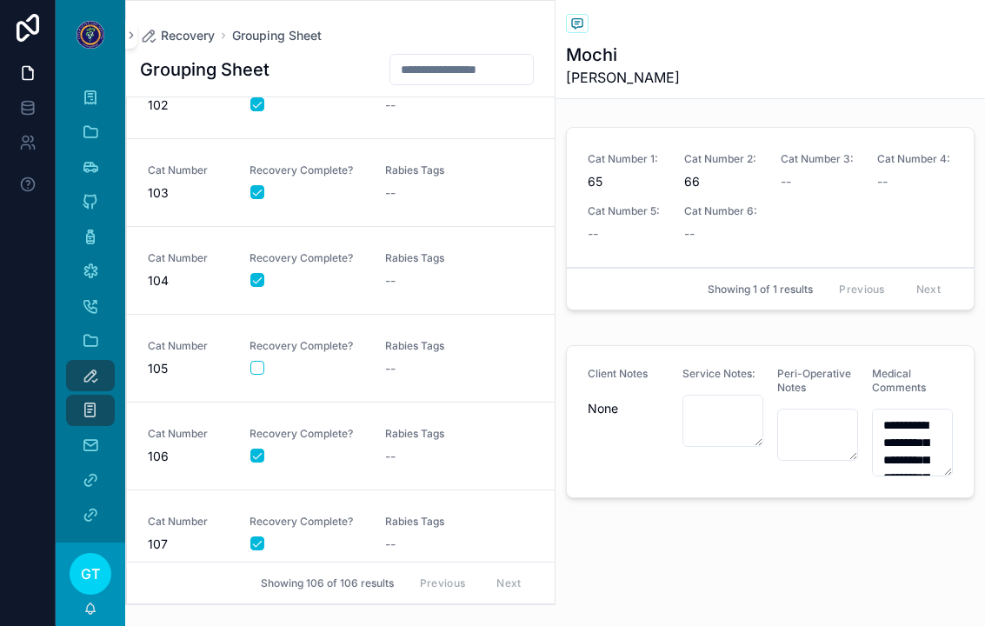
scroll to position [8374, 0]
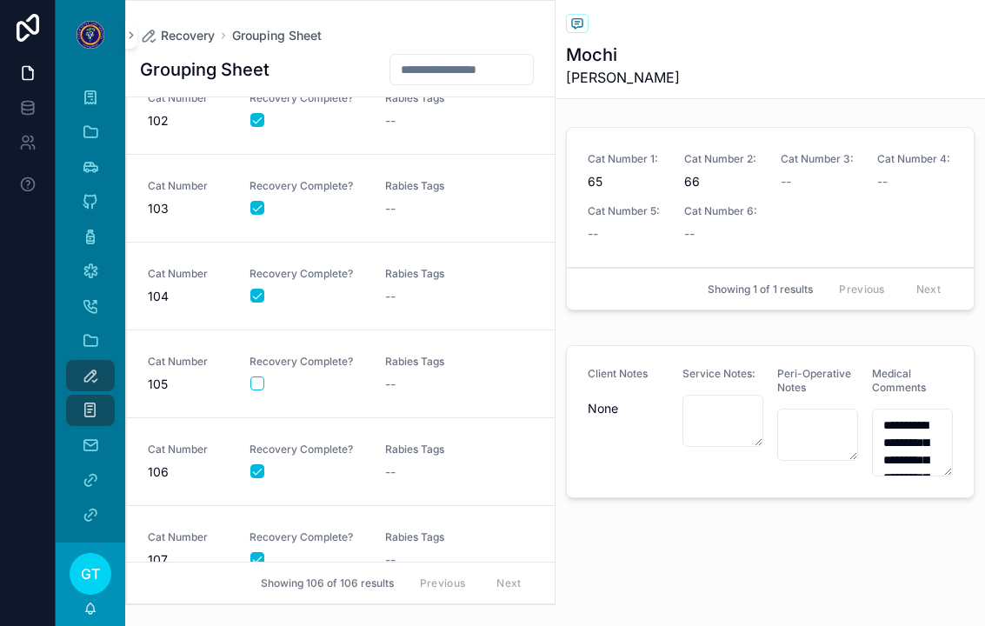
click at [261, 386] on button "scrollable content" at bounding box center [257, 384] width 14 height 14
click at [199, 380] on span "105" at bounding box center [188, 384] width 81 height 17
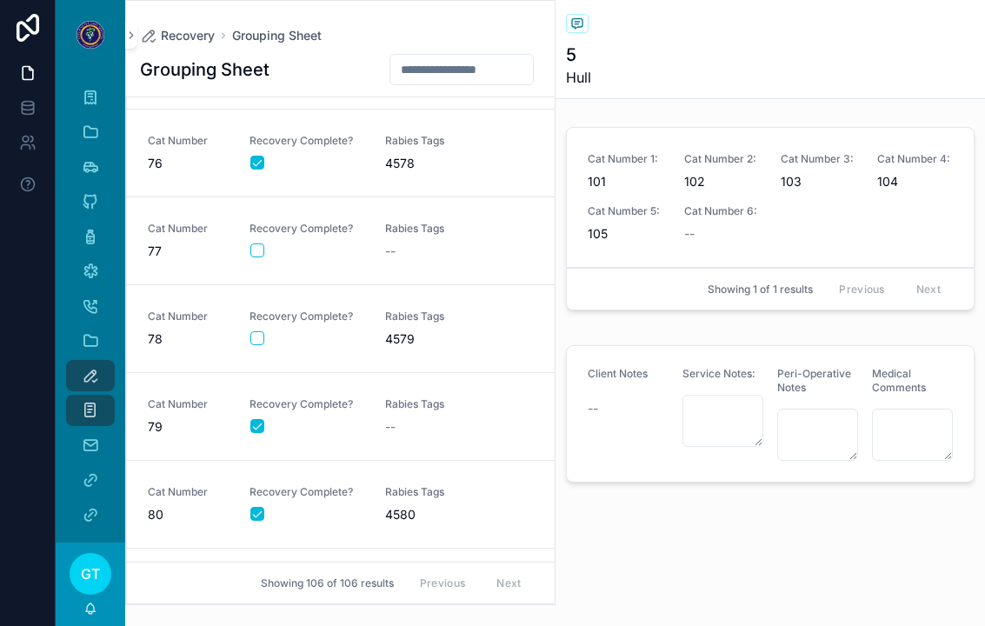
scroll to position [6488, 0]
click at [408, 326] on div "Rabies Tags 4579" at bounding box center [442, 328] width 115 height 38
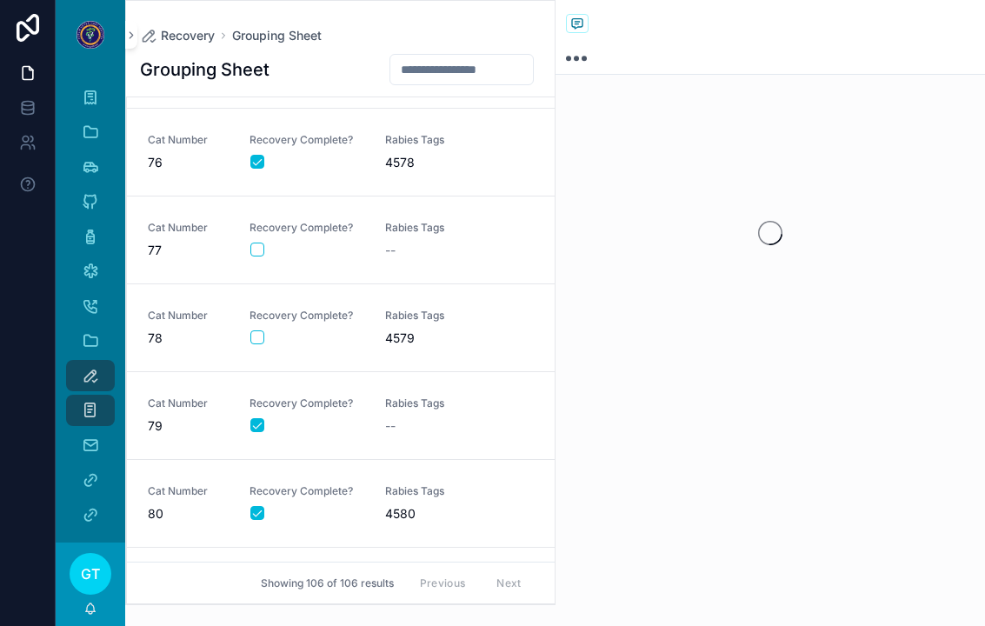
click at [250, 341] on form "scrollable content" at bounding box center [307, 338] width 115 height 16
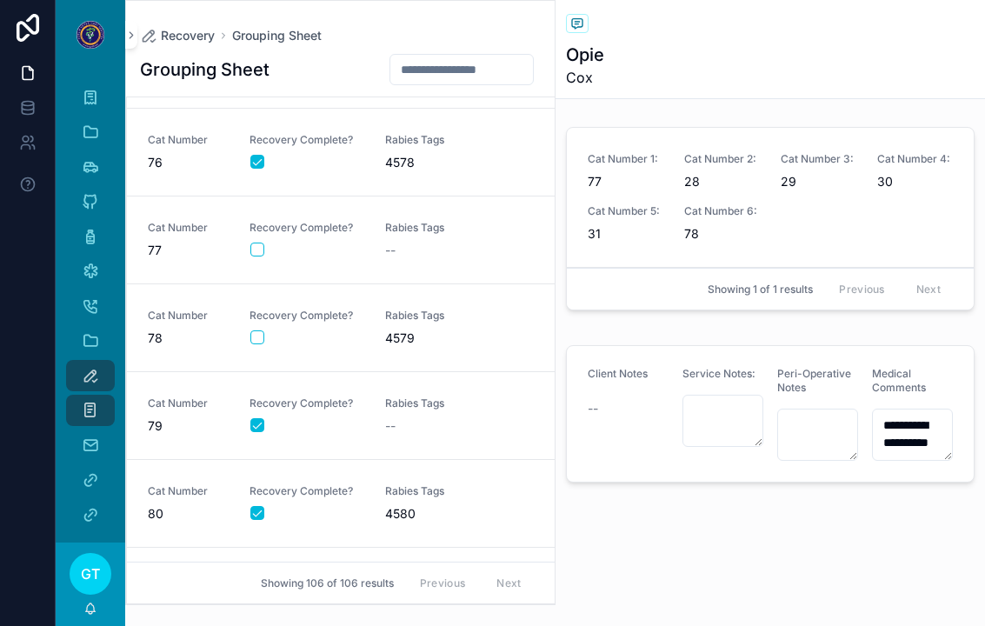
click at [277, 333] on div "scrollable content" at bounding box center [306, 337] width 113 height 14
click at [250, 341] on form "scrollable content" at bounding box center [307, 338] width 115 height 16
click at [263, 337] on button "scrollable content" at bounding box center [257, 337] width 14 height 14
click at [417, 251] on div "--" at bounding box center [442, 250] width 115 height 17
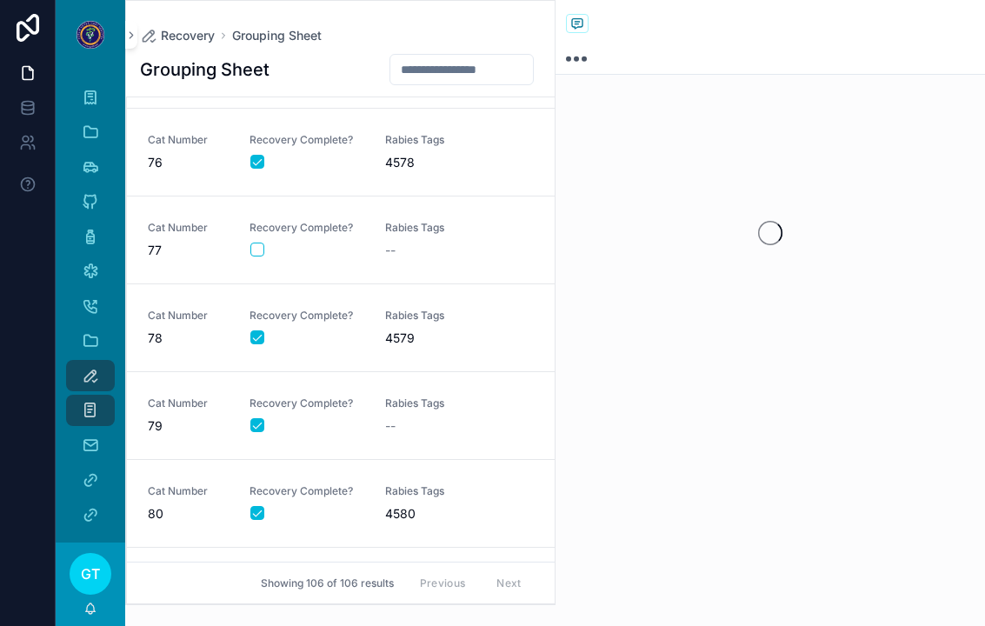
click at [261, 243] on button "scrollable content" at bounding box center [257, 250] width 14 height 14
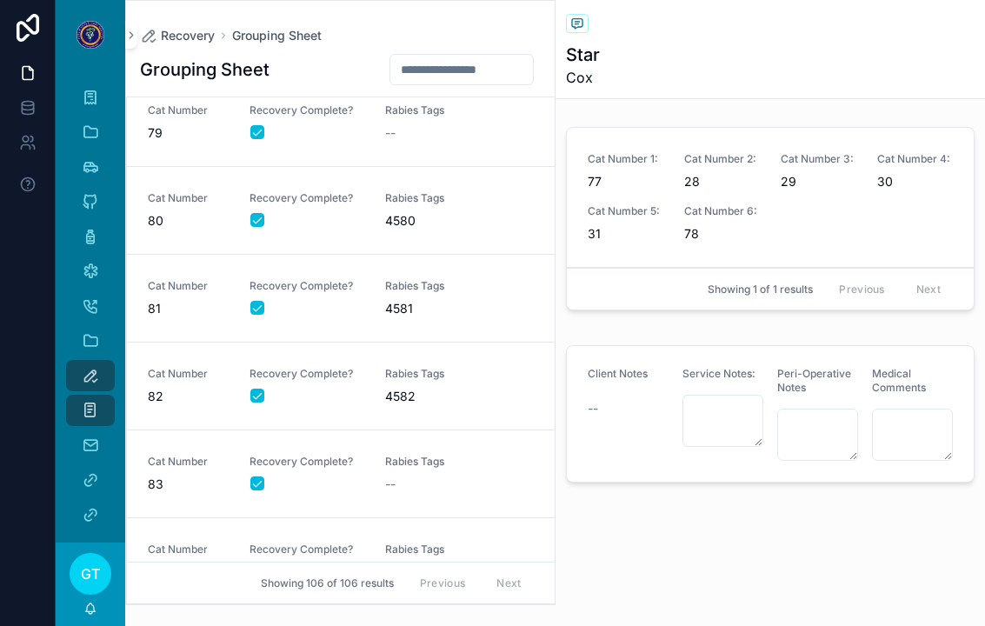
scroll to position [6853, 0]
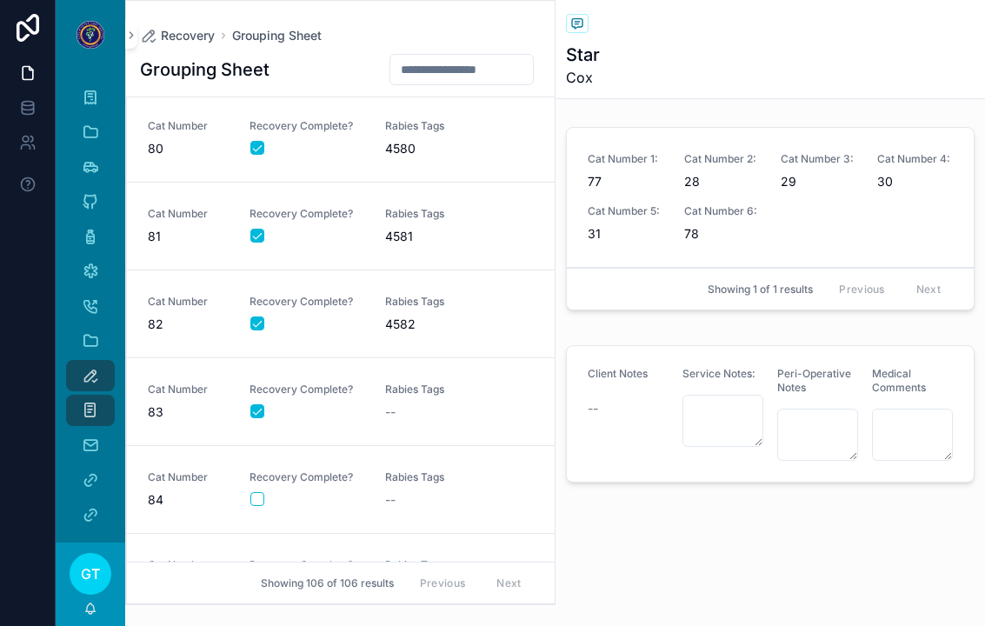
click at [366, 473] on div "Cat Number 84 Recovery Complete? Rabies Tags --" at bounding box center [341, 489] width 386 height 38
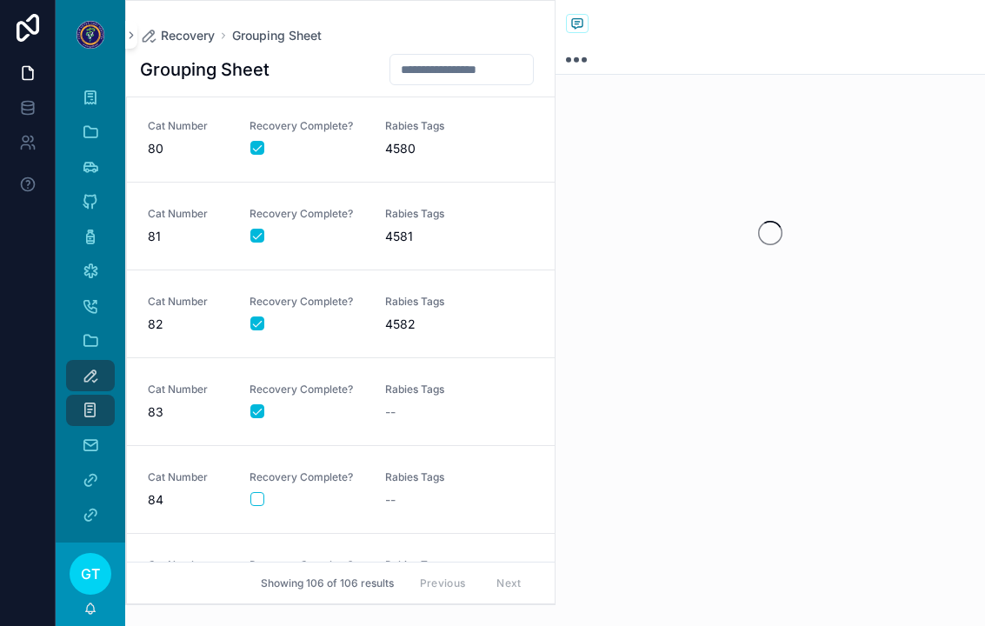
click at [252, 487] on div "Recovery Complete?" at bounding box center [307, 488] width 115 height 37
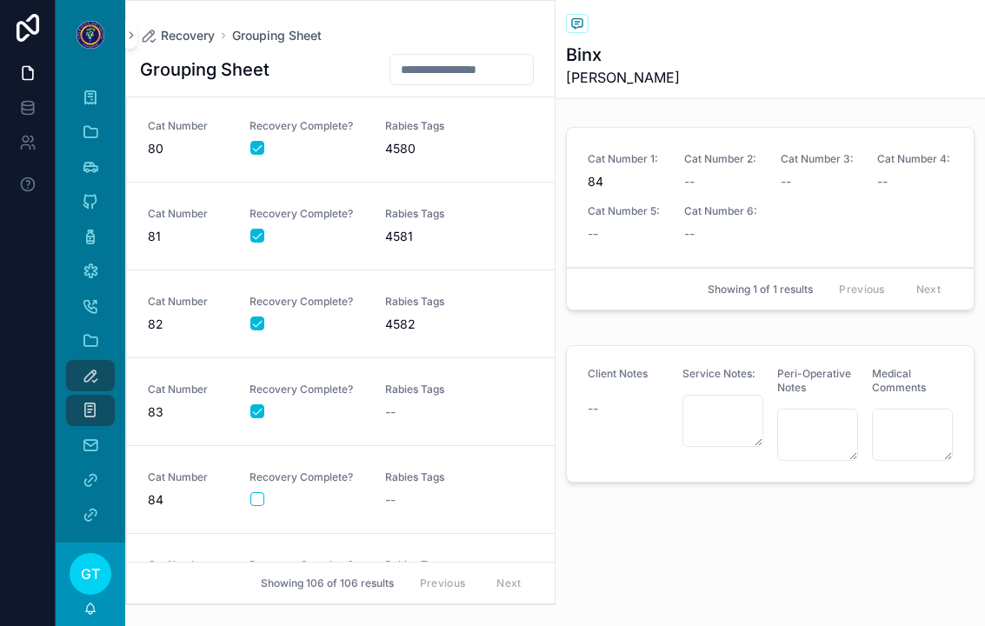
click at [261, 497] on button "scrollable content" at bounding box center [257, 499] width 14 height 14
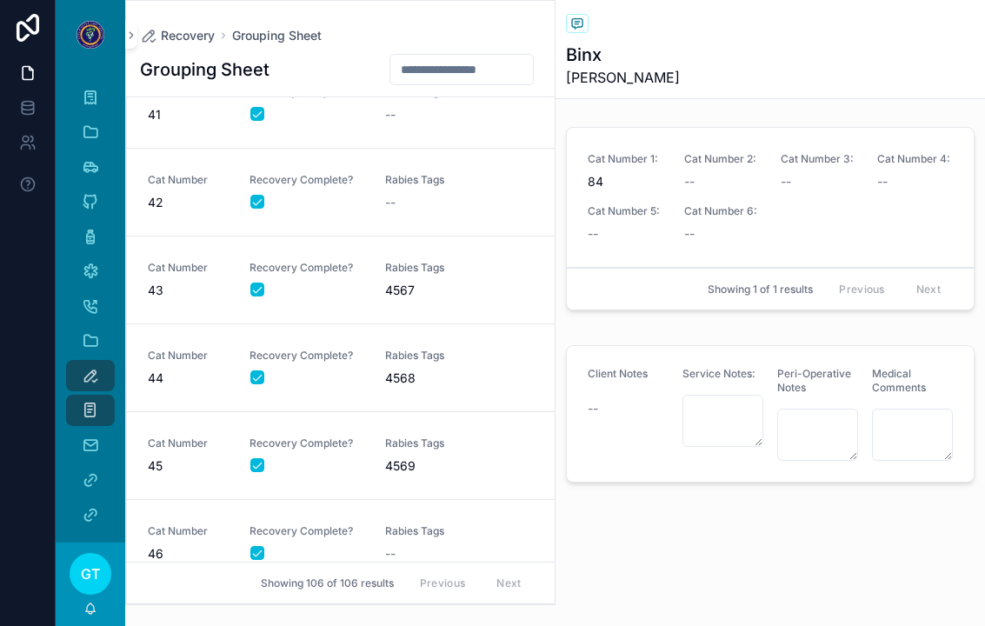
scroll to position [3063, 0]
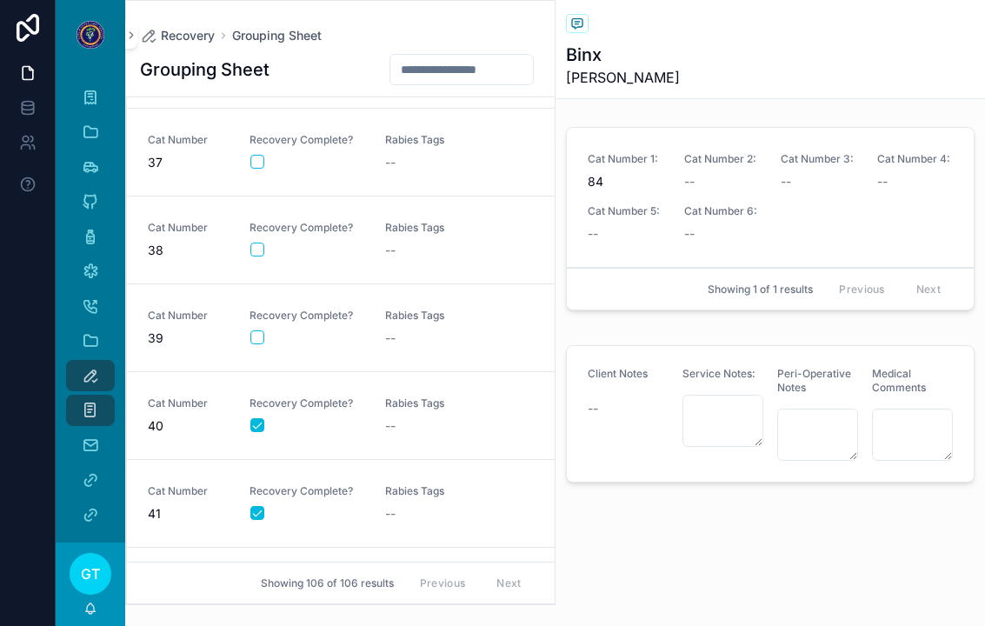
click at [305, 162] on div "scrollable content" at bounding box center [306, 162] width 113 height 14
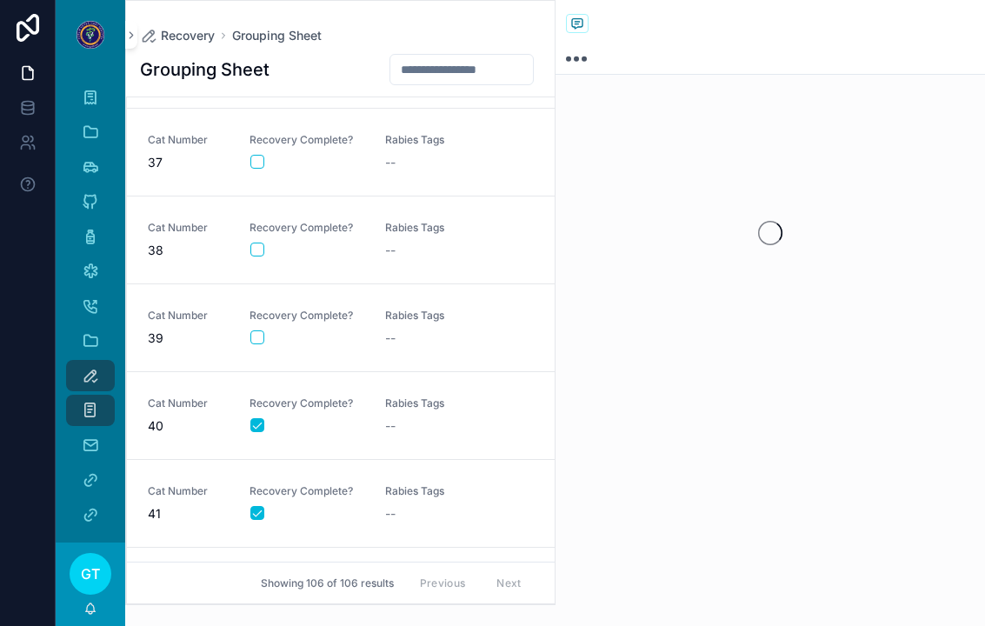
click at [263, 161] on button "scrollable content" at bounding box center [257, 162] width 14 height 14
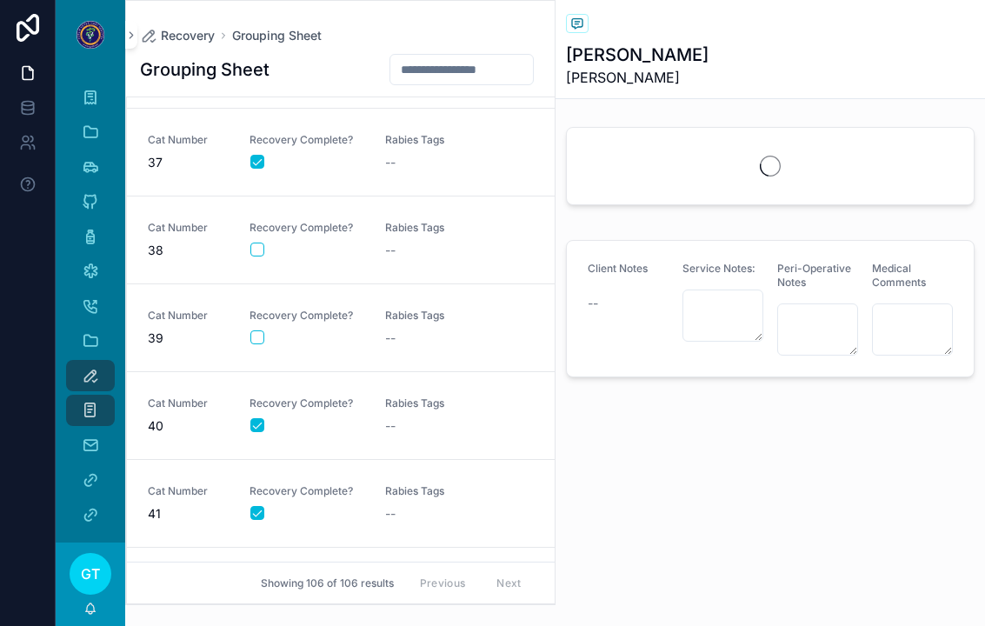
click at [316, 263] on link "Cat Number 38 Recovery Complete? Rabies Tags --" at bounding box center [341, 241] width 428 height 88
click at [253, 248] on button "scrollable content" at bounding box center [257, 250] width 14 height 14
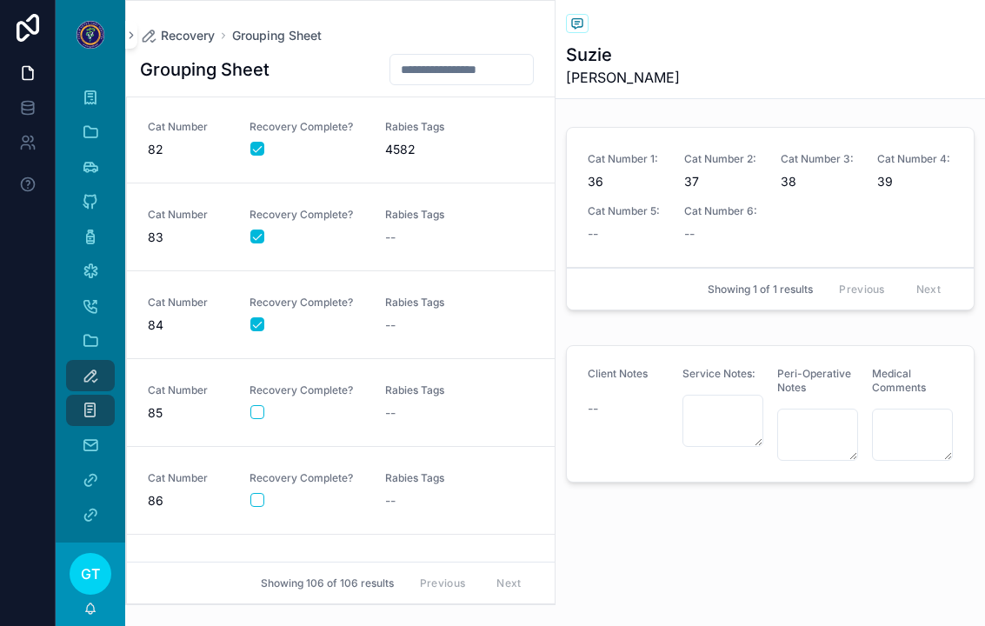
scroll to position [7022, 0]
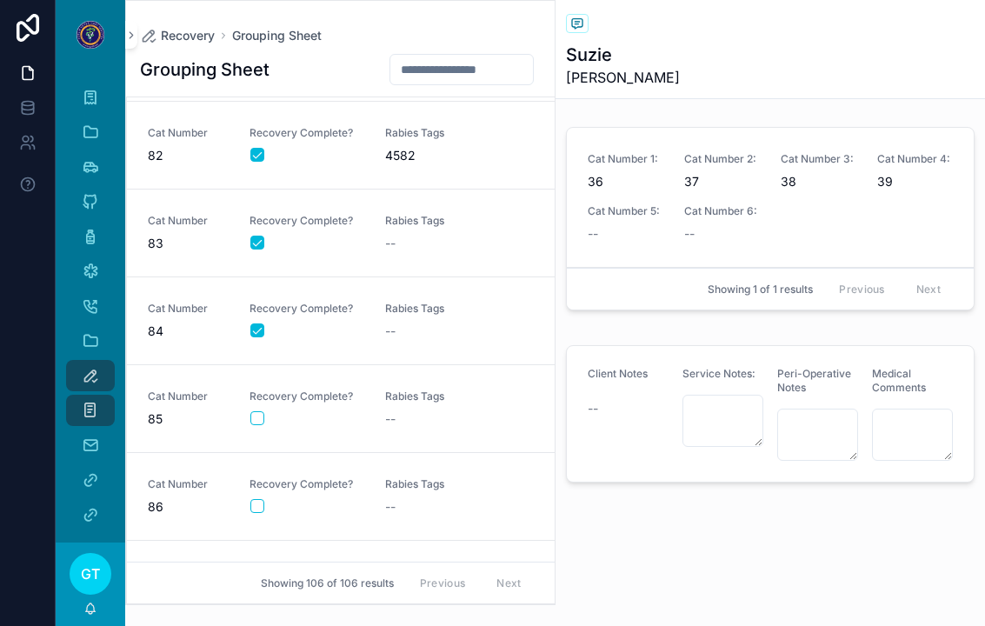
click at [455, 313] on span "Rabies Tags" at bounding box center [442, 309] width 115 height 14
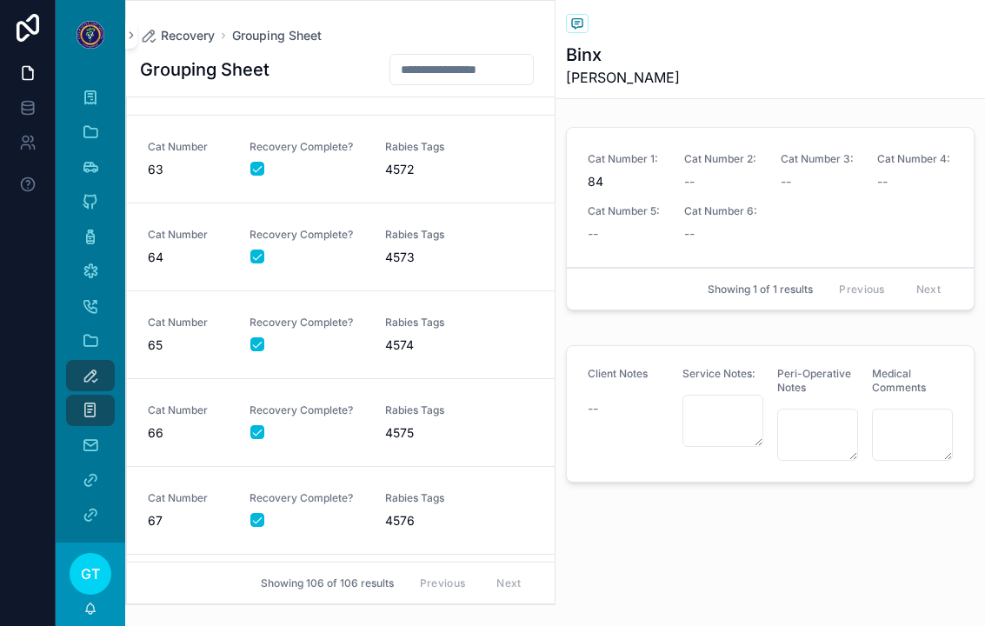
scroll to position [5339, 0]
click at [434, 343] on span "4574" at bounding box center [442, 345] width 115 height 17
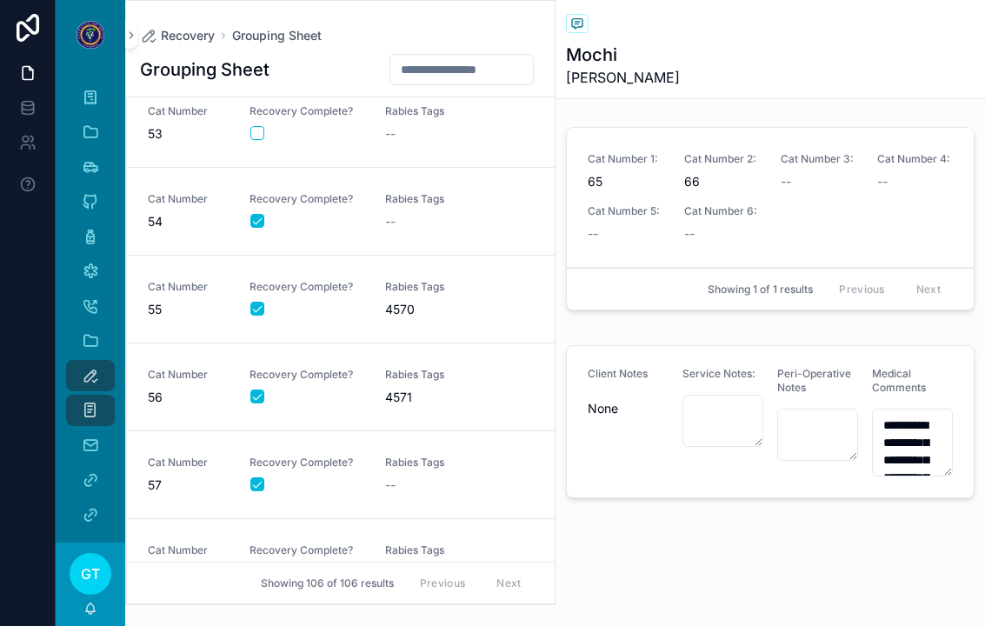
scroll to position [4497, 0]
click at [399, 134] on div "--" at bounding box center [442, 132] width 115 height 17
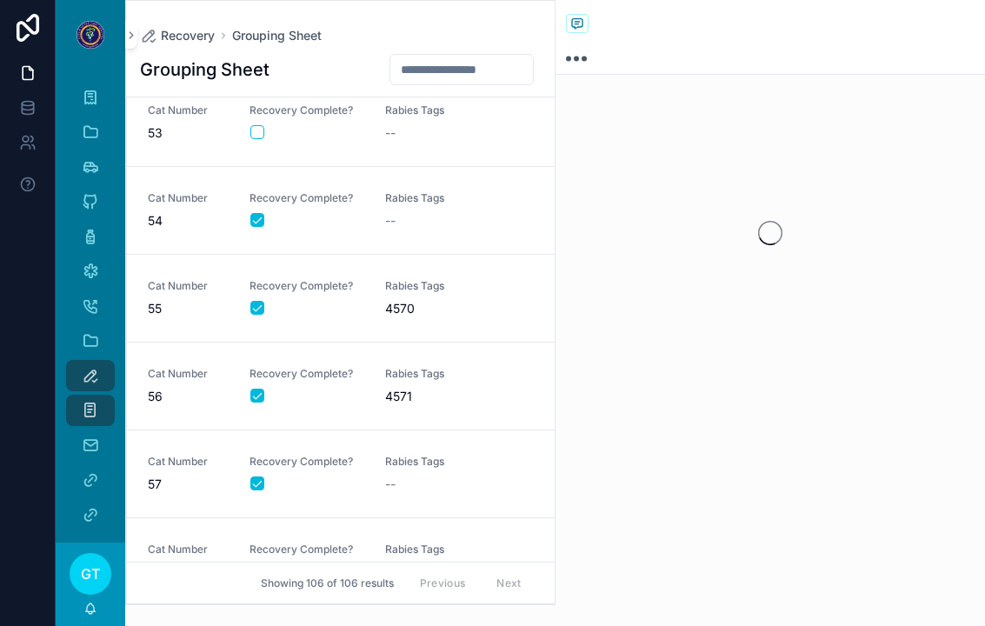
click at [270, 130] on div "scrollable content" at bounding box center [306, 132] width 113 height 14
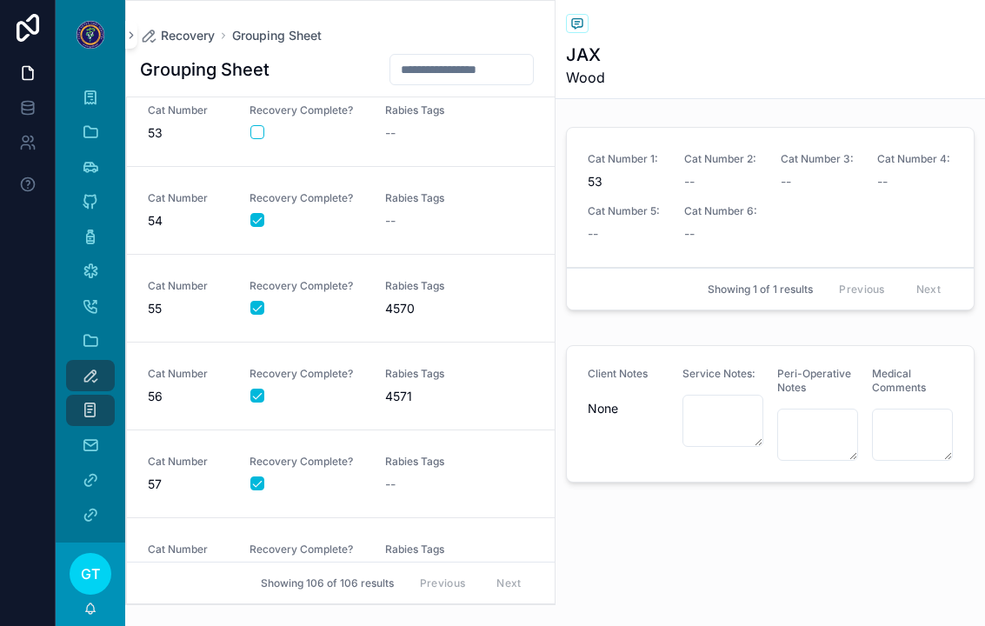
click at [259, 133] on button "scrollable content" at bounding box center [257, 132] width 14 height 14
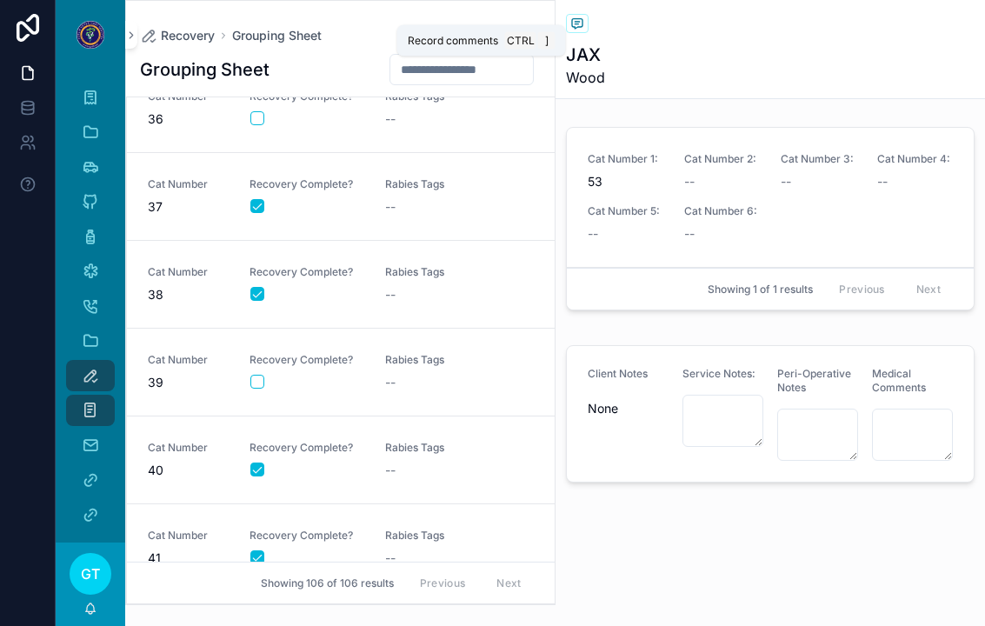
scroll to position [3014, 0]
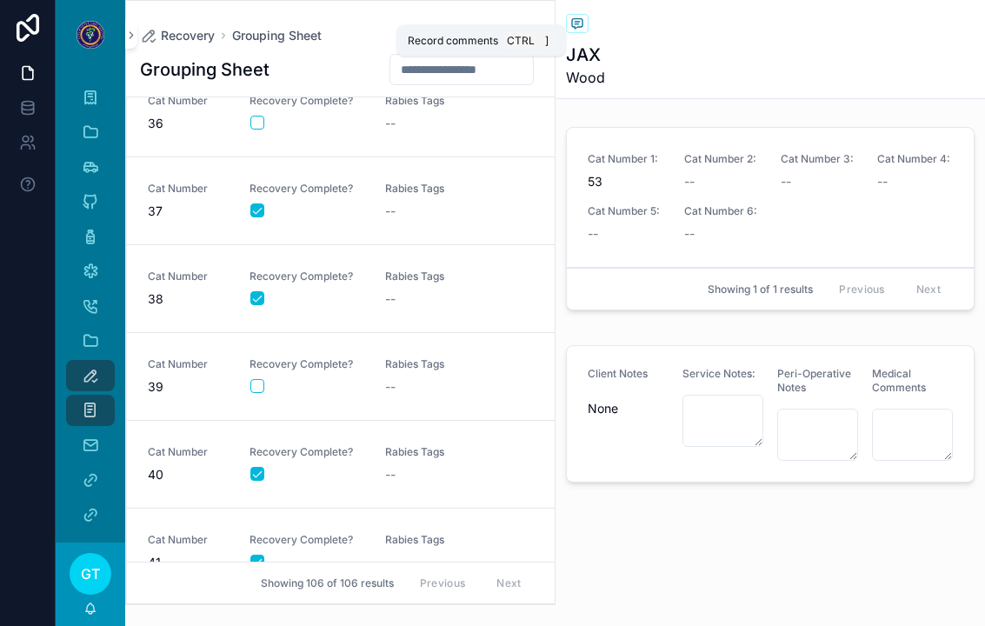
click at [313, 377] on div "Recovery Complete?" at bounding box center [307, 375] width 115 height 37
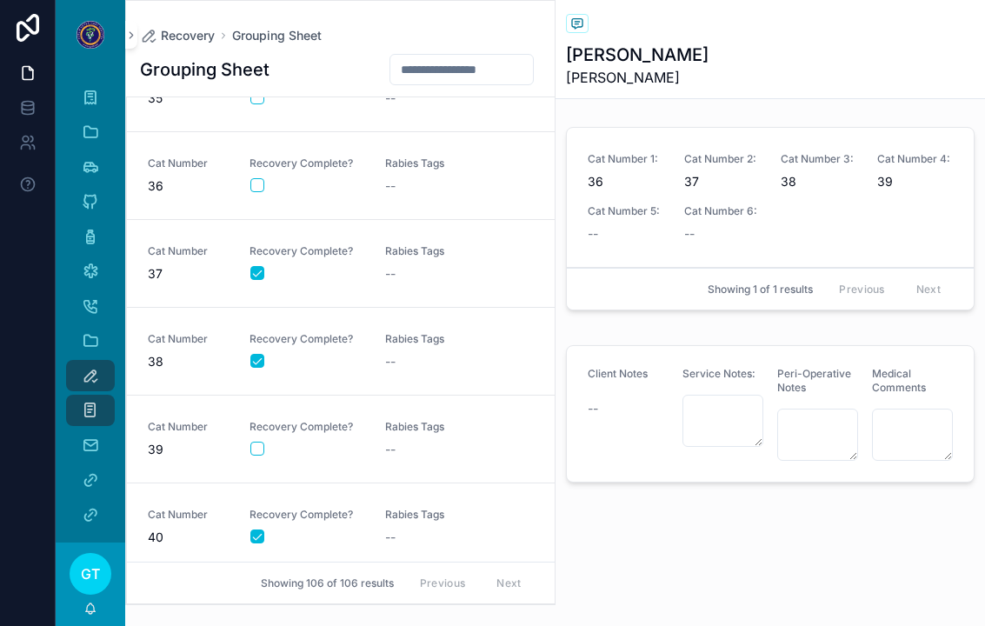
scroll to position [2943, 0]
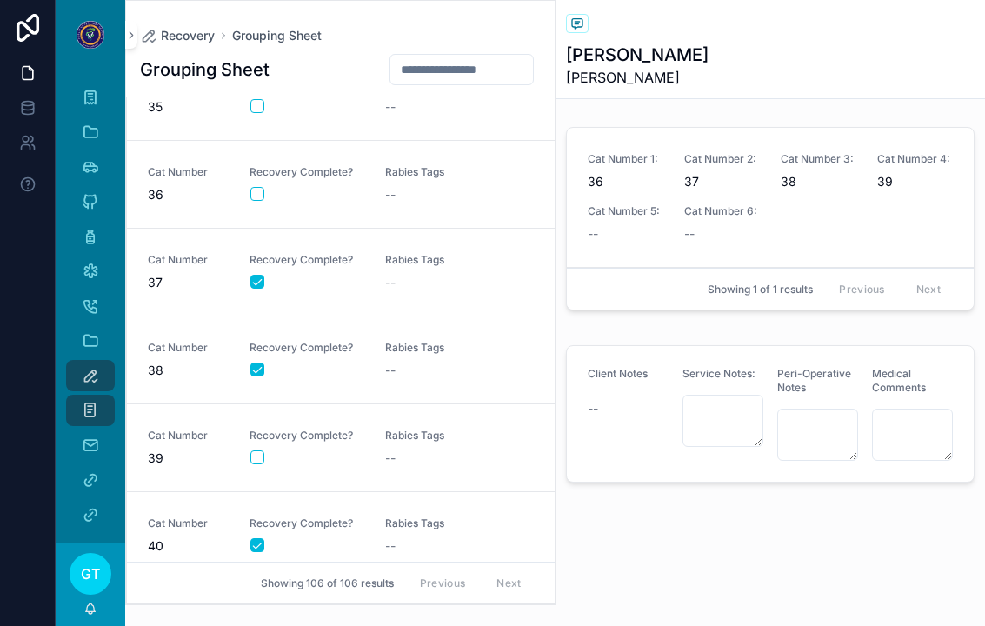
click at [254, 454] on button "scrollable content" at bounding box center [257, 457] width 14 height 14
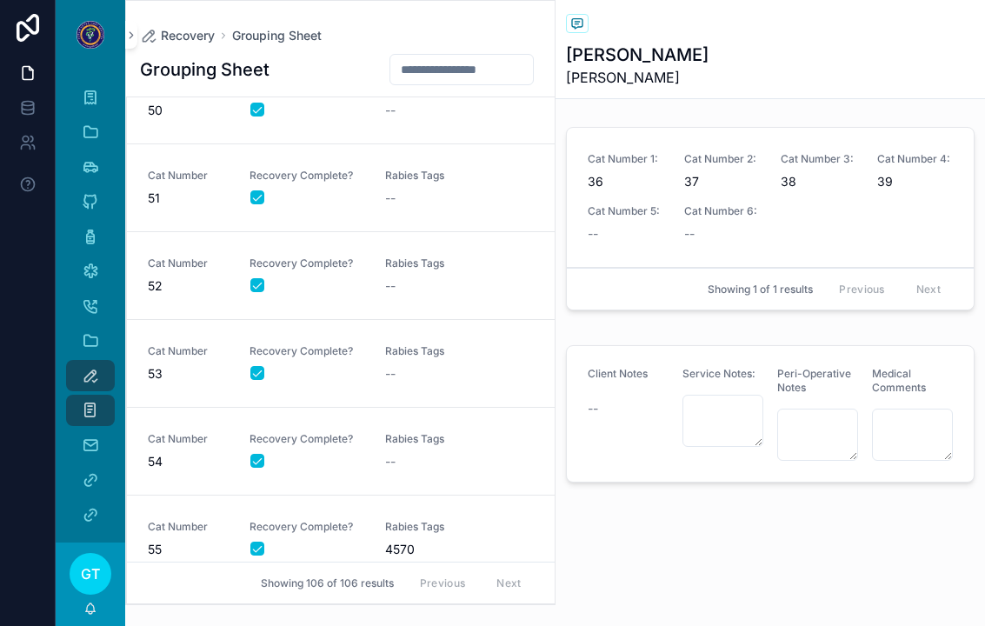
scroll to position [4254, 0]
click at [417, 343] on link "Cat Number 53 Recovery Complete? Rabies Tags --" at bounding box center [341, 367] width 428 height 88
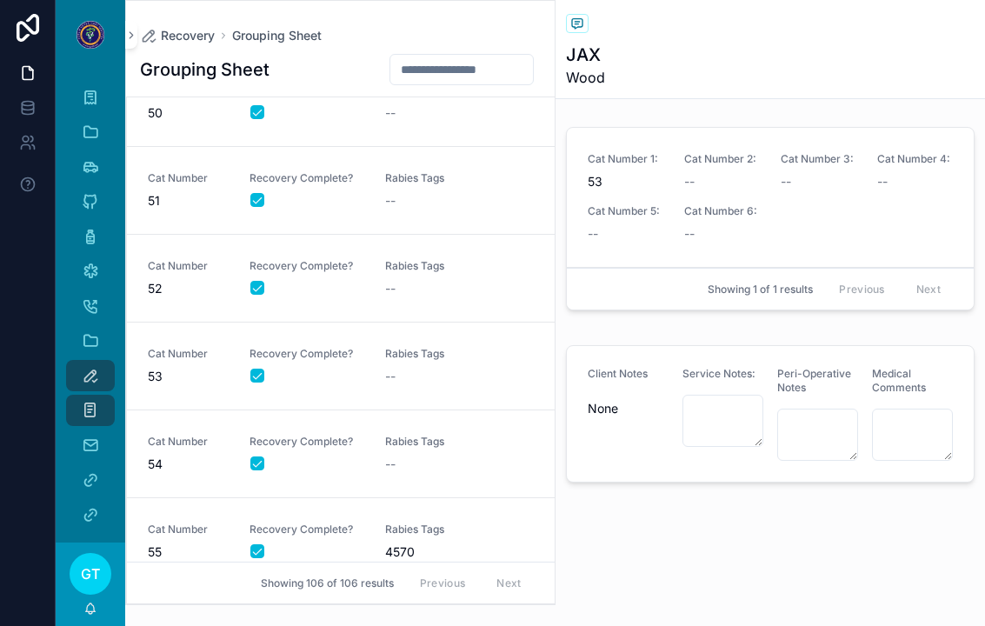
scroll to position [4846, 0]
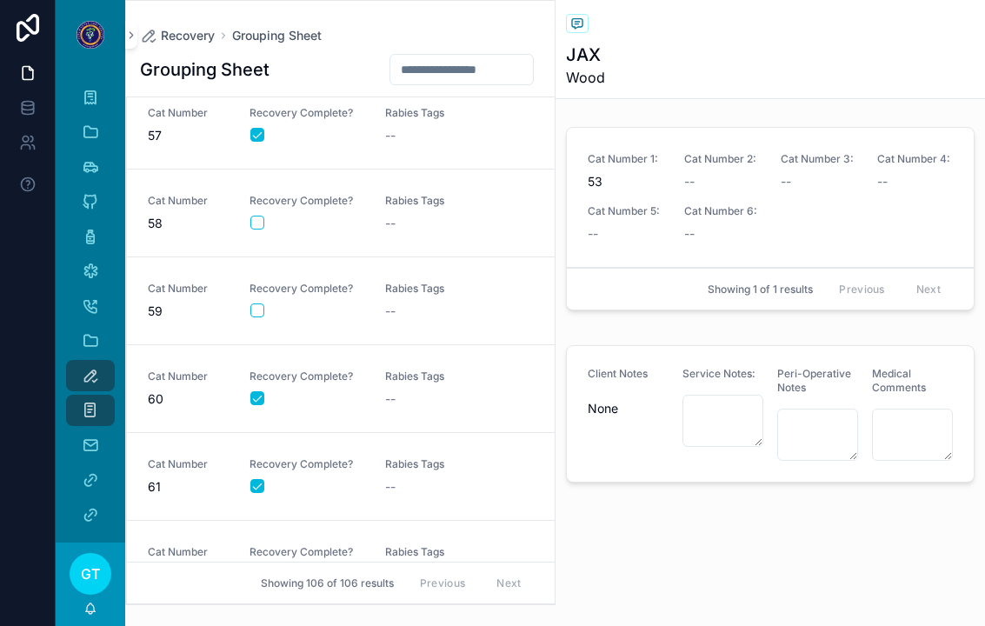
click at [435, 293] on span "Rabies Tags" at bounding box center [442, 289] width 115 height 14
click at [262, 311] on button "scrollable content" at bounding box center [257, 310] width 14 height 14
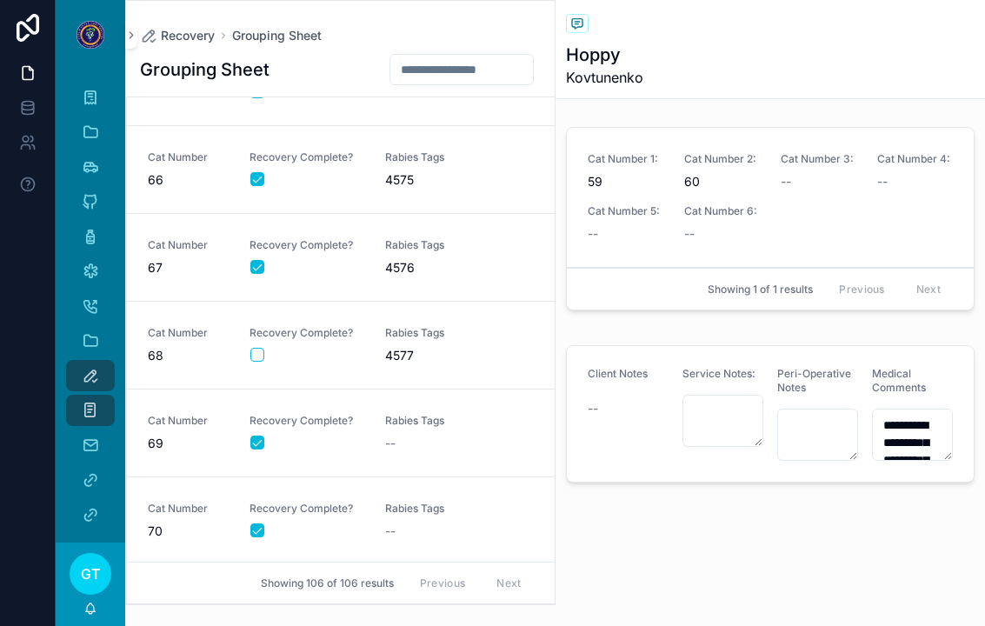
scroll to position [5591, 0]
click at [254, 356] on button "scrollable content" at bounding box center [257, 356] width 14 height 14
click at [459, 354] on span "4577" at bounding box center [442, 356] width 115 height 17
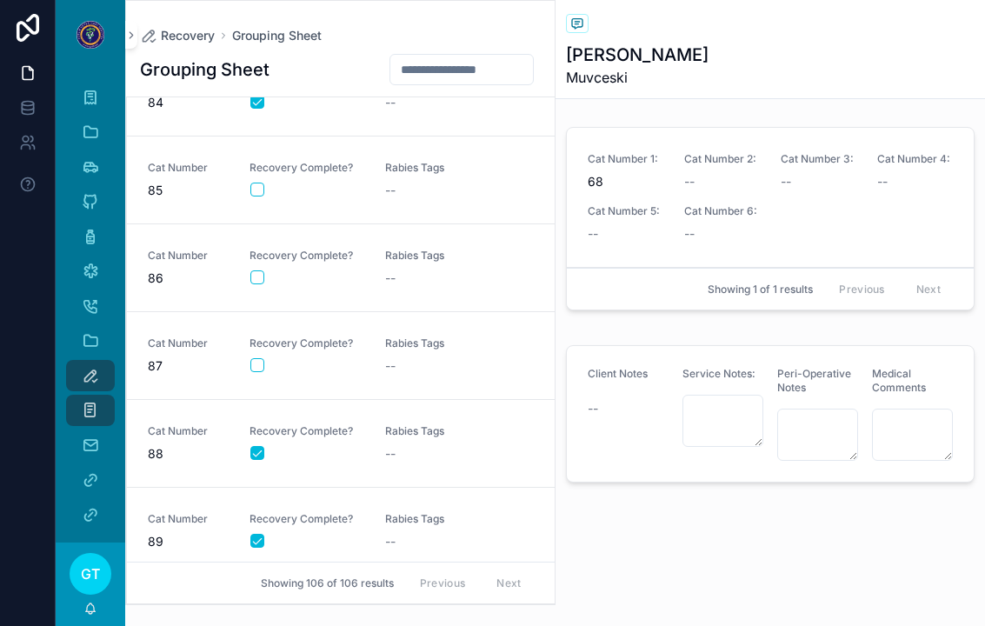
scroll to position [7249, 0]
click at [402, 291] on link "Cat Number 86 Recovery Complete? Rabies Tags --" at bounding box center [341, 269] width 428 height 88
click at [257, 365] on button "scrollable content" at bounding box center [257, 366] width 14 height 14
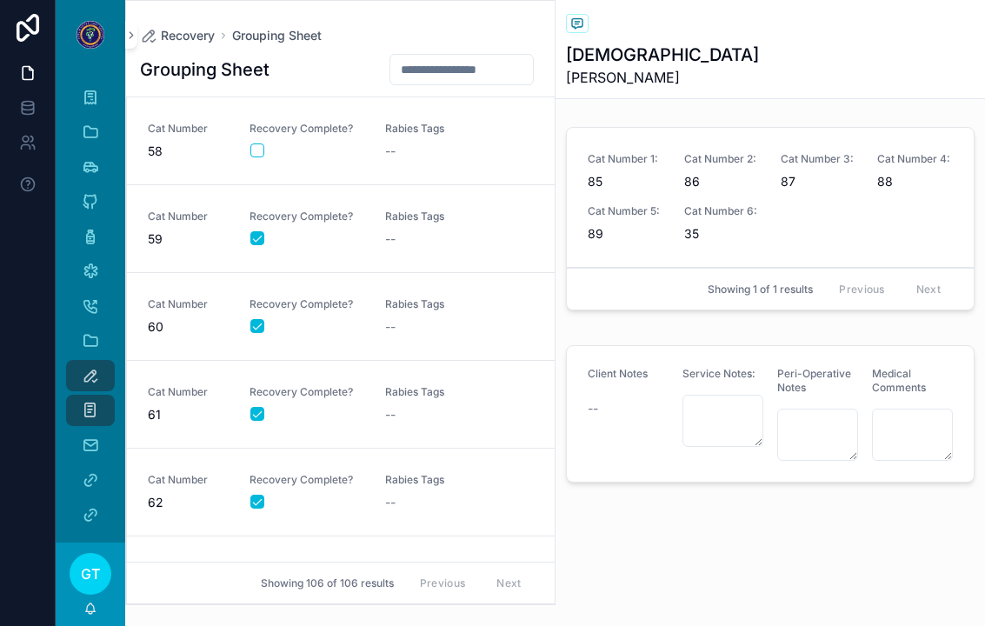
scroll to position [4694, 0]
